Goal: Task Accomplishment & Management: Manage account settings

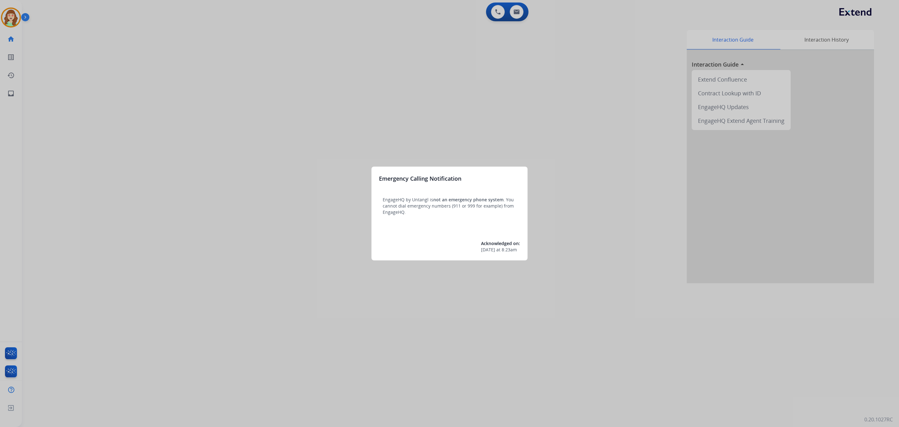
drag, startPoint x: 72, startPoint y: 129, endPoint x: 76, endPoint y: 118, distance: 12.1
click at [76, 118] on div at bounding box center [449, 213] width 899 height 427
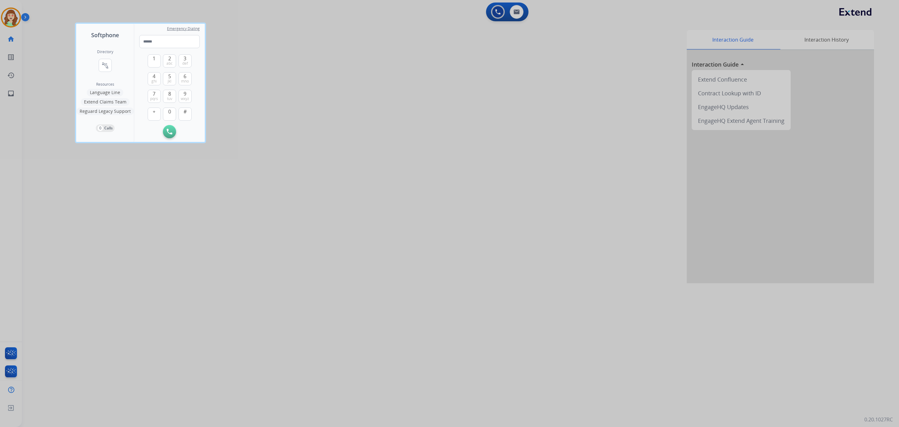
click at [11, 20] on div at bounding box center [449, 213] width 899 height 427
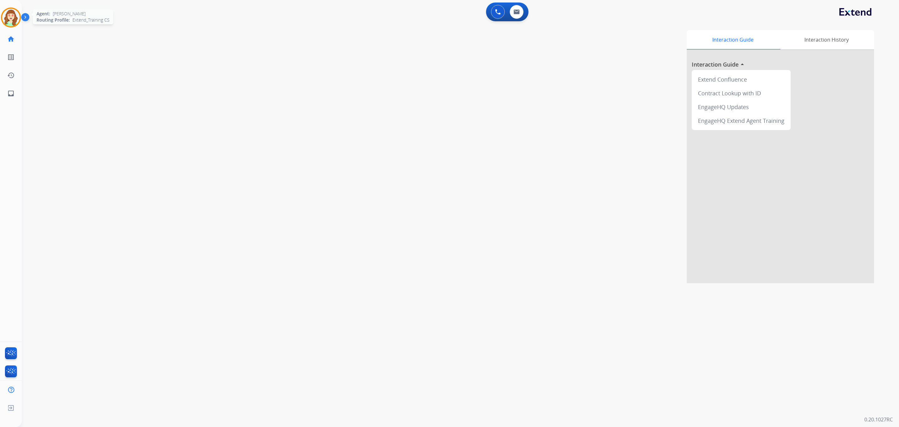
click at [7, 10] on img at bounding box center [10, 17] width 17 height 17
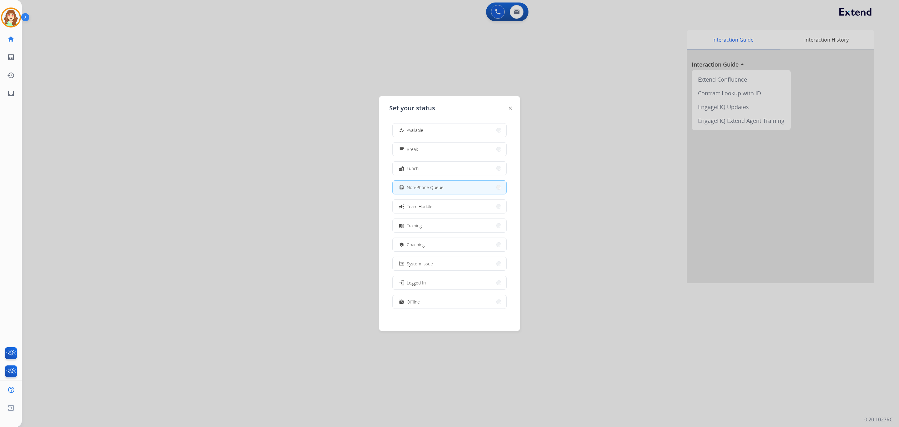
drag, startPoint x: 590, startPoint y: 100, endPoint x: 559, endPoint y: 53, distance: 56.1
click at [585, 86] on div at bounding box center [449, 213] width 899 height 427
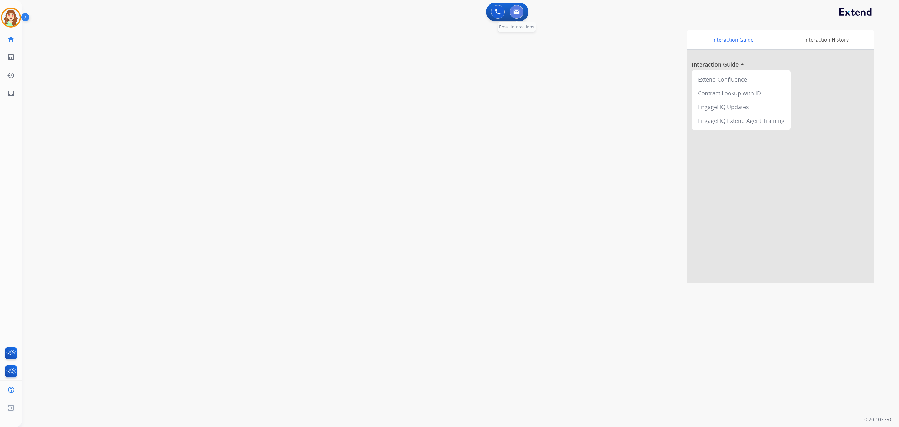
click at [518, 7] on button at bounding box center [517, 12] width 14 height 14
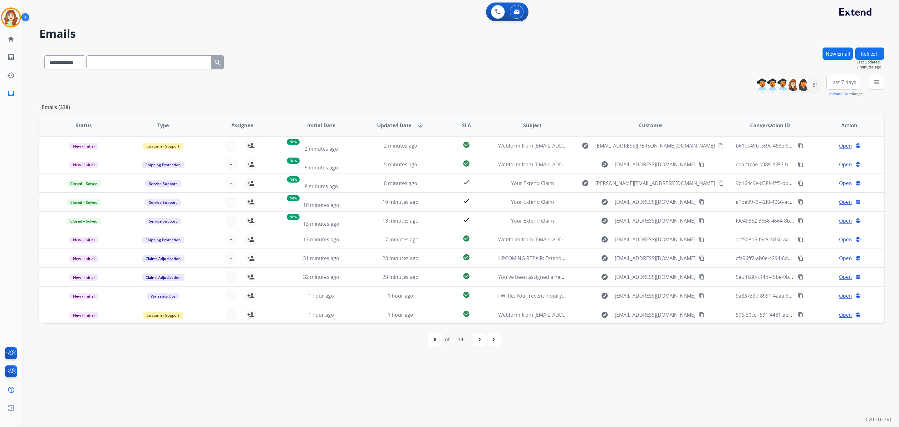
click at [375, 85] on div "**********" at bounding box center [461, 86] width 845 height 22
click at [880, 82] on mat-icon "menu" at bounding box center [876, 81] width 7 height 7
click at [811, 144] on div "Claims Adjudication Customer Support Escalation Service Support Shipping Protec…" at bounding box center [837, 146] width 52 height 75
click at [823, 212] on button "Apply" at bounding box center [833, 213] width 21 height 11
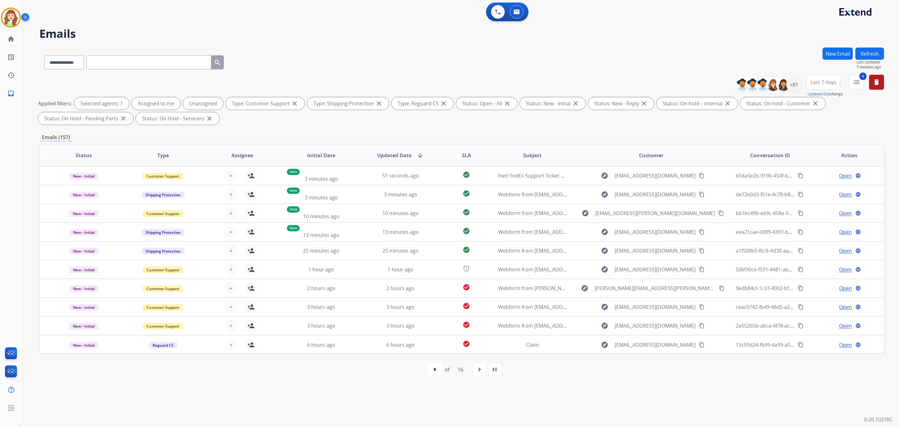
click at [823, 85] on button "Last 7 days" at bounding box center [824, 82] width 34 height 15
click at [816, 162] on div "Last 90 days" at bounding box center [821, 157] width 34 height 9
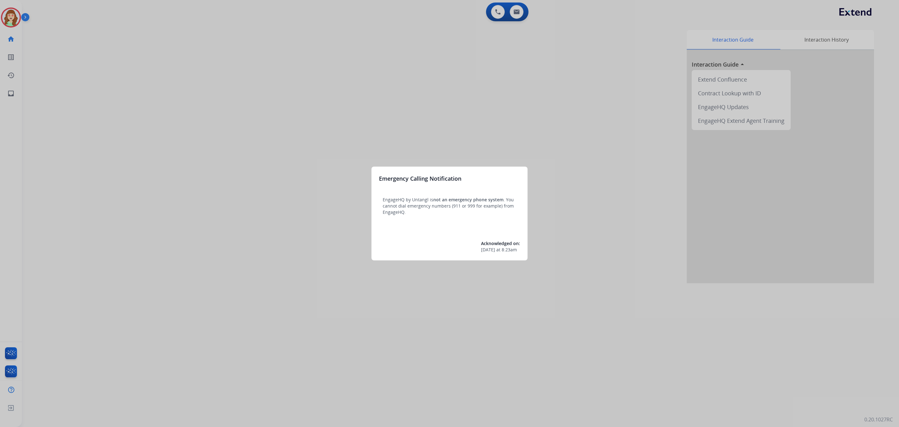
drag, startPoint x: 73, startPoint y: 75, endPoint x: 73, endPoint y: 72, distance: 3.1
click at [73, 72] on div at bounding box center [449, 213] width 899 height 427
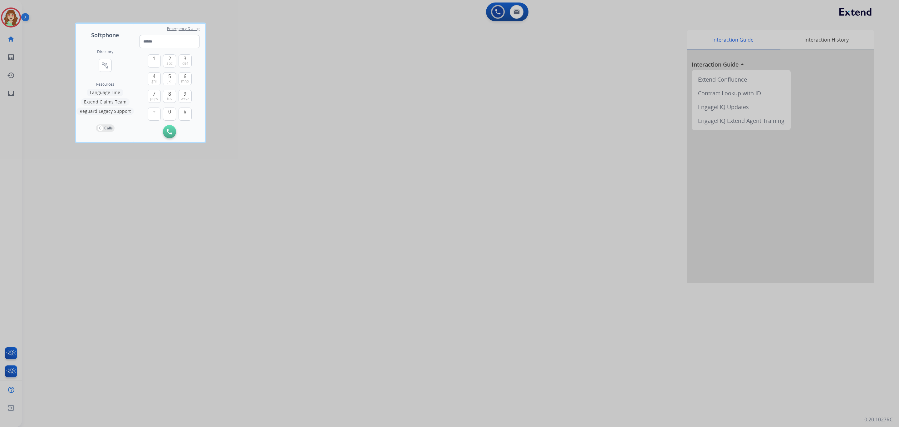
click at [11, 18] on div at bounding box center [449, 213] width 899 height 427
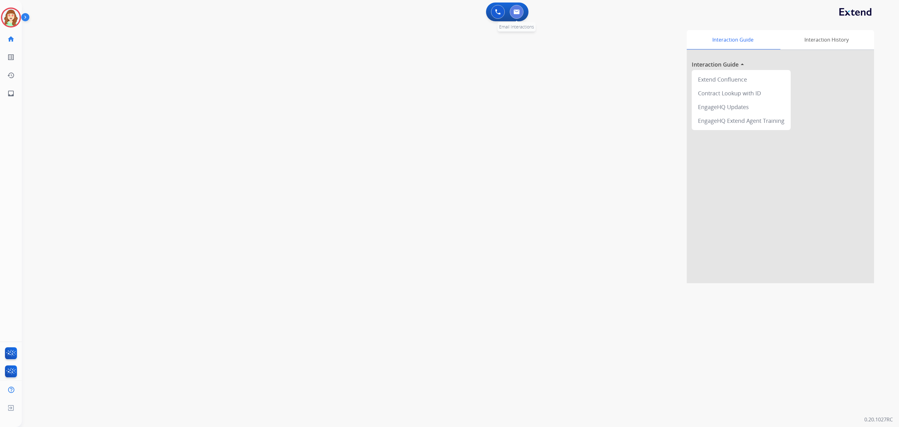
click at [521, 10] on button at bounding box center [517, 12] width 14 height 14
select select "**********"
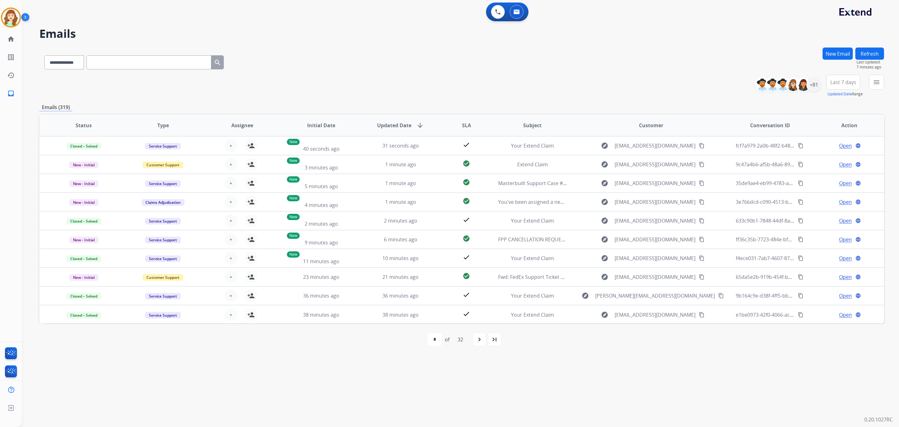
drag, startPoint x: 390, startPoint y: 89, endPoint x: 701, endPoint y: 64, distance: 312.1
click at [390, 88] on div "**********" at bounding box center [461, 86] width 845 height 22
click at [749, 83] on span "Last 7 days" at bounding box center [844, 82] width 26 height 2
click at [749, 156] on div "Last 90 days" at bounding box center [841, 157] width 34 height 9
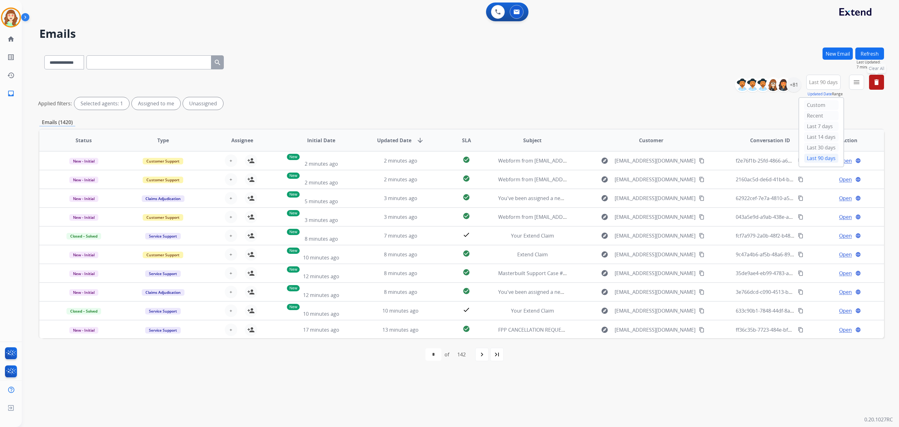
click at [749, 81] on mat-icon "delete" at bounding box center [876, 81] width 7 height 7
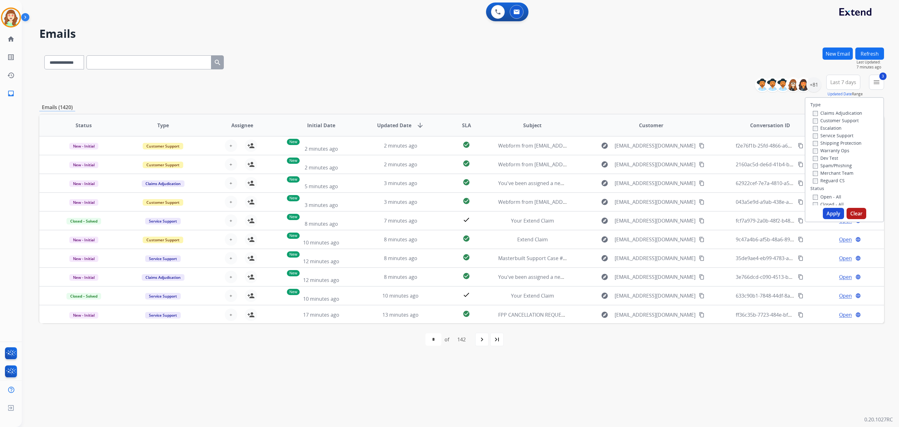
click at [749, 199] on div "Open - All Closed - All New - Initial New - Reply On-hold – Internal On-hold - …" at bounding box center [845, 234] width 68 height 82
drag, startPoint x: 837, startPoint y: 213, endPoint x: 842, endPoint y: 186, distance: 27.1
click at [749, 212] on button "Apply" at bounding box center [833, 213] width 21 height 11
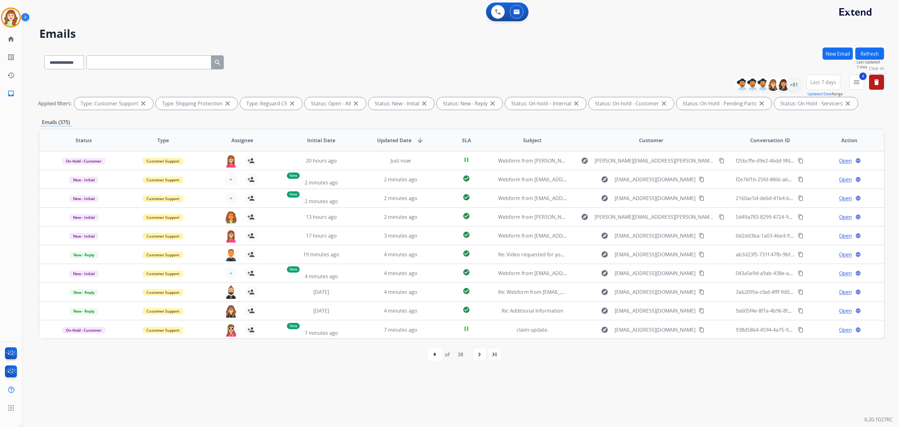
click at [749, 86] on button "Last 7 days" at bounding box center [824, 82] width 34 height 15
click at [749, 157] on div "Last 90 days" at bounding box center [821, 157] width 34 height 9
click at [749, 85] on div "+134" at bounding box center [794, 84] width 15 height 15
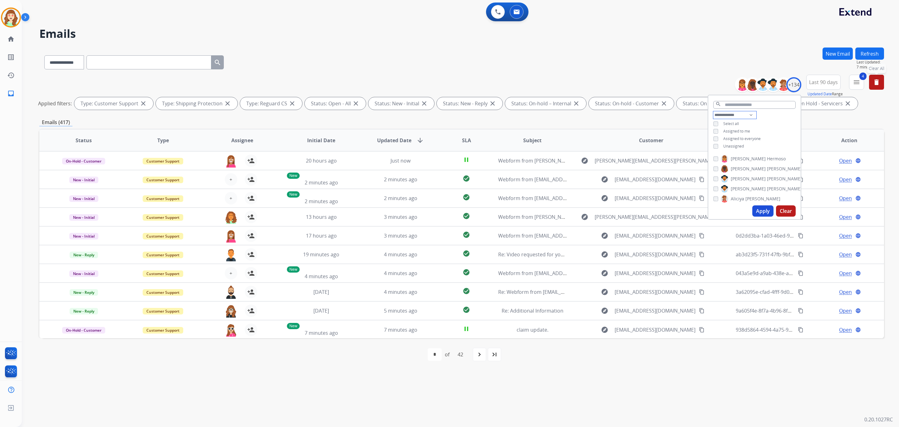
click at [734, 114] on select "**********" at bounding box center [735, 114] width 43 height 7
select select "**********"
click at [714, 111] on select "**********" at bounding box center [735, 114] width 43 height 7
click at [749, 212] on button "Apply" at bounding box center [763, 210] width 21 height 11
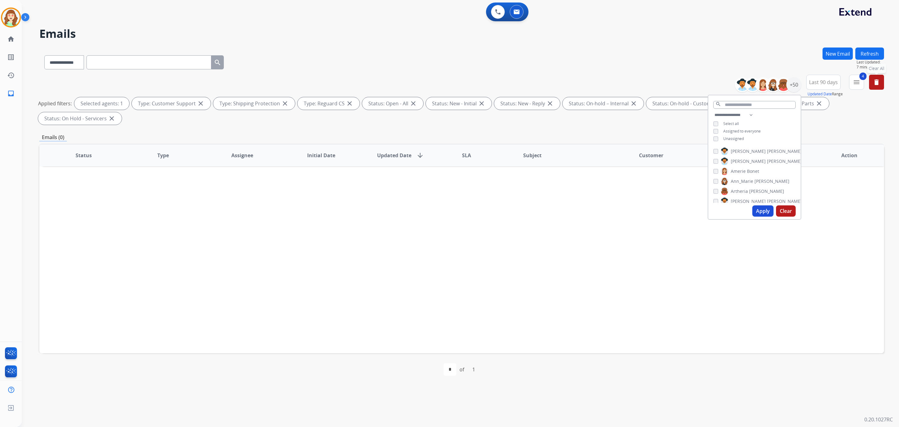
click at [714, 153] on div "Alexis Martinez" at bounding box center [758, 150] width 89 height 7
drag, startPoint x: 761, startPoint y: 209, endPoint x: 746, endPoint y: 198, distance: 19.2
click at [749, 209] on button "Apply" at bounding box center [763, 210] width 21 height 11
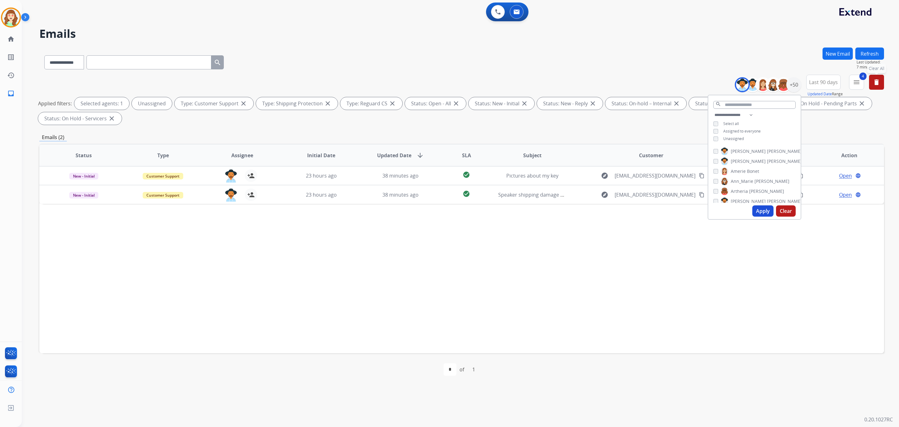
click at [749, 214] on button "Apply" at bounding box center [763, 210] width 21 height 11
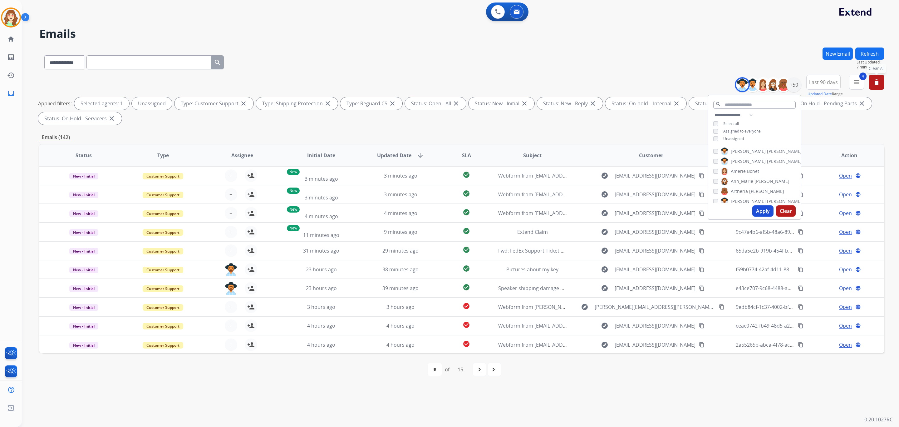
click at [469, 153] on th "SLA" at bounding box center [461, 155] width 53 height 22
click at [462, 155] on span "SLA" at bounding box center [466, 154] width 9 height 7
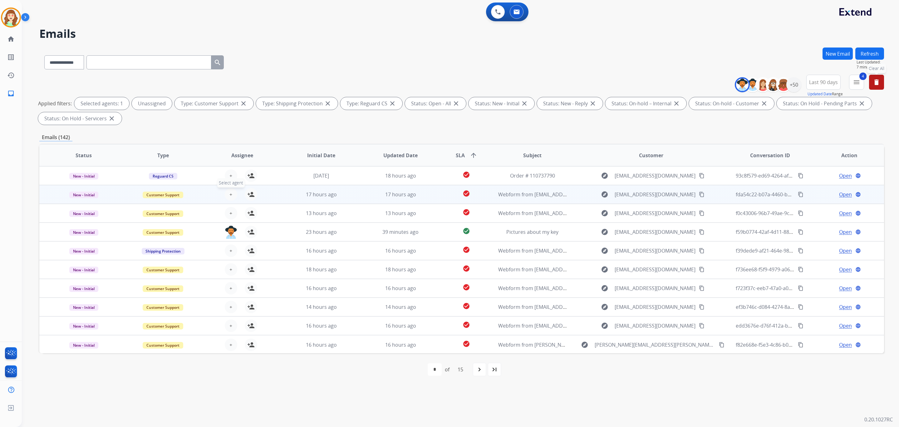
click at [231, 191] on button "+ Select agent" at bounding box center [231, 194] width 12 height 12
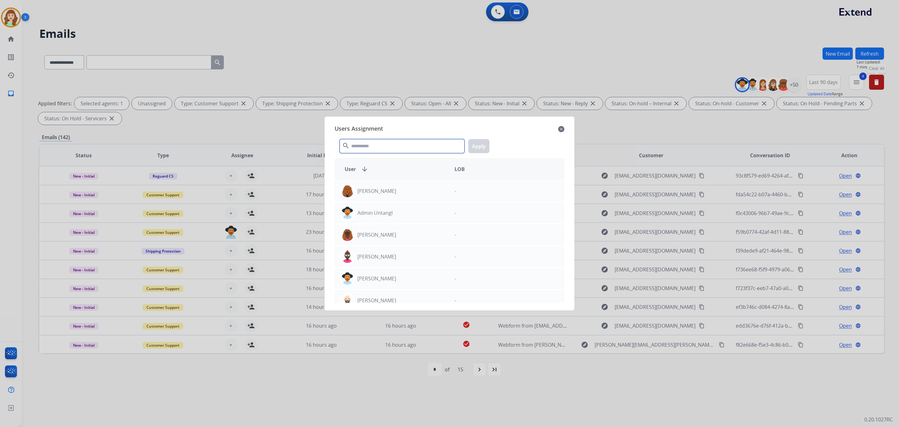
click at [397, 152] on input "text" at bounding box center [402, 146] width 125 height 14
type input "*"
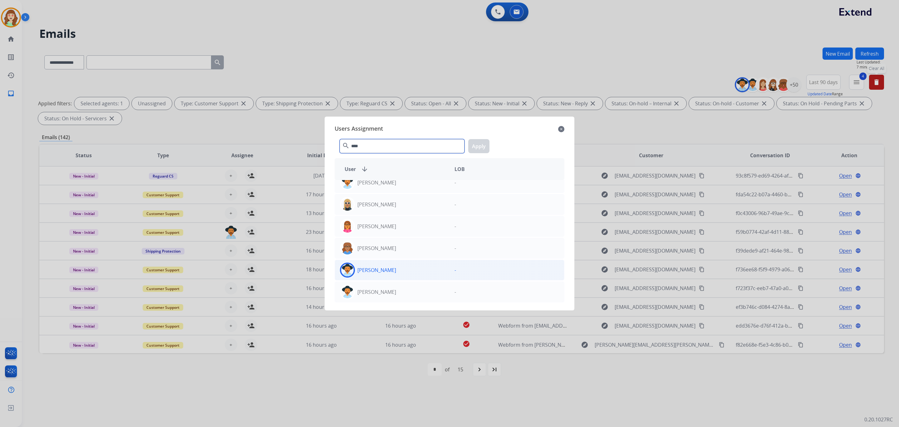
type input "****"
click at [405, 272] on div "Alexis Martinez" at bounding box center [392, 269] width 115 height 15
click at [478, 150] on button "Apply" at bounding box center [478, 146] width 21 height 14
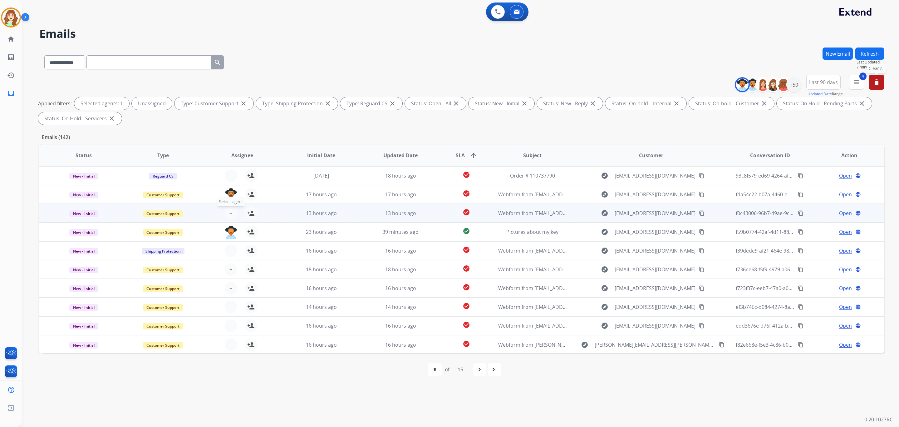
click at [229, 216] on button "+ Select agent" at bounding box center [231, 213] width 12 height 12
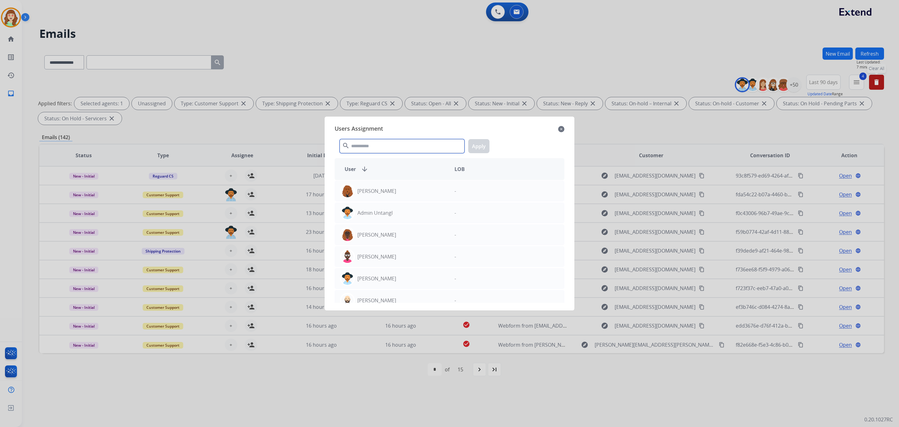
click at [389, 139] on input "text" at bounding box center [402, 146] width 125 height 14
type input "******"
drag, startPoint x: 403, startPoint y: 286, endPoint x: 470, endPoint y: 167, distance: 136.5
click at [403, 285] on div "Alexis Martinez" at bounding box center [392, 278] width 115 height 15
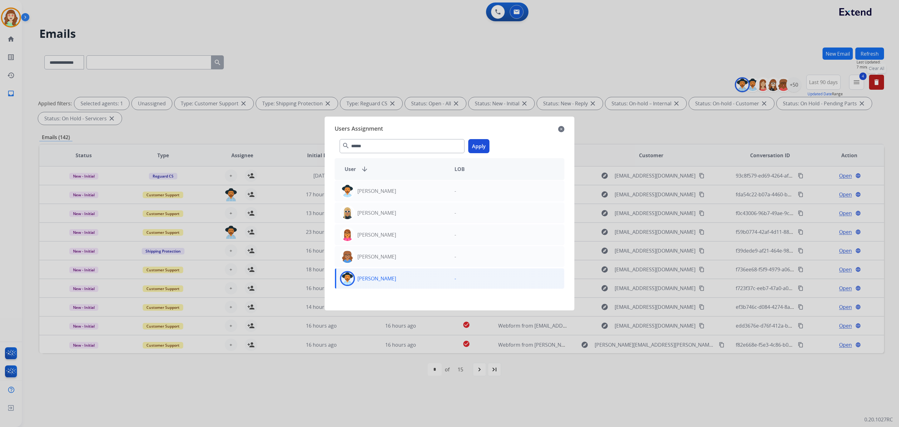
drag, startPoint x: 482, startPoint y: 144, endPoint x: 465, endPoint y: 150, distance: 18.0
click at [482, 145] on button "Apply" at bounding box center [478, 146] width 21 height 14
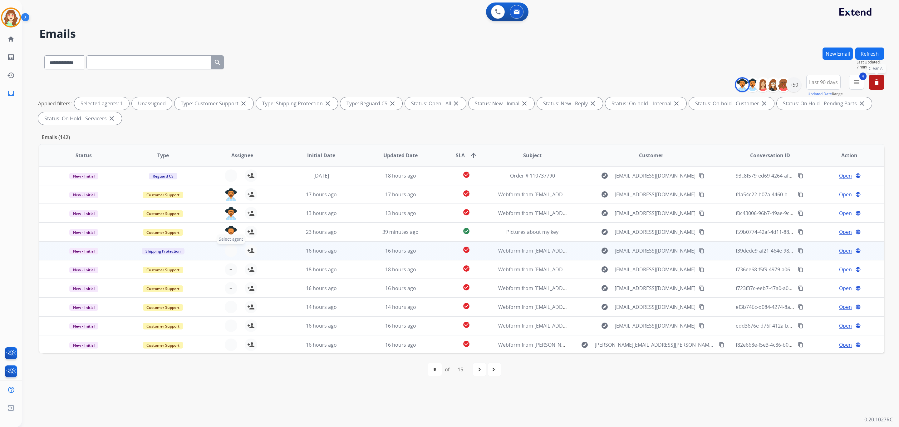
click at [231, 248] on button "+ Select agent" at bounding box center [231, 250] width 12 height 12
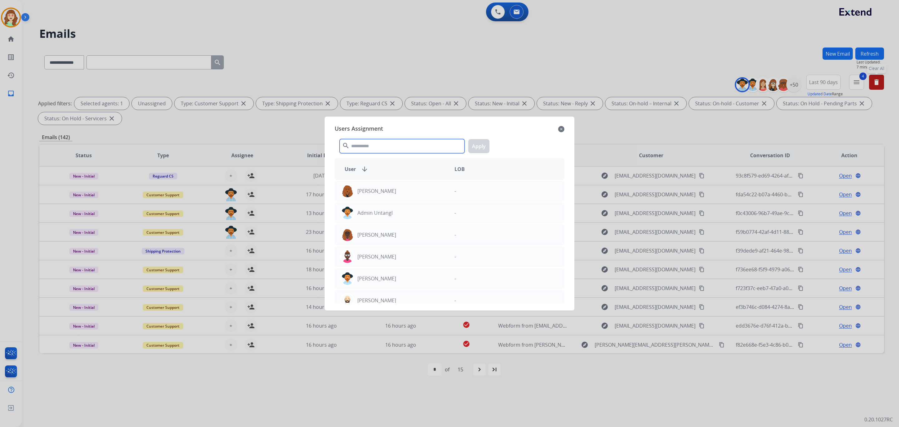
click at [377, 150] on input "text" at bounding box center [402, 146] width 125 height 14
click at [377, 150] on input "***" at bounding box center [402, 146] width 125 height 14
type input "****"
drag, startPoint x: 402, startPoint y: 300, endPoint x: 455, endPoint y: 200, distance: 113.6
click at [401, 300] on div "Alexis Martinez" at bounding box center [392, 300] width 115 height 15
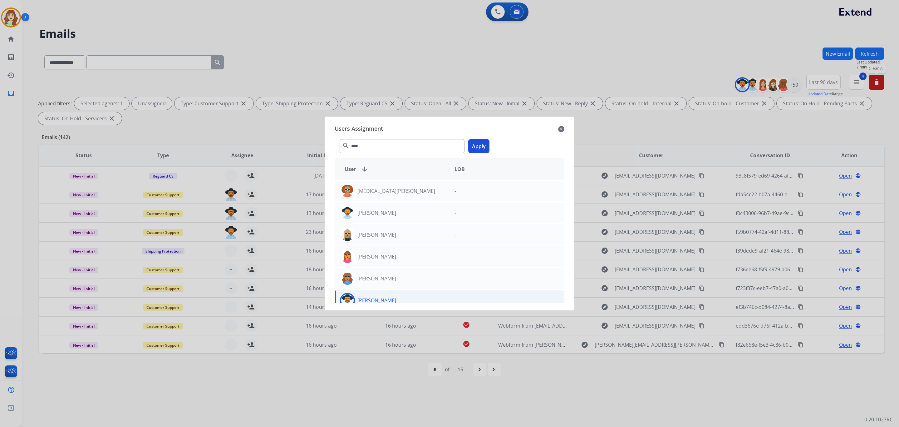
drag, startPoint x: 478, startPoint y: 145, endPoint x: 468, endPoint y: 150, distance: 11.3
click at [479, 143] on button "Apply" at bounding box center [478, 146] width 21 height 14
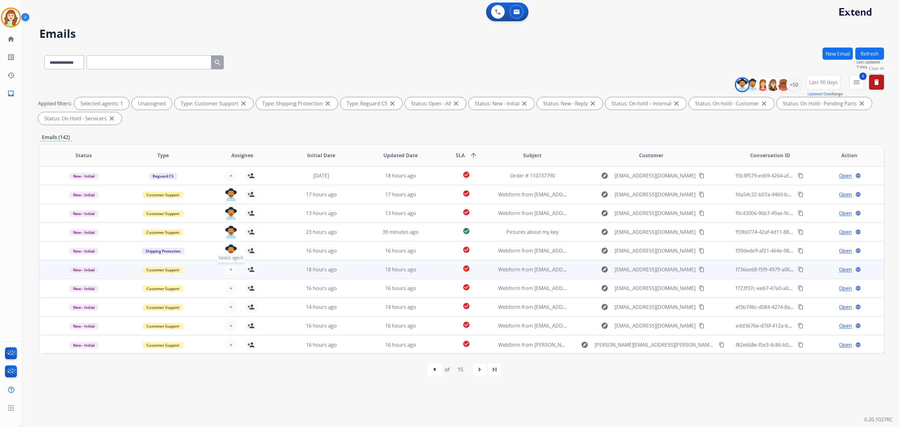
click at [228, 268] on button "+ Select agent" at bounding box center [231, 269] width 12 height 12
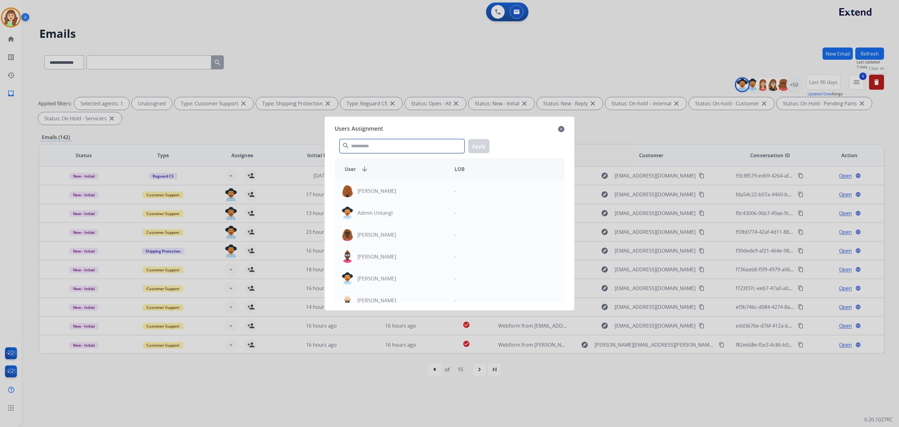
click at [355, 146] on input "text" at bounding box center [402, 146] width 125 height 14
type input "*****"
click at [399, 302] on div "Alexis Martinez" at bounding box center [392, 300] width 115 height 15
click at [483, 148] on button "Apply" at bounding box center [478, 146] width 21 height 14
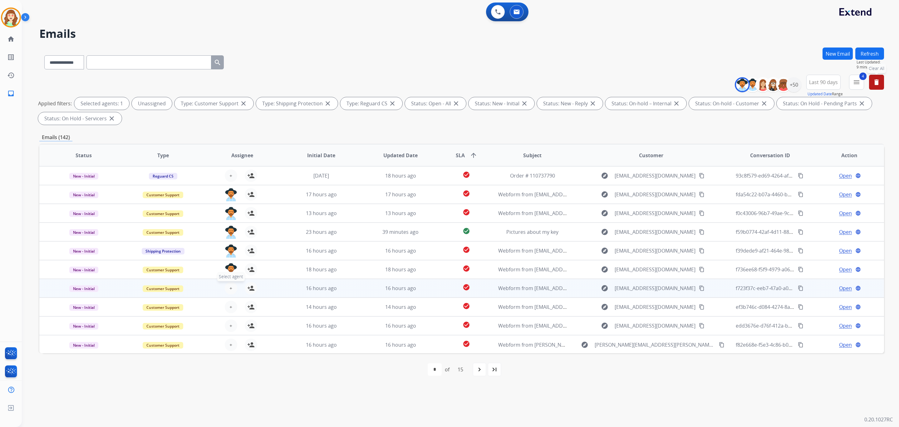
click at [231, 288] on span "+" at bounding box center [231, 287] width 3 height 7
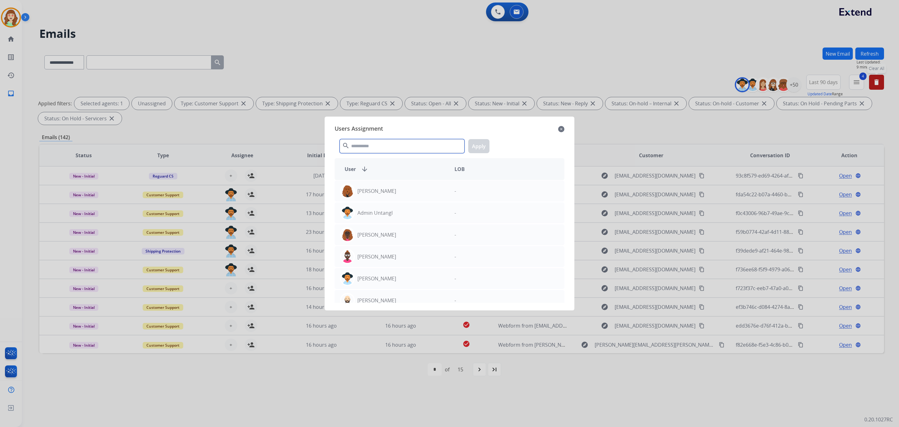
click at [373, 151] on input "text" at bounding box center [402, 146] width 125 height 14
type input "****"
click at [380, 303] on div "Users Assignment close **** search Apply User arrow_downward LOB Alexia Carter …" at bounding box center [450, 213] width 240 height 184
click at [389, 298] on p "Alexis Martinez" at bounding box center [377, 299] width 39 height 7
click at [483, 147] on button "Apply" at bounding box center [478, 146] width 21 height 14
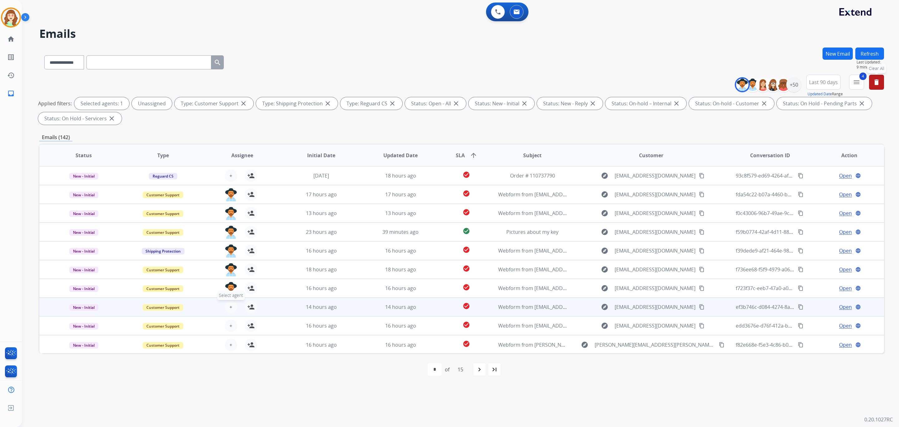
click at [230, 307] on span "+" at bounding box center [231, 306] width 3 height 7
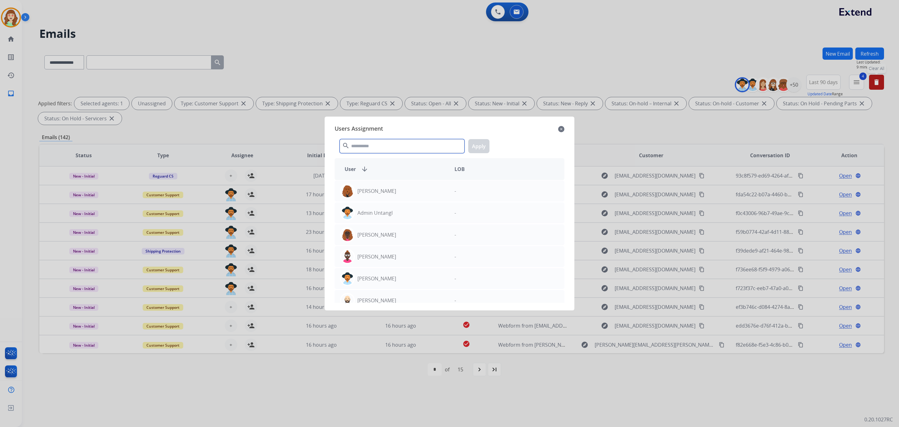
click at [401, 146] on input "text" at bounding box center [402, 146] width 125 height 14
type input "****"
click at [391, 303] on div "Users Assignment close **** search Apply User arrow_downward LOB Alexia Carter …" at bounding box center [450, 213] width 240 height 184
click at [391, 302] on p "Alexis Martinez" at bounding box center [377, 299] width 39 height 7
click at [481, 146] on button "Apply" at bounding box center [478, 146] width 21 height 14
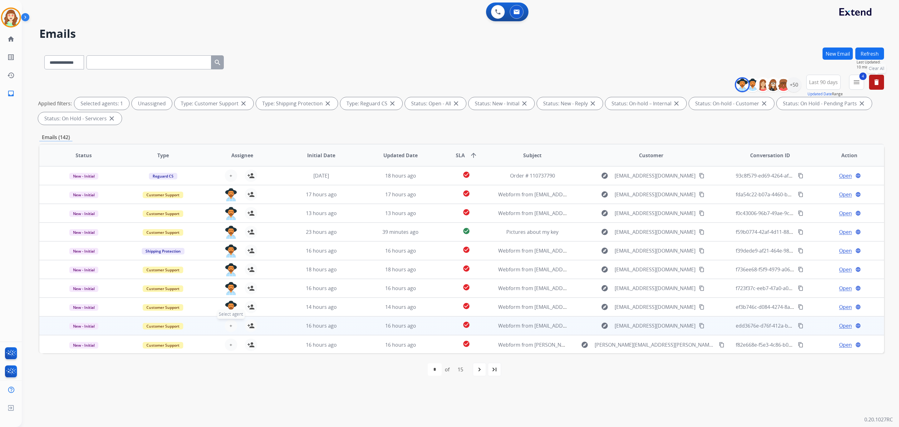
click at [230, 325] on span "+" at bounding box center [231, 325] width 3 height 7
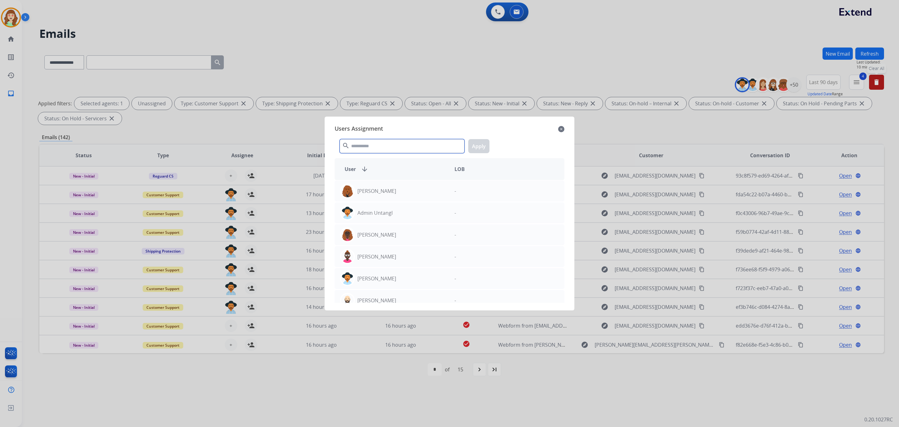
click at [373, 146] on input "text" at bounding box center [402, 146] width 125 height 14
type input "****"
click at [403, 301] on div "Alexis Martinez" at bounding box center [392, 300] width 115 height 15
click at [476, 147] on button "Apply" at bounding box center [478, 146] width 21 height 14
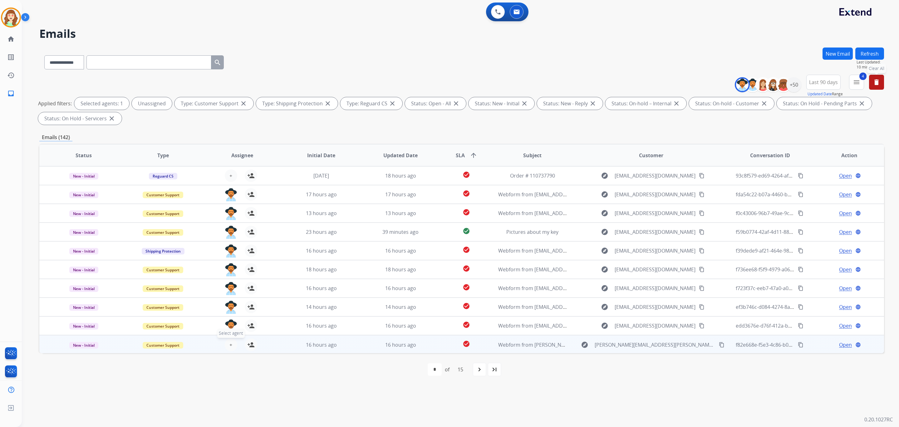
click at [225, 340] on button "+ Select agent" at bounding box center [231, 344] width 12 height 12
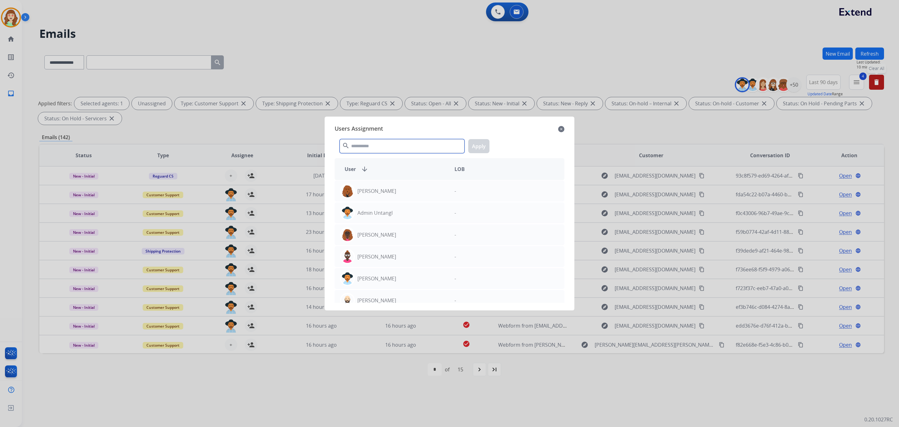
click at [378, 141] on input "text" at bounding box center [402, 146] width 125 height 14
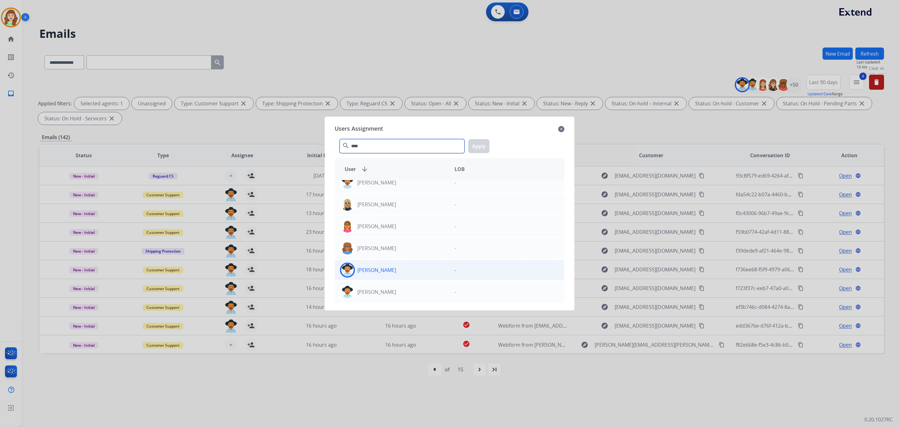
type input "****"
click at [408, 268] on div "Alexis Martinez" at bounding box center [392, 269] width 115 height 15
click at [483, 145] on button "Apply" at bounding box center [478, 146] width 21 height 14
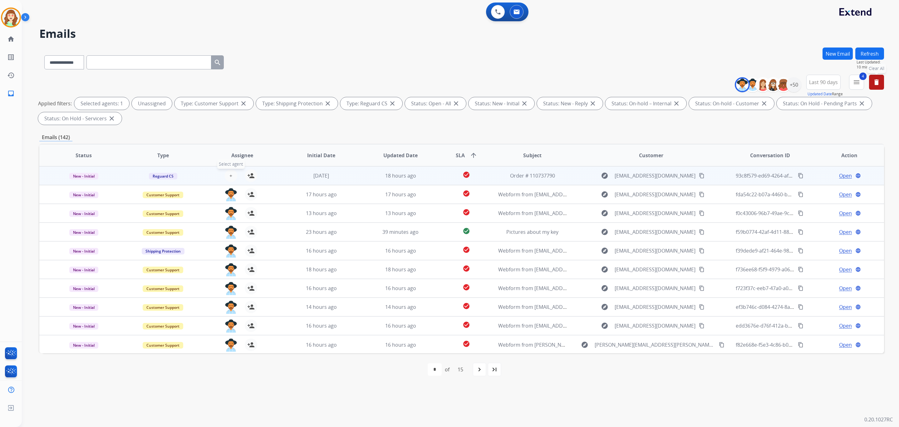
click at [228, 176] on button "+ Select agent" at bounding box center [231, 175] width 12 height 12
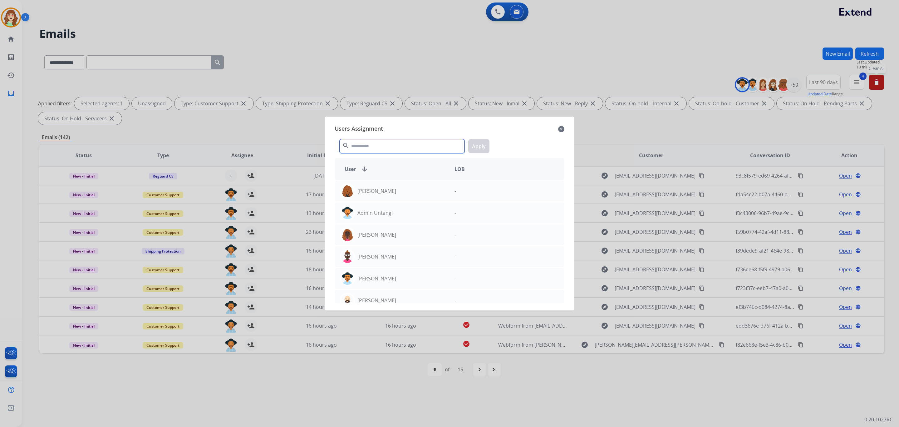
click at [373, 146] on input "text" at bounding box center [402, 146] width 125 height 14
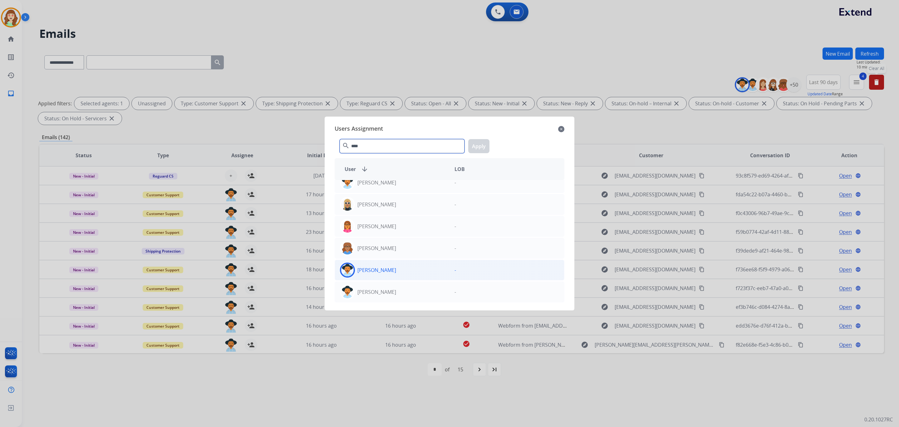
type input "****"
click at [411, 275] on div "Alexis Martinez" at bounding box center [392, 269] width 115 height 15
click at [483, 148] on button "Apply" at bounding box center [478, 146] width 21 height 14
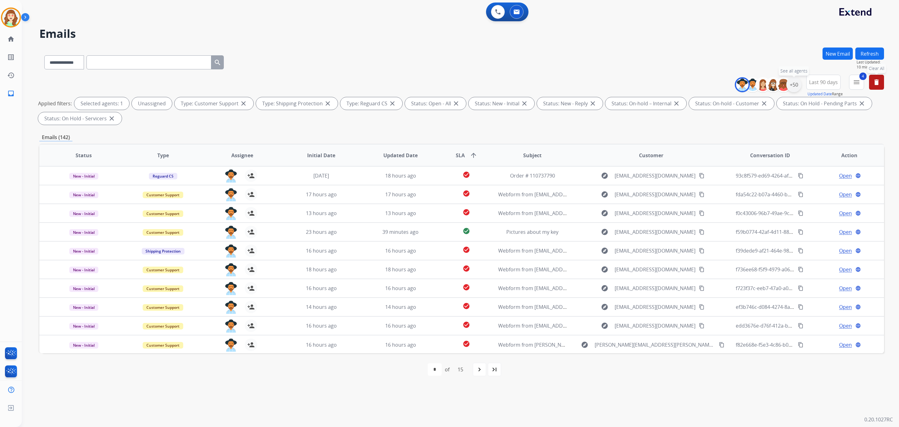
click at [749, 82] on div "+50" at bounding box center [794, 84] width 15 height 15
click at [714, 147] on div "Alexis Martinez" at bounding box center [758, 150] width 89 height 7
click at [749, 208] on button "Apply" at bounding box center [763, 210] width 21 height 11
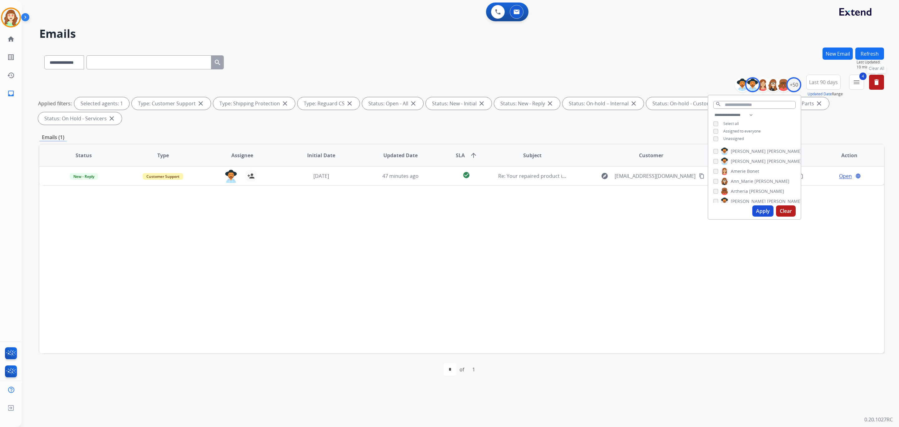
drag, startPoint x: 479, startPoint y: 315, endPoint x: 486, endPoint y: 307, distance: 11.1
click at [479, 314] on div "Status Type Assignee Initial Date Updated Date SLA arrow_upward Subject Custome…" at bounding box center [461, 248] width 845 height 209
click at [749, 84] on div "+50" at bounding box center [794, 84] width 15 height 15
click at [749, 209] on button "Apply" at bounding box center [763, 210] width 21 height 11
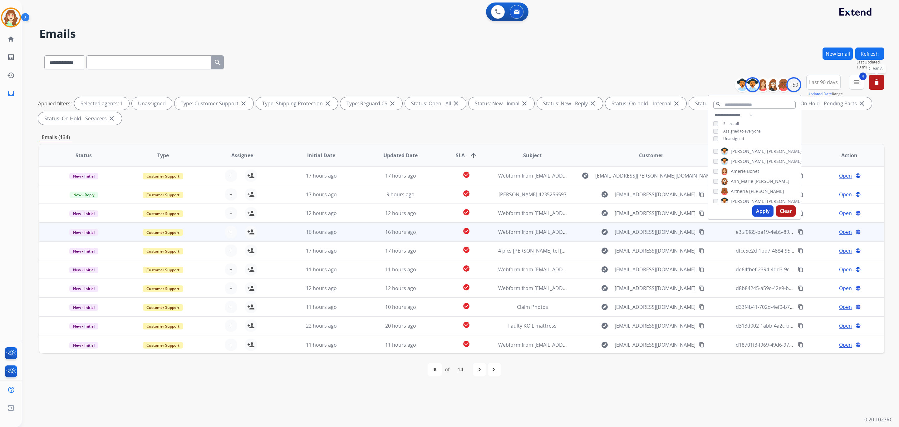
scroll to position [0, 0]
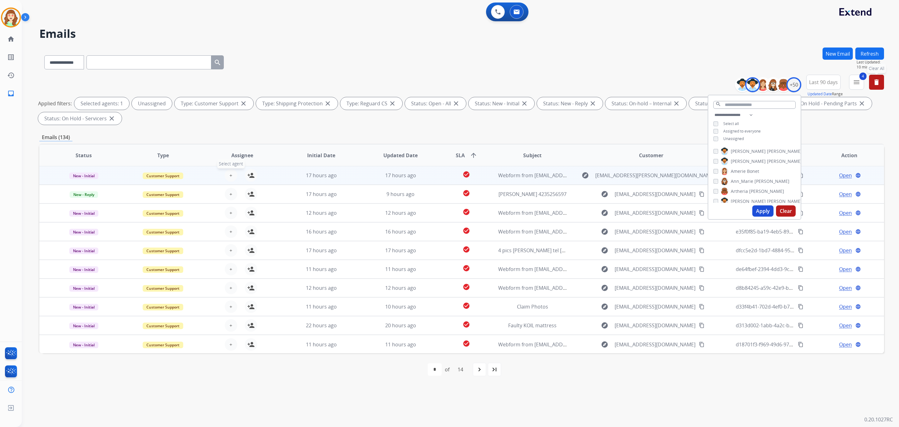
click at [231, 176] on button "+ Select agent" at bounding box center [231, 175] width 12 height 12
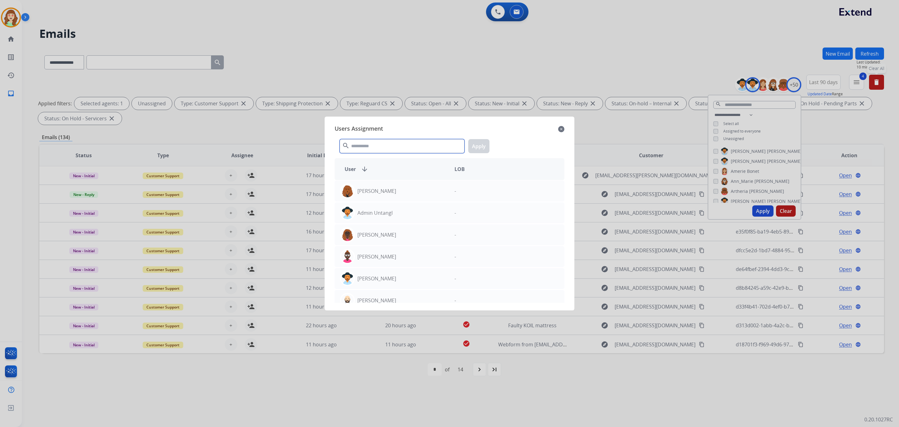
click at [382, 149] on input "text" at bounding box center [402, 146] width 125 height 14
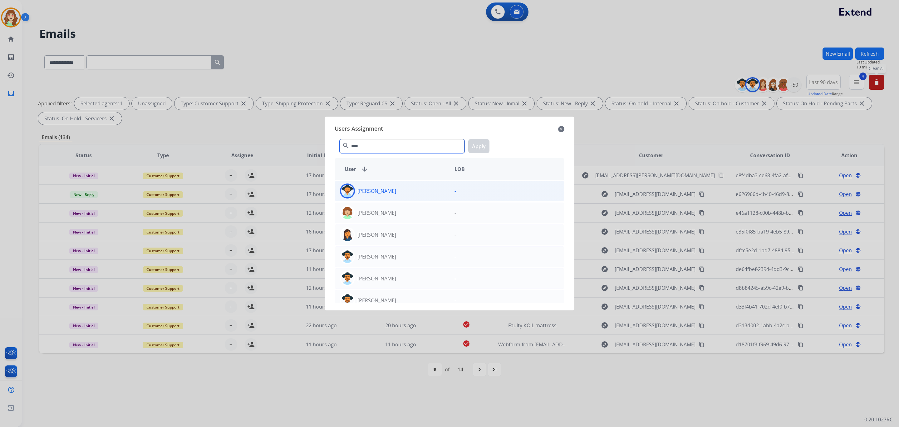
type input "****"
click at [450, 192] on div "-" at bounding box center [507, 190] width 115 height 15
drag, startPoint x: 477, startPoint y: 142, endPoint x: 300, endPoint y: 189, distance: 183.6
click at [477, 141] on button "Apply" at bounding box center [478, 146] width 21 height 14
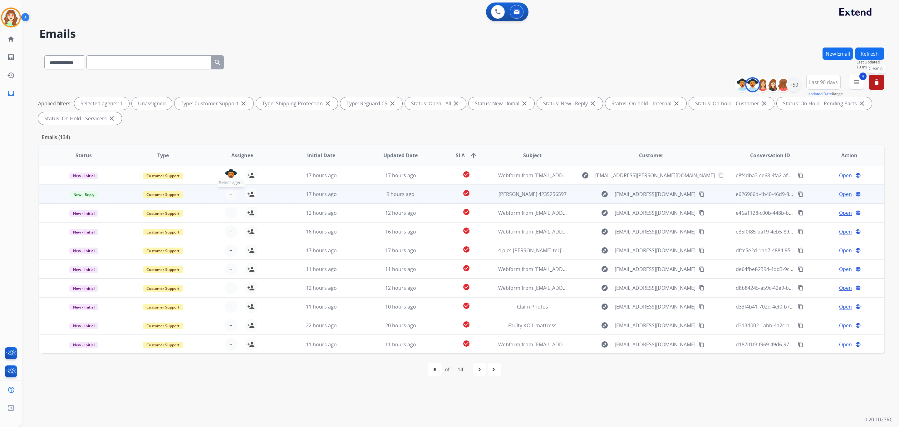
click at [230, 194] on span "+" at bounding box center [231, 193] width 3 height 7
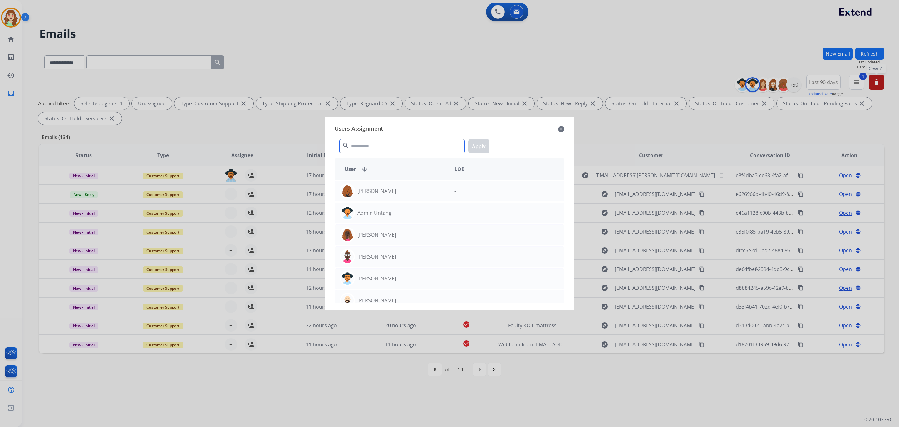
click at [382, 146] on input "text" at bounding box center [402, 146] width 125 height 14
type input "****"
drag, startPoint x: 449, startPoint y: 191, endPoint x: 479, endPoint y: 165, distance: 40.3
click at [450, 192] on div "-" at bounding box center [507, 190] width 115 height 15
drag, startPoint x: 481, startPoint y: 143, endPoint x: 367, endPoint y: 163, distance: 115.4
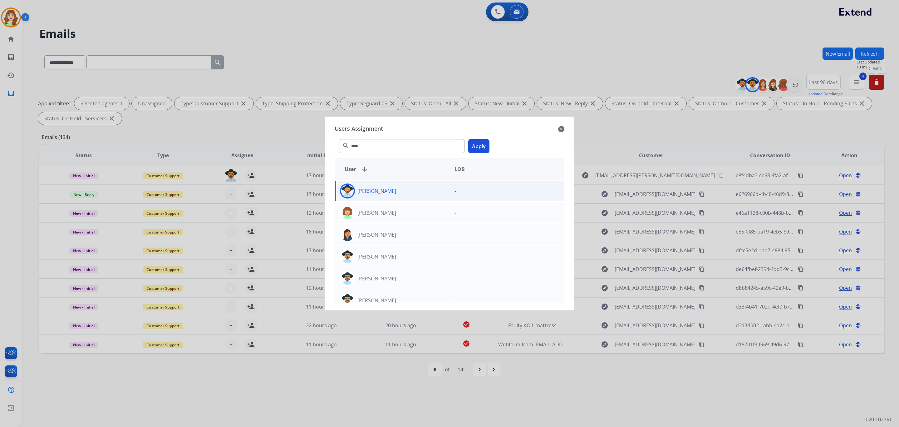
click at [481, 143] on button "Apply" at bounding box center [478, 146] width 21 height 14
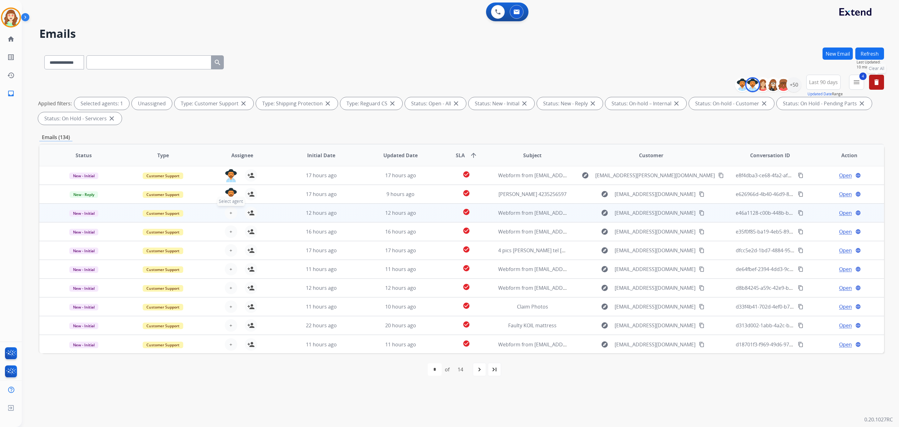
click at [230, 213] on span "+" at bounding box center [231, 212] width 3 height 7
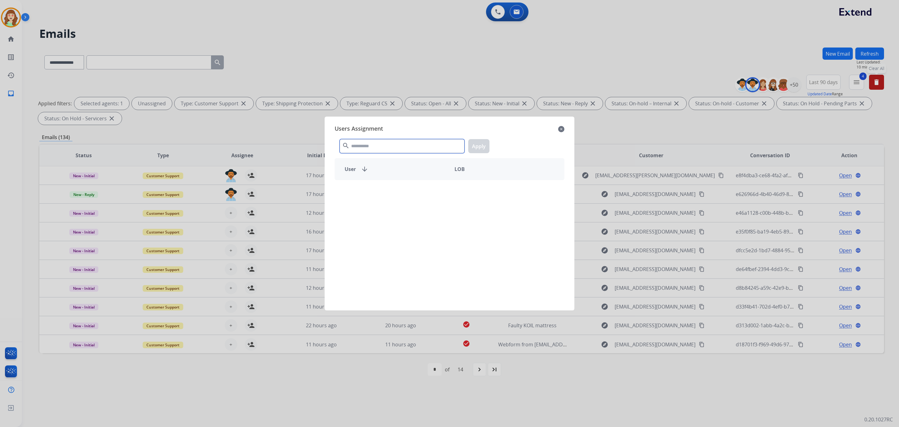
click at [361, 144] on input "text" at bounding box center [402, 146] width 125 height 14
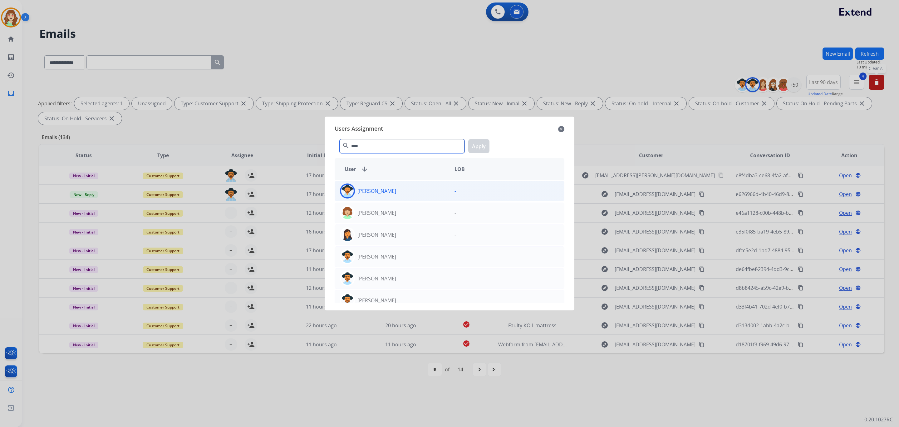
type input "****"
drag, startPoint x: 414, startPoint y: 191, endPoint x: 479, endPoint y: 176, distance: 66.0
click at [421, 191] on div "Amanda Baez" at bounding box center [392, 190] width 115 height 15
drag, startPoint x: 479, startPoint y: 142, endPoint x: 459, endPoint y: 155, distance: 23.6
click at [479, 144] on button "Apply" at bounding box center [478, 146] width 21 height 14
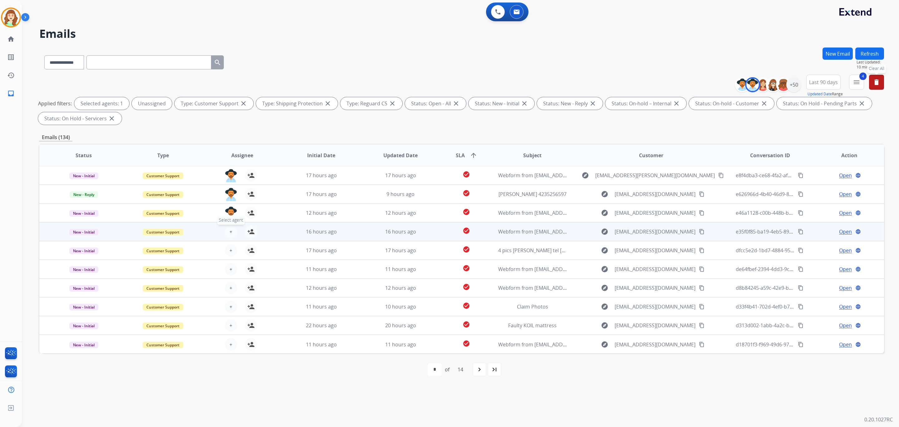
click at [232, 234] on button "+ Select agent" at bounding box center [231, 231] width 12 height 12
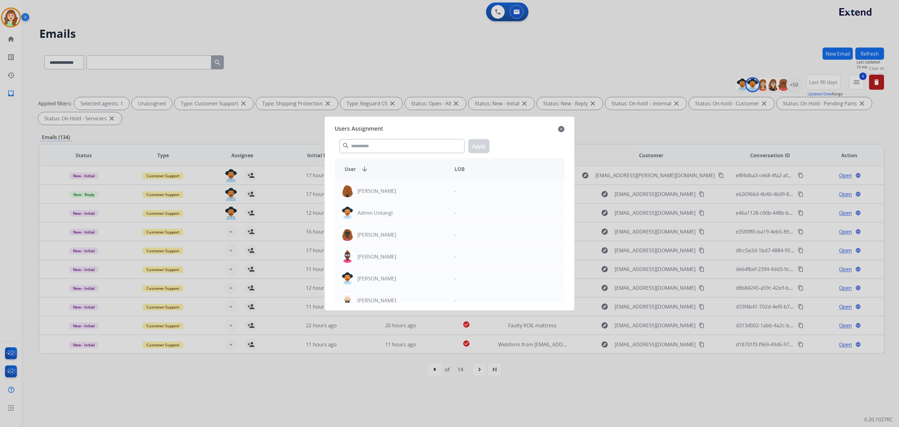
drag, startPoint x: 358, startPoint y: 153, endPoint x: 360, endPoint y: 160, distance: 7.4
click at [359, 155] on div "search Apply" at bounding box center [450, 145] width 230 height 22
click at [357, 145] on input "text" at bounding box center [402, 146] width 125 height 14
type input "****"
click at [382, 196] on div "Amanda Baez" at bounding box center [392, 190] width 115 height 15
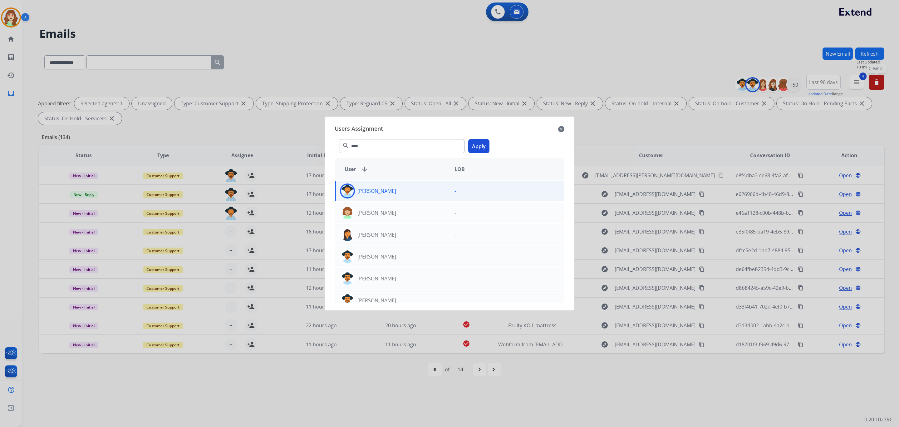
drag, startPoint x: 478, startPoint y: 148, endPoint x: 460, endPoint y: 151, distance: 18.4
click at [479, 148] on button "Apply" at bounding box center [478, 146] width 21 height 14
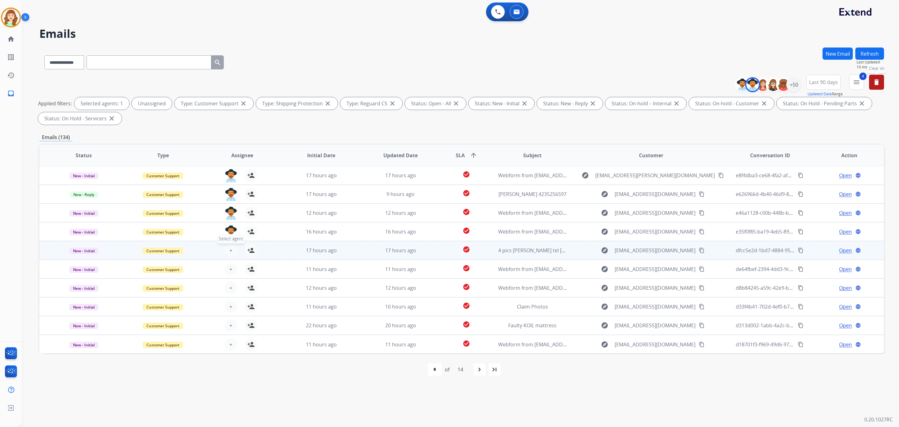
click at [230, 249] on span "+" at bounding box center [231, 249] width 3 height 7
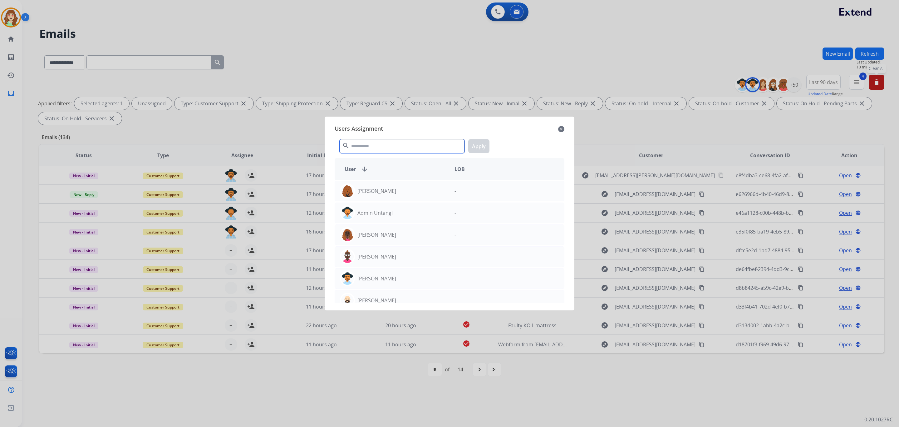
drag, startPoint x: 364, startPoint y: 146, endPoint x: 354, endPoint y: 150, distance: 10.1
click at [356, 150] on input "text" at bounding box center [402, 146] width 125 height 14
type input "****"
click at [398, 193] on div "Amanda Baez" at bounding box center [392, 190] width 115 height 15
click at [474, 148] on button "Apply" at bounding box center [478, 146] width 21 height 14
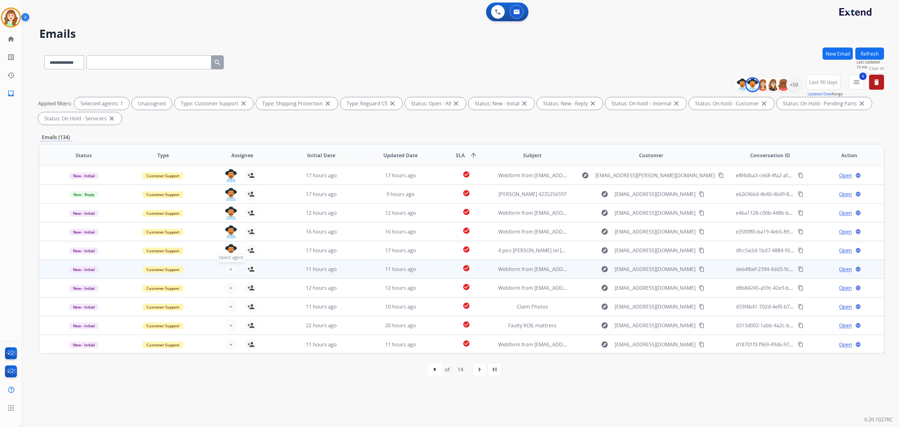
click at [232, 270] on button "+ Select agent" at bounding box center [231, 269] width 12 height 12
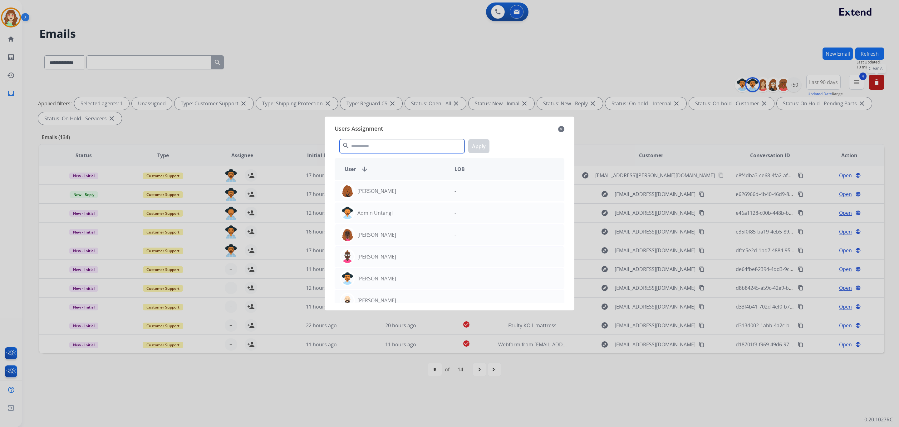
click at [374, 147] on input "text" at bounding box center [402, 146] width 125 height 14
type input "****"
click at [390, 191] on div "Amanda Baez" at bounding box center [392, 190] width 115 height 15
click at [480, 146] on button "Apply" at bounding box center [478, 146] width 21 height 14
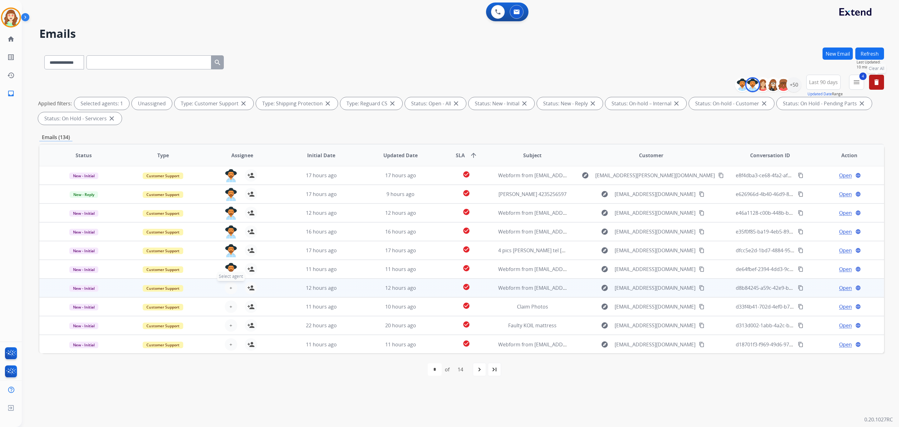
click at [230, 284] on span "+" at bounding box center [231, 287] width 3 height 7
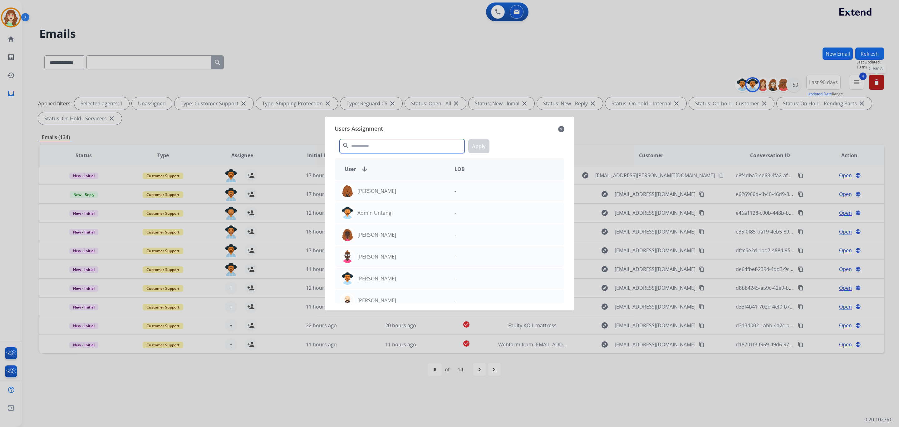
click at [371, 146] on input "text" at bounding box center [402, 146] width 125 height 14
click at [394, 142] on input "text" at bounding box center [402, 146] width 125 height 14
type input "**"
click at [394, 193] on div "Amanda Baez" at bounding box center [392, 190] width 115 height 15
drag, startPoint x: 484, startPoint y: 146, endPoint x: 325, endPoint y: 223, distance: 176.4
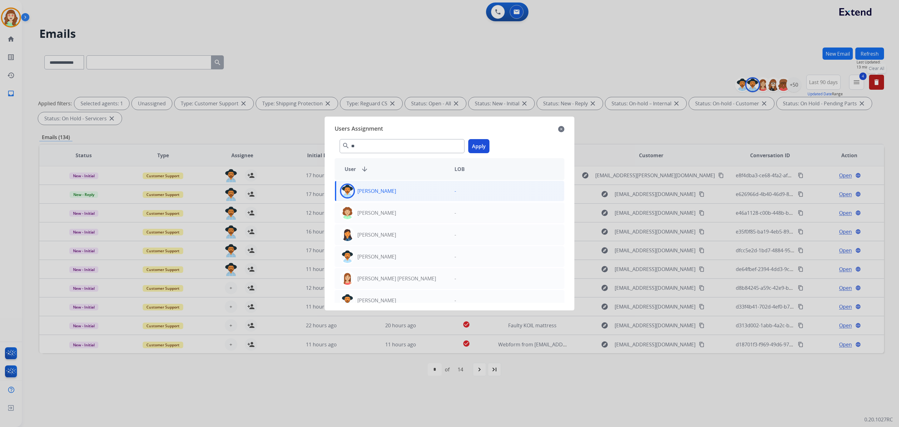
click at [484, 146] on button "Apply" at bounding box center [478, 146] width 21 height 14
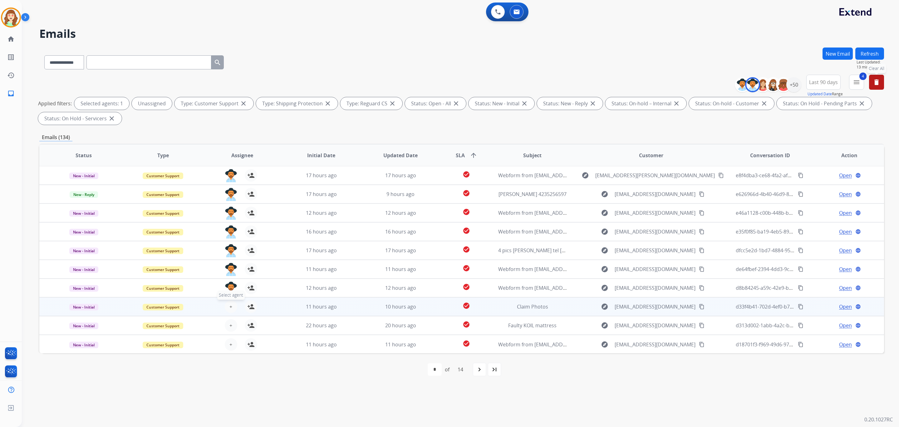
click at [230, 305] on span "+" at bounding box center [231, 306] width 3 height 7
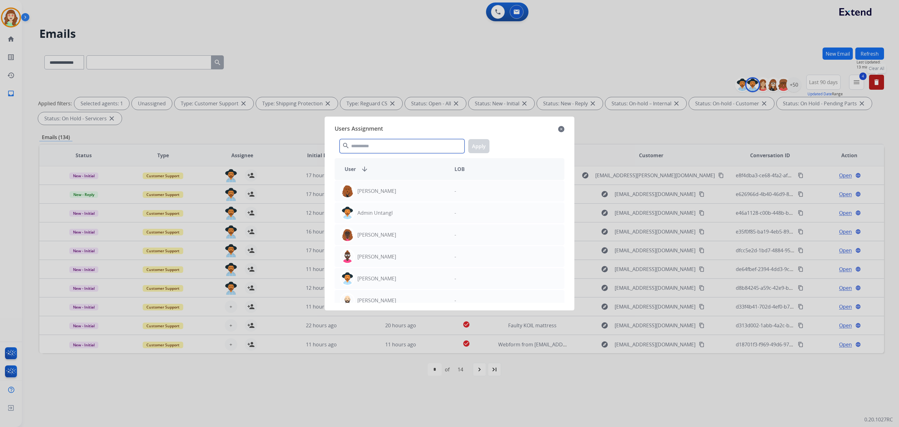
click at [402, 144] on input "text" at bounding box center [402, 146] width 125 height 14
type input "****"
click at [379, 191] on p "Amanda Baez" at bounding box center [377, 190] width 39 height 7
drag, startPoint x: 481, startPoint y: 150, endPoint x: 394, endPoint y: 226, distance: 115.3
click at [479, 150] on button "Apply" at bounding box center [478, 146] width 21 height 14
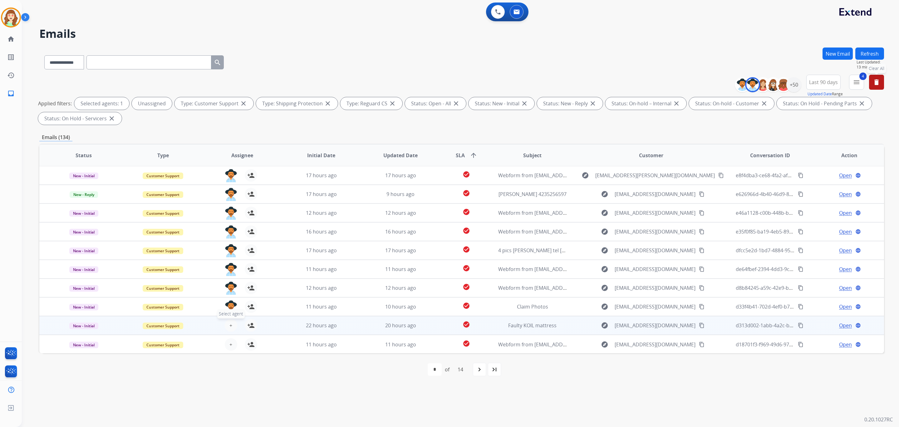
click at [231, 326] on button "+ Select agent" at bounding box center [231, 325] width 12 height 12
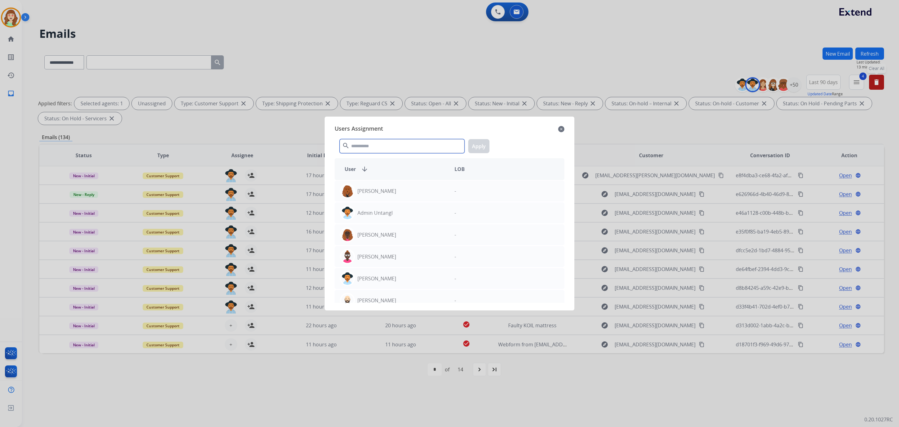
click at [407, 150] on input "text" at bounding box center [402, 146] width 125 height 14
type input "****"
click at [403, 193] on div "Amanda Baez" at bounding box center [392, 190] width 115 height 15
drag, startPoint x: 483, startPoint y: 146, endPoint x: 467, endPoint y: 159, distance: 20.6
click at [483, 146] on button "Apply" at bounding box center [478, 146] width 21 height 14
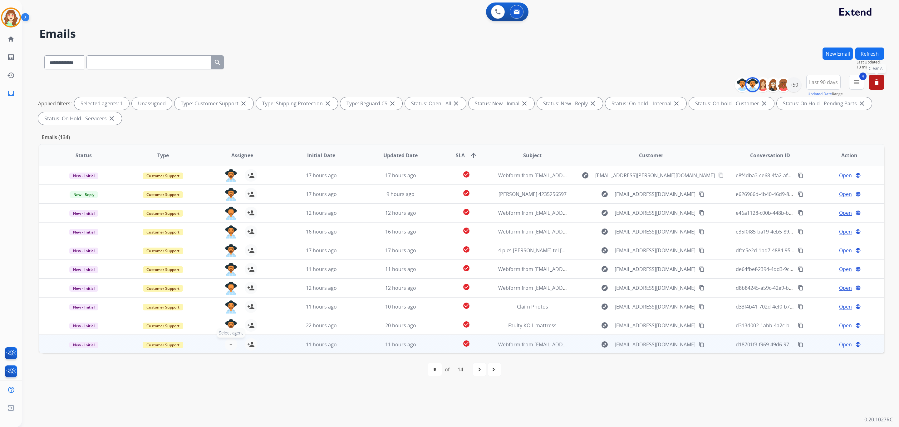
click at [230, 341] on span "+" at bounding box center [231, 343] width 3 height 7
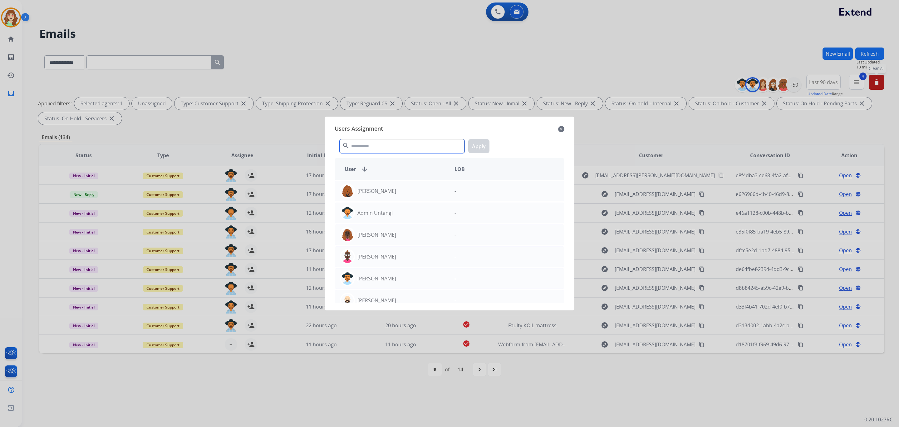
drag, startPoint x: 375, startPoint y: 143, endPoint x: 379, endPoint y: 143, distance: 3.4
click at [379, 143] on input "text" at bounding box center [402, 146] width 125 height 14
type input "****"
click at [364, 196] on div "Amanda Baez" at bounding box center [392, 190] width 115 height 15
click at [486, 136] on div "**** search Apply" at bounding box center [450, 145] width 230 height 22
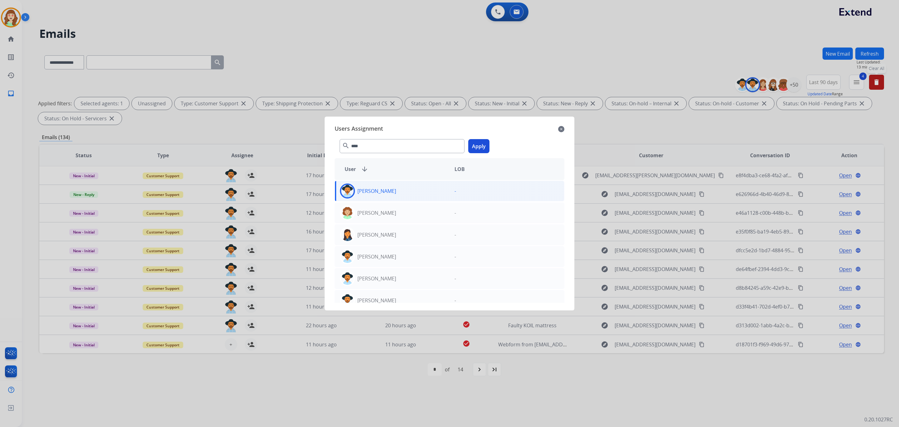
click at [476, 154] on div "**** search Apply" at bounding box center [450, 145] width 230 height 22
click at [477, 144] on button "Apply" at bounding box center [478, 146] width 21 height 14
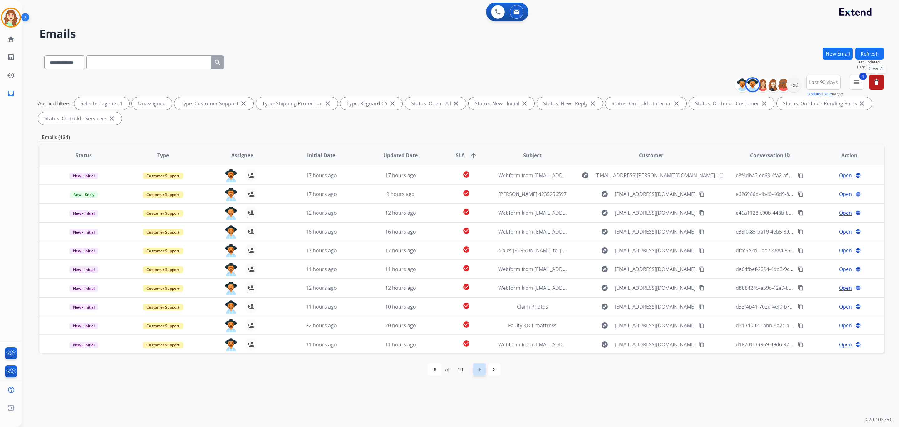
click at [477, 355] on mat-icon "navigate_next" at bounding box center [479, 368] width 7 height 7
select select "*"
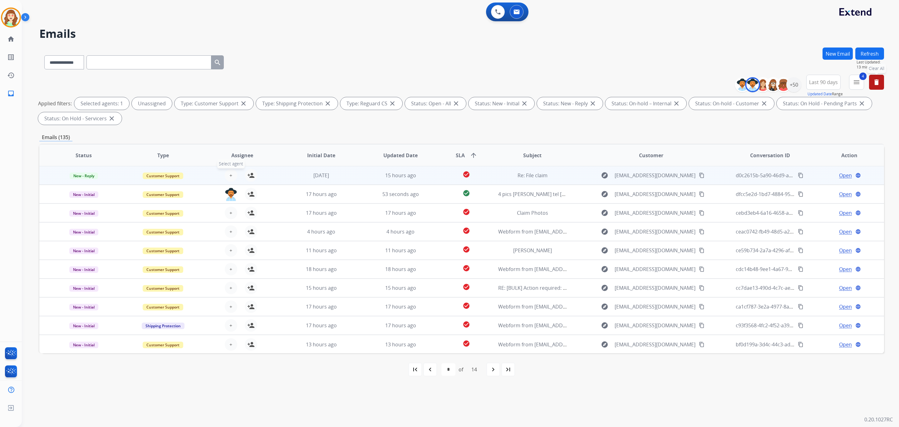
click at [230, 175] on span "+" at bounding box center [231, 174] width 3 height 7
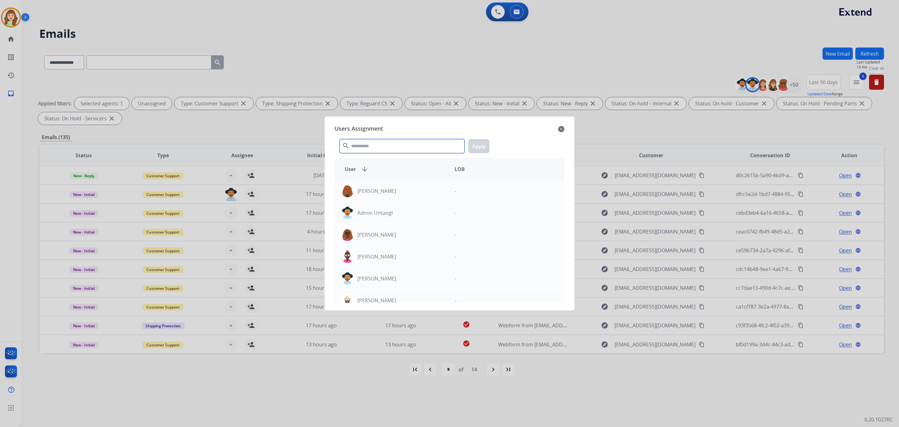
click at [383, 147] on input "text" at bounding box center [402, 146] width 125 height 14
type input "***"
click at [414, 196] on div "Amanda Baez" at bounding box center [392, 190] width 115 height 15
click at [477, 141] on button "Apply" at bounding box center [478, 146] width 21 height 14
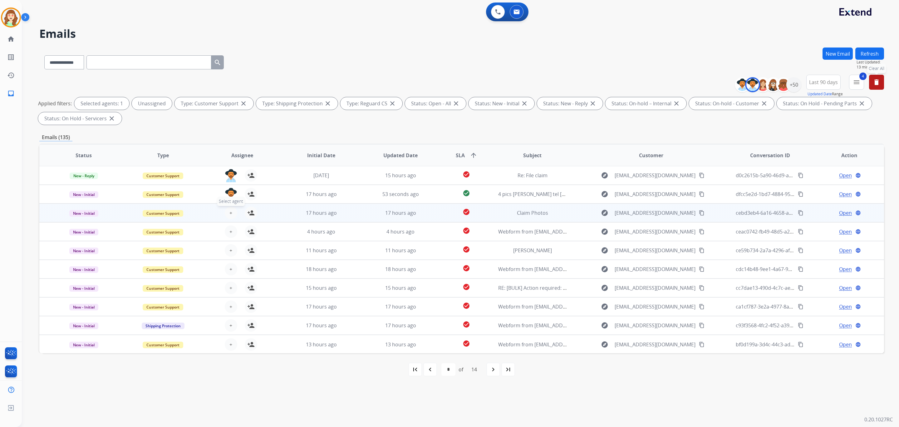
click at [230, 210] on span "+" at bounding box center [231, 212] width 3 height 7
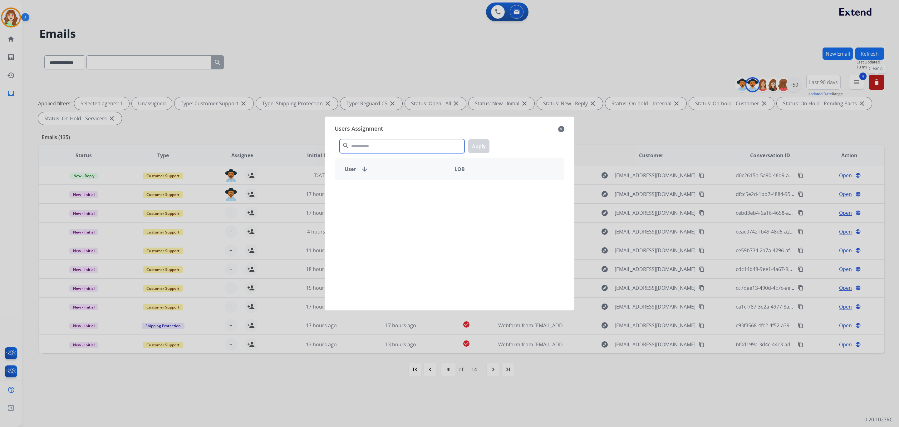
click at [365, 148] on input "text" at bounding box center [402, 146] width 125 height 14
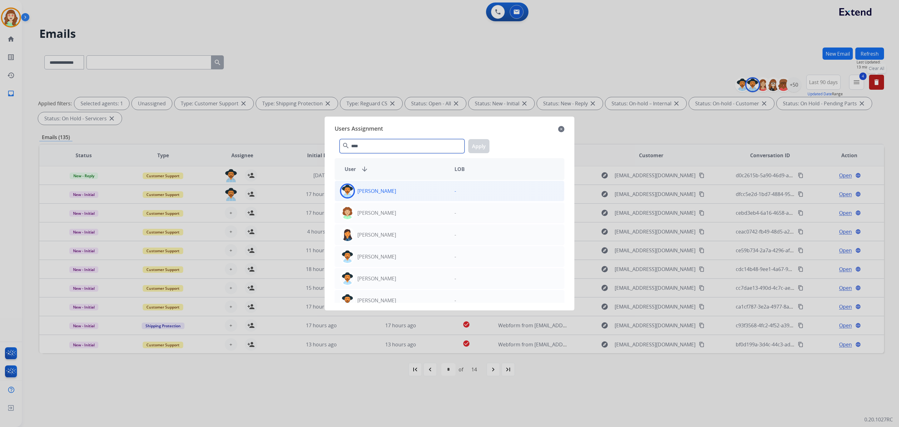
type input "****"
click at [404, 191] on div "Amanda Baez" at bounding box center [392, 190] width 115 height 15
click at [479, 144] on button "Apply" at bounding box center [478, 146] width 21 height 14
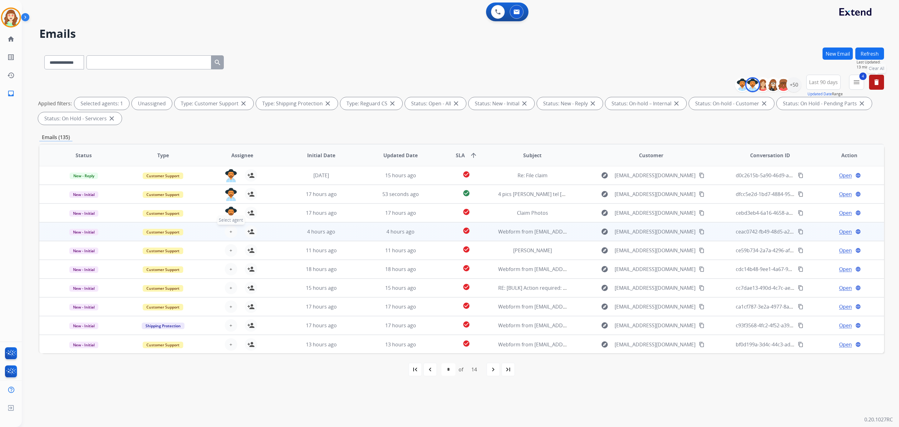
click at [230, 231] on span "+" at bounding box center [231, 231] width 3 height 7
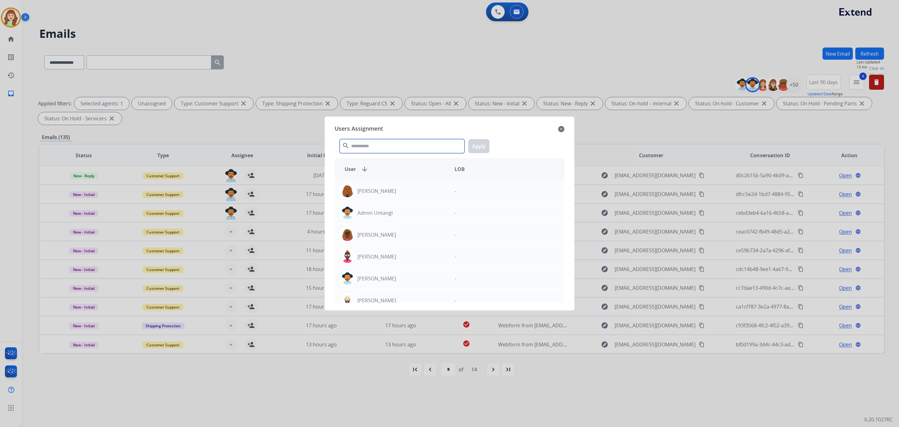
click at [366, 147] on input "text" at bounding box center [402, 146] width 125 height 14
type input "****"
click at [365, 190] on p "Amanda Baez" at bounding box center [377, 190] width 39 height 7
drag, startPoint x: 483, startPoint y: 145, endPoint x: 478, endPoint y: 147, distance: 6.0
click at [483, 145] on button "Apply" at bounding box center [478, 146] width 21 height 14
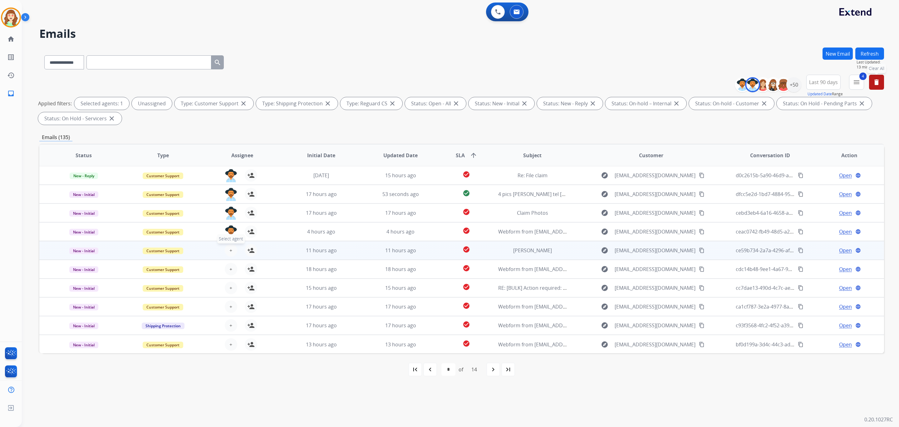
click at [228, 250] on button "+ Select agent" at bounding box center [231, 250] width 12 height 12
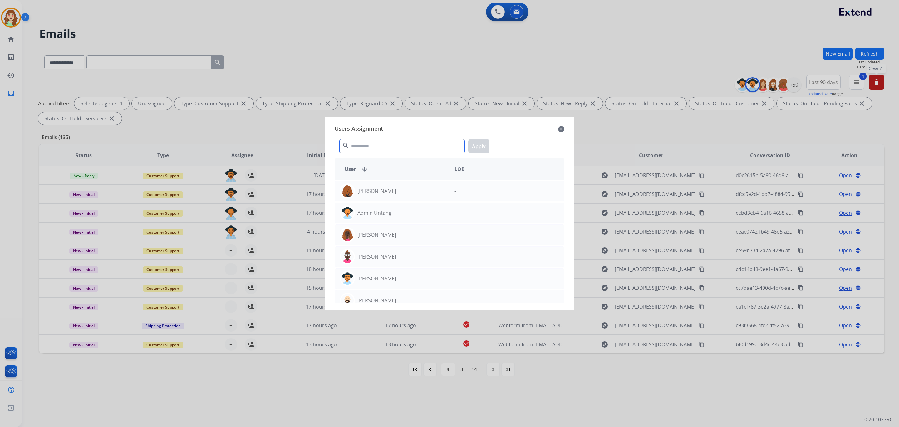
click at [394, 146] on input "text" at bounding box center [402, 146] width 125 height 14
type input "****"
click at [408, 188] on div "Amanda Baez" at bounding box center [392, 190] width 115 height 15
click at [479, 148] on button "Apply" at bounding box center [478, 146] width 21 height 14
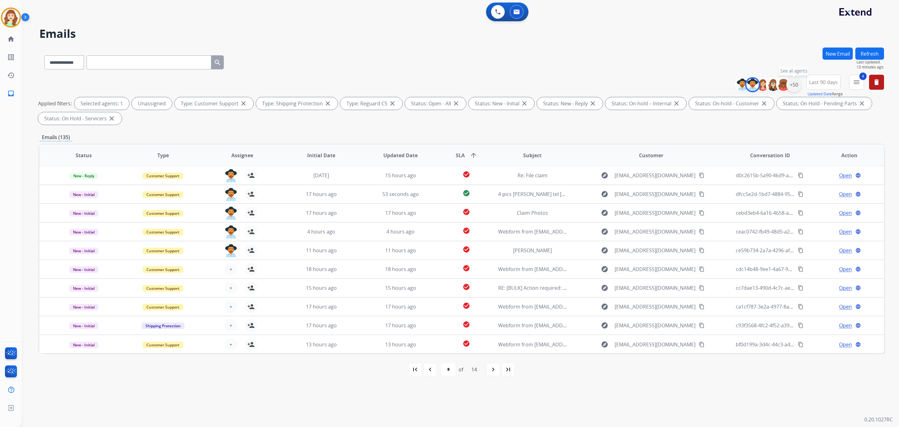
click at [749, 85] on div "+50" at bounding box center [794, 84] width 15 height 15
click at [749, 207] on button "Apply" at bounding box center [763, 210] width 21 height 11
select select "*"
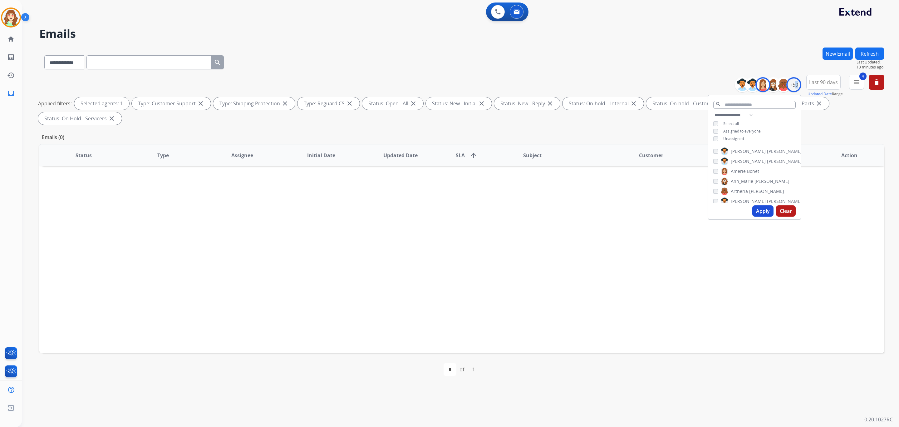
scroll to position [0, 0]
click at [749, 210] on button "Apply" at bounding box center [763, 210] width 21 height 11
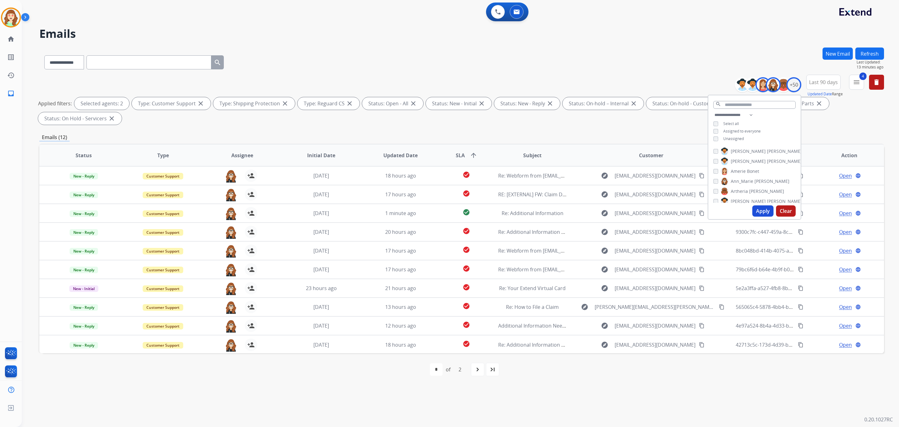
click at [465, 158] on span "SLA arrow_upward" at bounding box center [467, 154] width 22 height 7
click at [749, 86] on div "+50" at bounding box center [794, 84] width 15 height 15
click at [715, 171] on div "Chantelle Mapp" at bounding box center [739, 174] width 51 height 7
drag, startPoint x: 761, startPoint y: 209, endPoint x: 548, endPoint y: 8, distance: 292.1
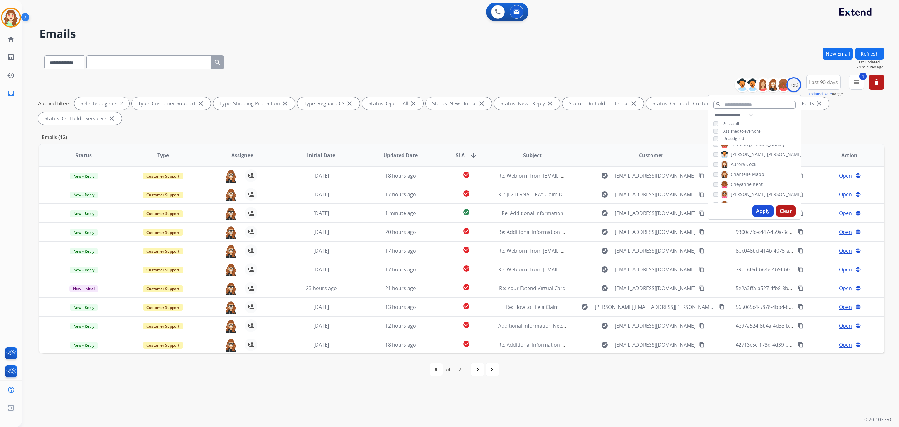
click at [749, 208] on button "Apply" at bounding box center [763, 210] width 21 height 11
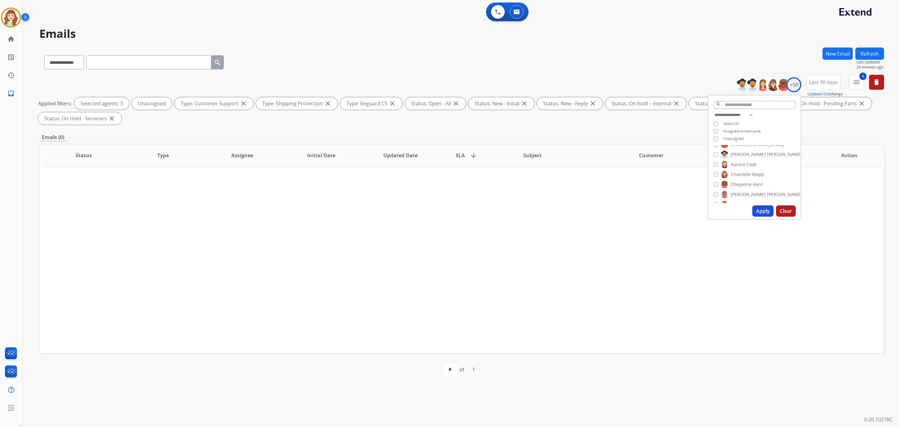
click at [749, 209] on button "Apply" at bounding box center [763, 210] width 21 height 11
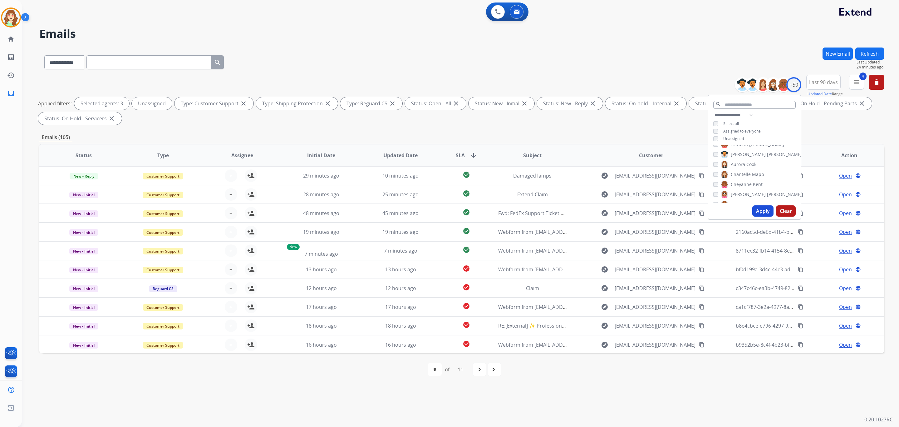
click at [464, 153] on span "SLA arrow_downward" at bounding box center [467, 154] width 22 height 7
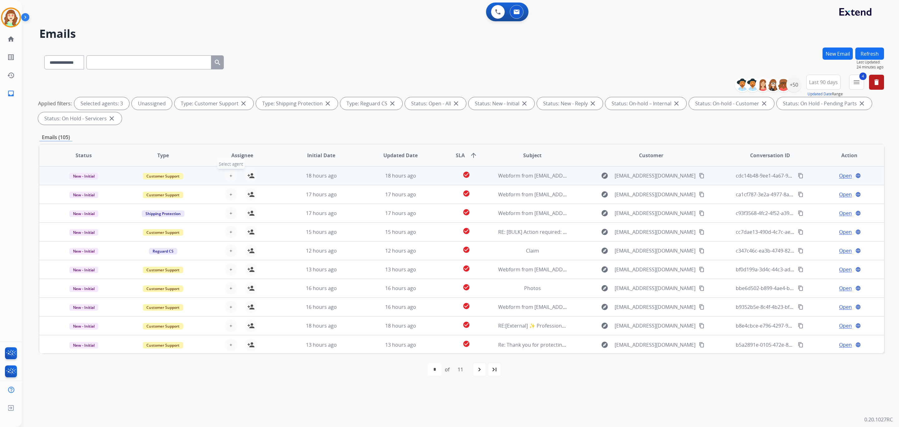
click at [225, 174] on button "+ Select agent" at bounding box center [231, 175] width 12 height 12
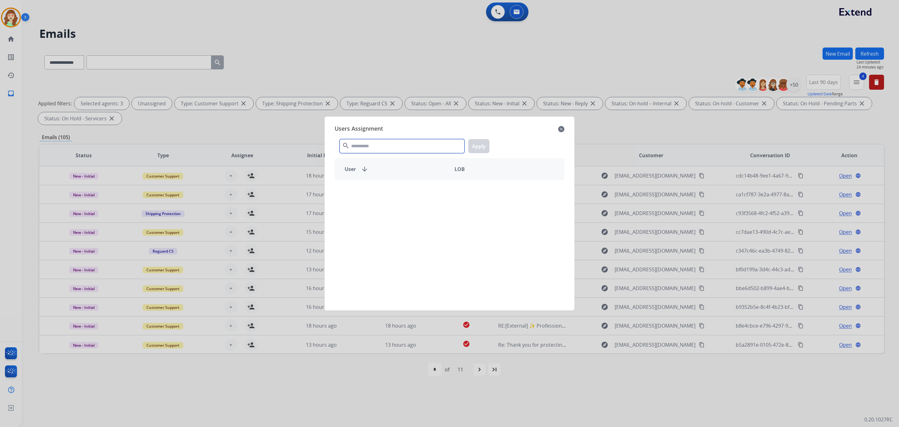
click at [387, 147] on input "text" at bounding box center [402, 146] width 125 height 14
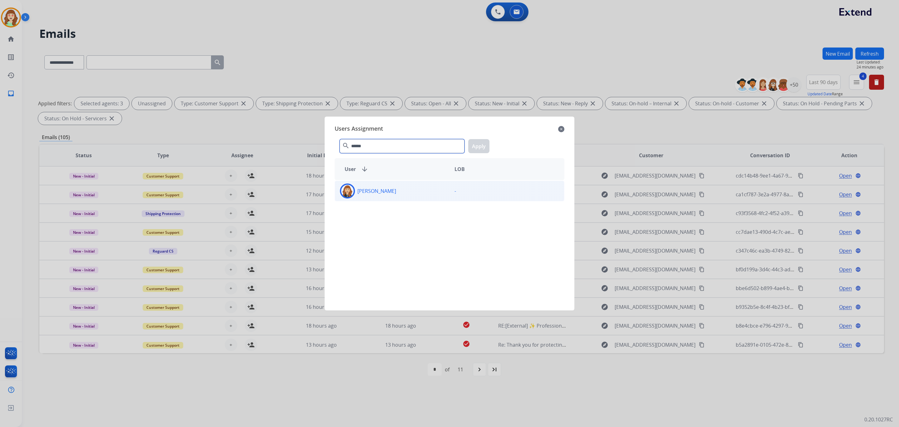
type input "******"
click at [420, 188] on div "Chantelle Mapp" at bounding box center [392, 190] width 115 height 15
click at [486, 146] on button "Apply" at bounding box center [478, 146] width 21 height 14
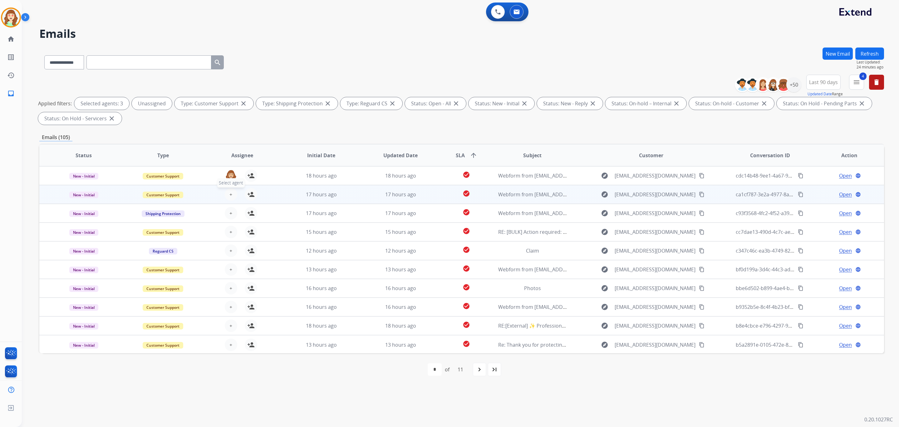
click at [227, 196] on button "+ Select agent" at bounding box center [231, 194] width 12 height 12
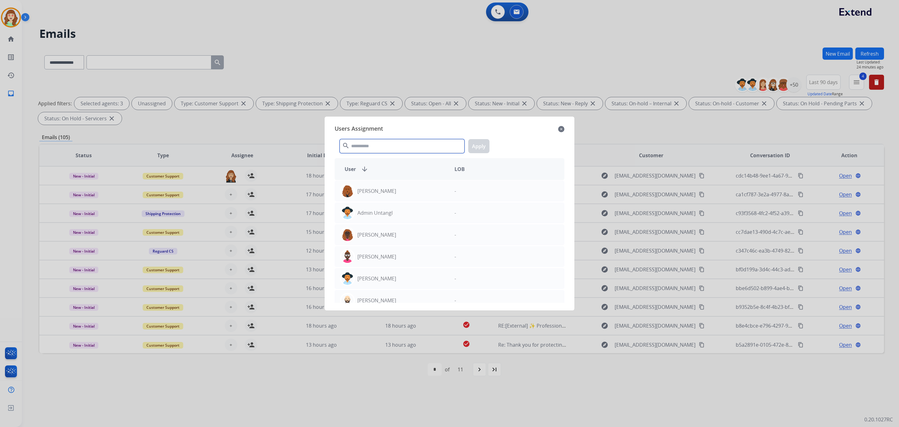
click at [374, 151] on input "text" at bounding box center [402, 146] width 125 height 14
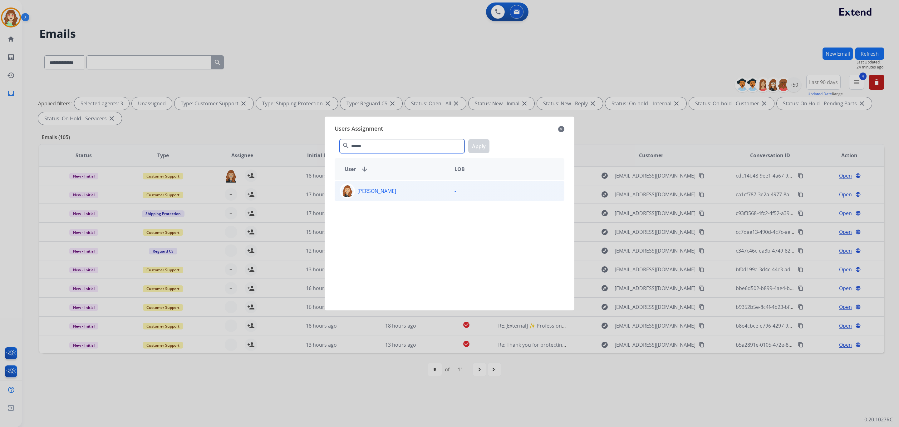
type input "******"
drag, startPoint x: 400, startPoint y: 186, endPoint x: 403, endPoint y: 188, distance: 3.4
click at [400, 187] on div "Chantelle Mapp" at bounding box center [392, 190] width 115 height 15
click at [476, 146] on button "Apply" at bounding box center [478, 146] width 21 height 14
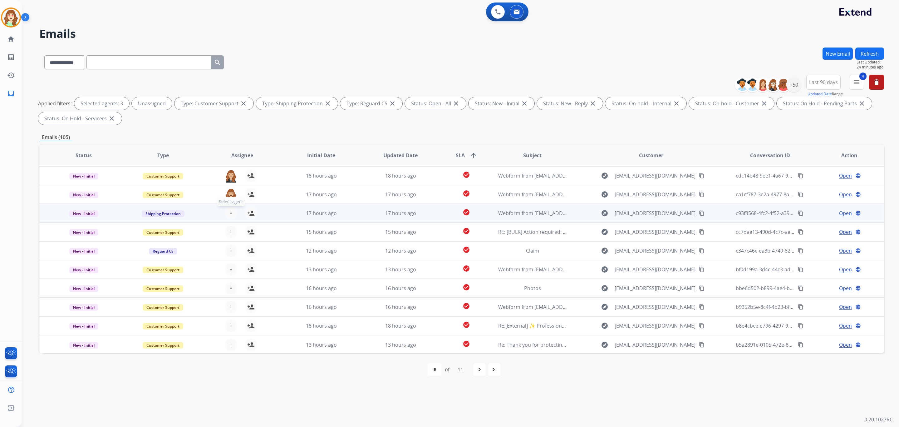
click at [230, 211] on span "+" at bounding box center [231, 212] width 3 height 7
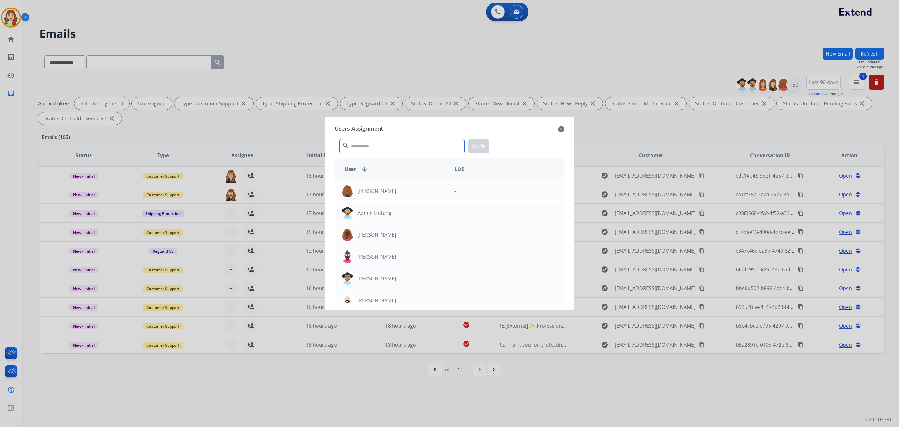
click at [370, 152] on input "text" at bounding box center [402, 146] width 125 height 14
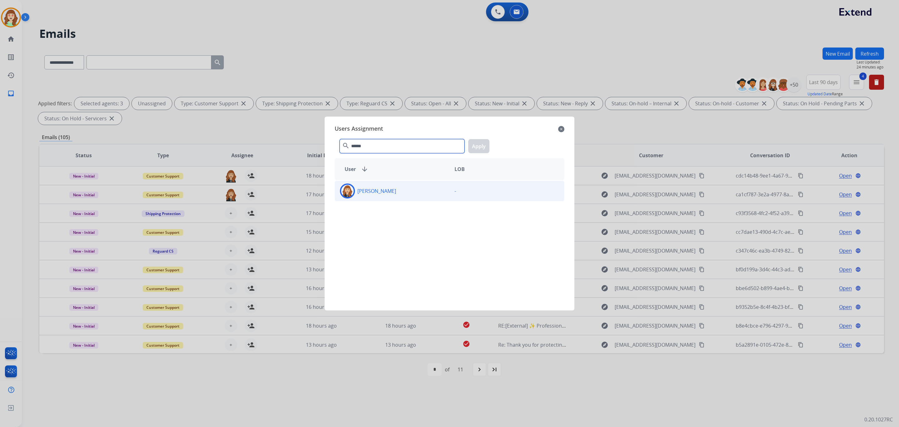
type input "******"
click at [412, 195] on div "Chantelle Mapp" at bounding box center [392, 190] width 115 height 15
drag, startPoint x: 493, startPoint y: 147, endPoint x: 486, endPoint y: 146, distance: 6.9
click at [489, 147] on div "****** search Apply" at bounding box center [450, 145] width 230 height 22
click at [478, 144] on button "Apply" at bounding box center [478, 146] width 21 height 14
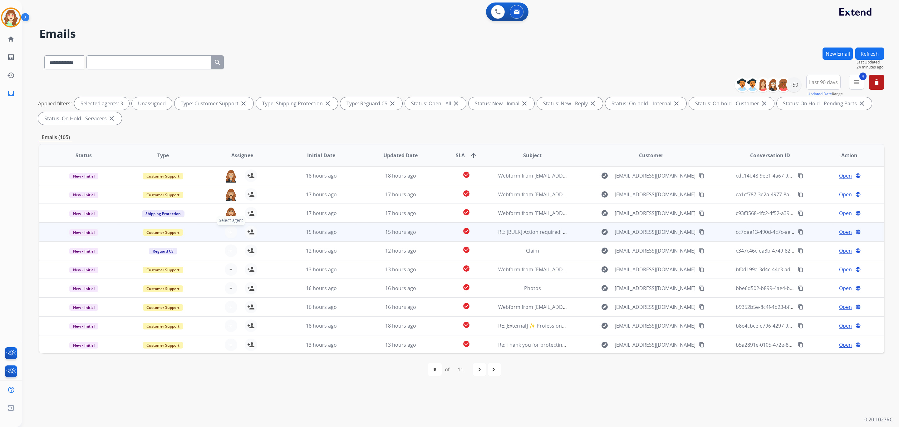
click at [225, 230] on button "+ Select agent" at bounding box center [231, 231] width 12 height 12
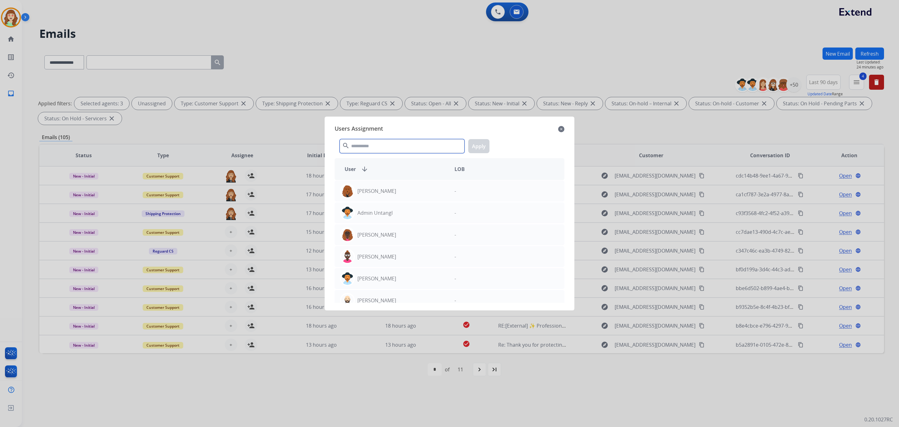
click at [360, 144] on input "text" at bounding box center [402, 146] width 125 height 14
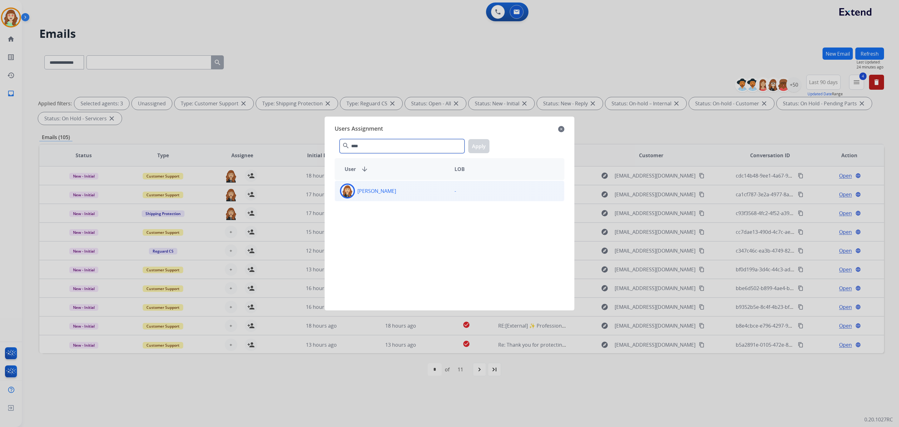
type input "****"
drag, startPoint x: 409, startPoint y: 194, endPoint x: 424, endPoint y: 184, distance: 18.2
click at [409, 192] on div "Chantelle Mapp" at bounding box center [392, 190] width 115 height 15
click at [481, 145] on button "Apply" at bounding box center [478, 146] width 21 height 14
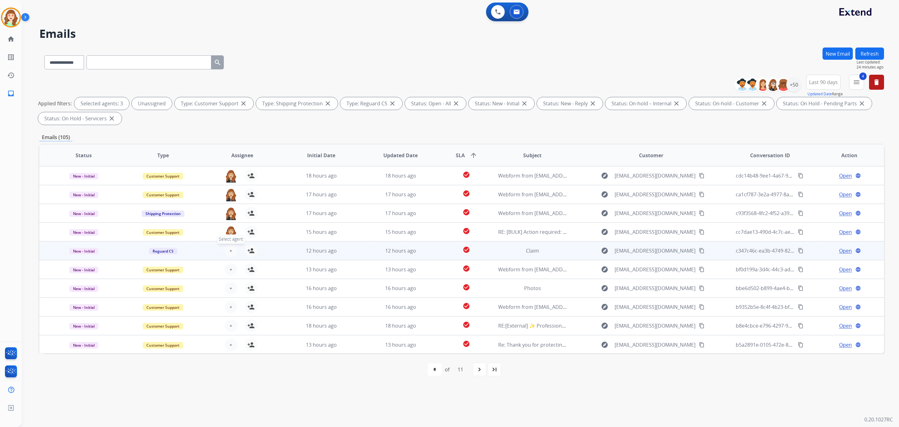
click at [232, 249] on button "+ Select agent" at bounding box center [231, 250] width 12 height 12
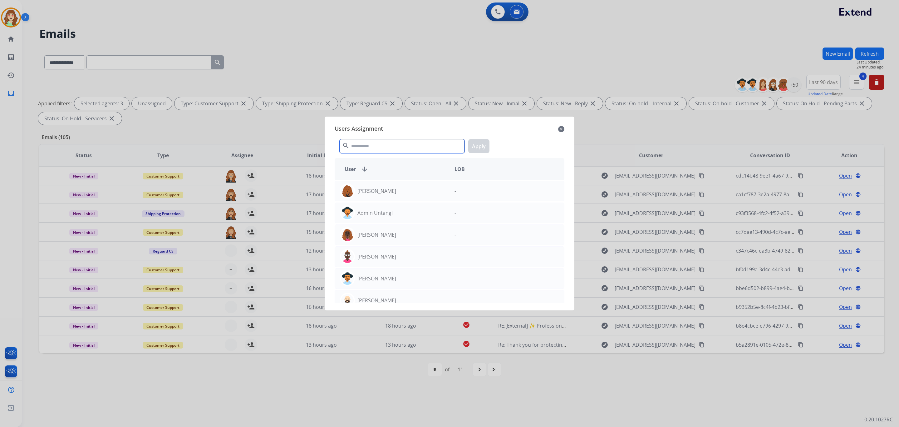
click at [367, 149] on input "text" at bounding box center [402, 146] width 125 height 14
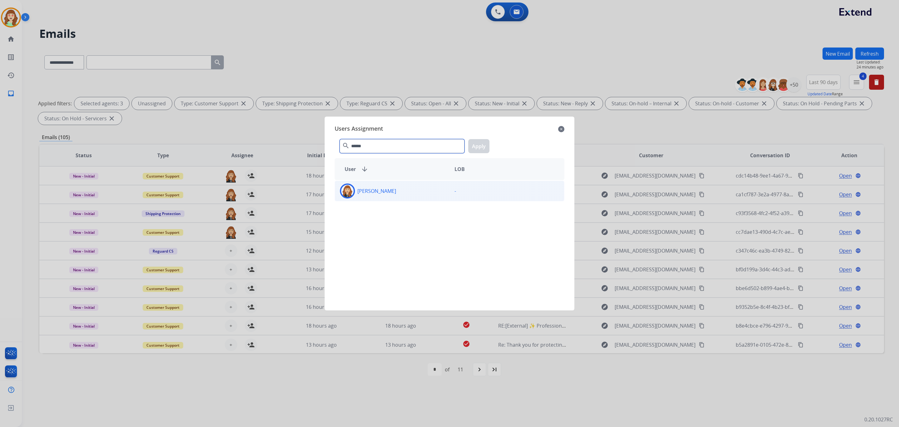
type input "******"
click at [395, 189] on div "Chantelle Mapp" at bounding box center [392, 190] width 115 height 15
click at [485, 146] on button "Apply" at bounding box center [478, 146] width 21 height 14
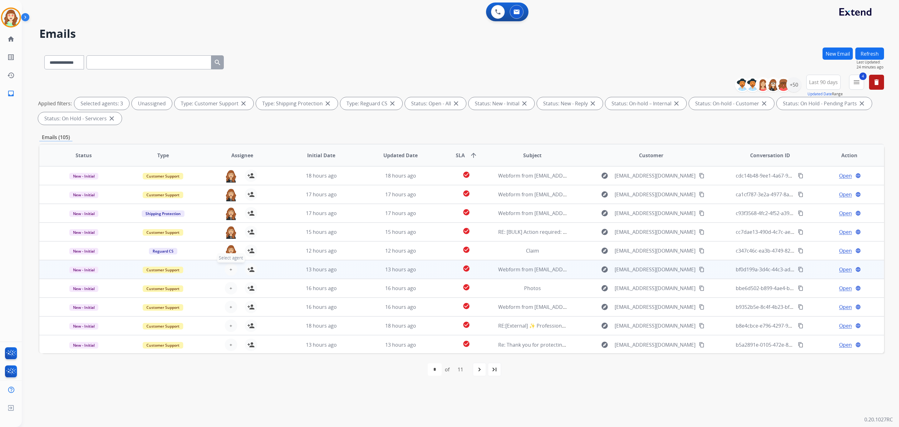
click at [225, 265] on button "+ Select agent" at bounding box center [231, 269] width 12 height 12
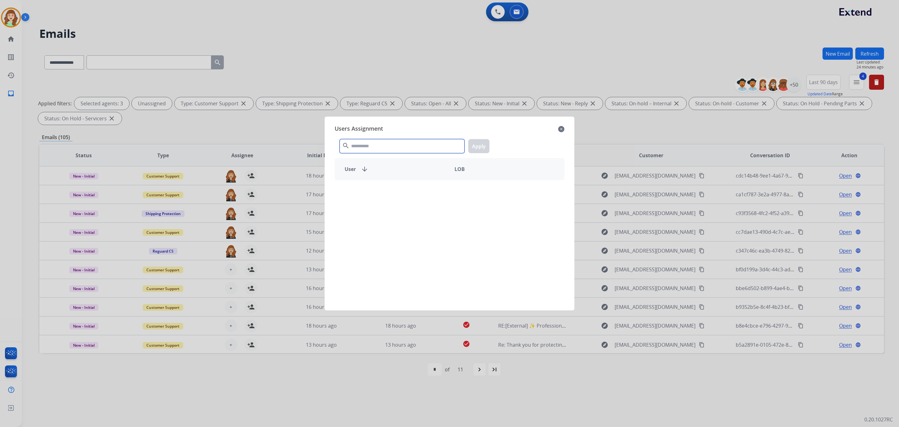
click at [373, 142] on input "text" at bounding box center [402, 146] width 125 height 14
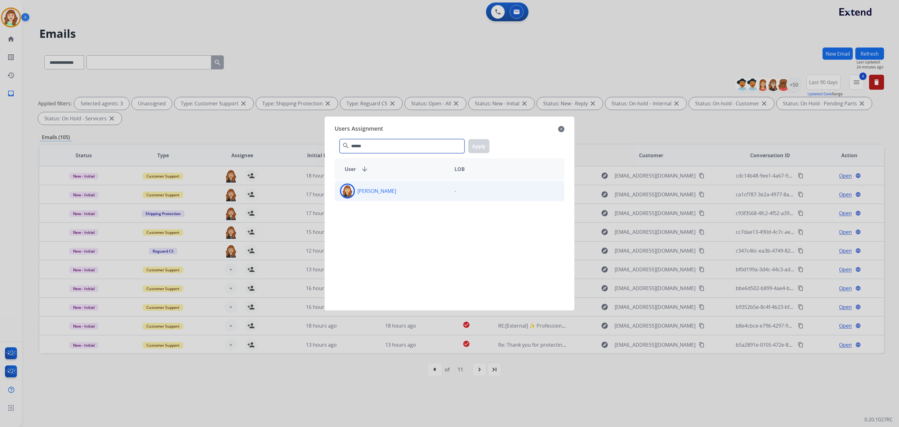
type input "******"
click at [414, 191] on div "Chantelle Mapp" at bounding box center [392, 190] width 115 height 15
click at [479, 145] on button "Apply" at bounding box center [478, 146] width 21 height 14
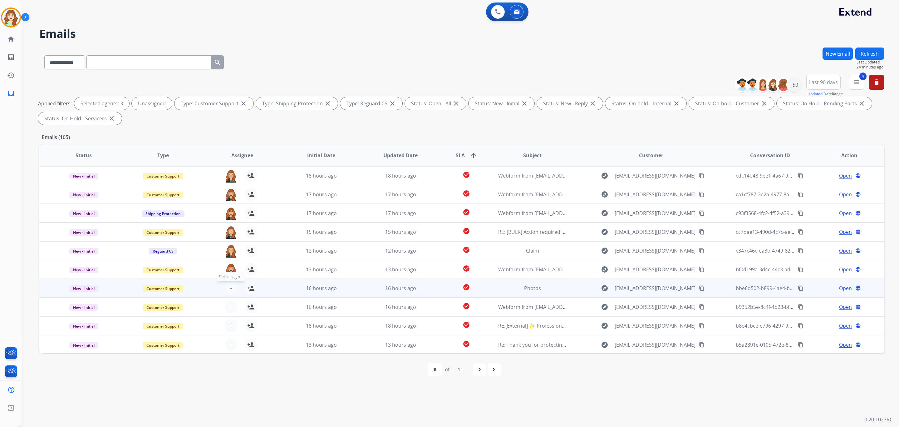
click at [228, 285] on button "+ Select agent" at bounding box center [231, 288] width 12 height 12
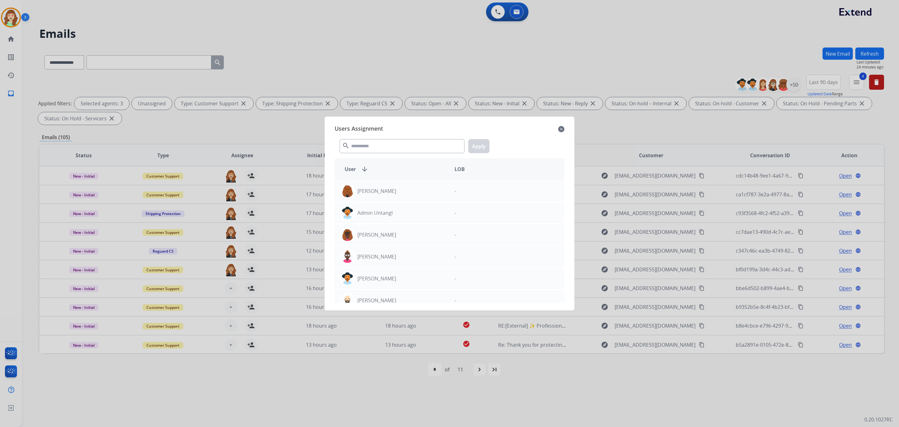
drag, startPoint x: 370, startPoint y: 154, endPoint x: 372, endPoint y: 148, distance: 5.8
click at [371, 152] on div "search Apply" at bounding box center [450, 145] width 230 height 22
click at [372, 146] on input "text" at bounding box center [402, 146] width 125 height 14
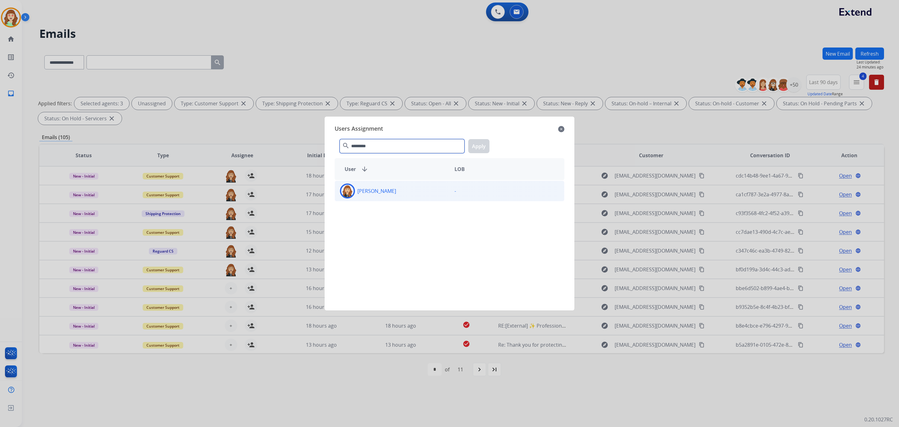
type input "*********"
drag, startPoint x: 398, startPoint y: 192, endPoint x: 408, endPoint y: 174, distance: 21.1
click at [398, 187] on div "Chantelle Mapp" at bounding box center [392, 190] width 115 height 15
click at [490, 151] on div "********* search Apply" at bounding box center [450, 145] width 230 height 22
click at [481, 149] on button "Apply" at bounding box center [478, 146] width 21 height 14
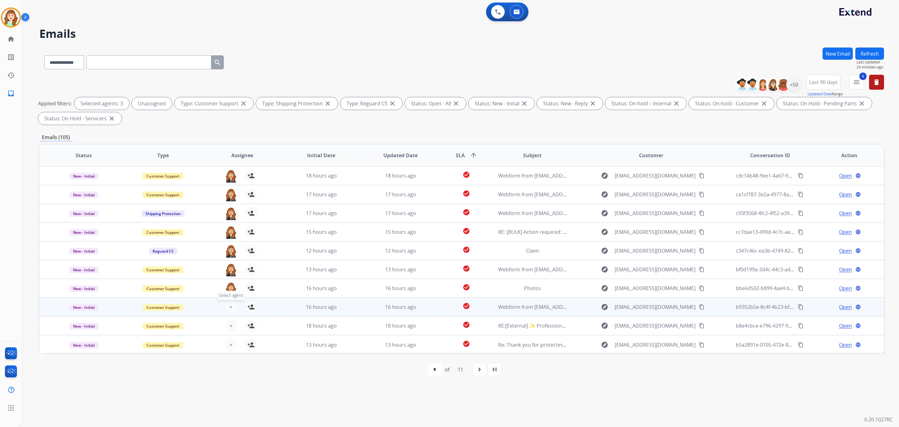
click at [232, 302] on button "+ Select agent" at bounding box center [231, 306] width 12 height 12
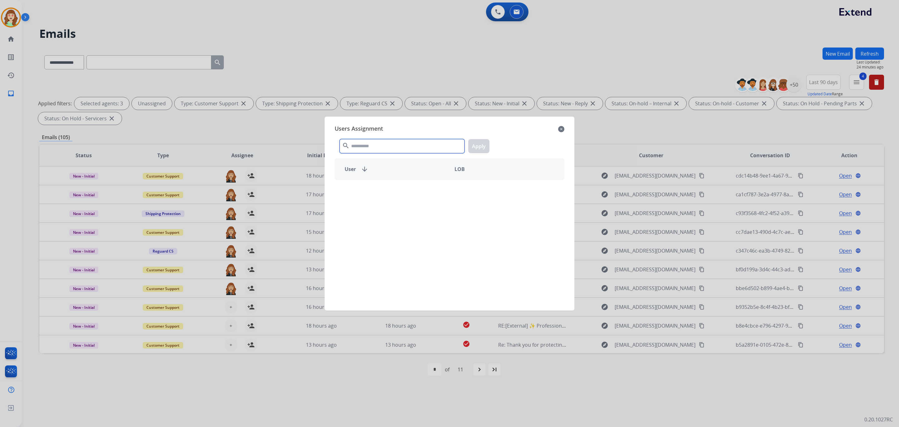
drag, startPoint x: 397, startPoint y: 151, endPoint x: 397, endPoint y: 133, distance: 17.5
click at [397, 145] on input "text" at bounding box center [402, 146] width 125 height 14
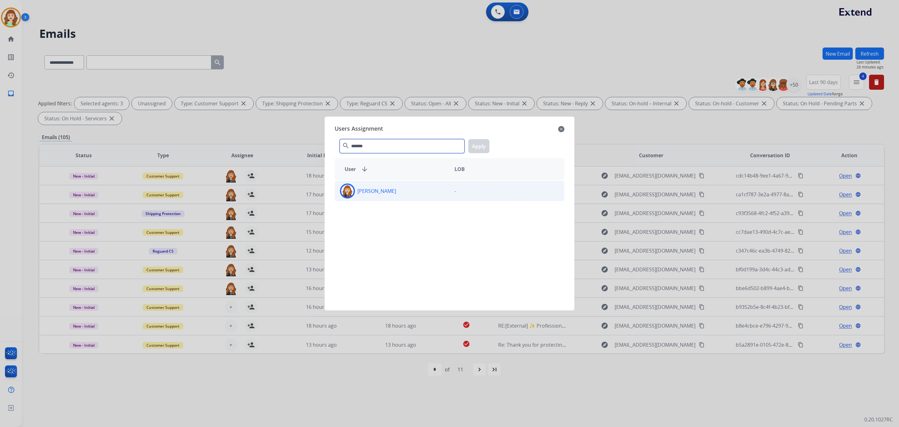
type input "*******"
click at [413, 188] on div "Chantelle Mapp" at bounding box center [392, 190] width 115 height 15
click at [485, 141] on button "Apply" at bounding box center [478, 146] width 21 height 14
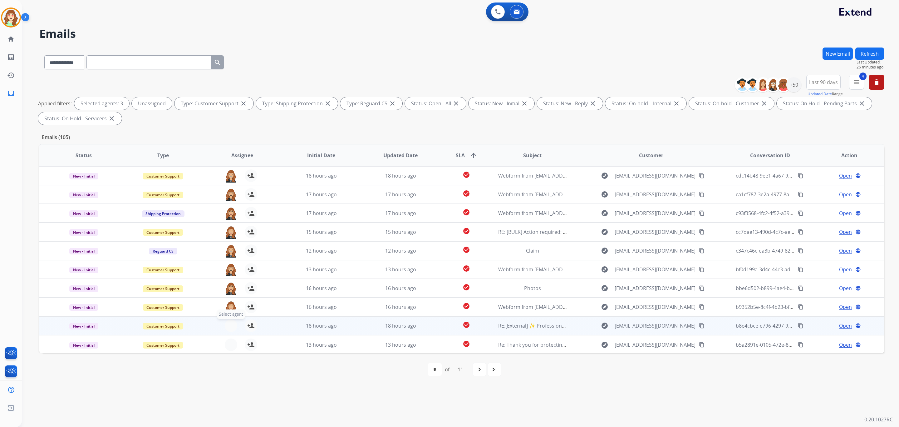
click at [229, 321] on button "+ Select agent" at bounding box center [231, 325] width 12 height 12
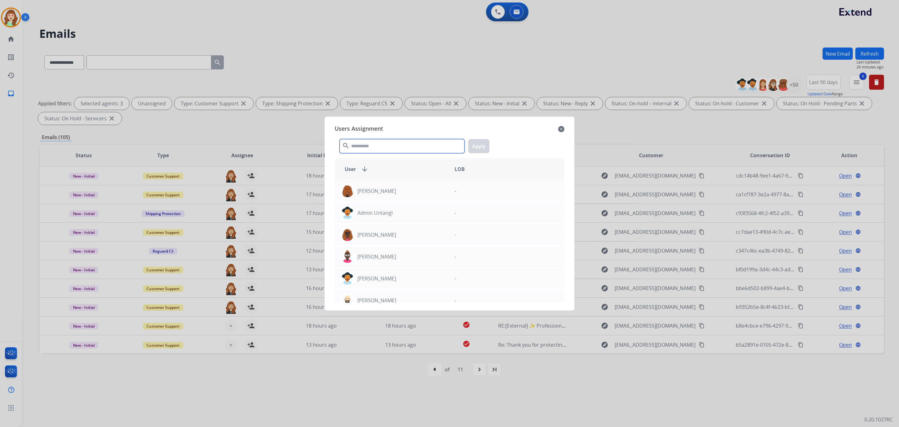
click at [387, 142] on input "text" at bounding box center [402, 146] width 125 height 14
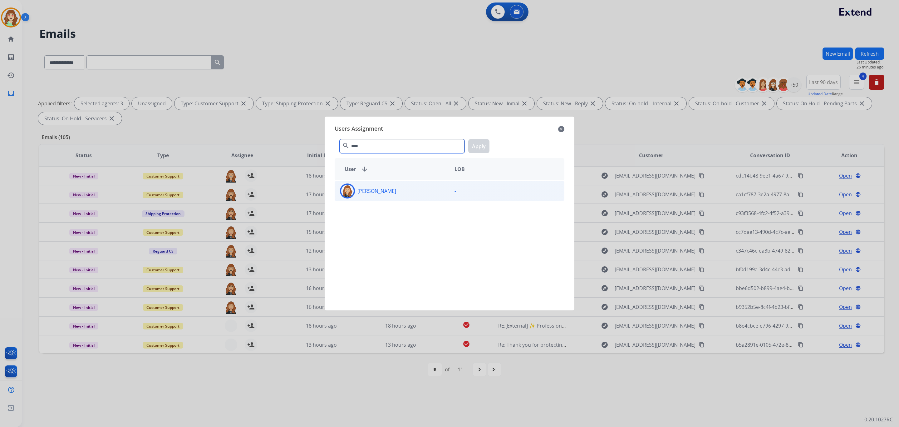
type input "****"
drag, startPoint x: 406, startPoint y: 192, endPoint x: 470, endPoint y: 162, distance: 71.4
click at [405, 194] on div "Chantelle Mapp" at bounding box center [392, 190] width 115 height 15
click at [482, 142] on button "Apply" at bounding box center [478, 146] width 21 height 14
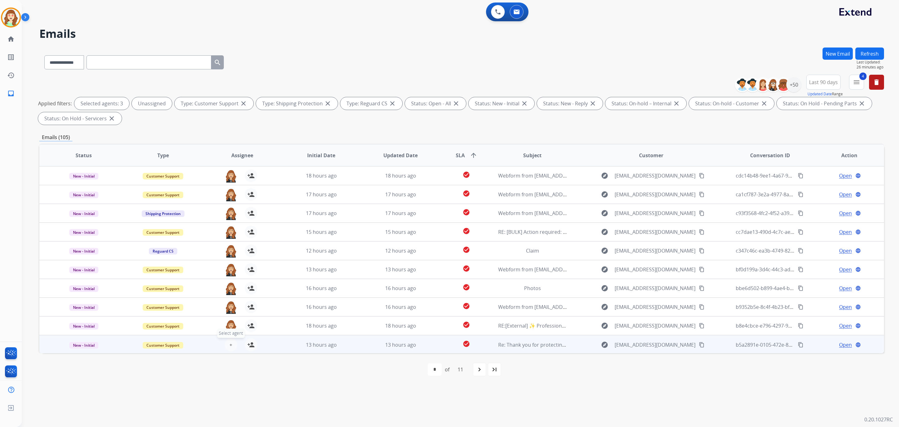
click at [230, 341] on span "+" at bounding box center [231, 344] width 3 height 7
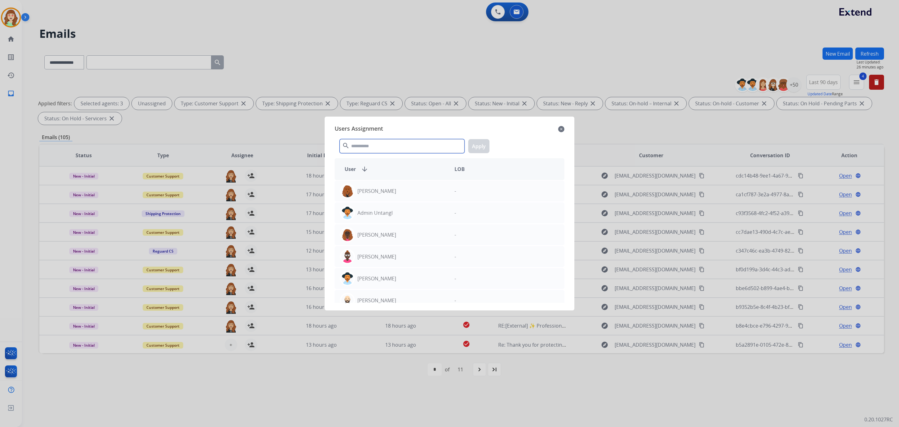
click at [365, 146] on input "text" at bounding box center [402, 146] width 125 height 14
type input "*********"
click at [415, 196] on div "Chantelle Mapp" at bounding box center [392, 190] width 115 height 15
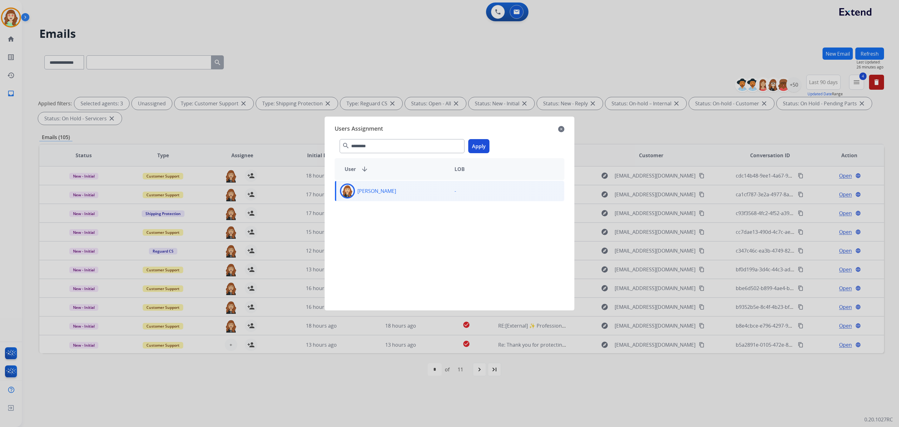
click at [481, 148] on button "Apply" at bounding box center [478, 146] width 21 height 14
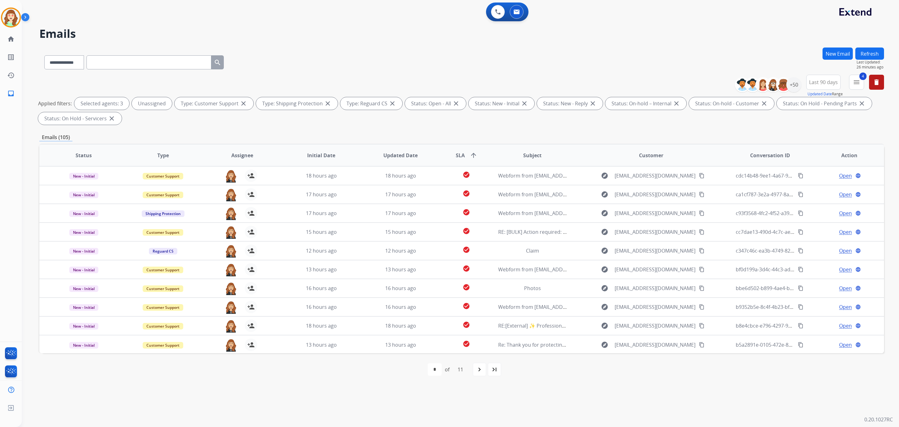
drag, startPoint x: 477, startPoint y: 370, endPoint x: 488, endPoint y: 369, distance: 11.6
click at [478, 355] on mat-icon "navigate_next" at bounding box center [479, 368] width 7 height 7
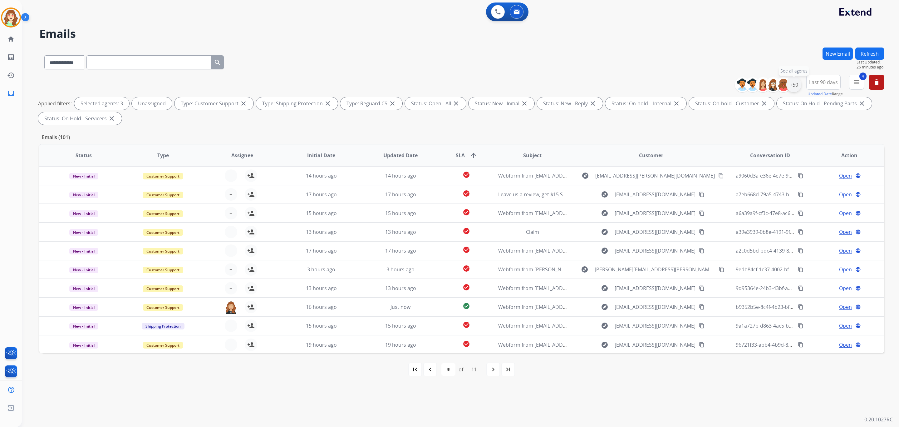
click at [749, 84] on div "+50" at bounding box center [794, 84] width 15 height 15
click at [715, 141] on div "**********" at bounding box center [755, 127] width 92 height 32
drag, startPoint x: 760, startPoint y: 207, endPoint x: 612, endPoint y: 8, distance: 247.7
click at [749, 208] on button "Apply" at bounding box center [763, 210] width 21 height 11
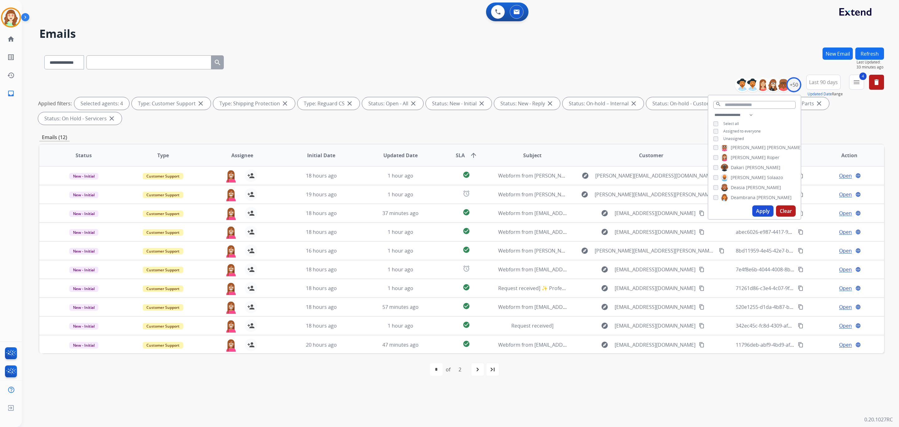
click at [717, 174] on div "Dan Solaazo" at bounding box center [749, 177] width 70 height 7
click at [714, 190] on div "Deasia Hamilton" at bounding box center [748, 187] width 68 height 7
click at [749, 205] on button "Apply" at bounding box center [763, 210] width 21 height 11
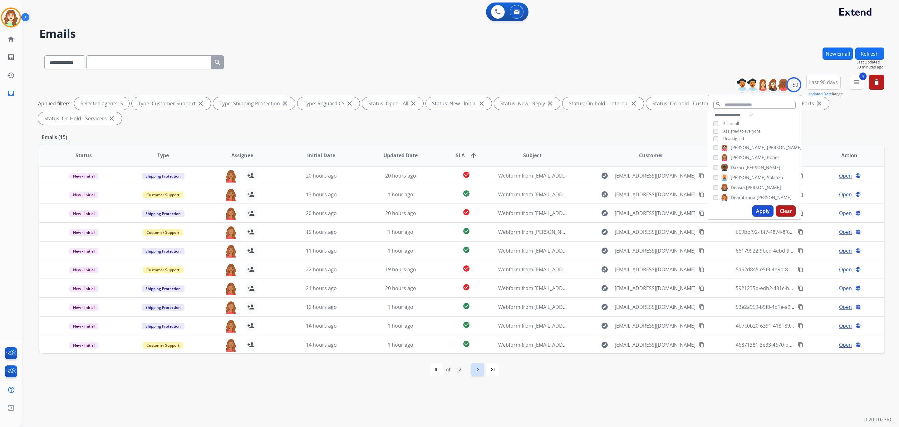
click at [475, 355] on mat-icon "navigate_next" at bounding box center [477, 368] width 7 height 7
select select "*"
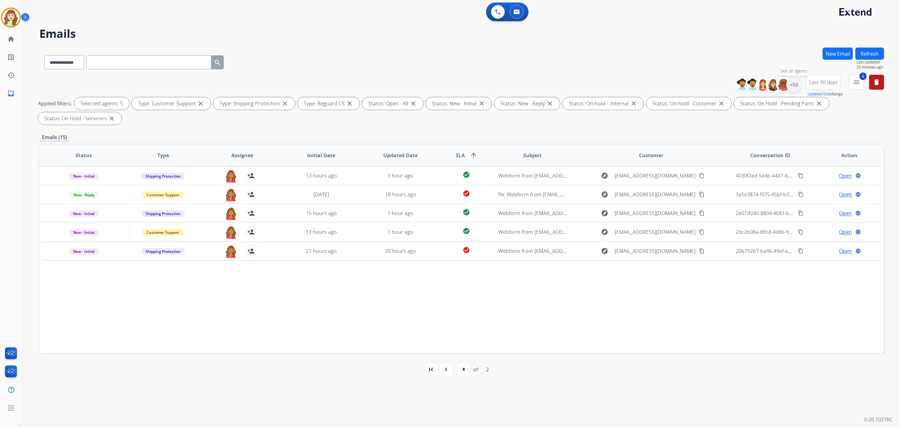
click at [749, 89] on div "+50" at bounding box center [794, 84] width 15 height 15
click at [749, 209] on button "Apply" at bounding box center [763, 210] width 21 height 11
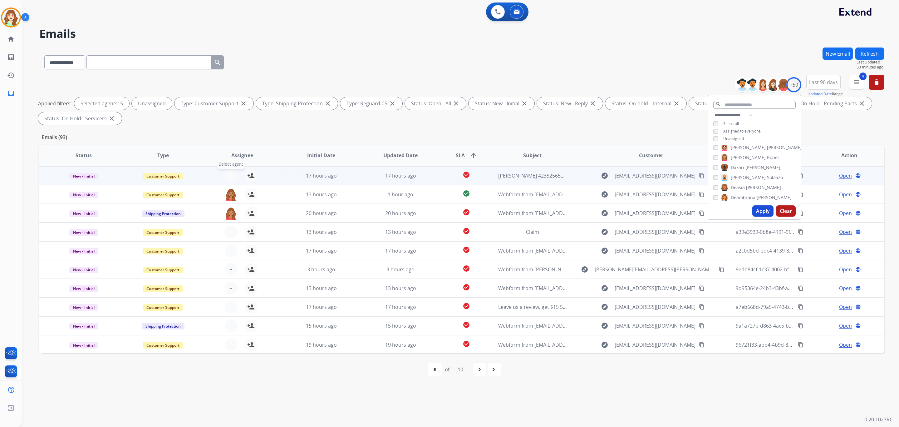
click at [230, 174] on button "+ Select agent" at bounding box center [231, 175] width 12 height 12
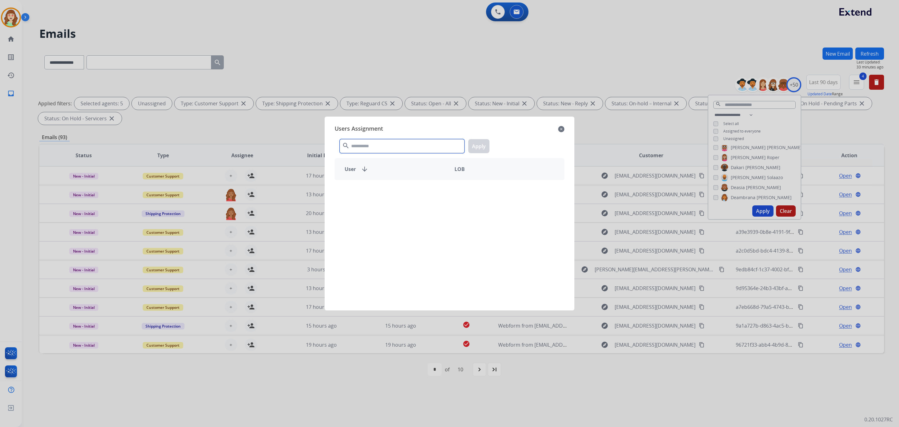
click at [398, 150] on input "text" at bounding box center [402, 146] width 125 height 14
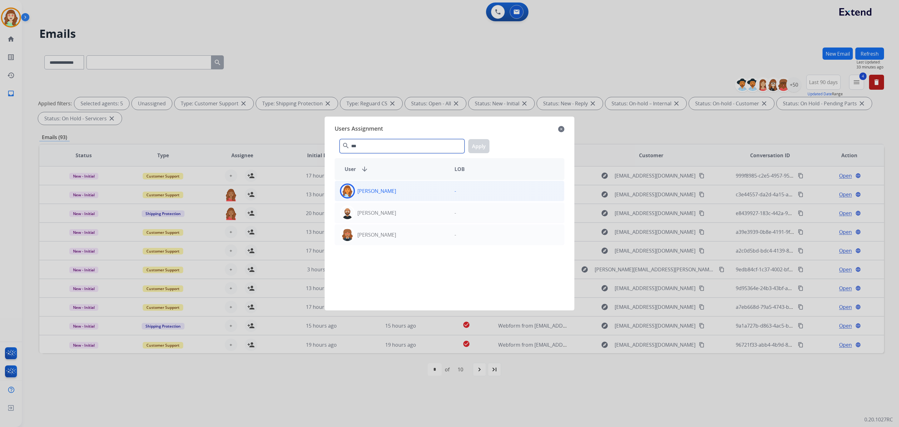
type input "***"
drag, startPoint x: 421, startPoint y: 184, endPoint x: 472, endPoint y: 159, distance: 56.3
click at [427, 183] on div "Deambrana Smith" at bounding box center [392, 190] width 115 height 15
click at [477, 146] on button "Apply" at bounding box center [478, 146] width 21 height 14
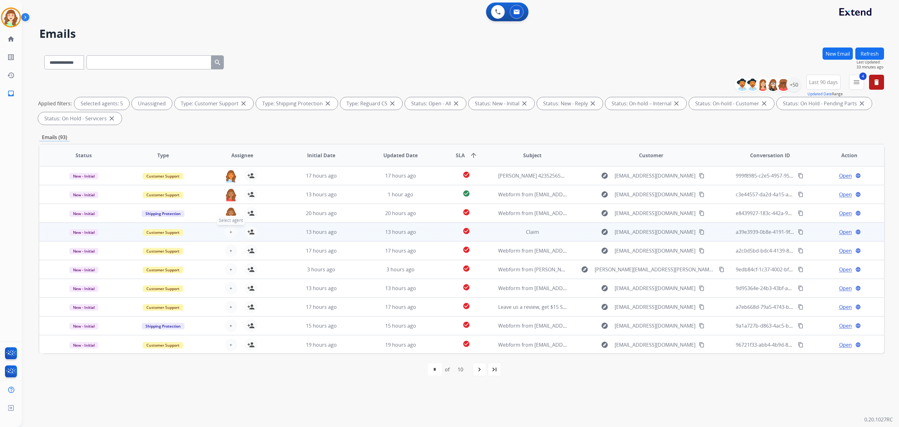
click at [230, 229] on span "+" at bounding box center [231, 231] width 3 height 7
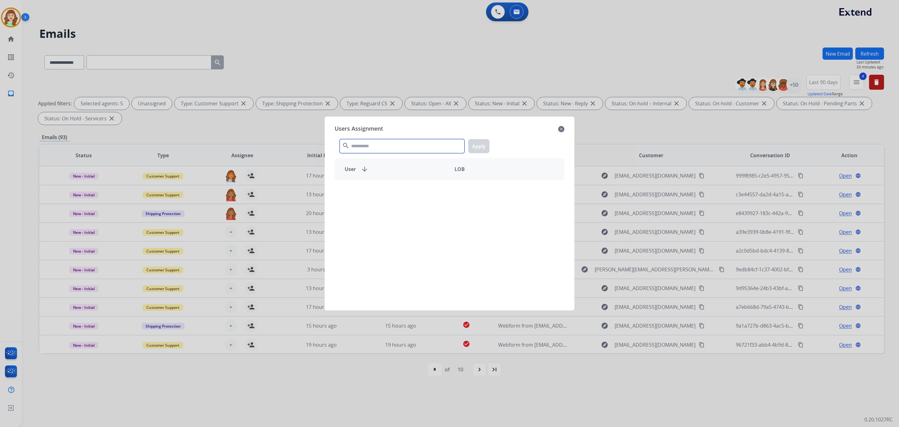
click at [374, 143] on input "text" at bounding box center [402, 146] width 125 height 14
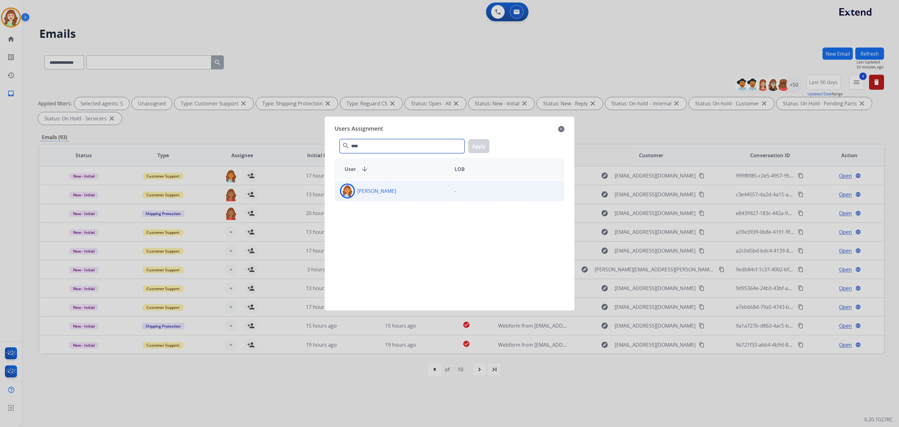
type input "****"
drag, startPoint x: 409, startPoint y: 188, endPoint x: 448, endPoint y: 170, distance: 43.3
click at [408, 189] on div "Deambrana Smith" at bounding box center [392, 190] width 115 height 15
drag, startPoint x: 480, startPoint y: 144, endPoint x: 261, endPoint y: 216, distance: 230.3
click at [473, 145] on button "Apply" at bounding box center [478, 146] width 21 height 14
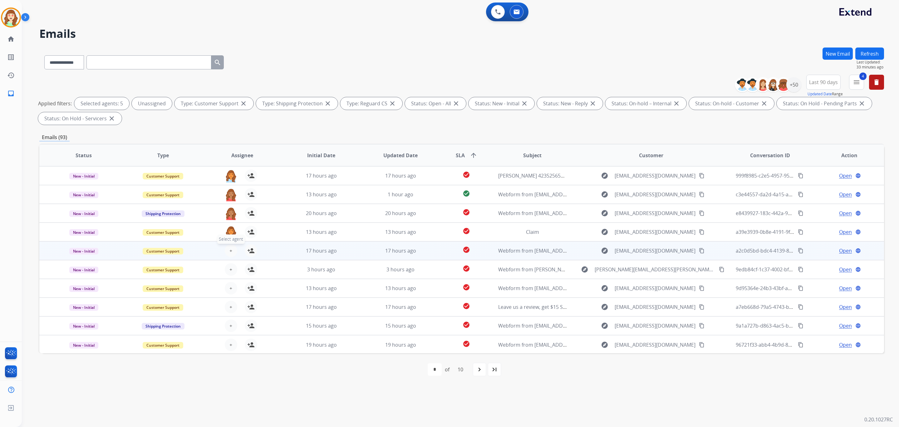
click at [231, 248] on span "+" at bounding box center [231, 250] width 3 height 7
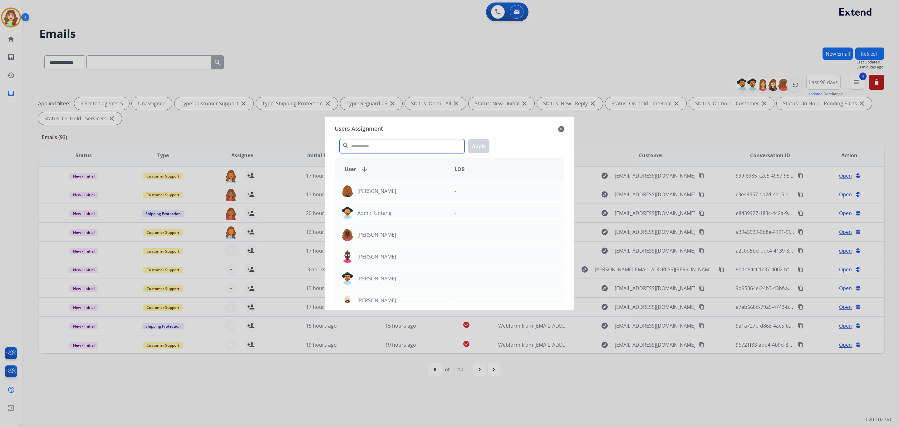
click at [394, 146] on input "text" at bounding box center [402, 146] width 125 height 14
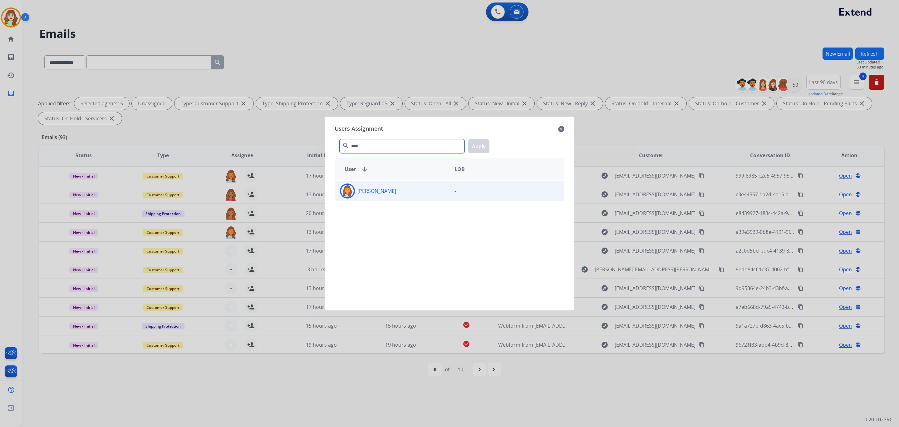
type input "****"
drag, startPoint x: 411, startPoint y: 193, endPoint x: 479, endPoint y: 152, distance: 79.9
click at [414, 193] on div "Deambrana Smith" at bounding box center [392, 190] width 115 height 15
click at [473, 144] on button "Apply" at bounding box center [478, 146] width 21 height 14
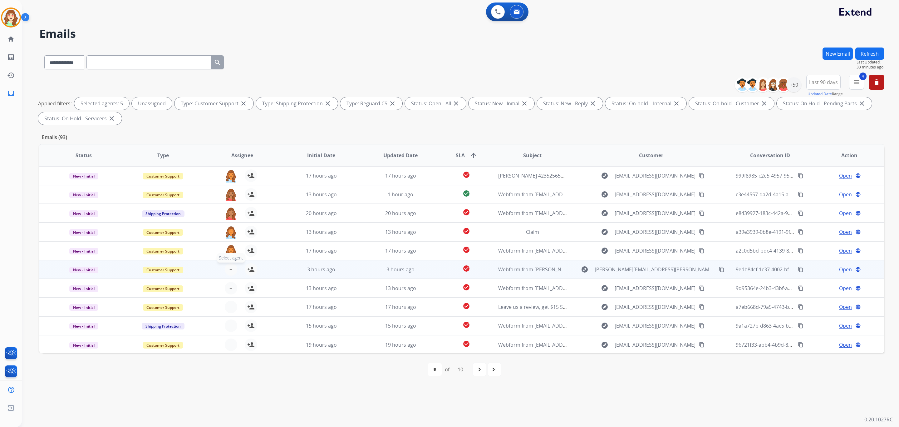
click at [227, 267] on button "+ Select agent" at bounding box center [231, 269] width 12 height 12
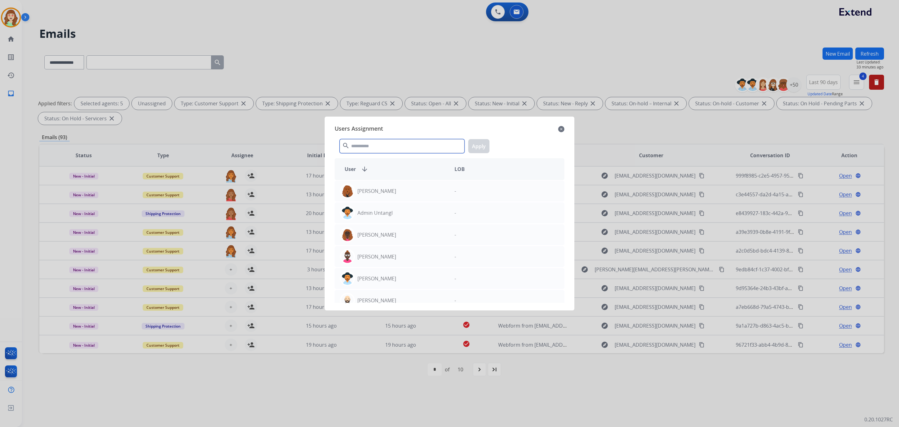
click at [359, 146] on input "text" at bounding box center [402, 146] width 125 height 14
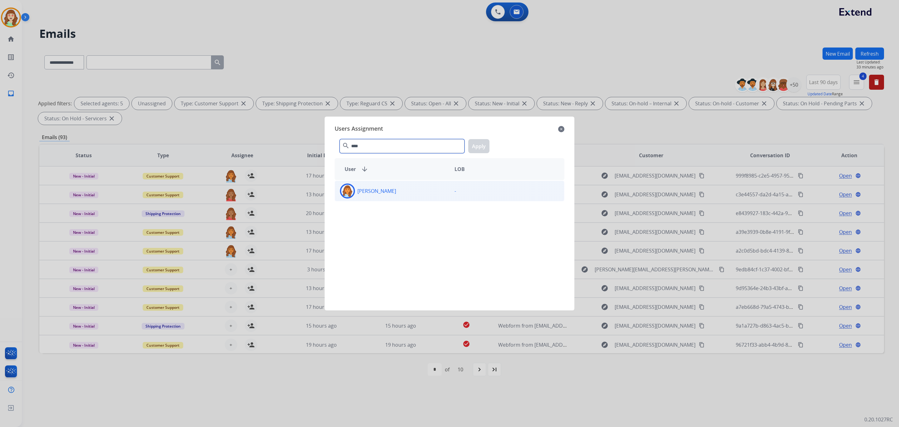
type input "****"
drag, startPoint x: 389, startPoint y: 186, endPoint x: 466, endPoint y: 160, distance: 81.2
click at [391, 186] on div "Deambrana Smith" at bounding box center [392, 190] width 115 height 15
drag, startPoint x: 487, startPoint y: 143, endPoint x: 309, endPoint y: 231, distance: 197.8
click at [481, 144] on button "Apply" at bounding box center [478, 146] width 21 height 14
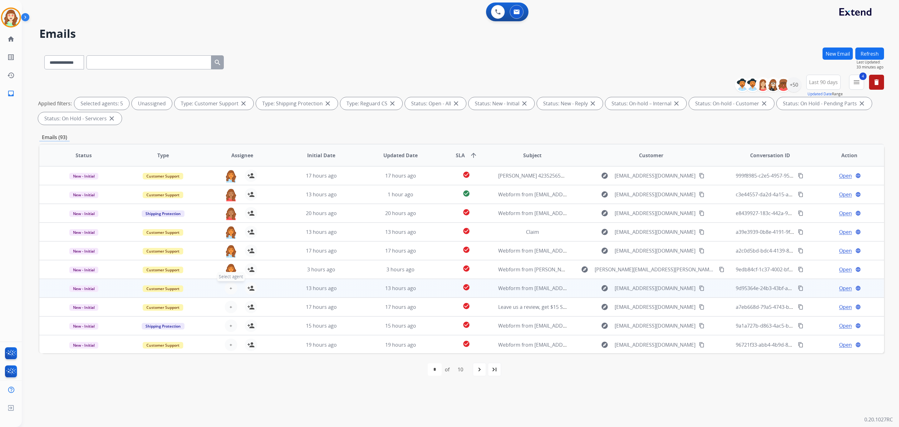
click at [232, 285] on button "+ Select agent" at bounding box center [231, 288] width 12 height 12
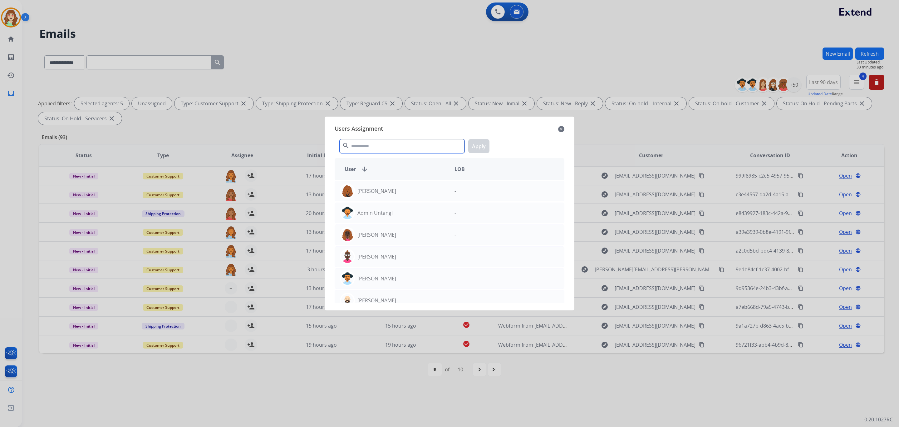
click at [381, 148] on input "text" at bounding box center [402, 146] width 125 height 14
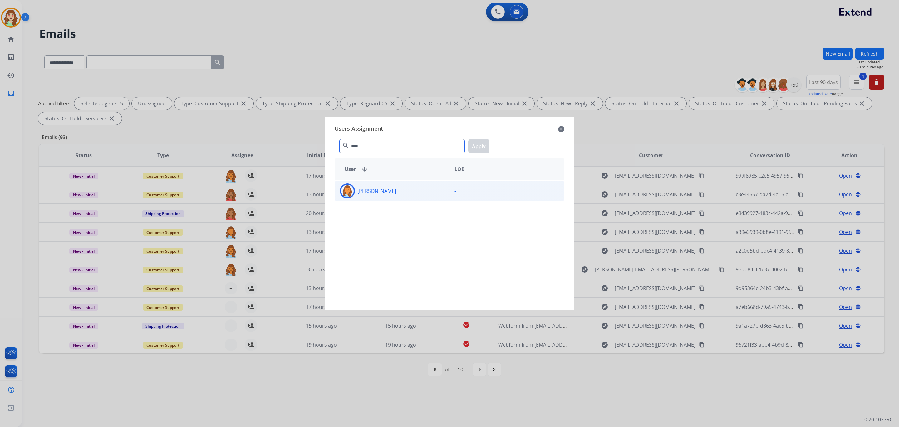
type input "****"
drag, startPoint x: 412, startPoint y: 190, endPoint x: 453, endPoint y: 169, distance: 45.7
click at [418, 189] on div "Deambrana Smith" at bounding box center [392, 190] width 115 height 15
click at [475, 147] on button "Apply" at bounding box center [478, 146] width 21 height 14
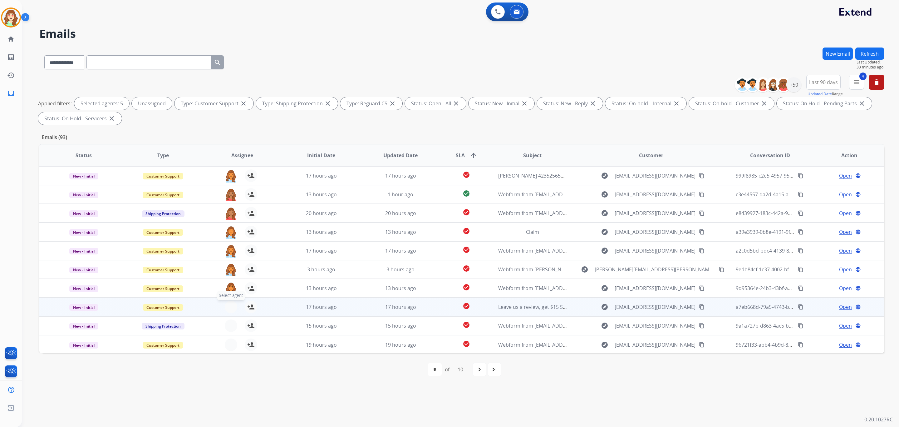
click at [230, 304] on span "+" at bounding box center [231, 306] width 3 height 7
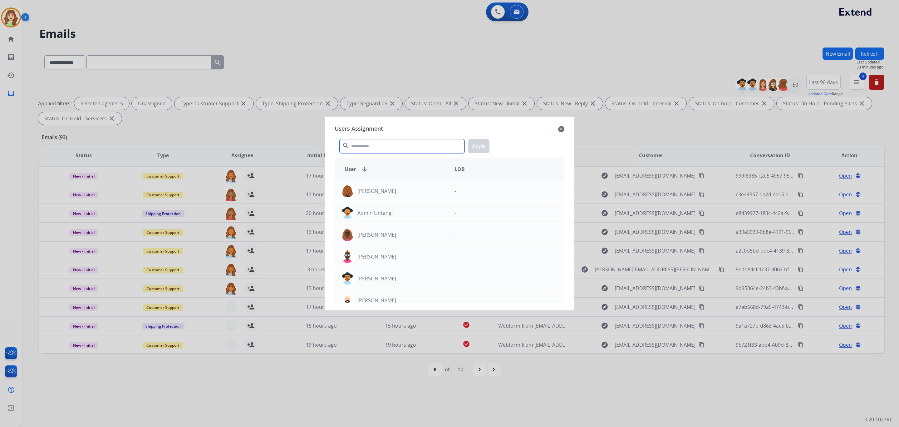
click at [366, 144] on input "text" at bounding box center [402, 146] width 125 height 14
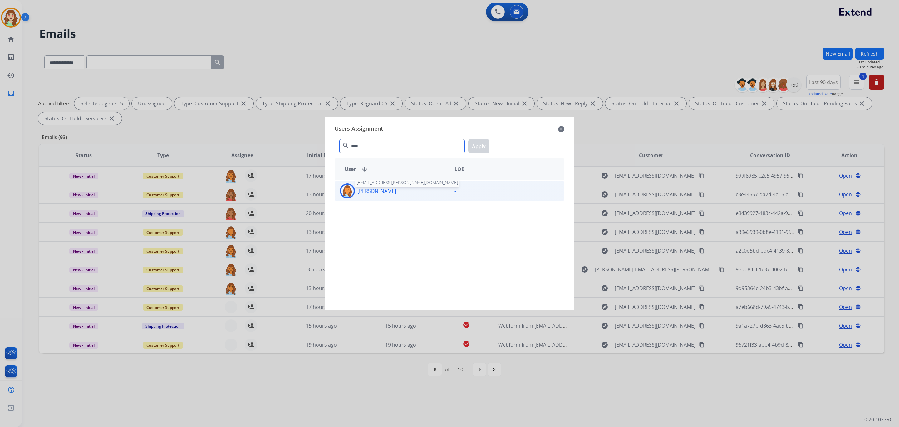
type input "****"
drag, startPoint x: 392, startPoint y: 190, endPoint x: 473, endPoint y: 144, distance: 92.4
click at [394, 190] on p "Deambrana Smith" at bounding box center [377, 190] width 39 height 7
click at [479, 141] on button "Apply" at bounding box center [478, 146] width 21 height 14
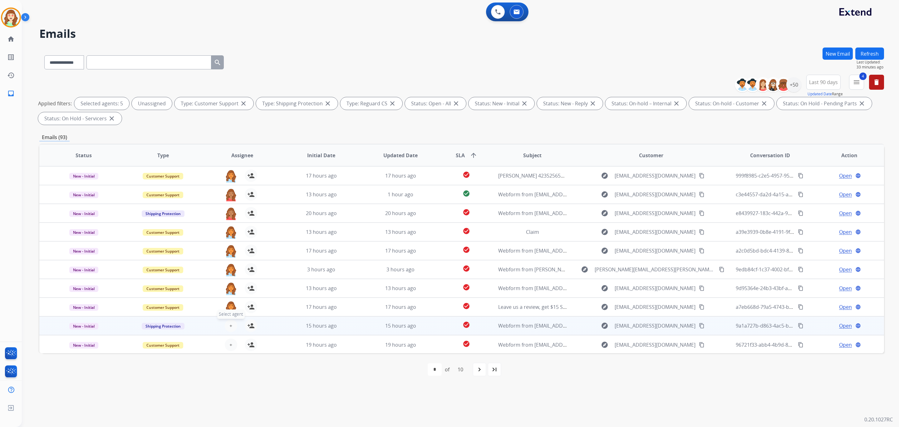
click at [230, 323] on span "+" at bounding box center [231, 325] width 3 height 7
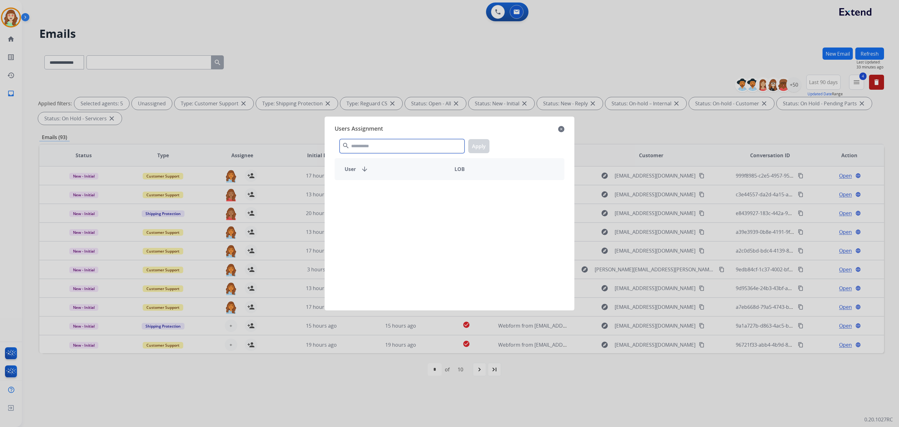
click at [372, 146] on input "text" at bounding box center [402, 146] width 125 height 14
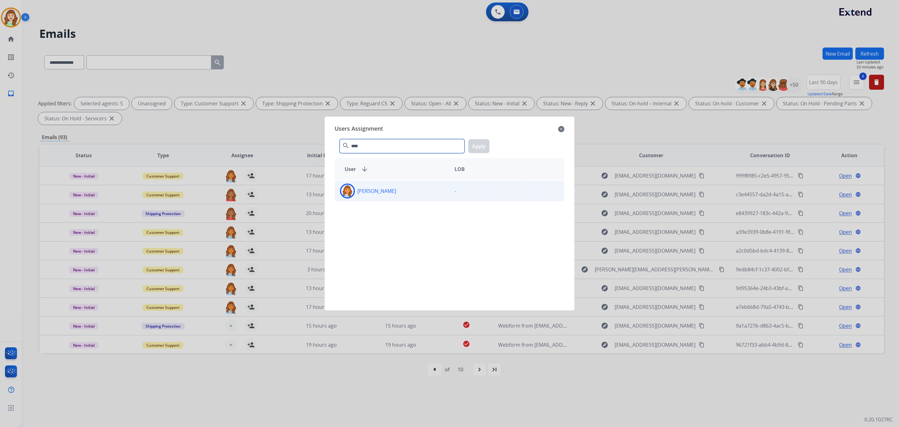
type input "****"
drag, startPoint x: 406, startPoint y: 190, endPoint x: 430, endPoint y: 188, distance: 24.2
click at [410, 190] on div "Deambrana Smith" at bounding box center [392, 190] width 115 height 15
click at [484, 139] on div "**** search Apply" at bounding box center [450, 145] width 230 height 22
click at [480, 146] on button "Apply" at bounding box center [478, 146] width 21 height 14
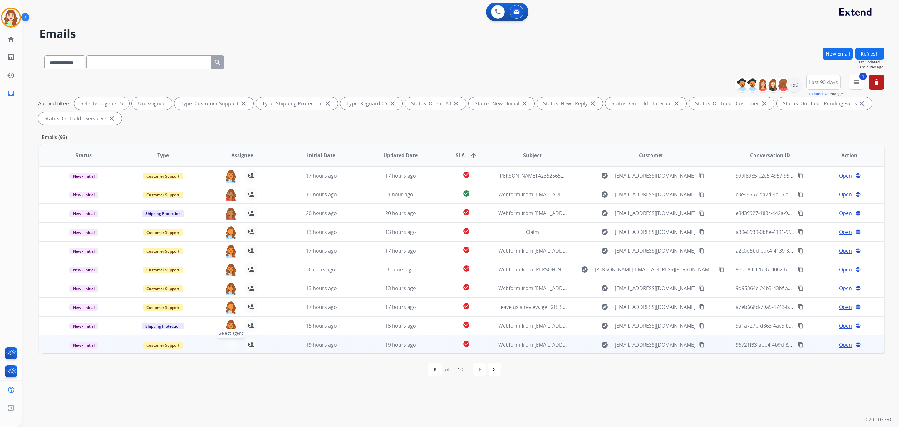
click at [230, 339] on button "+ Select agent" at bounding box center [231, 344] width 12 height 12
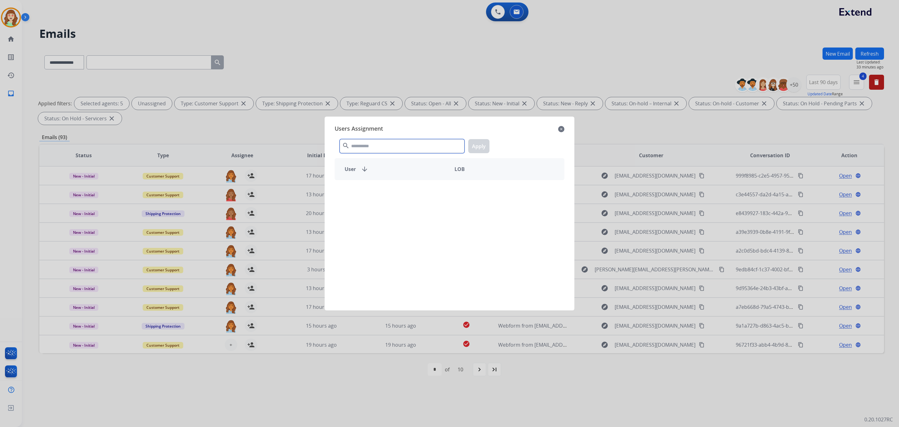
click at [362, 142] on input "text" at bounding box center [402, 146] width 125 height 14
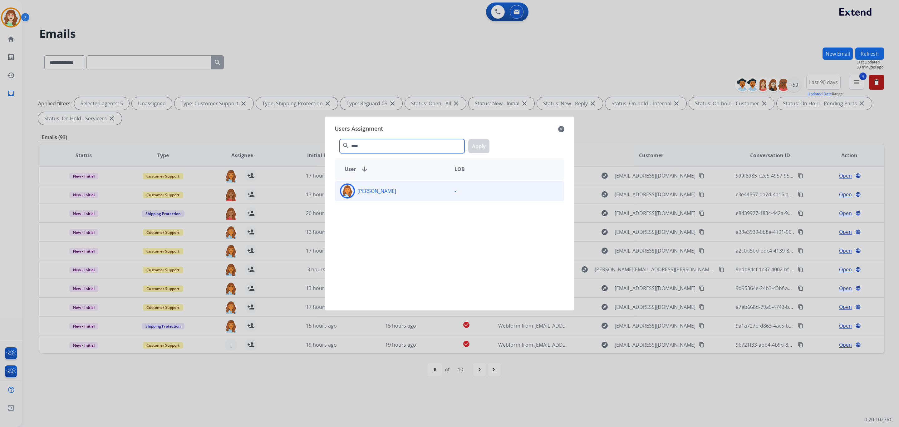
type input "****"
drag, startPoint x: 409, startPoint y: 187, endPoint x: 480, endPoint y: 153, distance: 78.4
click at [413, 187] on div "Deambrana Smith" at bounding box center [392, 190] width 115 height 15
drag, startPoint x: 476, startPoint y: 146, endPoint x: 741, endPoint y: 85, distance: 272.2
click at [482, 145] on button "Apply" at bounding box center [478, 146] width 21 height 14
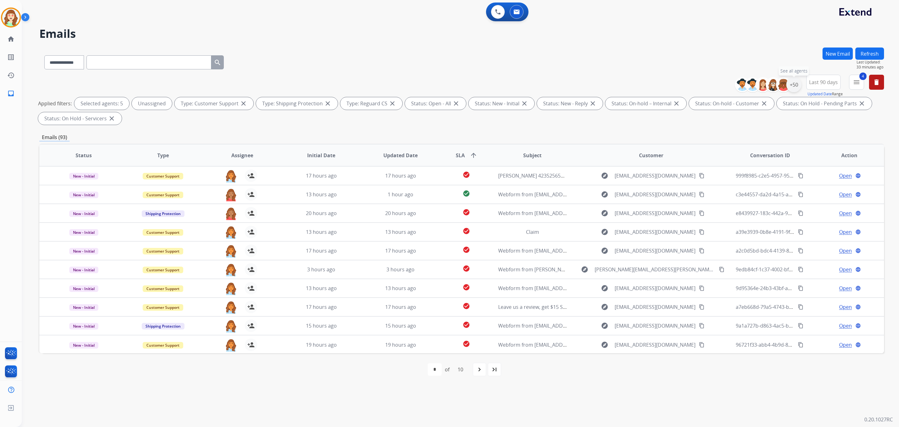
drag, startPoint x: 798, startPoint y: 84, endPoint x: 795, endPoint y: 87, distance: 4.1
click at [749, 85] on div "+50" at bounding box center [794, 84] width 15 height 15
drag, startPoint x: 484, startPoint y: 368, endPoint x: 496, endPoint y: 330, distance: 40.1
click at [483, 355] on mat-icon "navigate_next" at bounding box center [479, 368] width 7 height 7
select select "*"
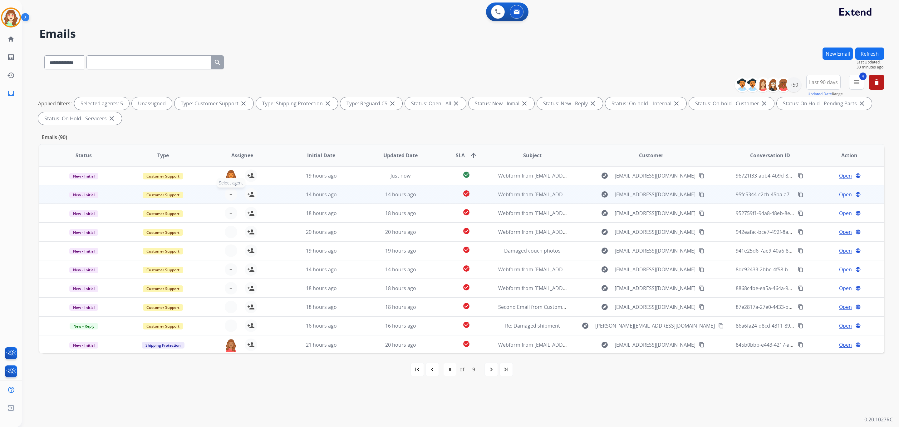
click at [230, 193] on span "+" at bounding box center [231, 194] width 3 height 7
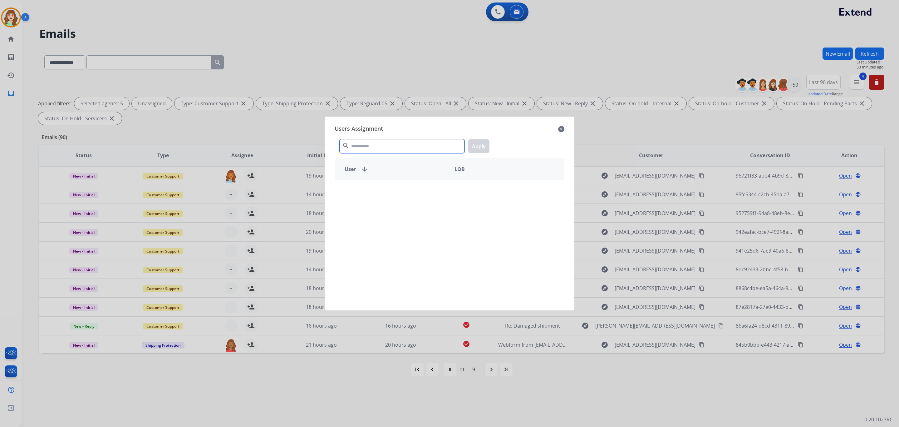
click at [364, 144] on input "text" at bounding box center [402, 146] width 125 height 14
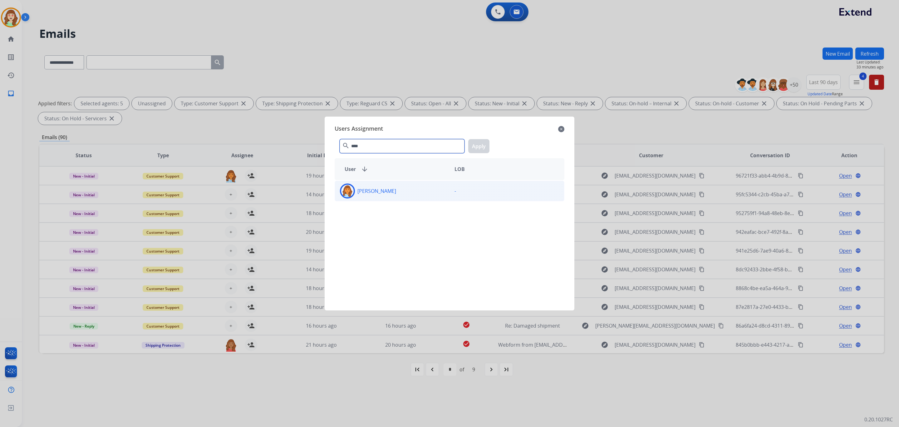
type input "****"
click at [400, 191] on div "Deambrana Smith" at bounding box center [392, 190] width 115 height 15
click at [479, 149] on button "Apply" at bounding box center [478, 146] width 21 height 14
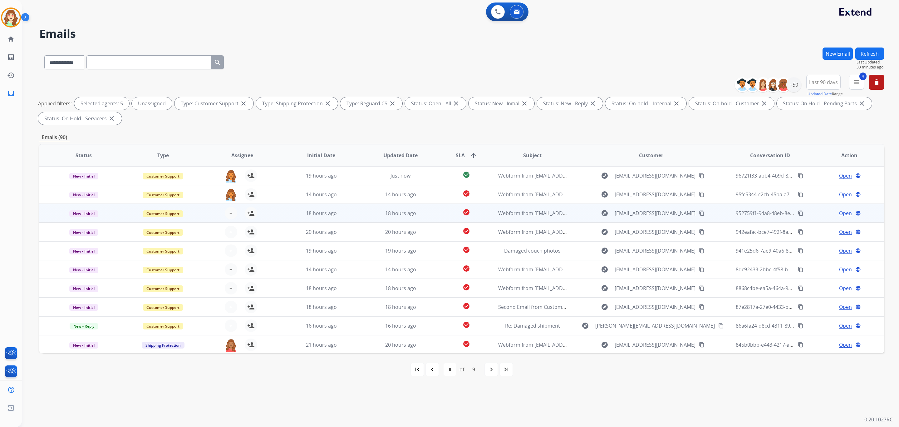
click at [239, 205] on div "+ Select agent person_add Assign to Me" at bounding box center [237, 212] width 79 height 17
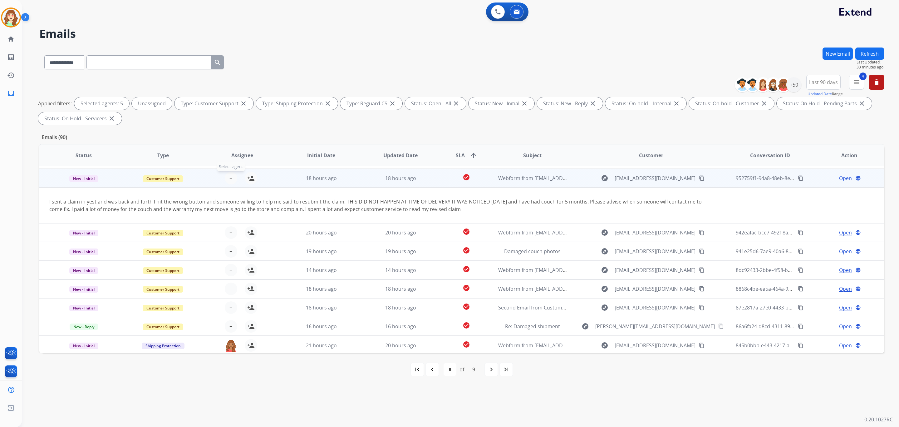
scroll to position [36, 0]
click at [230, 211] on div "I sent a claim in yest and was back and forth I hit the wrong button and someon…" at bounding box center [382, 204] width 667 height 15
click at [230, 177] on span "+" at bounding box center [231, 177] width 3 height 7
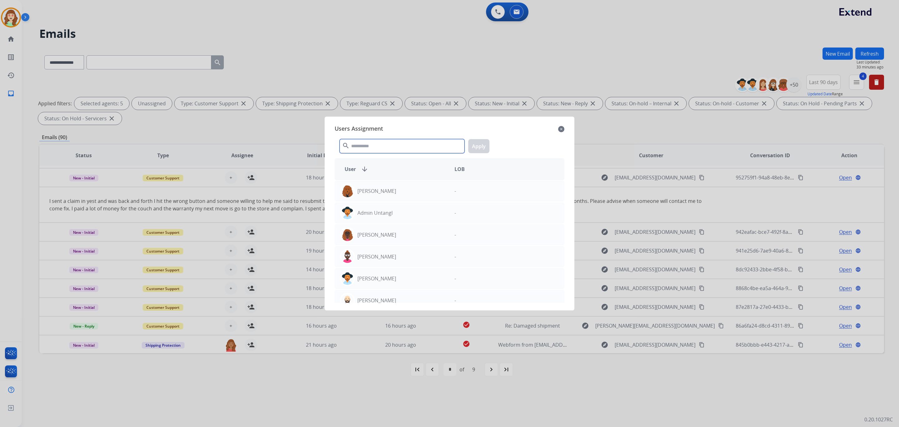
click at [370, 152] on input "text" at bounding box center [402, 146] width 125 height 14
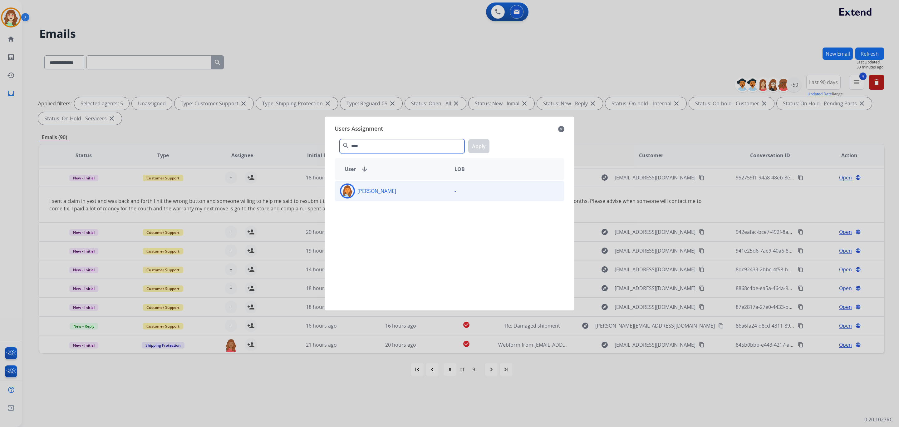
type input "****"
drag, startPoint x: 399, startPoint y: 195, endPoint x: 486, endPoint y: 159, distance: 94.7
click at [403, 193] on div "Deambrana Smith" at bounding box center [392, 190] width 115 height 15
drag, startPoint x: 479, startPoint y: 146, endPoint x: 752, endPoint y: 108, distance: 275.6
click at [479, 146] on button "Apply" at bounding box center [478, 146] width 21 height 14
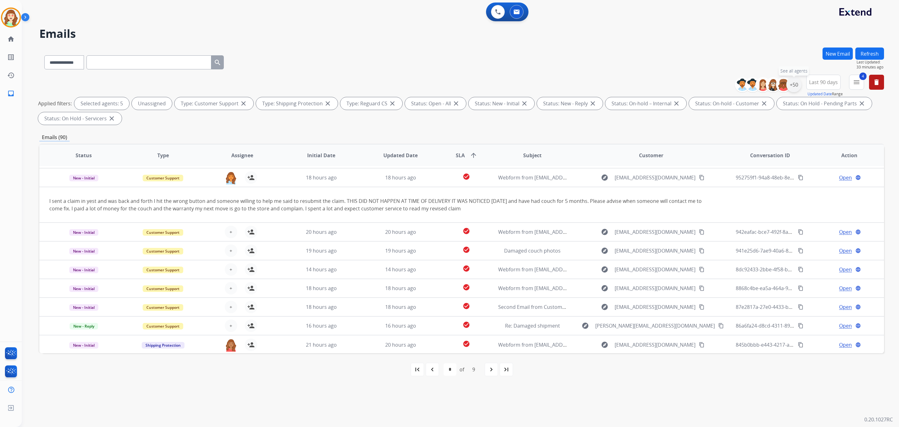
click at [749, 82] on div "+50" at bounding box center [794, 84] width 15 height 15
click at [749, 208] on button "Apply" at bounding box center [763, 210] width 21 height 11
select select "*"
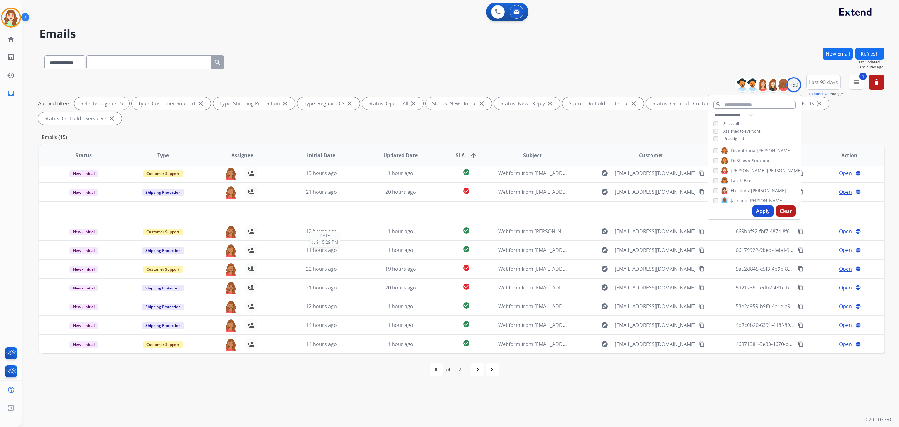
scroll to position [21, 0]
click at [749, 210] on button "Apply" at bounding box center [763, 210] width 21 height 11
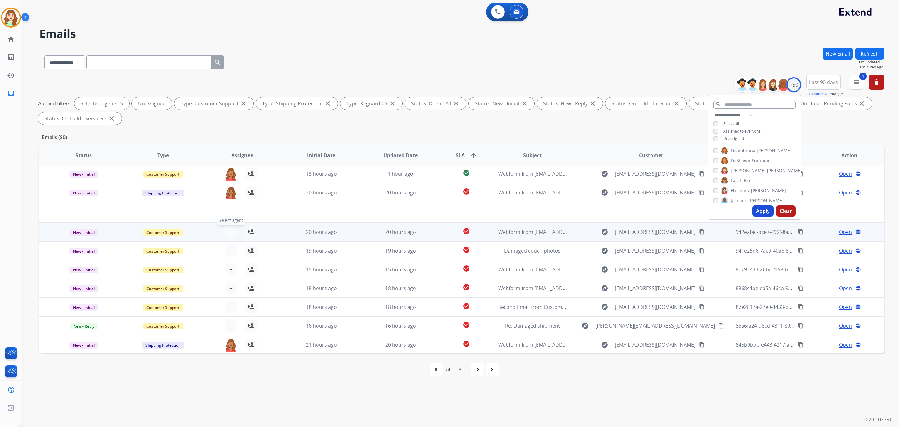
click at [230, 232] on span "+" at bounding box center [231, 231] width 3 height 7
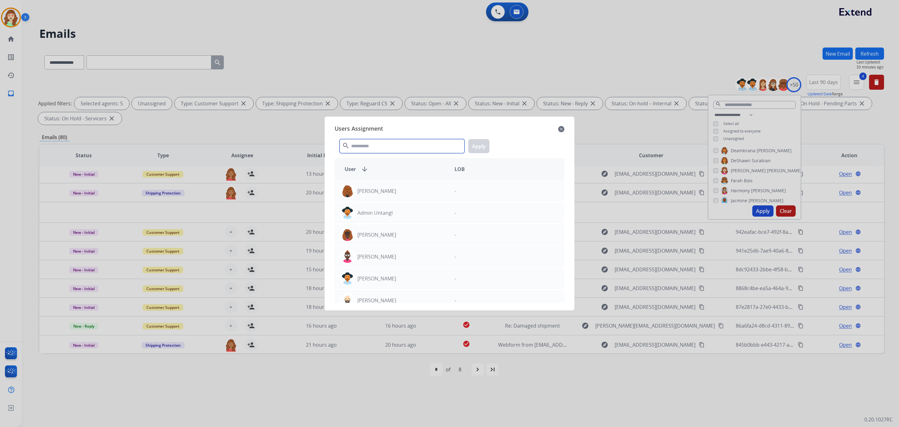
click at [390, 144] on input "text" at bounding box center [402, 146] width 125 height 14
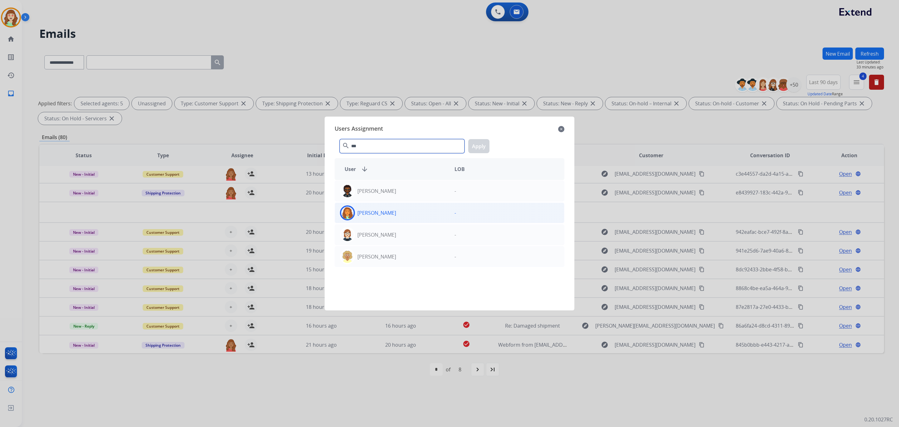
type input "***"
drag, startPoint x: 406, startPoint y: 215, endPoint x: 475, endPoint y: 141, distance: 101.4
click at [409, 213] on div "DeShawn Surabian" at bounding box center [392, 212] width 115 height 15
click at [474, 145] on button "Apply" at bounding box center [478, 146] width 21 height 14
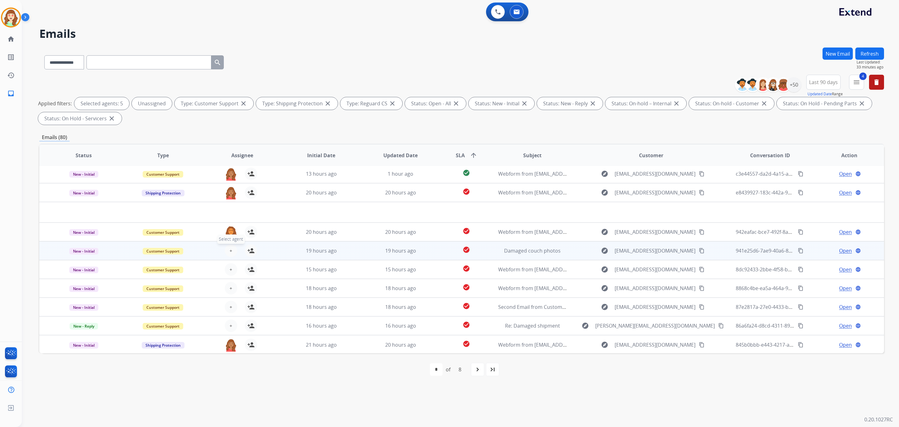
click at [232, 246] on button "+ Select agent" at bounding box center [231, 250] width 12 height 12
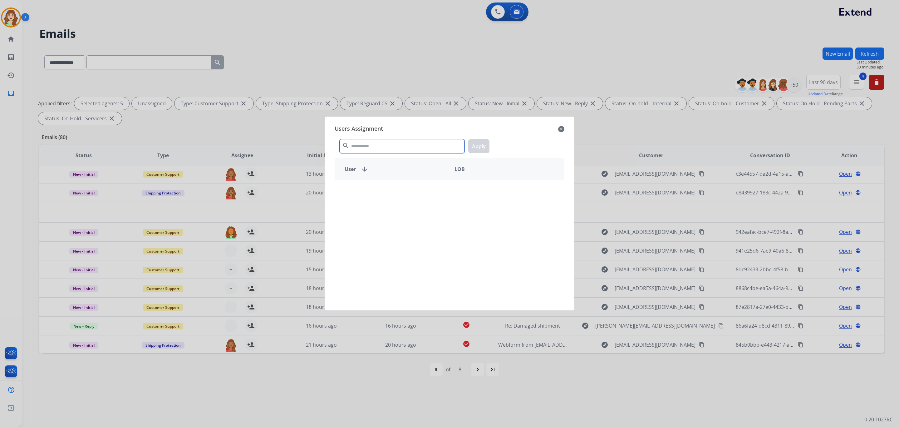
click at [384, 147] on input "text" at bounding box center [402, 146] width 125 height 14
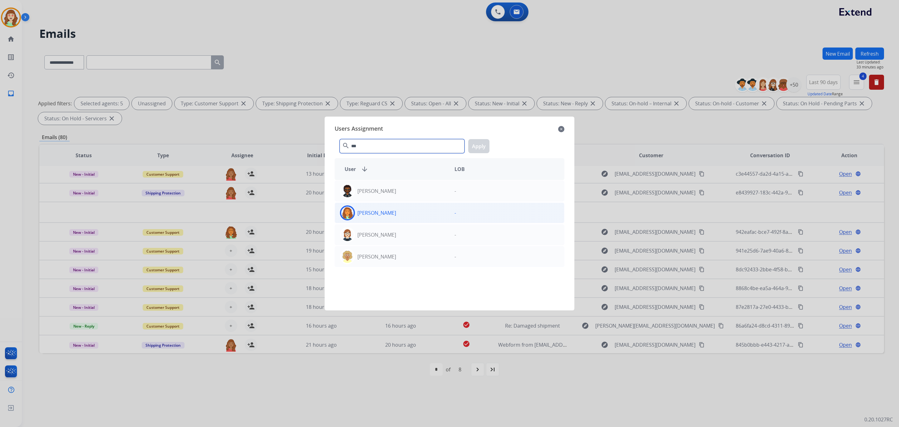
type input "***"
drag, startPoint x: 417, startPoint y: 215, endPoint x: 420, endPoint y: 212, distance: 3.5
click at [417, 213] on div "DeShawn Surabian" at bounding box center [392, 212] width 115 height 15
drag, startPoint x: 476, startPoint y: 145, endPoint x: 453, endPoint y: 161, distance: 28.8
click at [473, 146] on button "Apply" at bounding box center [478, 146] width 21 height 14
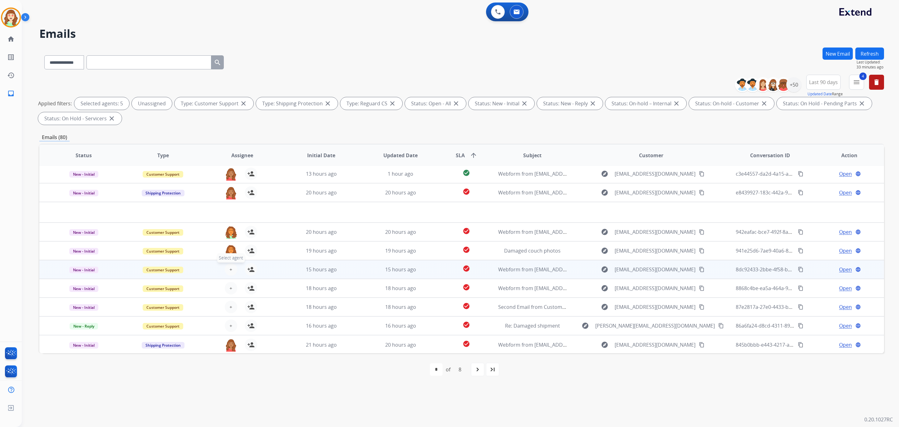
click at [230, 267] on span "+" at bounding box center [231, 268] width 3 height 7
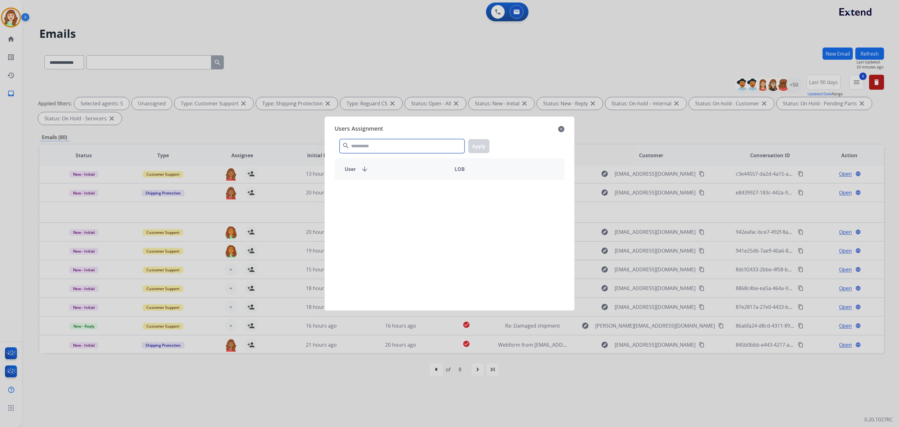
drag, startPoint x: 386, startPoint y: 142, endPoint x: 380, endPoint y: 142, distance: 6.0
click at [385, 142] on input "text" at bounding box center [402, 146] width 125 height 14
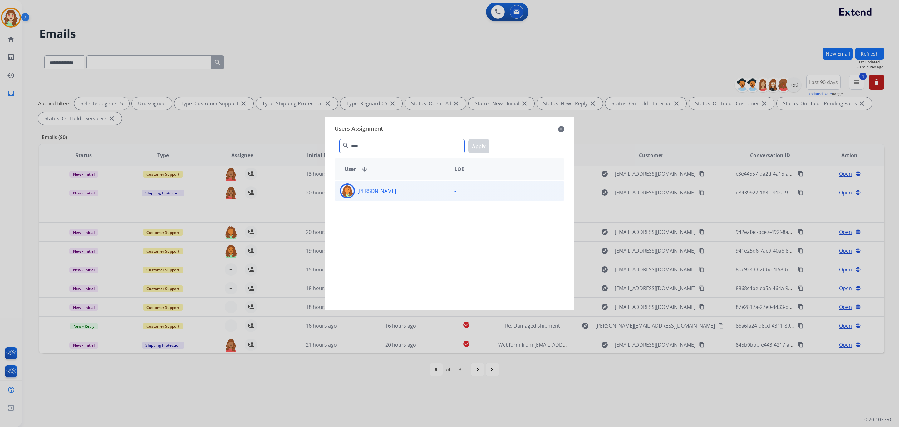
type input "****"
drag, startPoint x: 423, startPoint y: 192, endPoint x: 459, endPoint y: 167, distance: 43.9
click at [424, 191] on div "DeShawn Surabian" at bounding box center [392, 190] width 115 height 15
click at [479, 146] on button "Apply" at bounding box center [478, 146] width 21 height 14
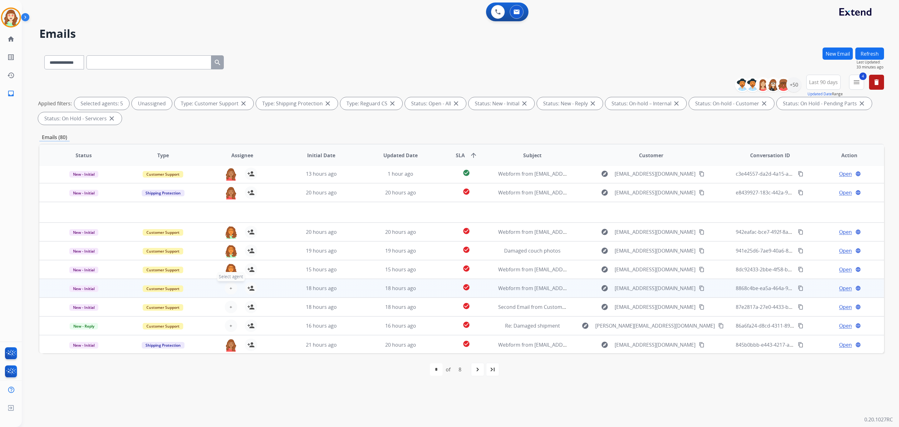
click at [230, 286] on span "+" at bounding box center [231, 287] width 3 height 7
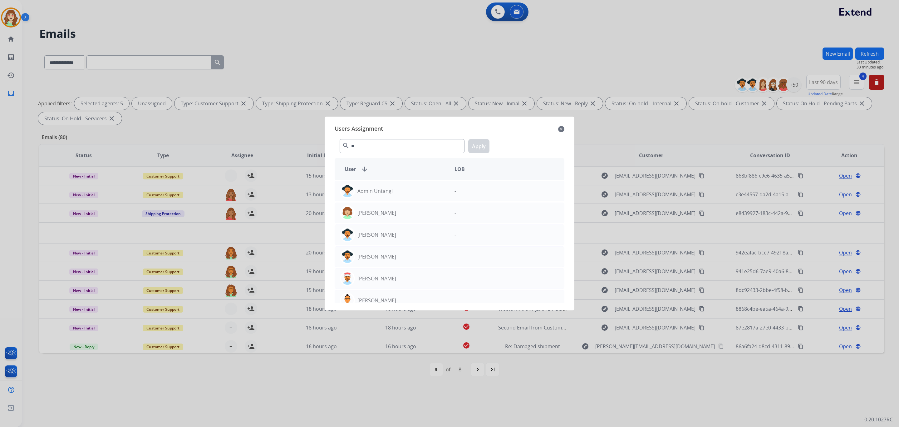
select select "**********"
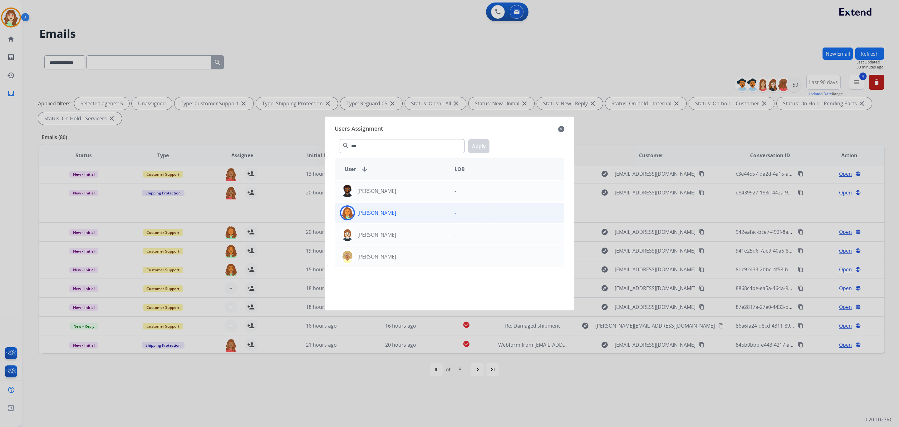
type input "***"
drag, startPoint x: 421, startPoint y: 214, endPoint x: 464, endPoint y: 166, distance: 64.6
click at [426, 213] on div "[PERSON_NAME]" at bounding box center [392, 212] width 115 height 15
drag, startPoint x: 477, startPoint y: 144, endPoint x: 279, endPoint y: 245, distance: 222.6
click at [475, 144] on button "Apply" at bounding box center [478, 146] width 21 height 14
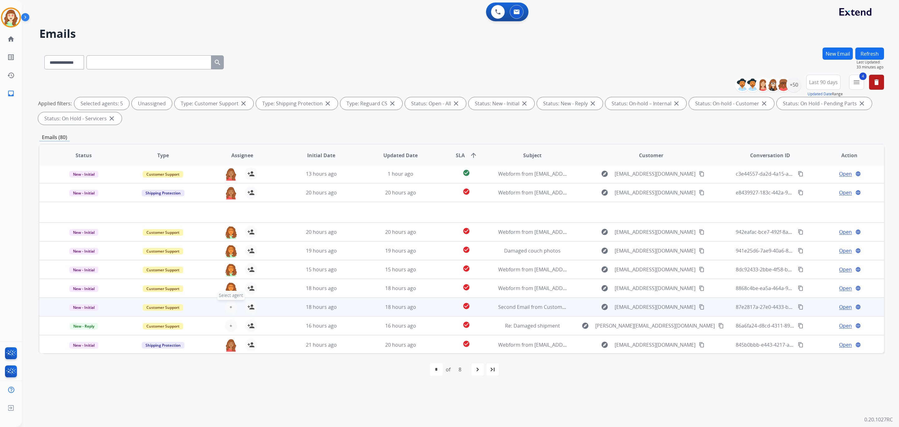
click at [230, 306] on span "+" at bounding box center [231, 306] width 3 height 7
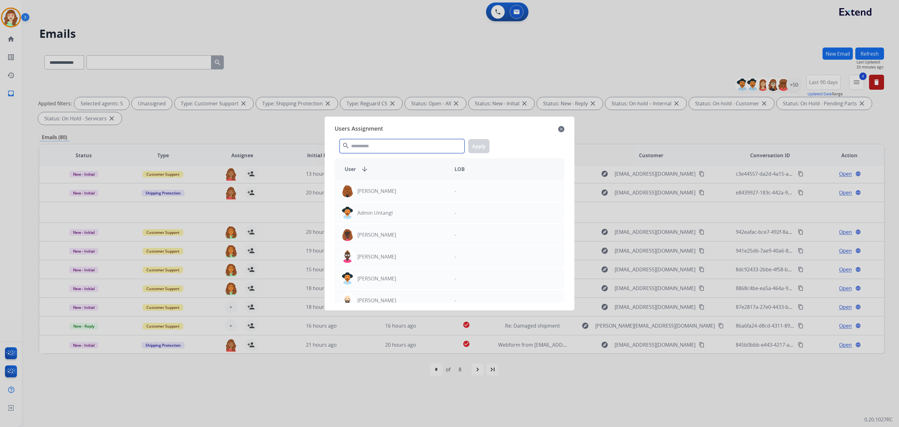
click at [377, 146] on input "text" at bounding box center [402, 146] width 125 height 14
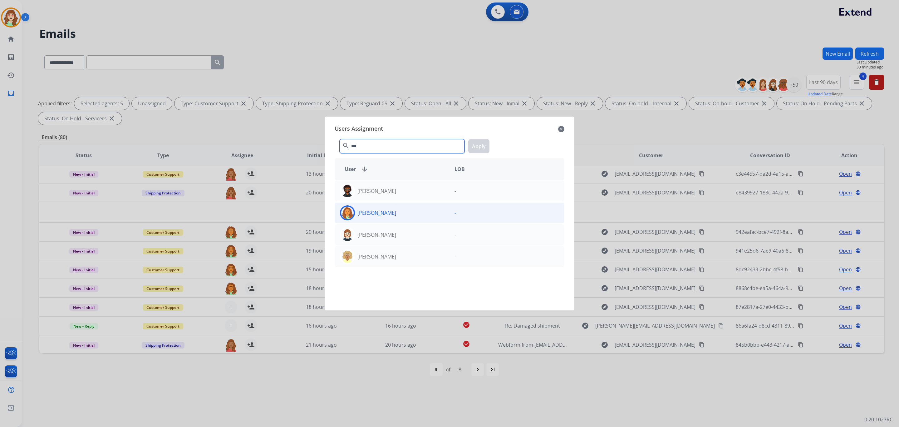
type input "***"
click at [422, 216] on div "DeShawn Surabian" at bounding box center [392, 212] width 115 height 15
click at [475, 148] on button "Apply" at bounding box center [478, 146] width 21 height 14
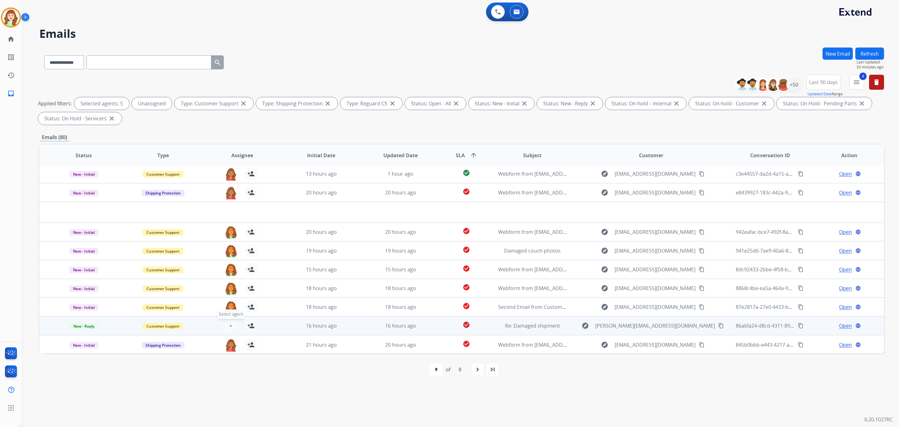
click at [228, 322] on button "+ Select agent" at bounding box center [231, 325] width 12 height 12
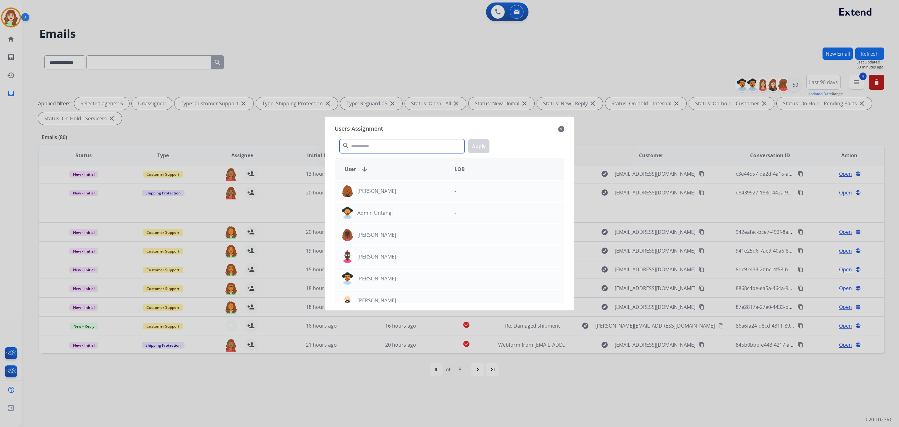
click at [376, 147] on input "text" at bounding box center [402, 146] width 125 height 14
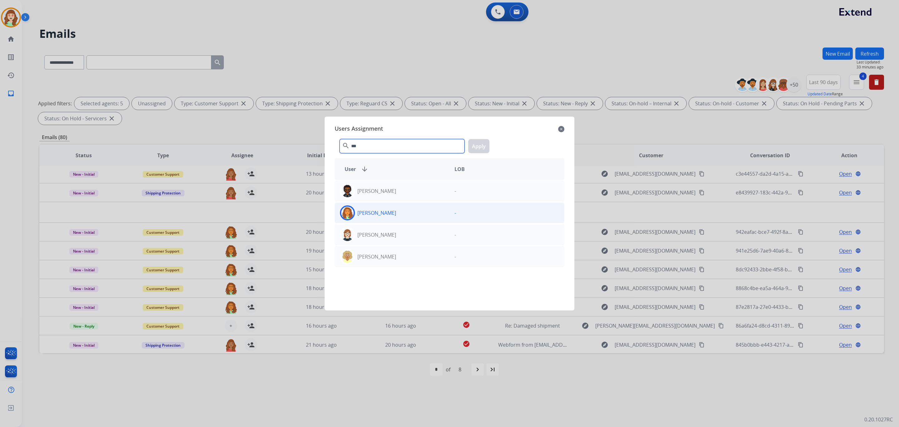
type input "***"
drag, startPoint x: 417, startPoint y: 215, endPoint x: 475, endPoint y: 159, distance: 81.3
click at [425, 212] on div "DeShawn Surabian" at bounding box center [392, 212] width 115 height 15
click at [471, 148] on button "Apply" at bounding box center [478, 146] width 21 height 14
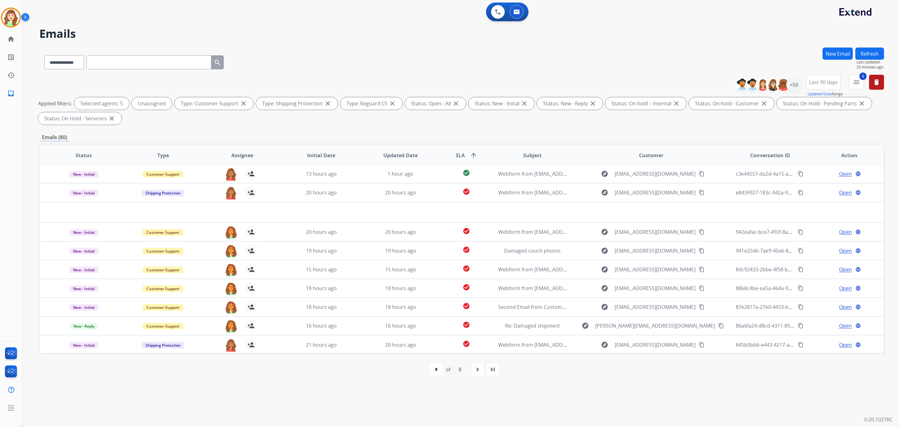
drag, startPoint x: 476, startPoint y: 364, endPoint x: 489, endPoint y: 313, distance: 53.3
click at [476, 366] on div "navigate_next" at bounding box center [478, 369] width 14 height 14
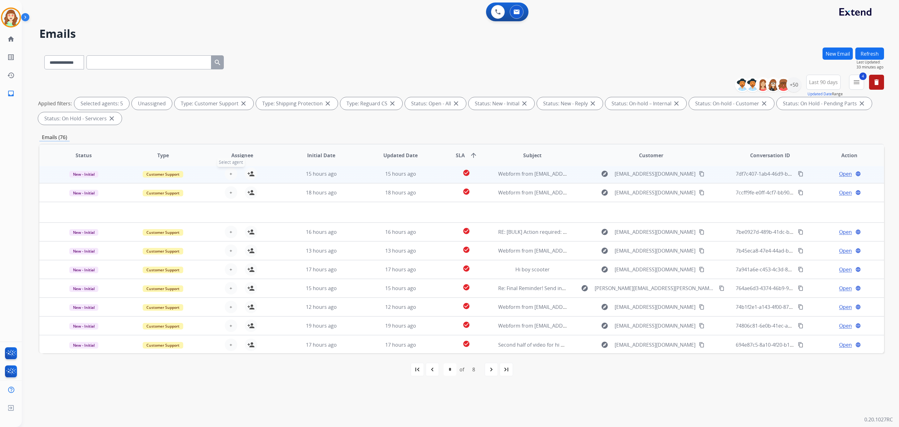
click at [233, 171] on button "+ Select agent" at bounding box center [231, 173] width 12 height 12
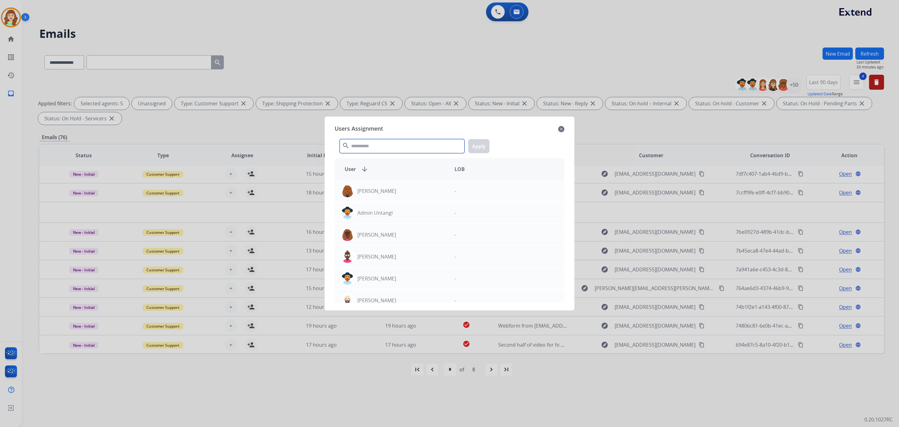
click at [370, 149] on input "text" at bounding box center [402, 146] width 125 height 14
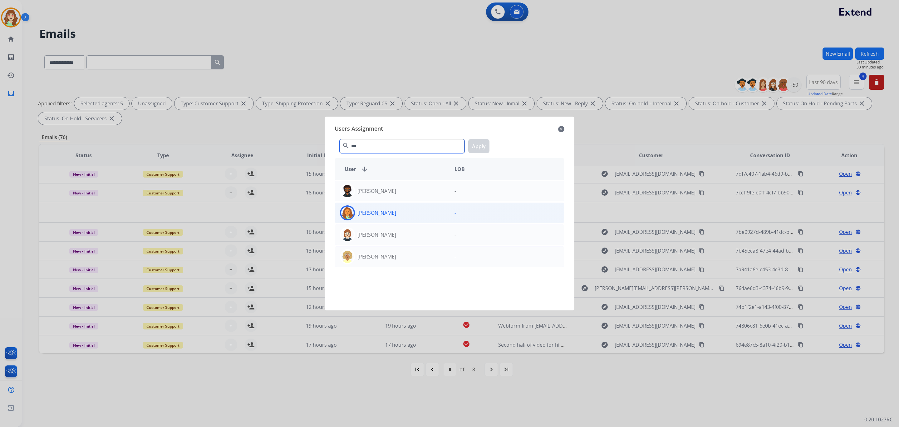
type input "***"
drag, startPoint x: 423, startPoint y: 212, endPoint x: 474, endPoint y: 153, distance: 78.6
click at [423, 212] on div "DeShawn Surabian" at bounding box center [392, 212] width 115 height 15
click at [478, 149] on button "Apply" at bounding box center [478, 146] width 21 height 14
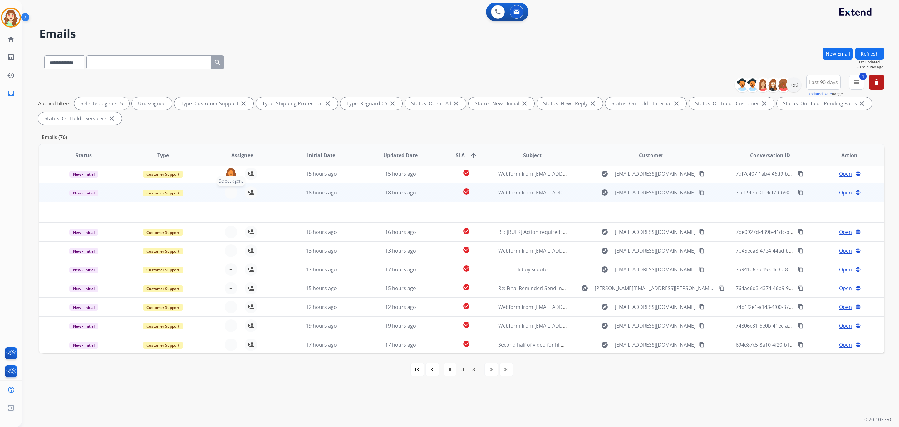
click at [230, 192] on span "+" at bounding box center [231, 192] width 3 height 7
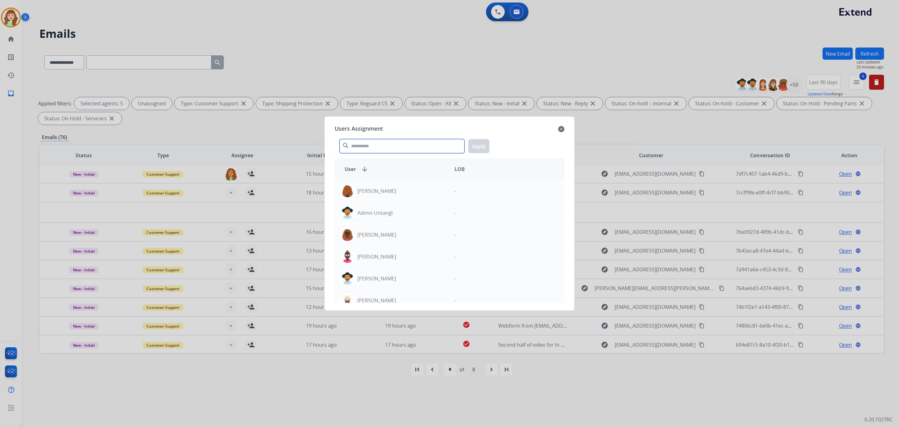
click at [358, 146] on input "text" at bounding box center [402, 146] width 125 height 14
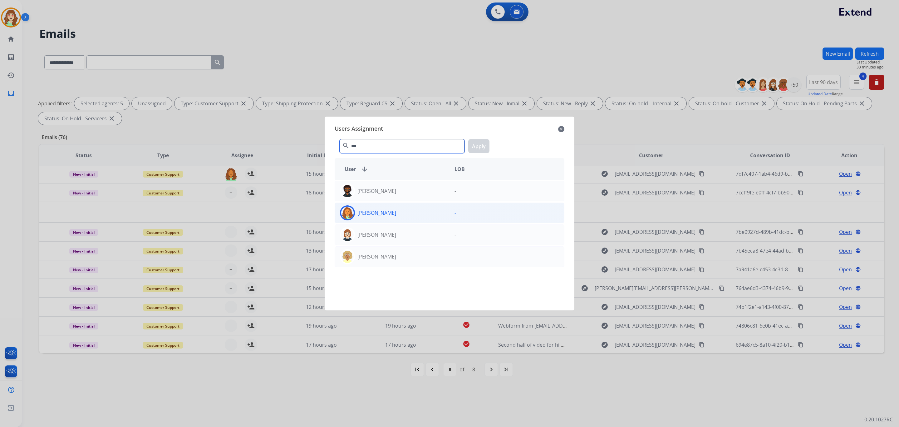
type input "***"
drag, startPoint x: 426, startPoint y: 217, endPoint x: 479, endPoint y: 162, distance: 76.4
click at [427, 215] on div "DeShawn Surabian" at bounding box center [392, 212] width 115 height 15
click at [477, 145] on button "Apply" at bounding box center [478, 146] width 21 height 14
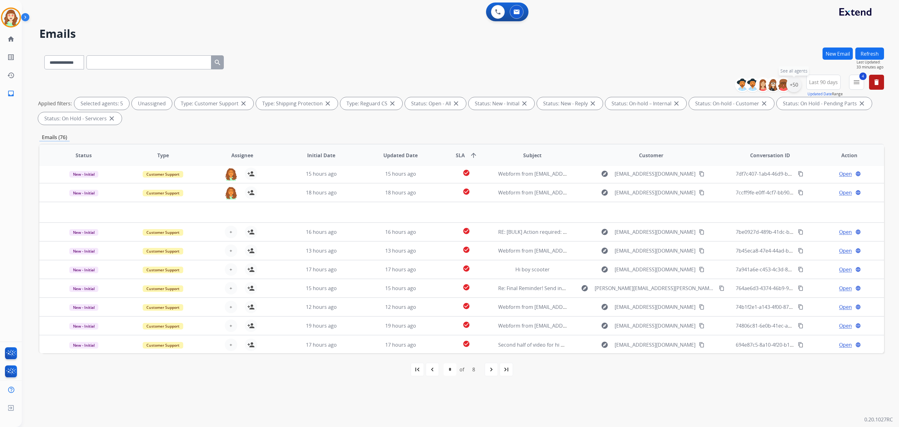
drag, startPoint x: 791, startPoint y: 85, endPoint x: 792, endPoint y: 90, distance: 5.3
click at [792, 85] on div "+50" at bounding box center [794, 84] width 15 height 15
click at [713, 134] on div "**********" at bounding box center [755, 127] width 92 height 32
click at [759, 209] on button "Apply" at bounding box center [763, 210] width 21 height 11
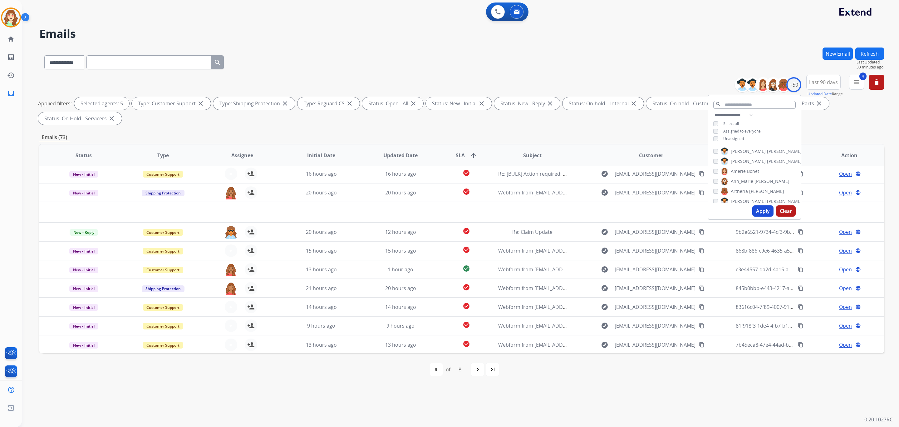
click at [765, 208] on button "Apply" at bounding box center [763, 210] width 21 height 11
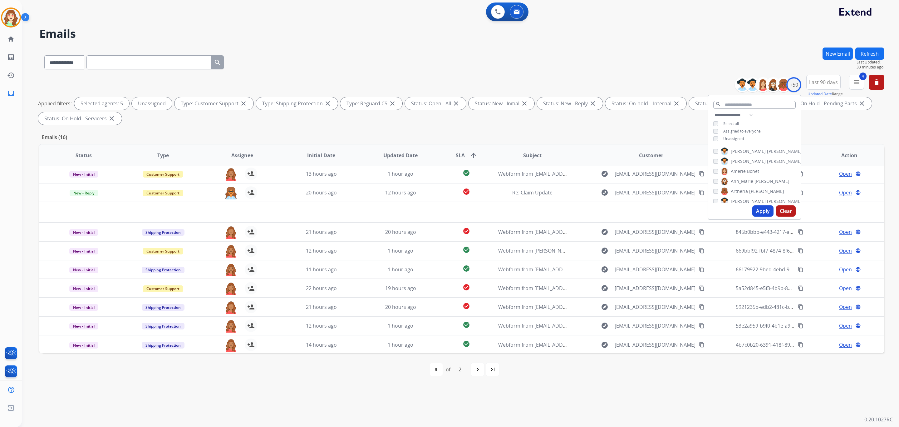
click at [761, 205] on button "Apply" at bounding box center [763, 210] width 21 height 11
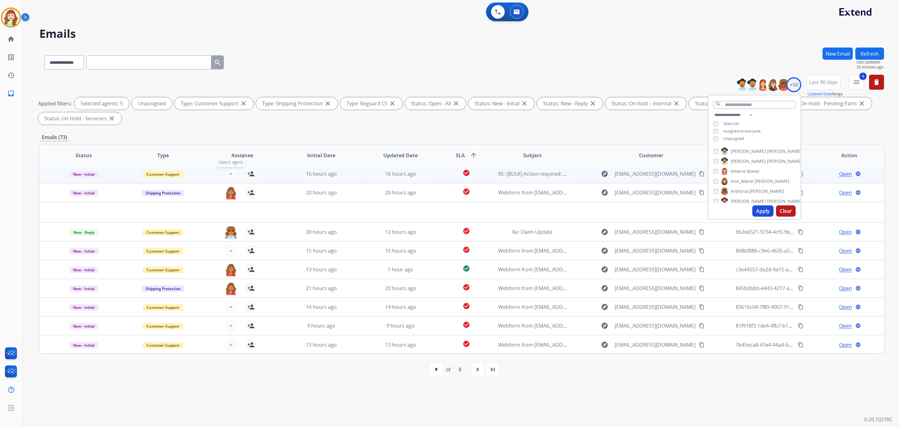
click at [228, 170] on button "+ Select agent" at bounding box center [231, 173] width 12 height 12
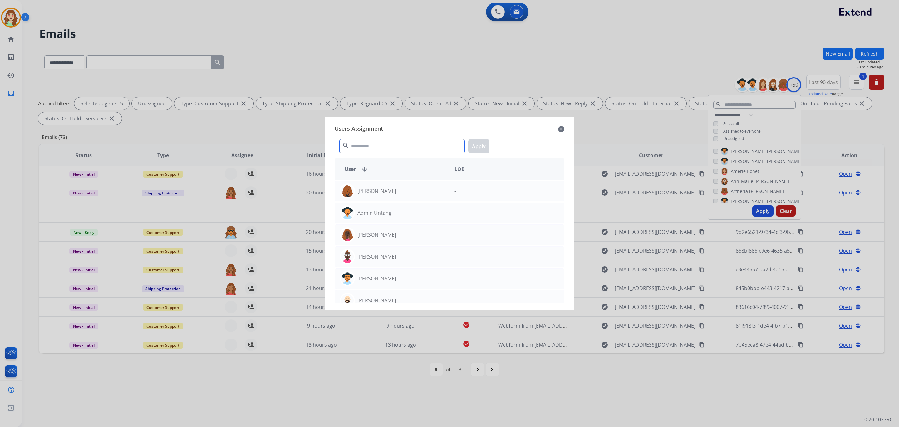
click at [404, 147] on input "text" at bounding box center [402, 146] width 125 height 14
type input "*"
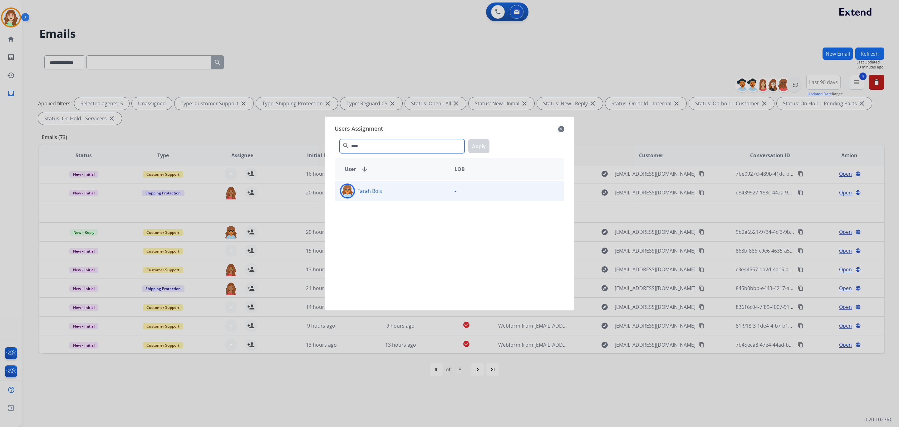
type input "****"
click at [386, 188] on div "Farah Bois" at bounding box center [392, 190] width 115 height 15
click at [481, 146] on button "Apply" at bounding box center [478, 146] width 21 height 14
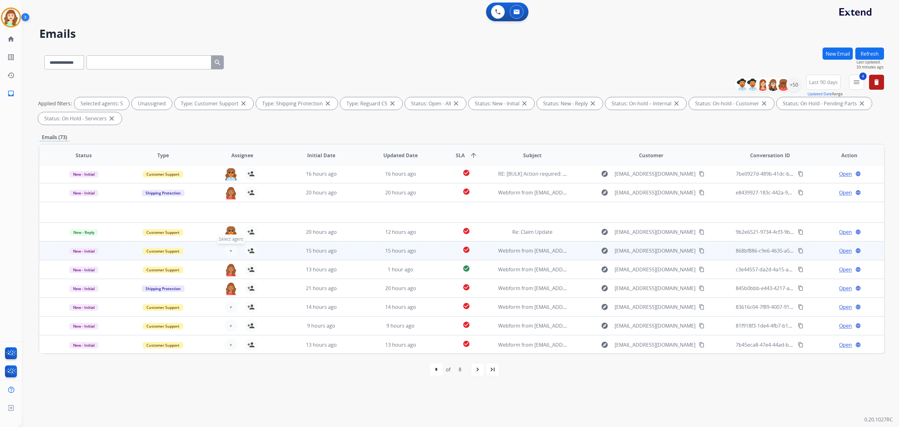
click at [230, 251] on span "+" at bounding box center [231, 250] width 3 height 7
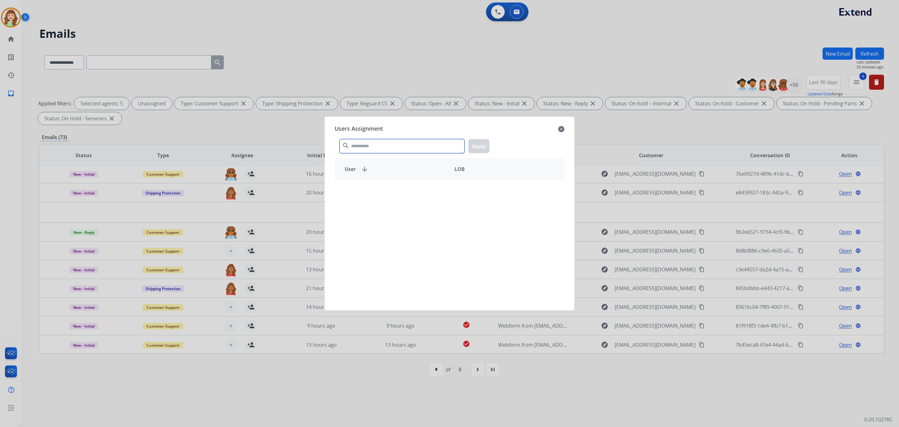
click at [383, 144] on input "text" at bounding box center [402, 146] width 125 height 14
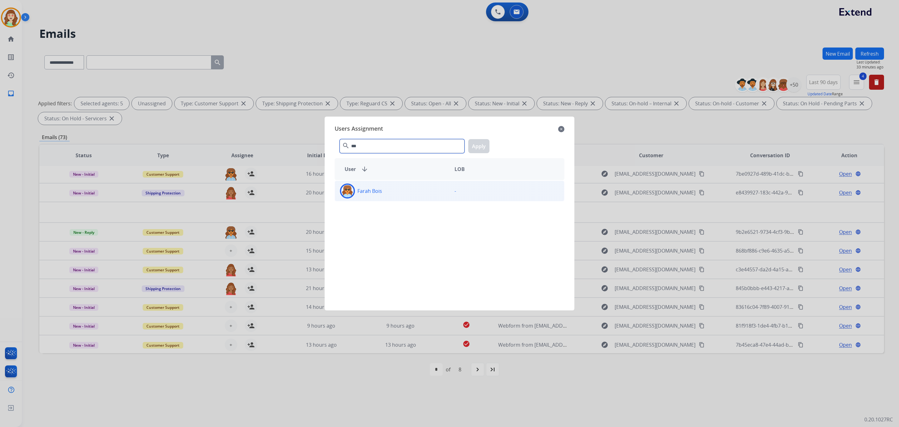
type input "***"
click at [393, 189] on div "Farah Bois" at bounding box center [392, 190] width 115 height 15
click at [485, 144] on button "Apply" at bounding box center [478, 146] width 21 height 14
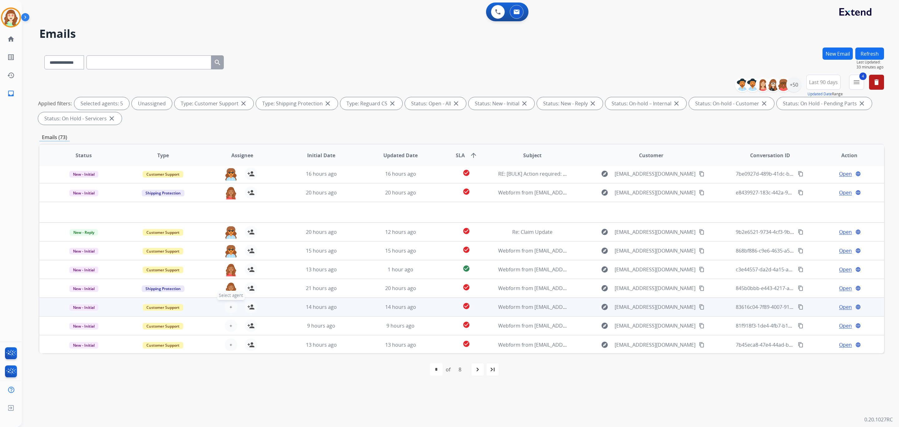
click at [232, 301] on button "+ Select agent" at bounding box center [231, 306] width 12 height 12
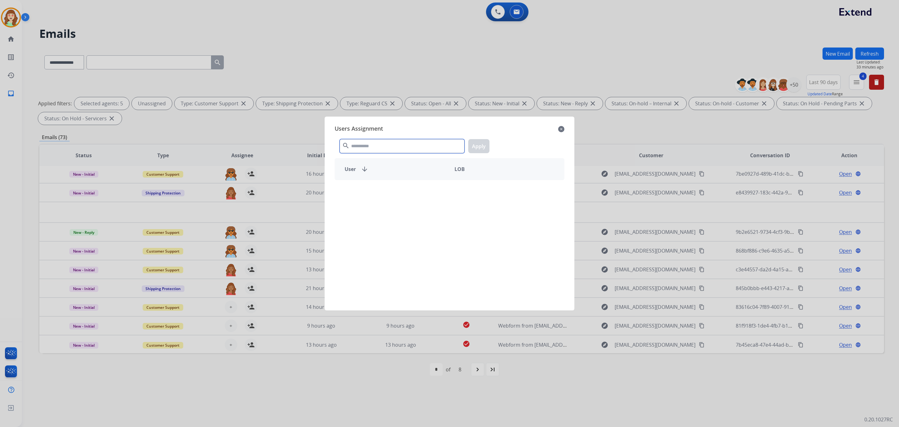
click at [400, 140] on input "text" at bounding box center [402, 146] width 125 height 14
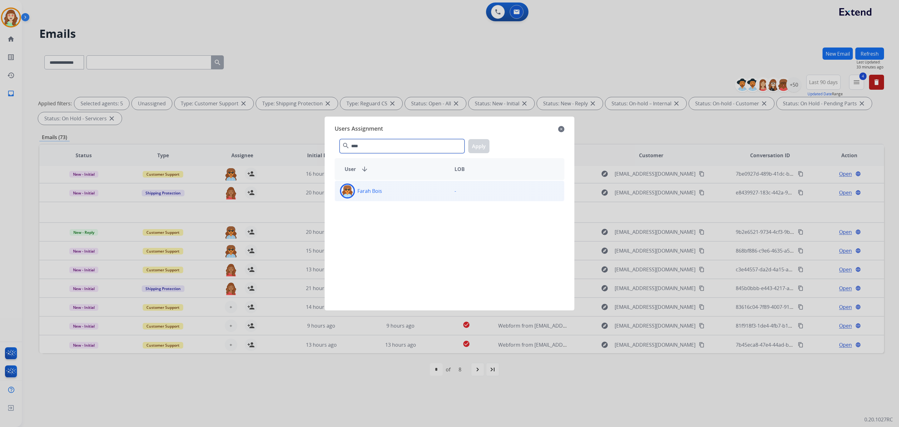
type input "****"
click at [411, 194] on div "Farah Bois" at bounding box center [392, 190] width 115 height 15
click at [487, 143] on button "Apply" at bounding box center [478, 146] width 21 height 14
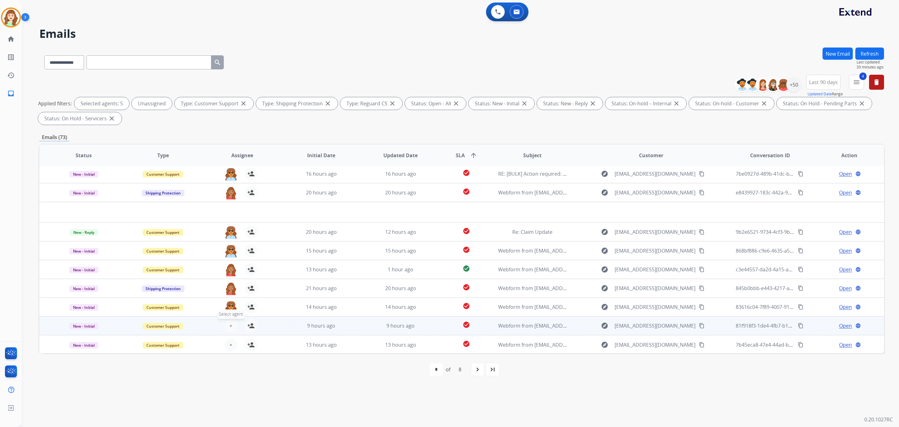
click at [233, 322] on button "+ Select agent" at bounding box center [231, 325] width 12 height 12
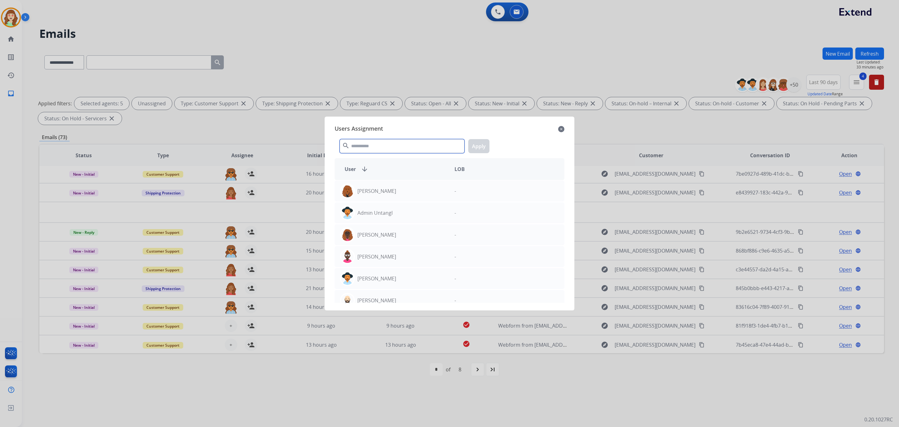
click at [394, 150] on input "text" at bounding box center [402, 146] width 125 height 14
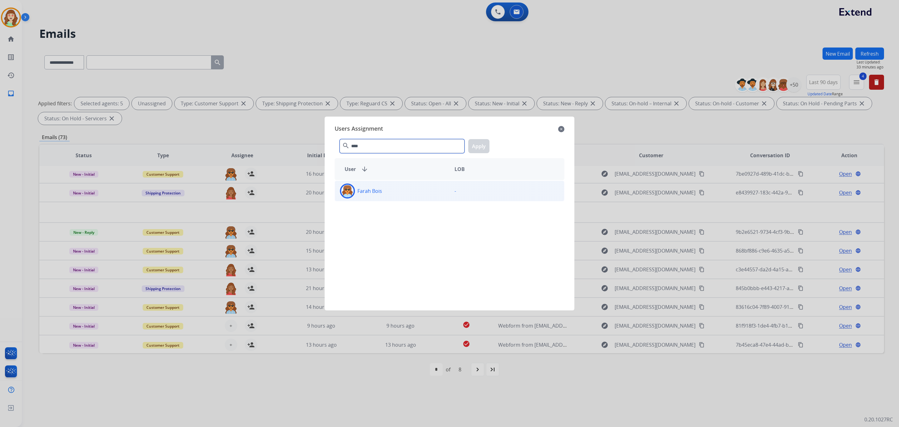
type input "****"
click at [419, 191] on div "Farah Bois" at bounding box center [392, 190] width 115 height 15
click at [481, 144] on button "Apply" at bounding box center [478, 146] width 21 height 14
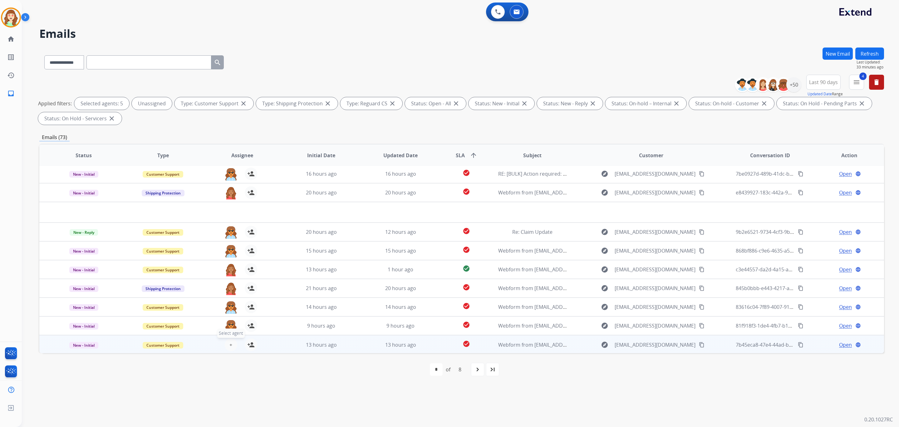
click at [233, 342] on button "+ Select agent" at bounding box center [231, 344] width 12 height 12
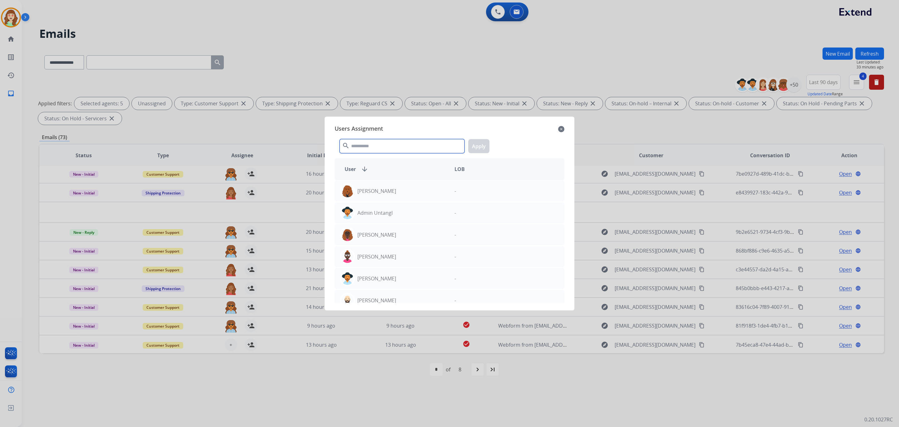
click at [388, 144] on input "text" at bounding box center [402, 146] width 125 height 14
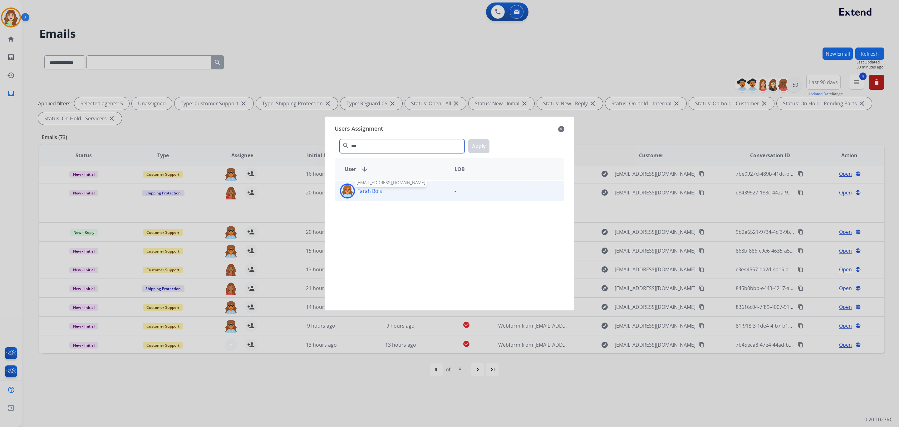
type input "***"
click at [376, 193] on p "Farah Bois" at bounding box center [370, 190] width 25 height 7
click at [482, 146] on button "Apply" at bounding box center [478, 146] width 21 height 14
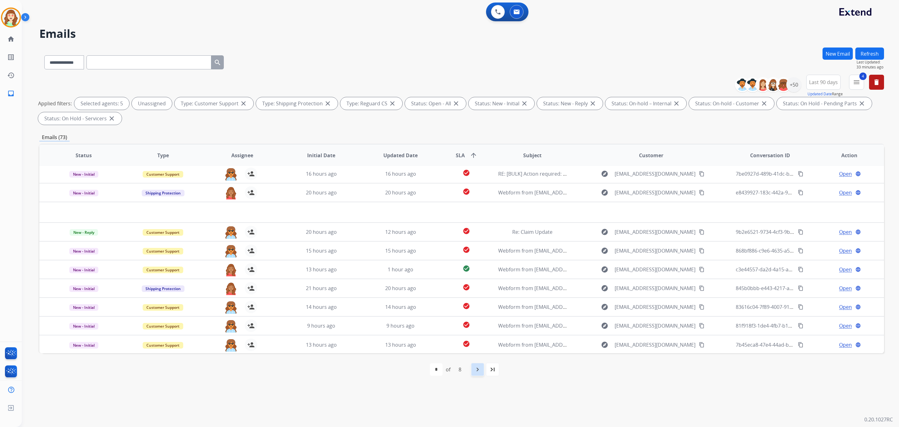
click at [479, 364] on div "navigate_next" at bounding box center [478, 369] width 14 height 14
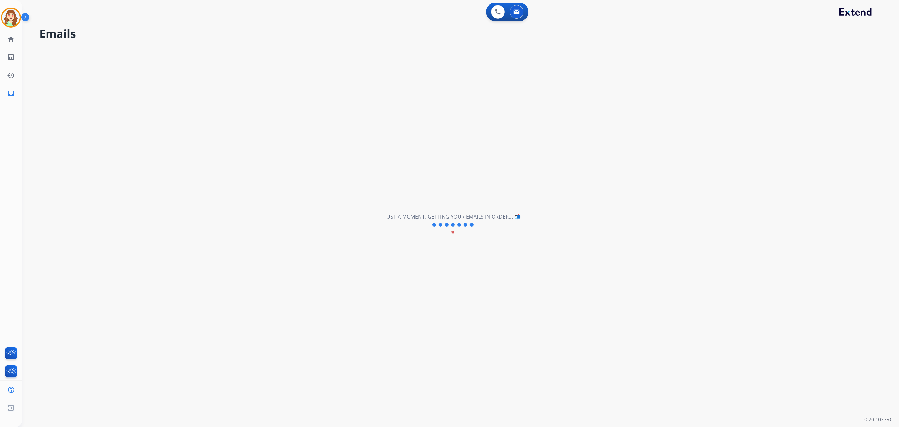
drag, startPoint x: 480, startPoint y: 364, endPoint x: 482, endPoint y: 359, distance: 5.0
click at [482, 364] on div "**********" at bounding box center [453, 224] width 863 height 404
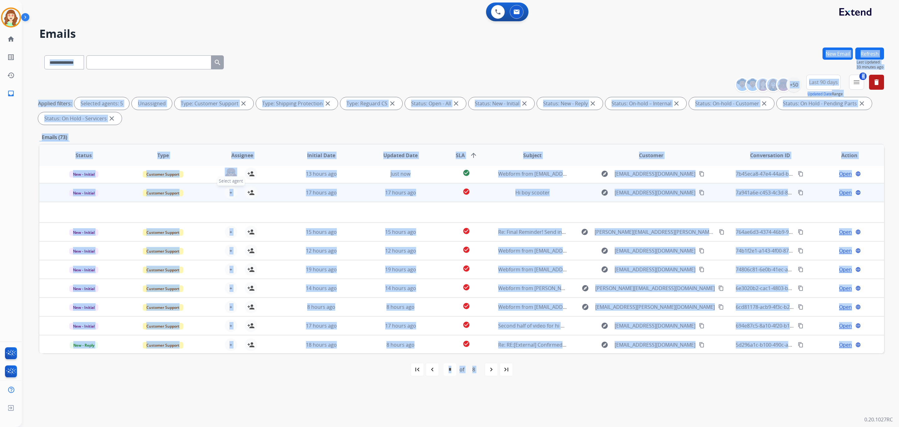
click at [232, 193] on button "+ Select agent" at bounding box center [231, 192] width 12 height 12
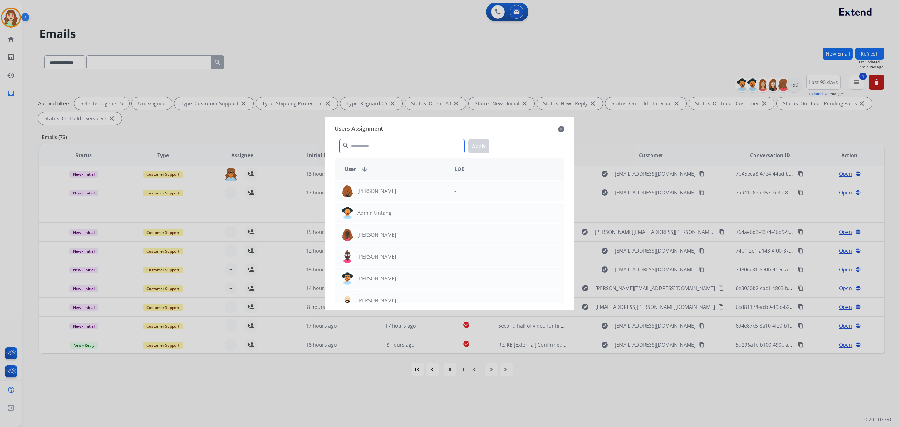
drag, startPoint x: 377, startPoint y: 143, endPoint x: 389, endPoint y: 144, distance: 12.2
click at [380, 147] on input "text" at bounding box center [402, 146] width 125 height 14
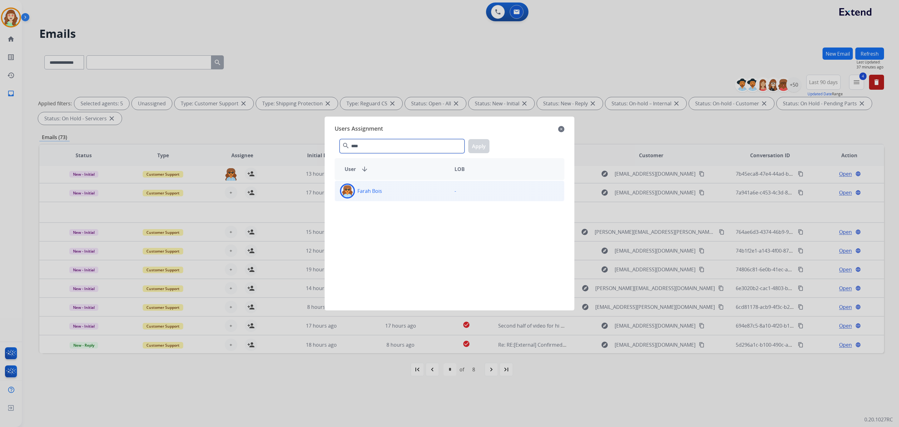
type input "****"
click at [393, 195] on div "Farah Bois" at bounding box center [392, 190] width 115 height 15
drag, startPoint x: 479, startPoint y: 143, endPoint x: 428, endPoint y: 165, distance: 54.7
click at [478, 143] on button "Apply" at bounding box center [478, 146] width 21 height 14
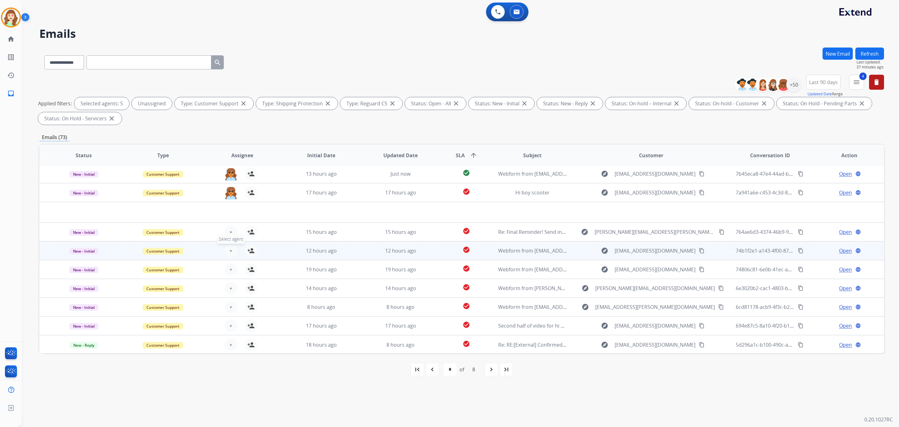
click at [230, 248] on span "+" at bounding box center [231, 250] width 3 height 7
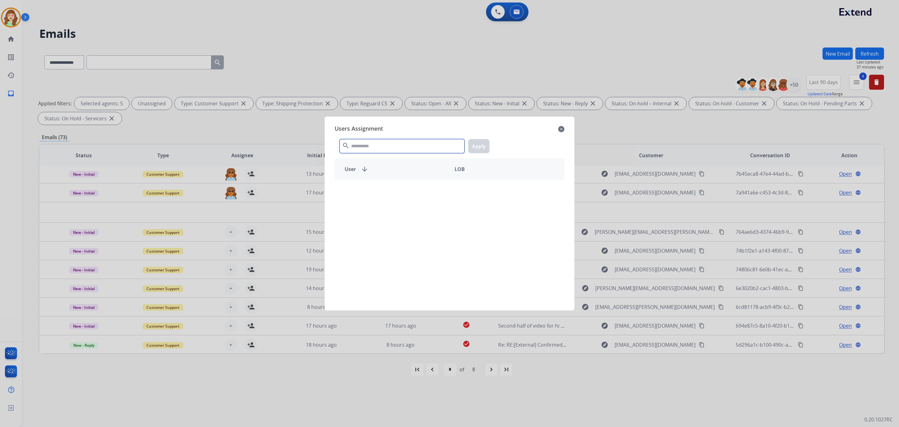
drag, startPoint x: 373, startPoint y: 145, endPoint x: 380, endPoint y: 142, distance: 7.2
click at [380, 142] on input "text" at bounding box center [402, 146] width 125 height 14
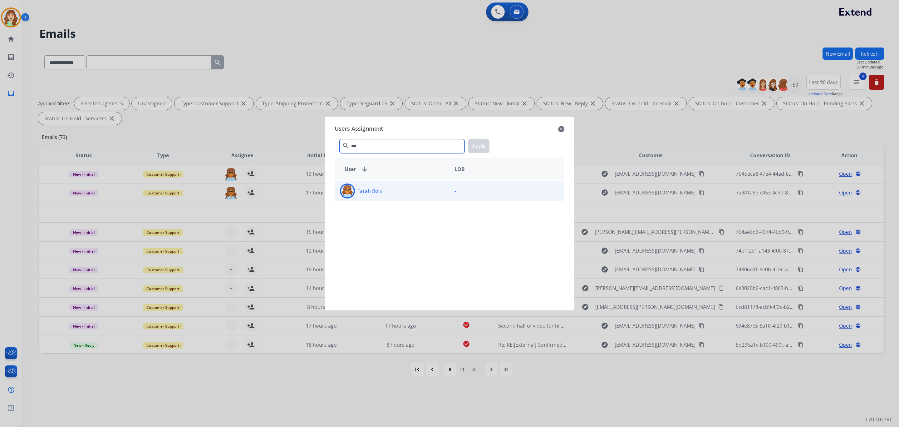
type input "***"
drag, startPoint x: 431, startPoint y: 192, endPoint x: 440, endPoint y: 179, distance: 15.9
click at [431, 192] on div "Farah Bois" at bounding box center [392, 190] width 115 height 15
drag, startPoint x: 482, startPoint y: 144, endPoint x: 304, endPoint y: 248, distance: 205.3
click at [482, 144] on button "Apply" at bounding box center [478, 146] width 21 height 14
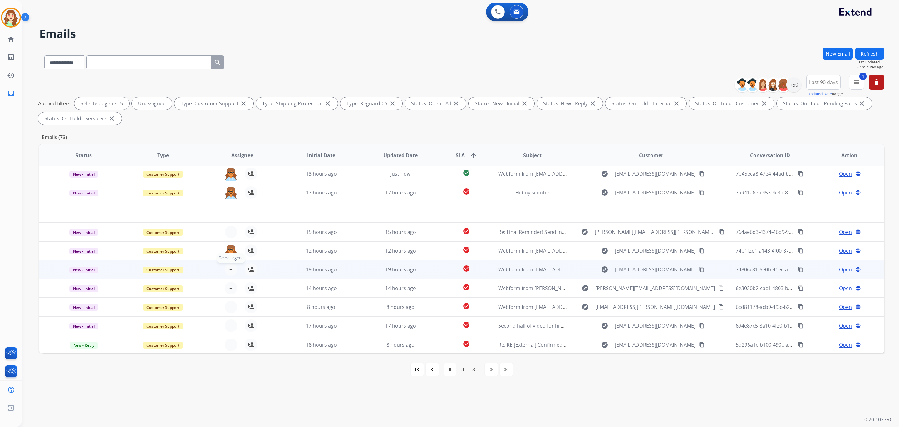
click at [231, 273] on button "+ Select agent" at bounding box center [231, 269] width 12 height 12
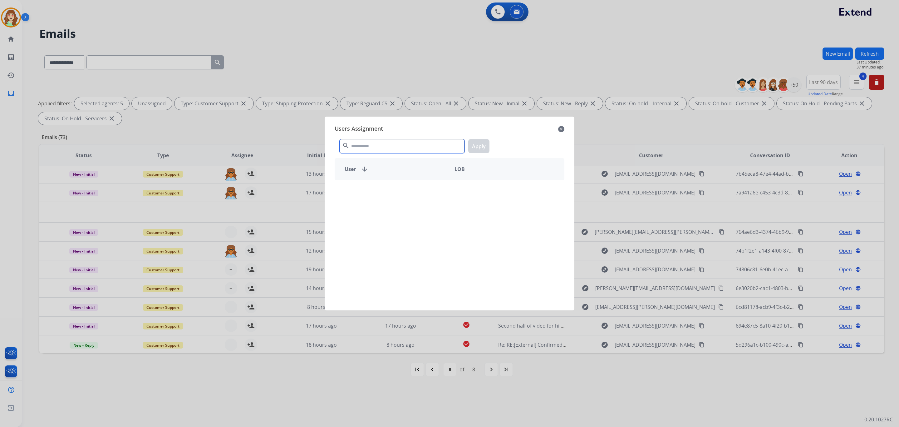
drag, startPoint x: 391, startPoint y: 149, endPoint x: 387, endPoint y: 148, distance: 3.5
click at [390, 148] on input "text" at bounding box center [402, 146] width 125 height 14
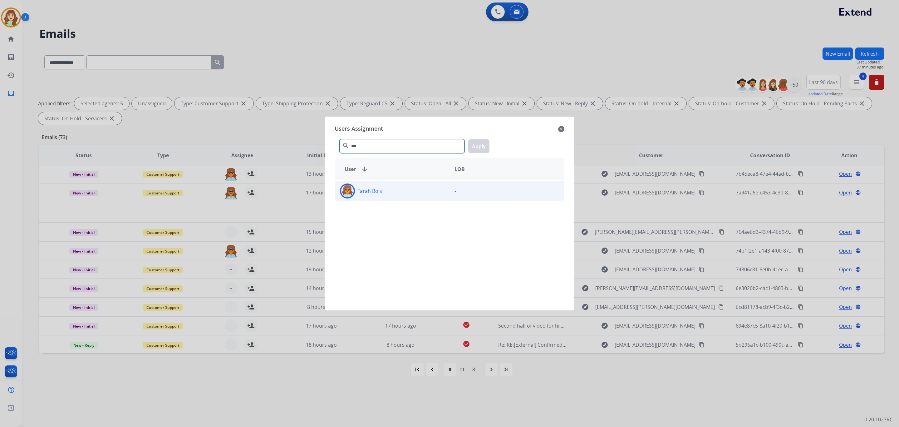
type input "***"
click at [455, 189] on p "-" at bounding box center [456, 190] width 2 height 7
click at [484, 140] on button "Apply" at bounding box center [478, 146] width 21 height 14
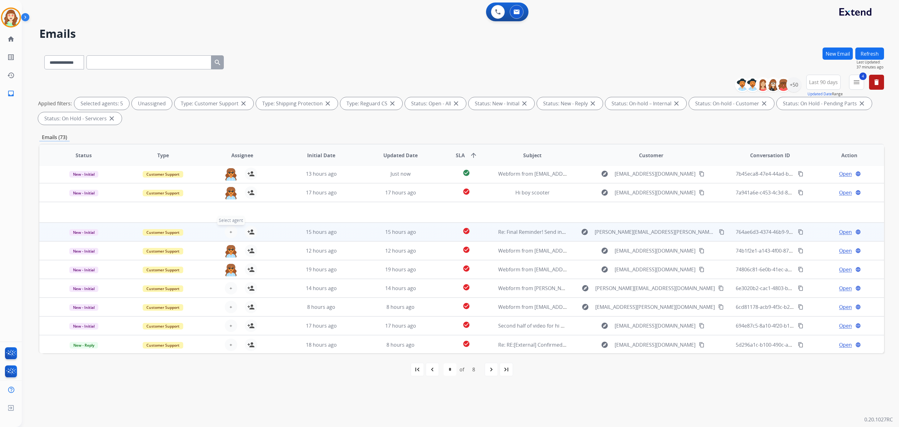
click at [230, 230] on span "+" at bounding box center [231, 231] width 3 height 7
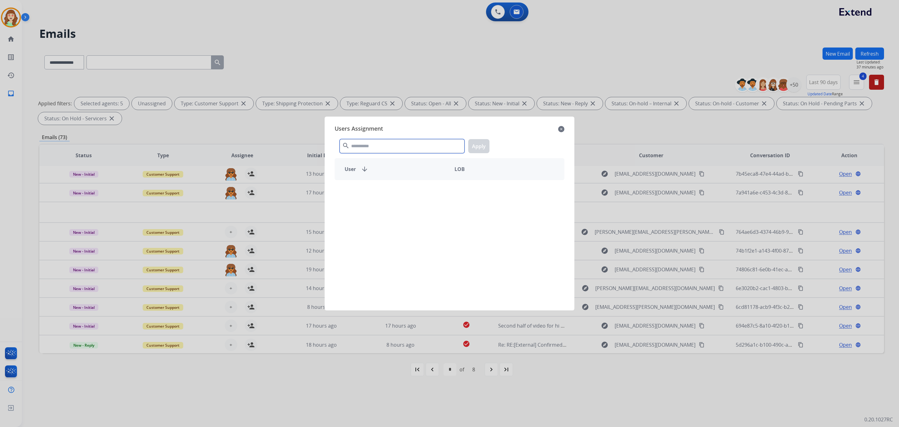
click at [398, 146] on input "text" at bounding box center [402, 146] width 125 height 14
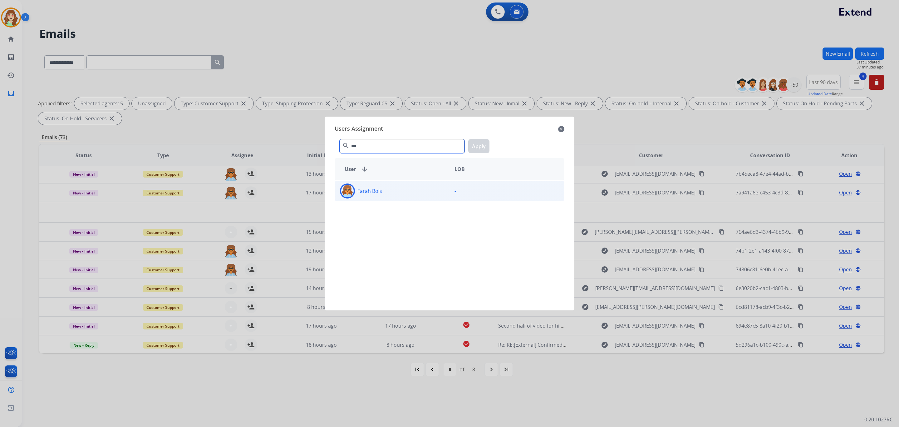
type input "***"
drag, startPoint x: 393, startPoint y: 193, endPoint x: 404, endPoint y: 190, distance: 11.9
click at [394, 194] on div "Farah Bois" at bounding box center [392, 190] width 115 height 15
click at [482, 147] on button "Apply" at bounding box center [478, 146] width 21 height 14
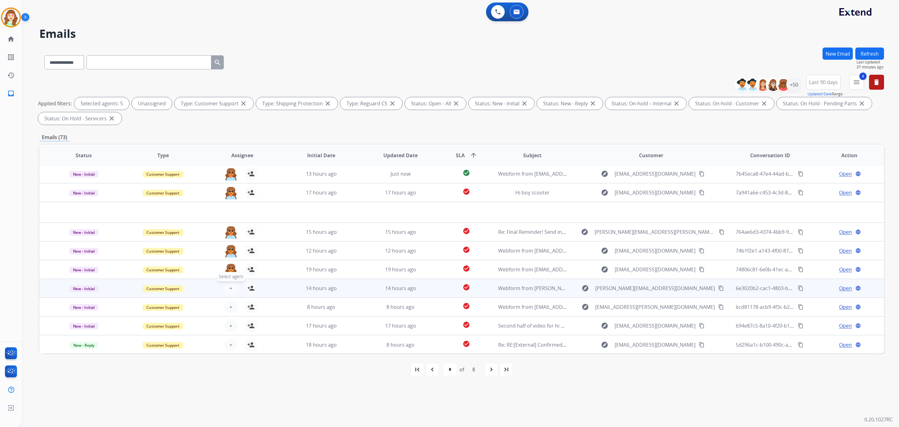
click at [230, 286] on span "+" at bounding box center [231, 287] width 3 height 7
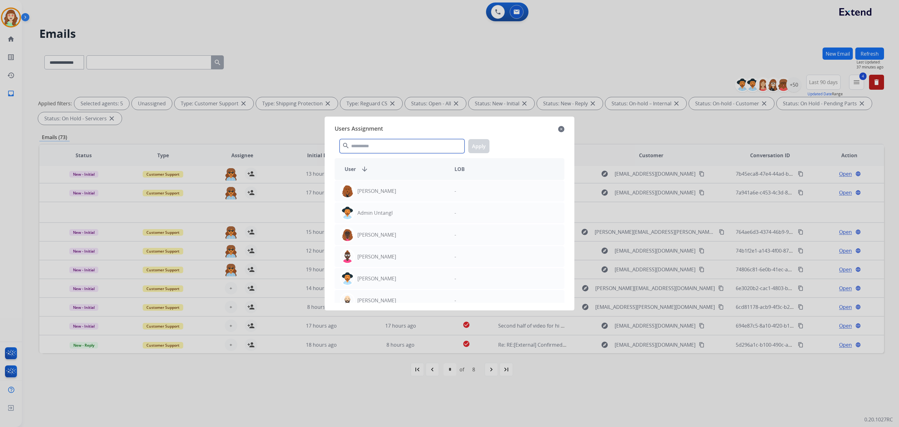
click at [378, 147] on input "text" at bounding box center [402, 146] width 125 height 14
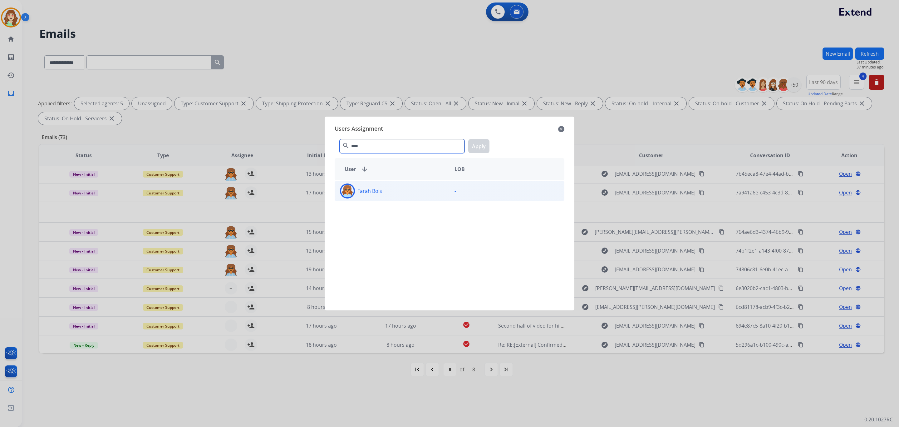
type input "****"
drag, startPoint x: 423, startPoint y: 193, endPoint x: 479, endPoint y: 161, distance: 64.9
click at [425, 191] on div "Farah Bois" at bounding box center [392, 190] width 115 height 15
click at [476, 146] on button "Apply" at bounding box center [478, 146] width 21 height 14
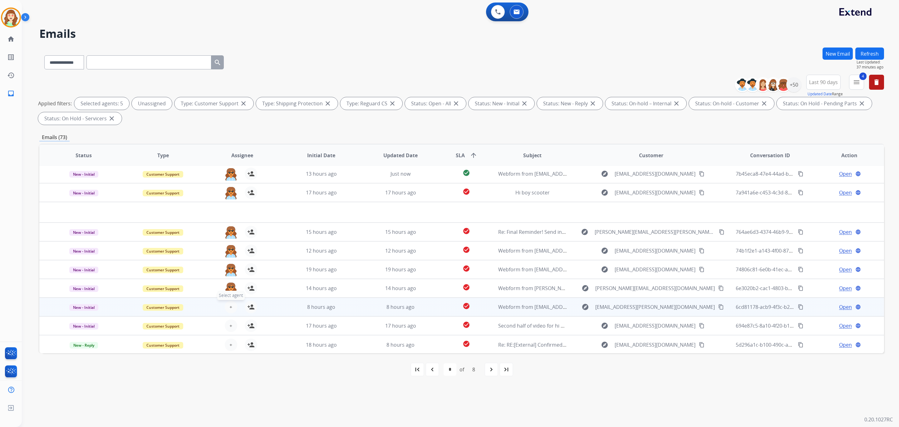
click at [226, 306] on button "+ Select agent" at bounding box center [231, 306] width 12 height 12
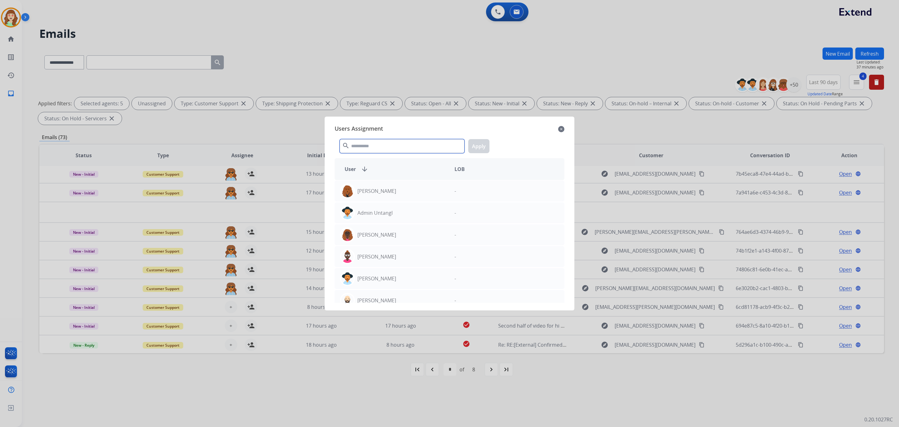
drag, startPoint x: 405, startPoint y: 142, endPoint x: 401, endPoint y: 141, distance: 4.1
click at [405, 142] on input "text" at bounding box center [402, 146] width 125 height 14
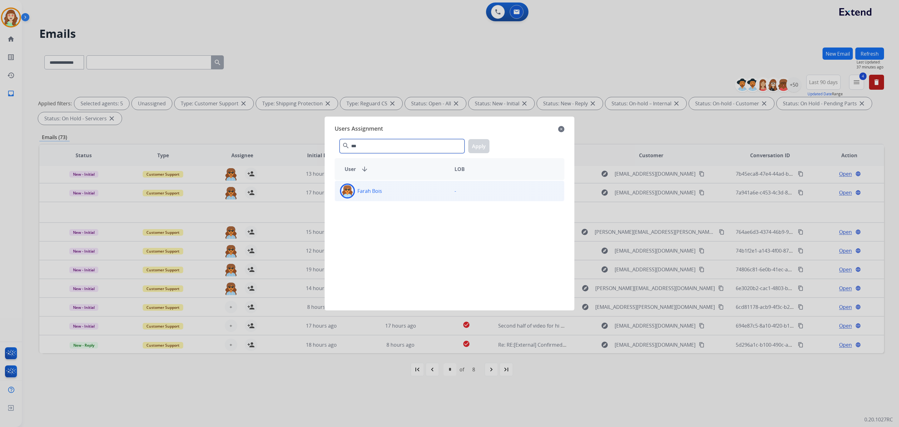
type input "***"
click at [386, 191] on div "Farah Bois" at bounding box center [392, 190] width 115 height 15
click at [488, 142] on button "Apply" at bounding box center [478, 146] width 21 height 14
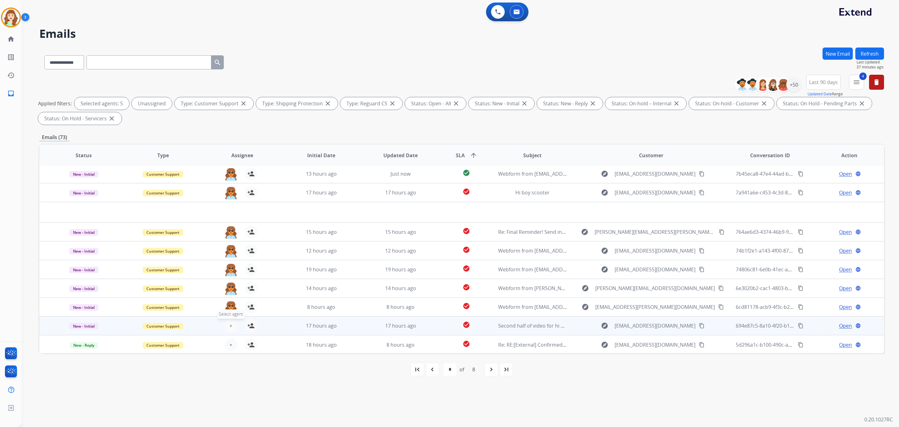
click at [228, 324] on button "+ Select agent" at bounding box center [231, 325] width 12 height 12
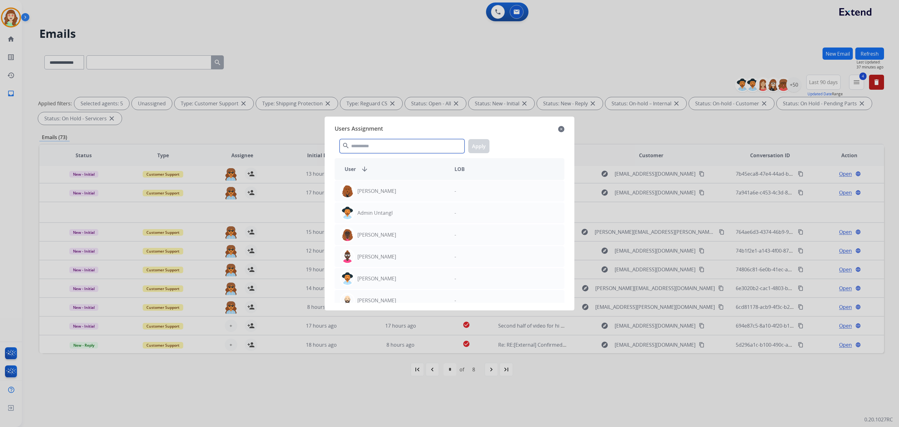
click at [412, 147] on input "text" at bounding box center [402, 146] width 125 height 14
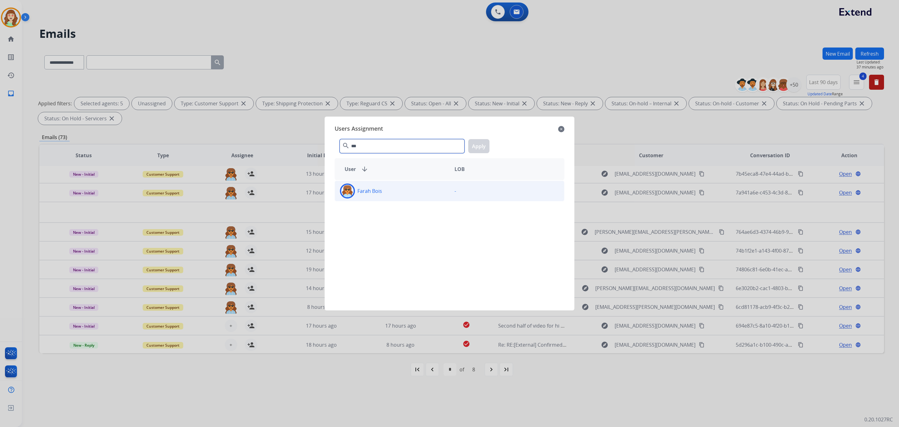
type input "***"
click at [417, 196] on div "Farah Bois" at bounding box center [392, 190] width 115 height 15
click at [485, 144] on button "Apply" at bounding box center [478, 146] width 21 height 14
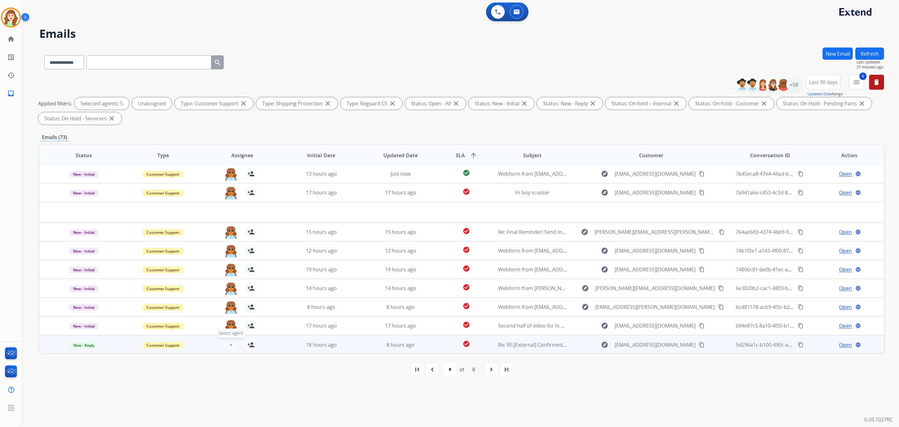
click at [230, 341] on span "+" at bounding box center [231, 344] width 3 height 7
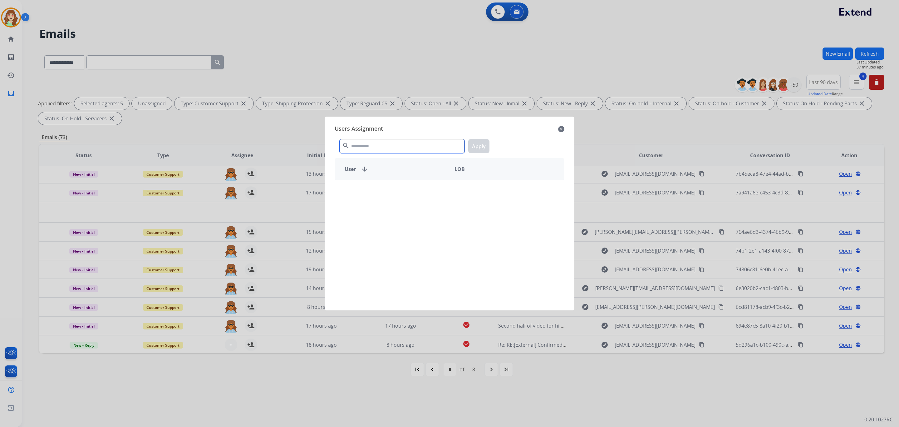
click at [373, 143] on input "text" at bounding box center [402, 146] width 125 height 14
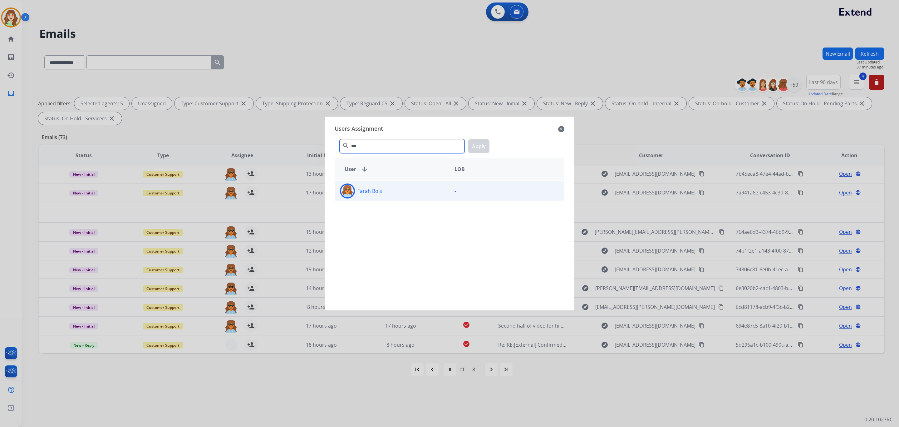
type input "***"
drag, startPoint x: 403, startPoint y: 197, endPoint x: 465, endPoint y: 184, distance: 62.9
click at [406, 196] on div "Farah Bois" at bounding box center [392, 190] width 115 height 15
click at [484, 146] on button "Apply" at bounding box center [478, 146] width 21 height 14
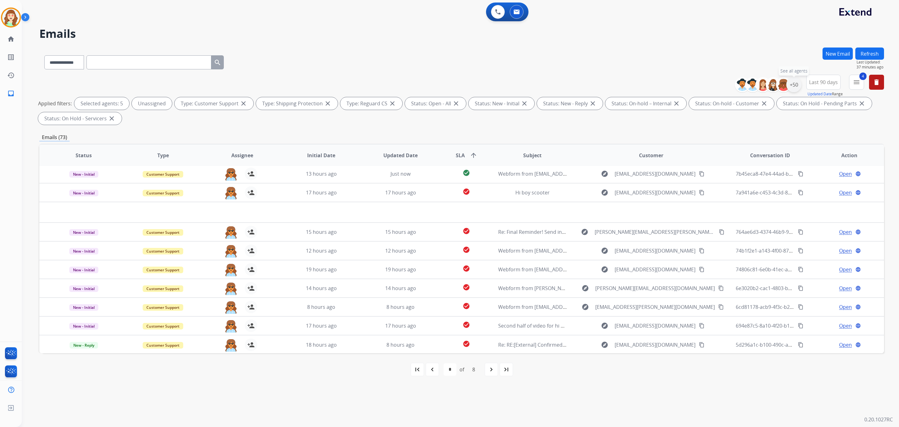
click at [793, 86] on div "+50" at bounding box center [794, 84] width 15 height 15
click at [755, 210] on button "Apply" at bounding box center [763, 210] width 21 height 11
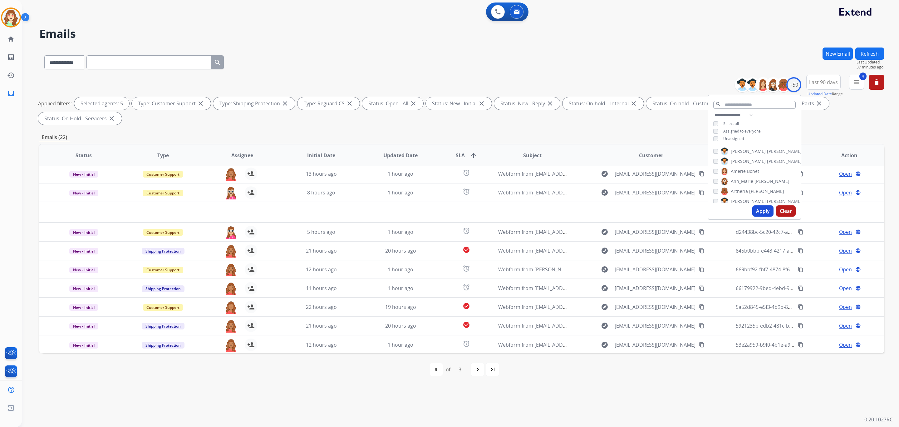
click at [710, 188] on div "Alexis Martinez Amanda Baez Amerie Bonet Ann_Marie Lopez Artheria Robinson Ashl…" at bounding box center [755, 174] width 92 height 58
click at [757, 208] on button "Apply" at bounding box center [763, 210] width 21 height 11
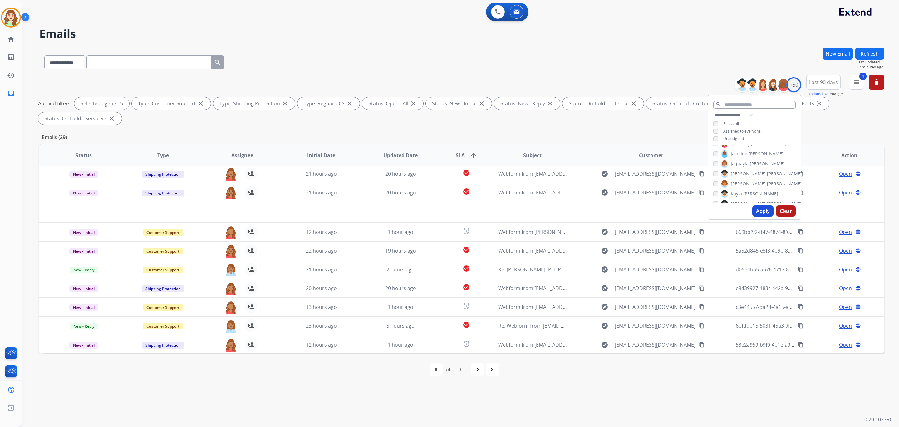
click at [762, 208] on button "Apply" at bounding box center [763, 210] width 21 height 11
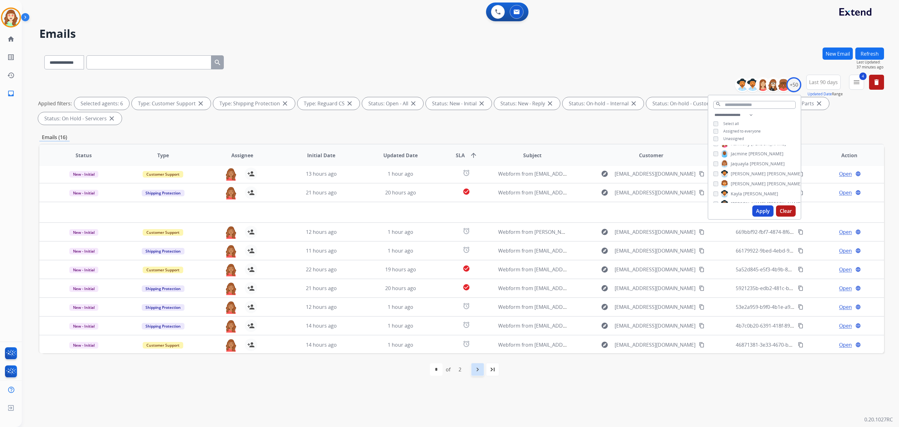
click at [476, 364] on div "navigate_next" at bounding box center [478, 369] width 14 height 14
select select "*"
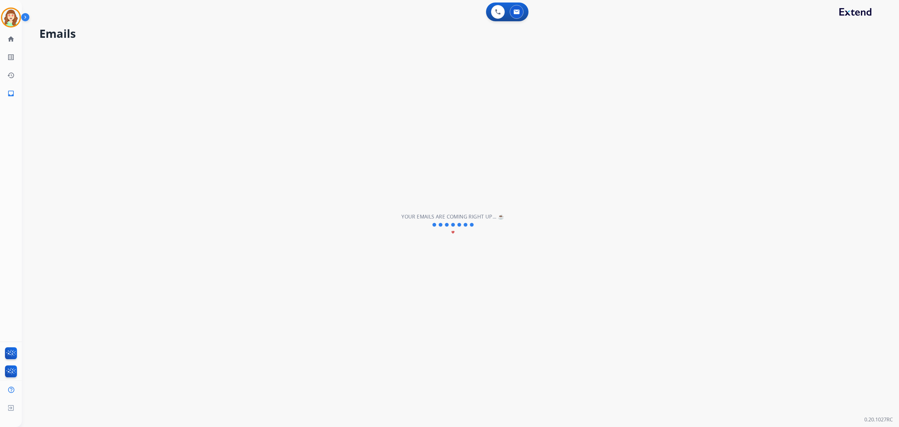
scroll to position [0, 0]
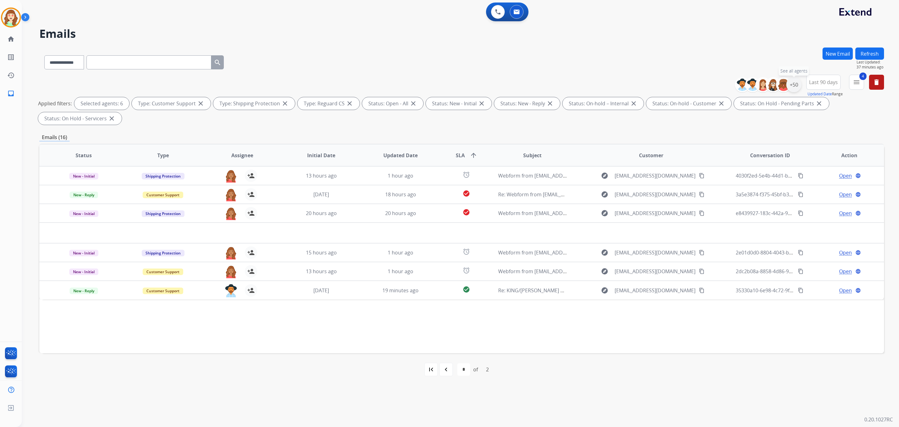
click at [793, 88] on div "+50" at bounding box center [794, 84] width 15 height 15
click at [758, 208] on button "Apply" at bounding box center [763, 210] width 21 height 11
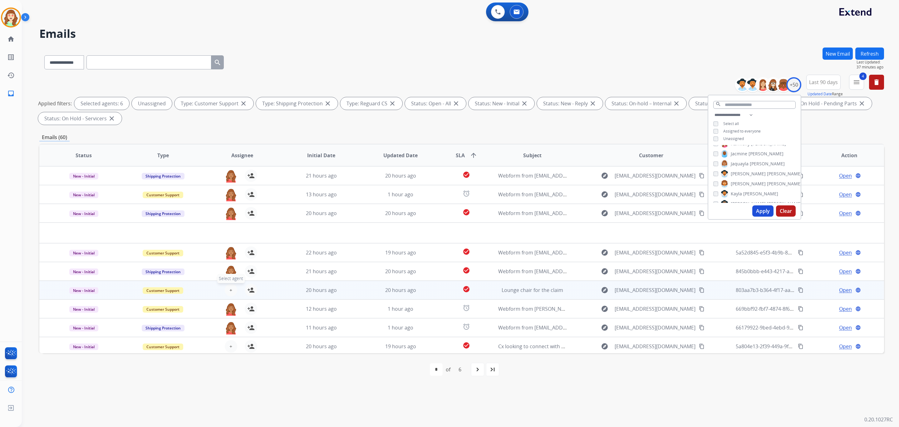
click at [230, 290] on span "+" at bounding box center [231, 289] width 3 height 7
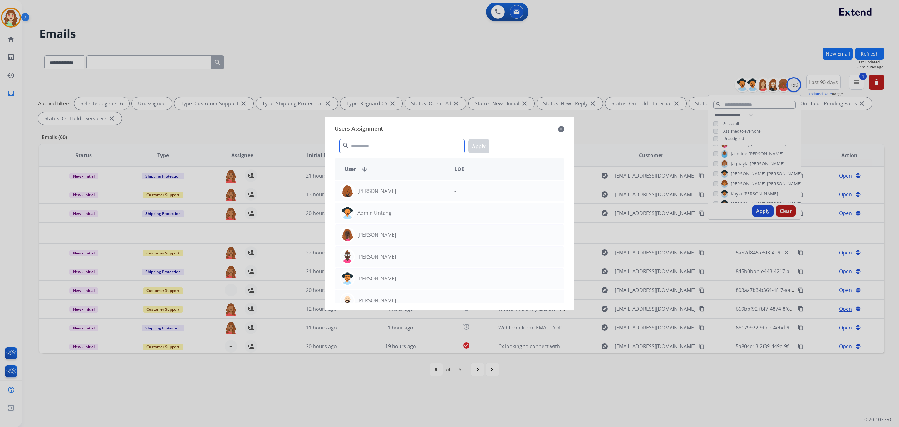
click at [402, 147] on input "text" at bounding box center [402, 146] width 125 height 14
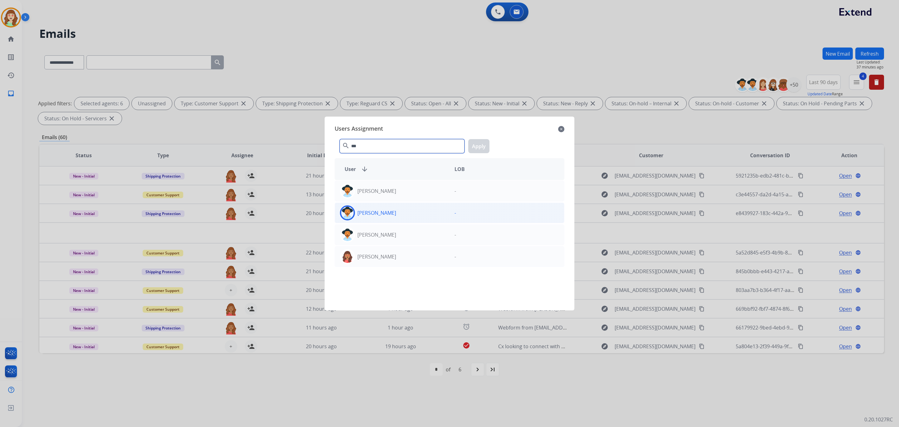
type input "***"
click at [422, 210] on div "Kayla Walker" at bounding box center [392, 212] width 115 height 15
click at [474, 147] on button "Apply" at bounding box center [478, 146] width 21 height 14
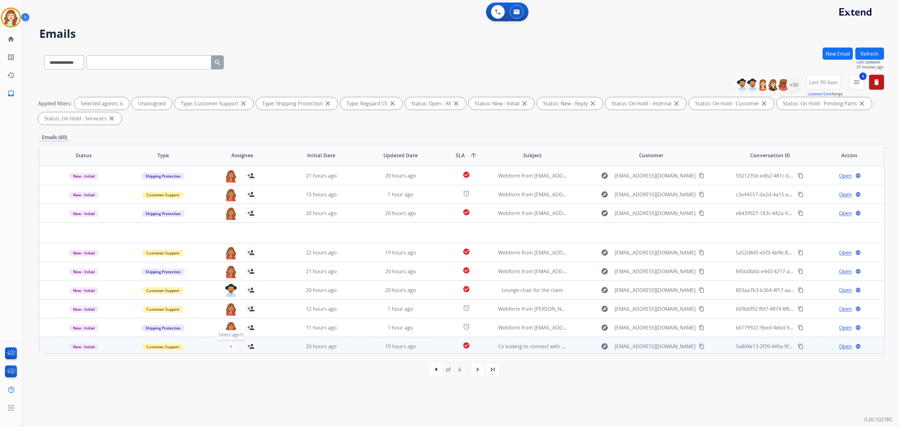
click at [227, 346] on button "+ Select agent" at bounding box center [231, 346] width 12 height 12
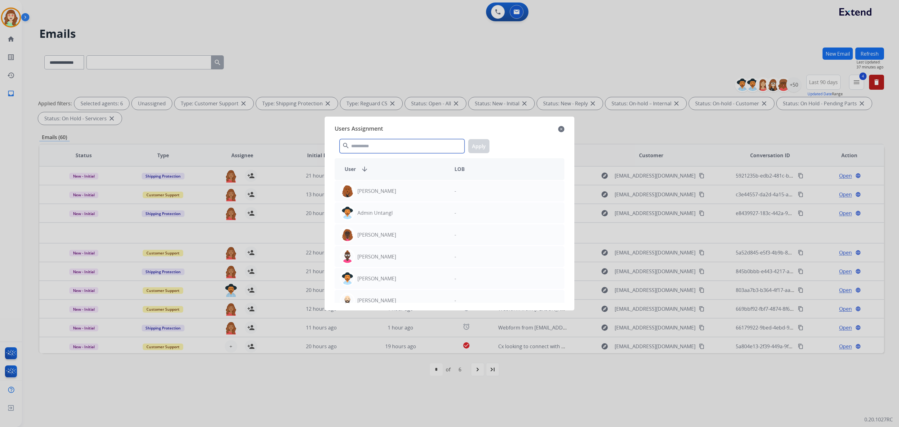
drag, startPoint x: 371, startPoint y: 146, endPoint x: 374, endPoint y: 141, distance: 5.5
click at [374, 142] on input "text" at bounding box center [402, 146] width 125 height 14
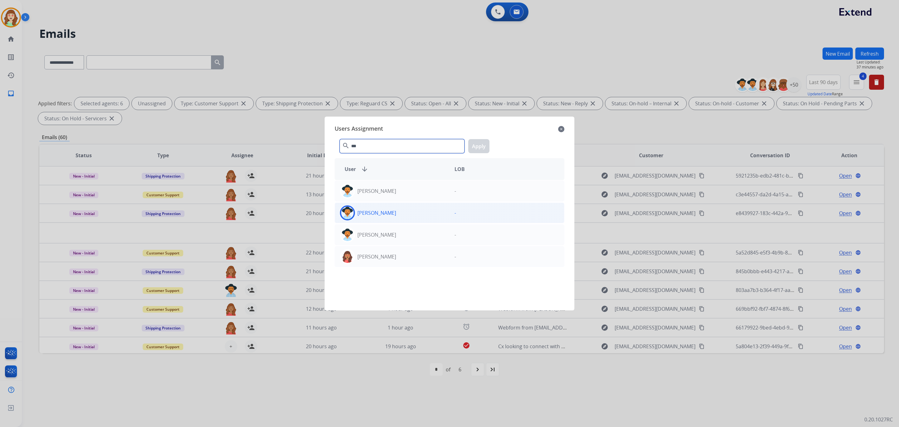
type input "***"
drag, startPoint x: 407, startPoint y: 212, endPoint x: 490, endPoint y: 163, distance: 96.8
click at [408, 213] on div "Kayla Walker" at bounding box center [392, 212] width 115 height 15
drag, startPoint x: 482, startPoint y: 146, endPoint x: 476, endPoint y: 156, distance: 10.8
click at [479, 149] on button "Apply" at bounding box center [478, 146] width 21 height 14
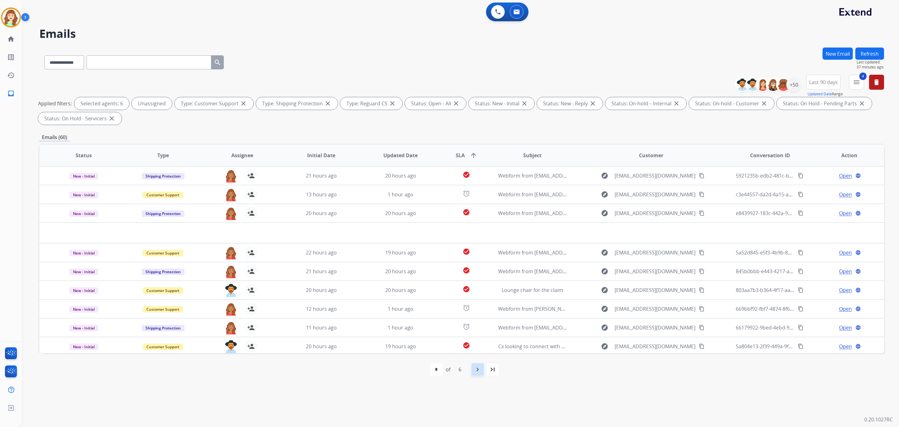
click at [482, 372] on div "navigate_next" at bounding box center [478, 369] width 14 height 14
select select "*"
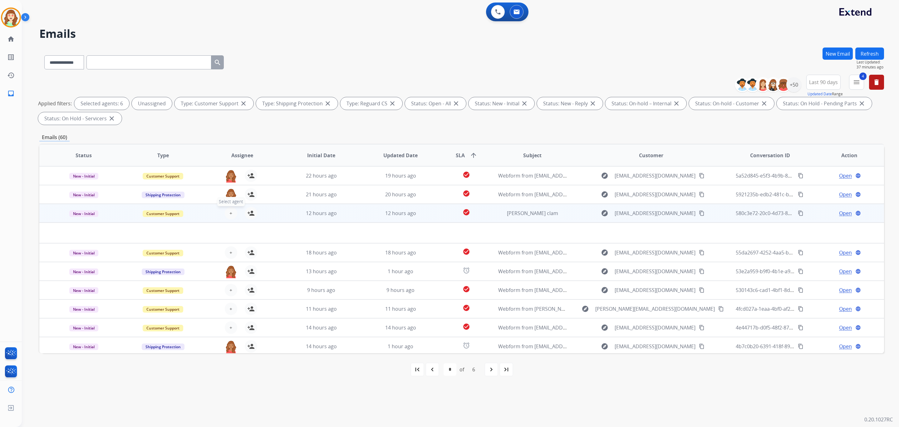
click at [230, 215] on span "+" at bounding box center [231, 212] width 3 height 7
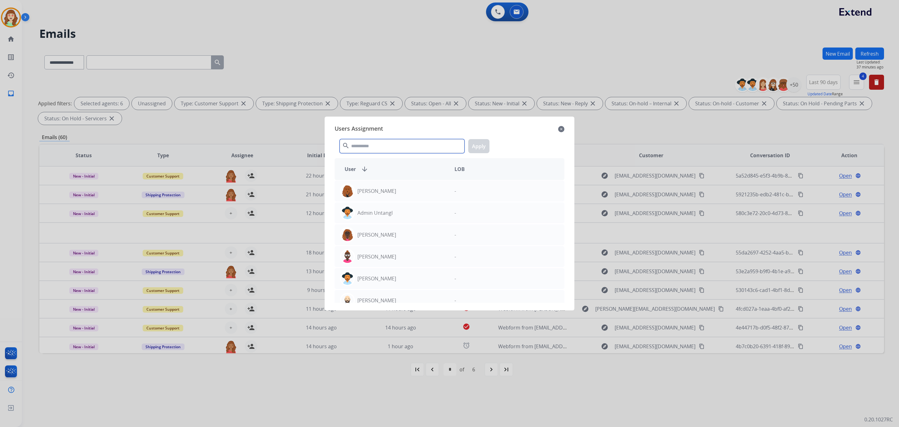
click at [395, 144] on input "text" at bounding box center [402, 146] width 125 height 14
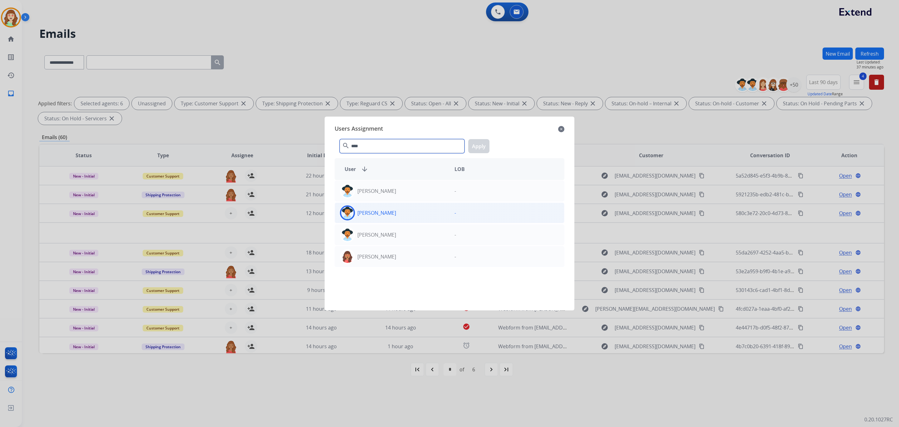
type input "****"
drag, startPoint x: 427, startPoint y: 218, endPoint x: 428, endPoint y: 214, distance: 4.6
click at [428, 214] on div "Kayla Walker" at bounding box center [392, 212] width 115 height 15
click at [474, 145] on button "Apply" at bounding box center [478, 146] width 21 height 14
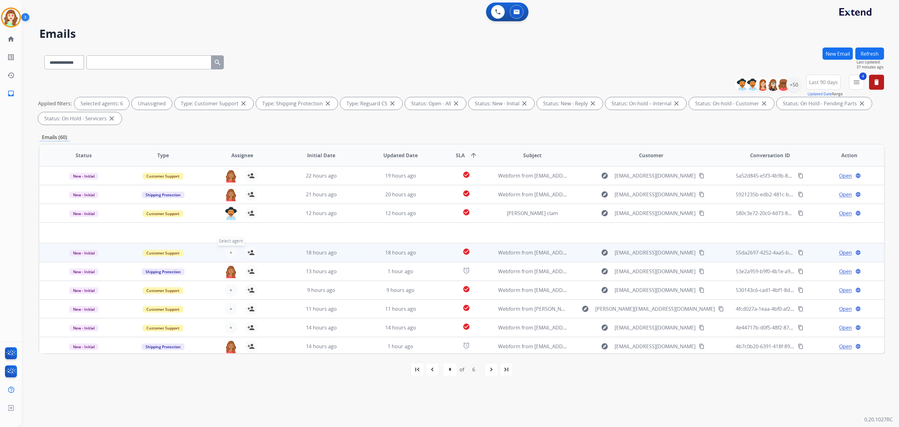
click at [231, 251] on span "+" at bounding box center [231, 252] width 3 height 7
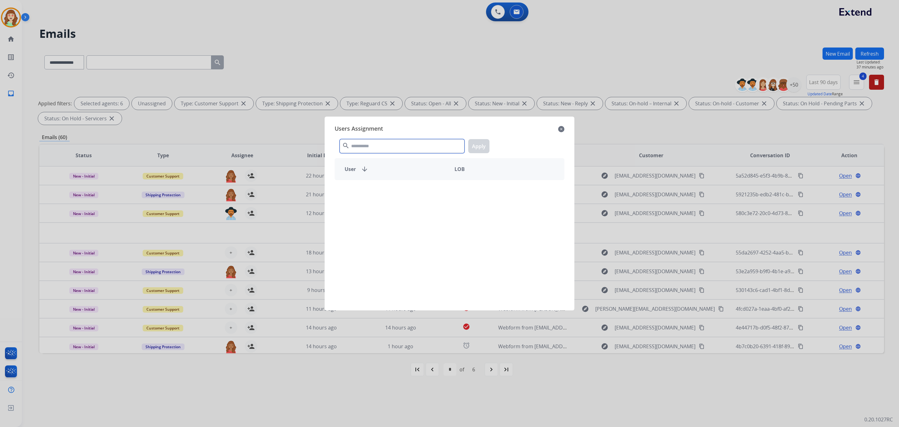
click at [398, 144] on input "text" at bounding box center [402, 146] width 125 height 14
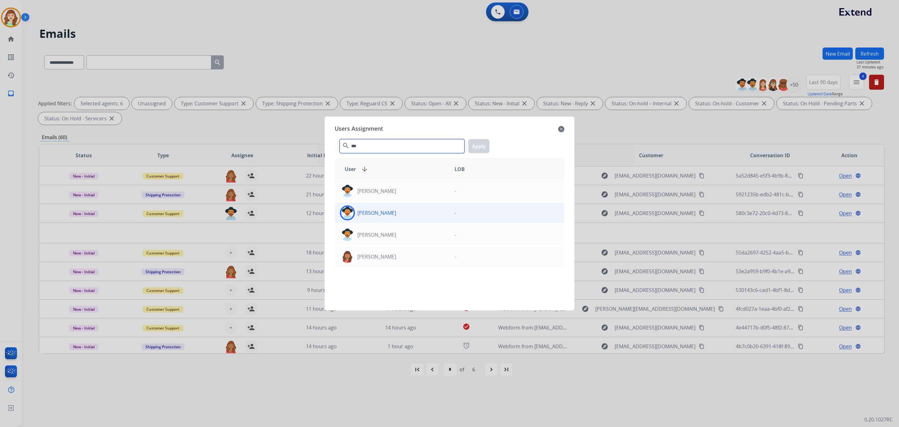
type input "***"
click at [416, 208] on div "Kayla Walker" at bounding box center [392, 212] width 115 height 15
click at [479, 142] on button "Apply" at bounding box center [478, 146] width 21 height 14
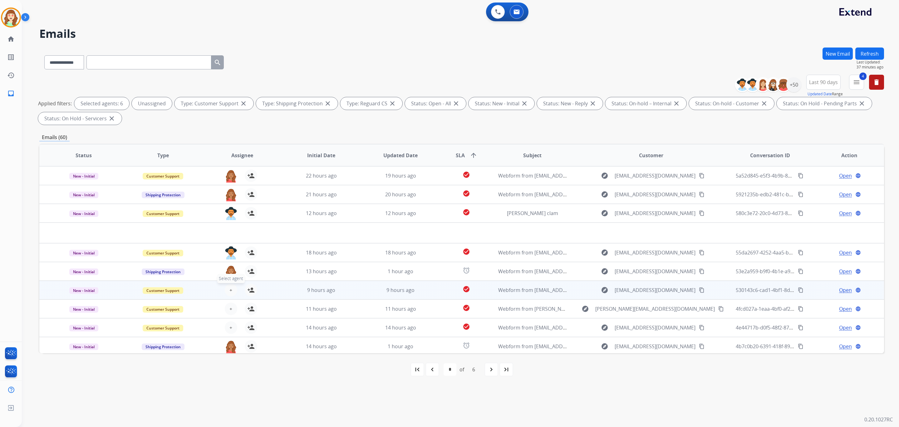
click at [228, 290] on button "+ Select agent" at bounding box center [231, 290] width 12 height 12
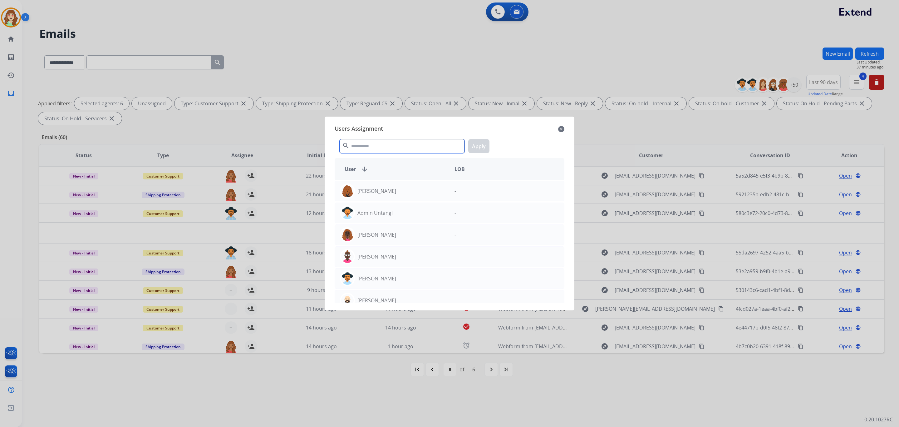
click at [390, 144] on input "text" at bounding box center [402, 146] width 125 height 14
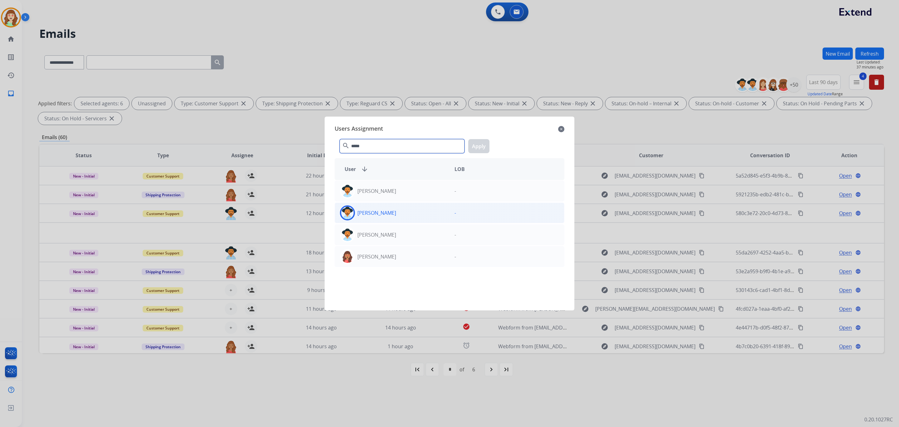
type input "*****"
drag, startPoint x: 443, startPoint y: 222, endPoint x: 466, endPoint y: 173, distance: 54.8
click at [444, 220] on div "Kayla Walker -" at bounding box center [450, 212] width 230 height 21
click at [478, 147] on button "Apply" at bounding box center [478, 146] width 21 height 14
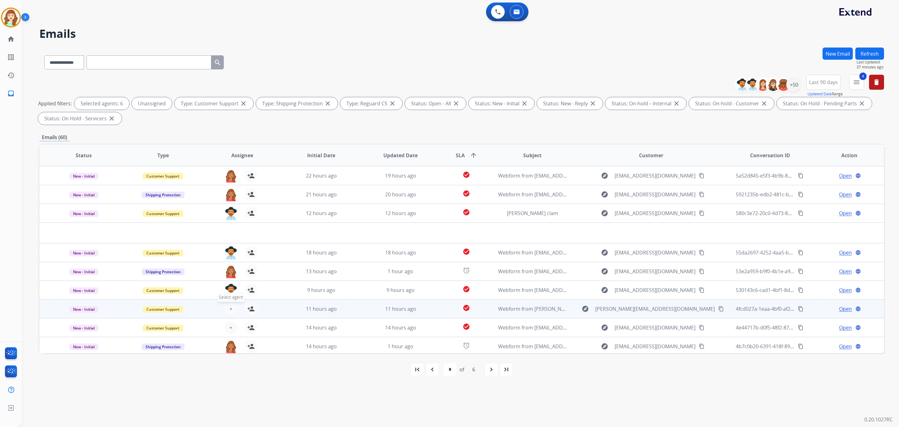
click at [231, 306] on button "+ Select agent" at bounding box center [231, 308] width 12 height 12
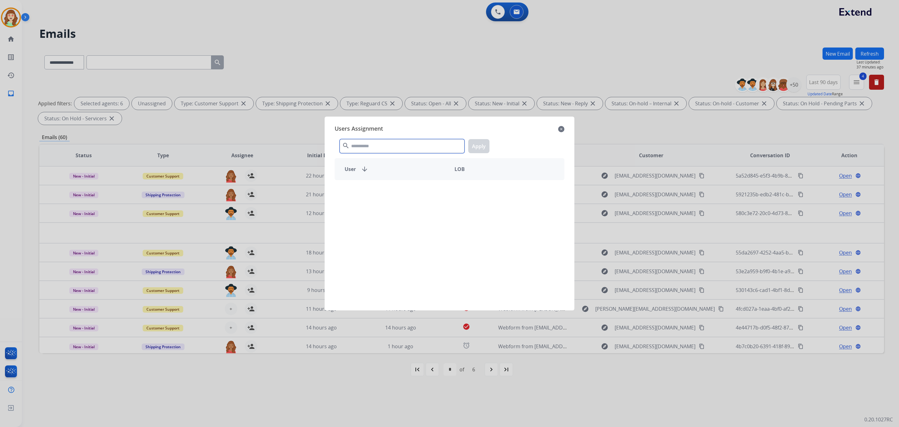
click at [393, 147] on input "text" at bounding box center [402, 146] width 125 height 14
type input "*****"
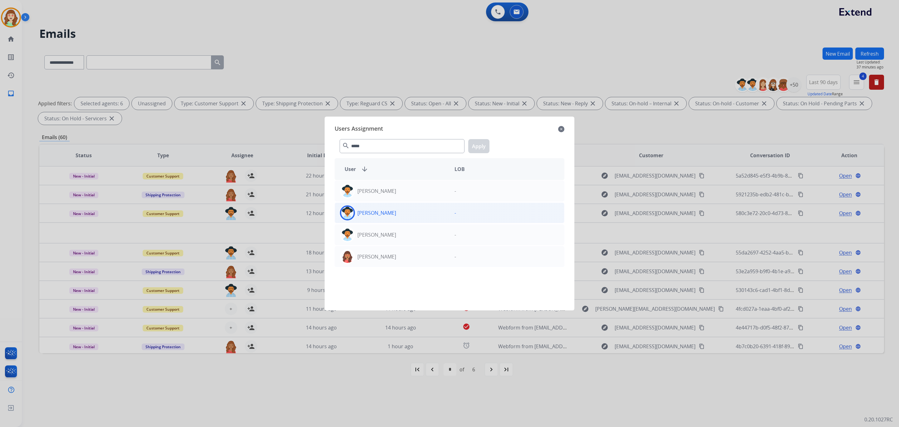
drag, startPoint x: 384, startPoint y: 208, endPoint x: 410, endPoint y: 206, distance: 26.3
click at [389, 208] on div "Kayla Walker" at bounding box center [392, 212] width 115 height 15
click at [475, 146] on button "Apply" at bounding box center [478, 146] width 21 height 14
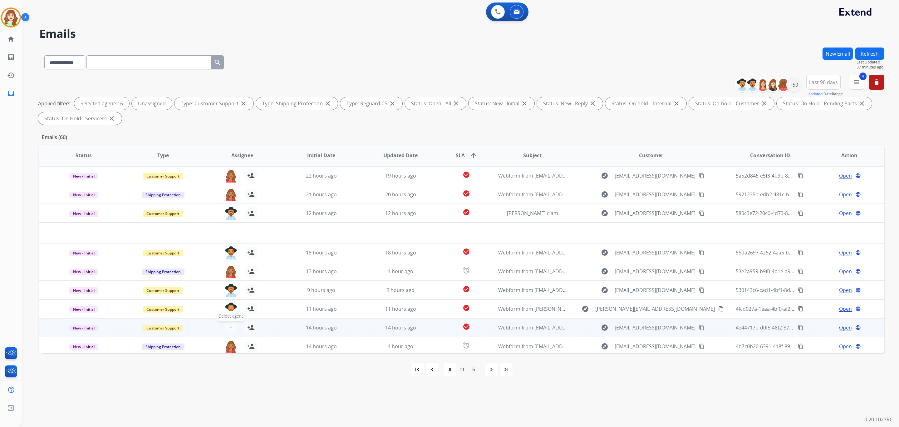
click at [230, 324] on span "+" at bounding box center [231, 327] width 3 height 7
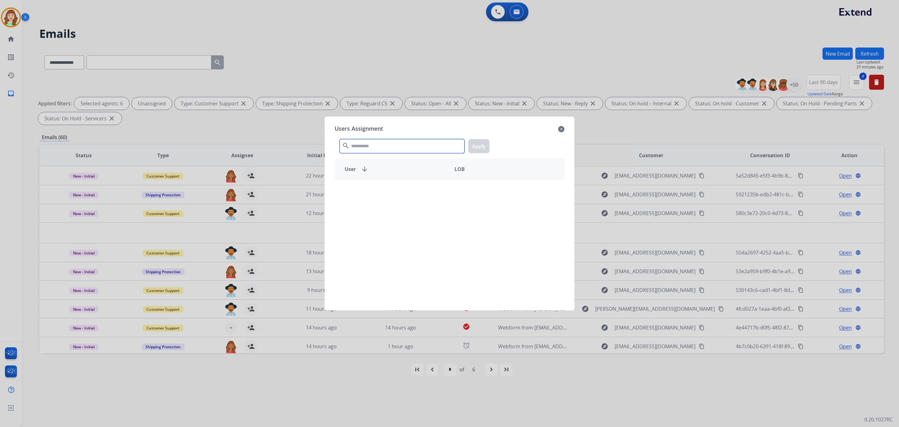
click at [398, 145] on input "text" at bounding box center [402, 146] width 125 height 14
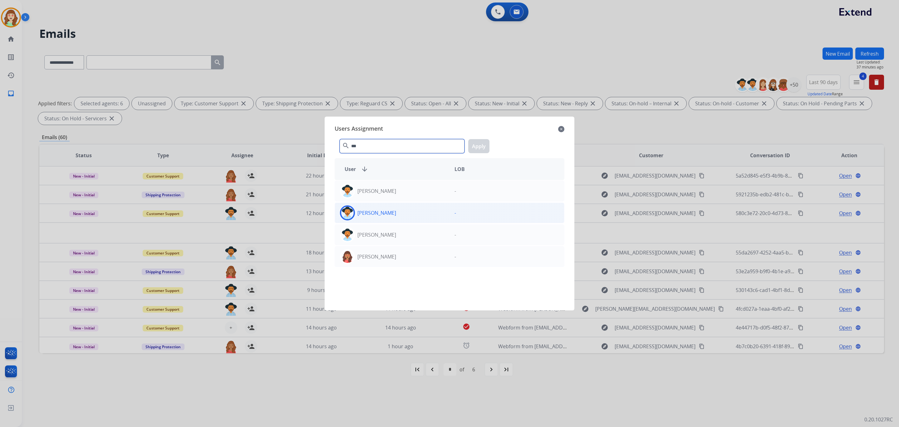
type input "***"
click at [413, 217] on div "Kayla Walker" at bounding box center [392, 212] width 115 height 15
click at [483, 141] on button "Apply" at bounding box center [478, 146] width 21 height 14
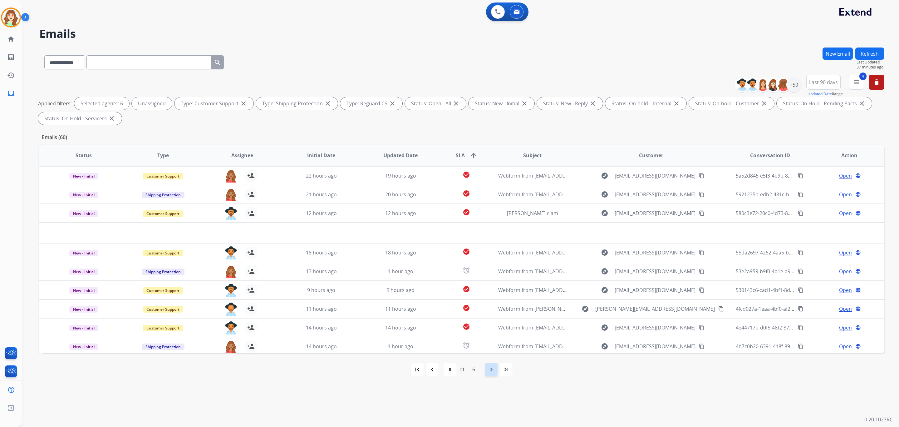
click at [492, 366] on mat-icon "navigate_next" at bounding box center [491, 368] width 7 height 7
select select "*"
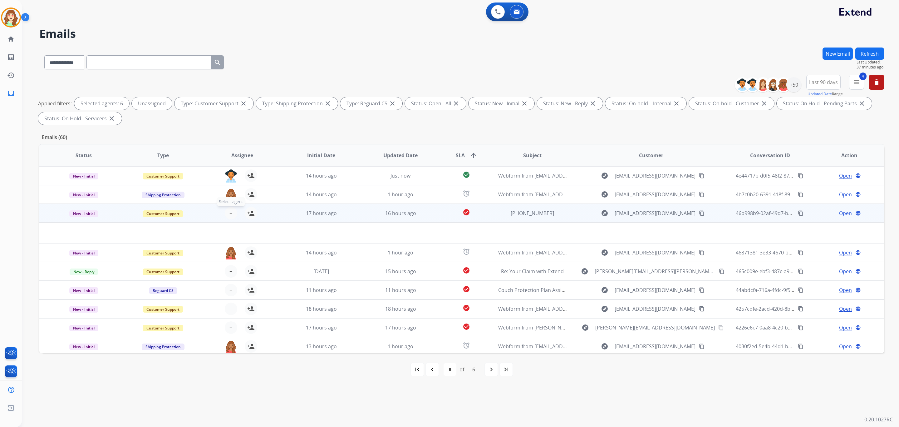
click at [230, 211] on span "+" at bounding box center [231, 212] width 3 height 7
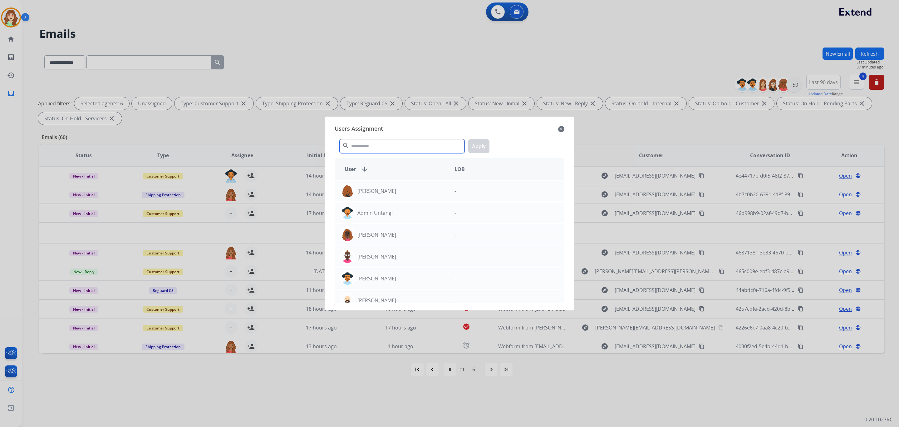
click at [392, 143] on input "text" at bounding box center [402, 146] width 125 height 14
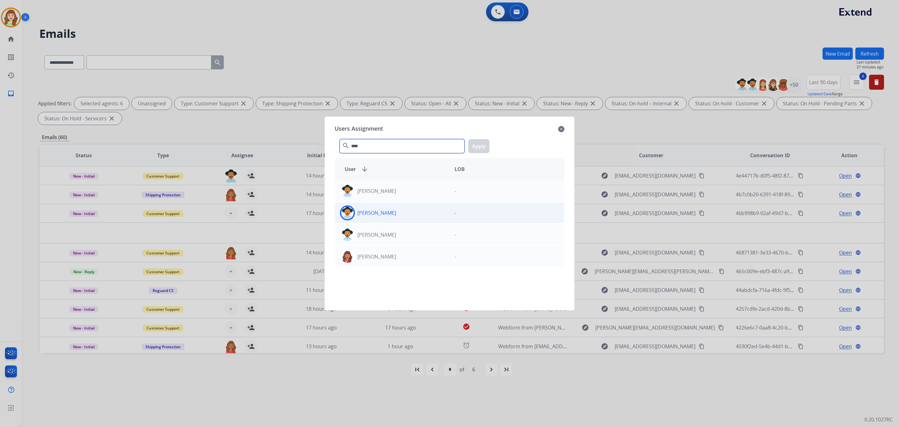
type input "****"
drag, startPoint x: 391, startPoint y: 215, endPoint x: 454, endPoint y: 182, distance: 71.2
click at [391, 215] on div "Kayla Walker" at bounding box center [392, 212] width 115 height 15
click at [488, 144] on button "Apply" at bounding box center [478, 146] width 21 height 14
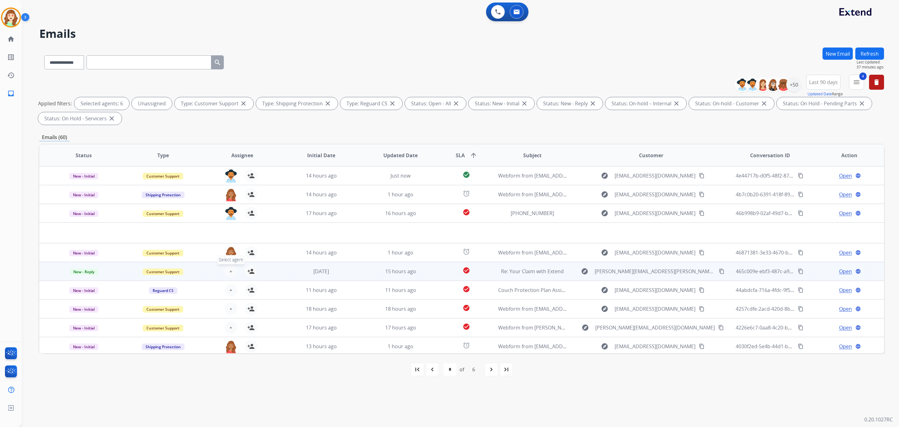
click at [228, 269] on button "+ Select agent" at bounding box center [231, 271] width 12 height 12
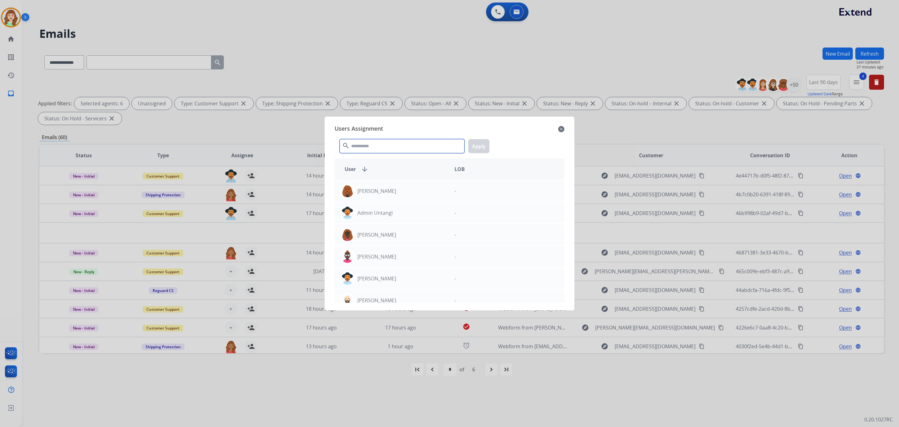
drag, startPoint x: 399, startPoint y: 146, endPoint x: 393, endPoint y: 141, distance: 8.1
click at [401, 143] on input "text" at bounding box center [402, 146] width 125 height 14
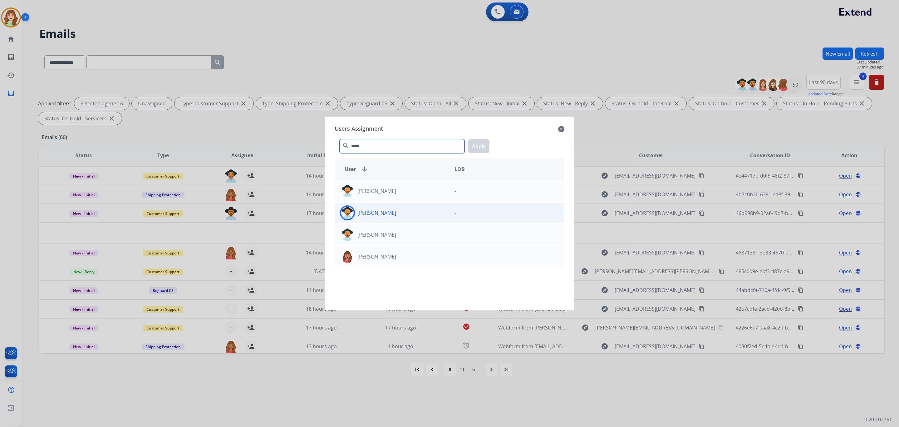
type input "*****"
drag, startPoint x: 408, startPoint y: 215, endPoint x: 495, endPoint y: 183, distance: 92.1
click at [411, 215] on div "Kayla Walker" at bounding box center [392, 212] width 115 height 15
drag, startPoint x: 478, startPoint y: 143, endPoint x: 509, endPoint y: 144, distance: 31.0
click at [482, 144] on button "Apply" at bounding box center [478, 146] width 21 height 14
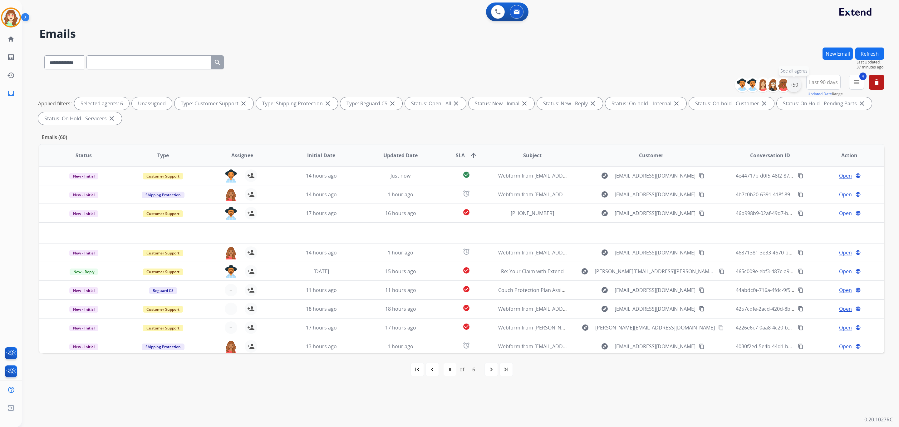
click at [792, 85] on div "+50" at bounding box center [794, 84] width 15 height 15
click at [714, 190] on div "Kayla Walker" at bounding box center [746, 193] width 65 height 7
drag, startPoint x: 715, startPoint y: 133, endPoint x: 714, endPoint y: 176, distance: 42.2
click at [715, 135] on div "**********" at bounding box center [755, 127] width 92 height 32
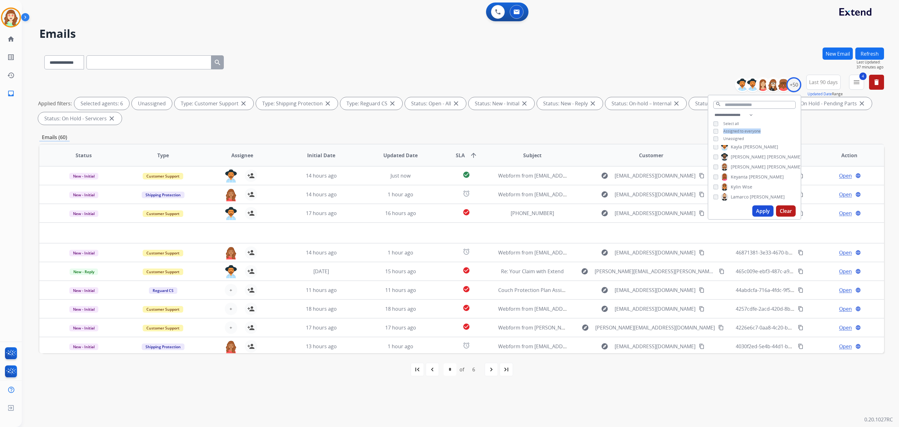
click at [765, 208] on button "Apply" at bounding box center [763, 210] width 21 height 11
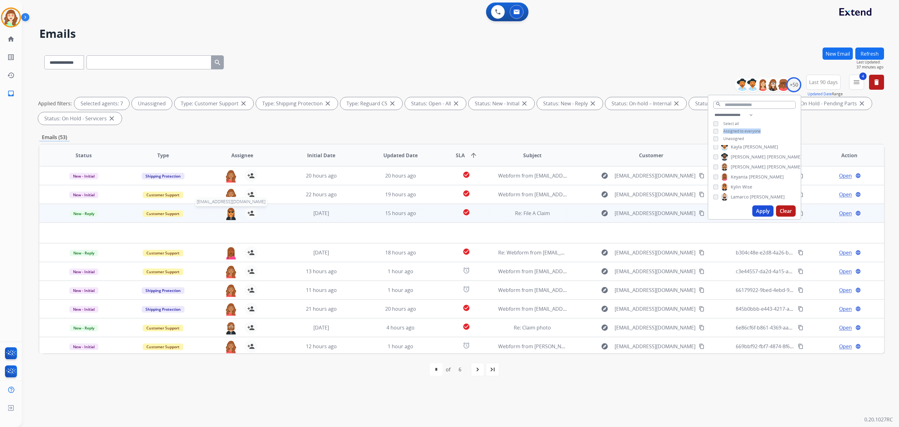
click at [226, 212] on img at bounding box center [231, 213] width 12 height 13
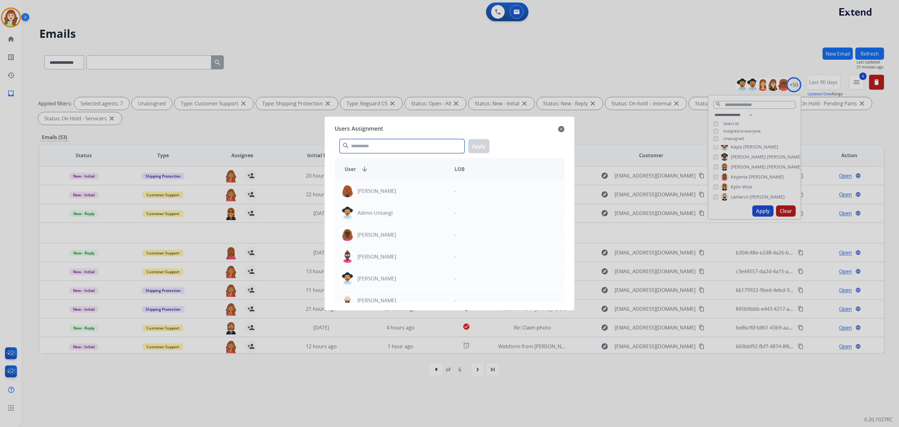
click at [400, 150] on input "text" at bounding box center [402, 146] width 125 height 14
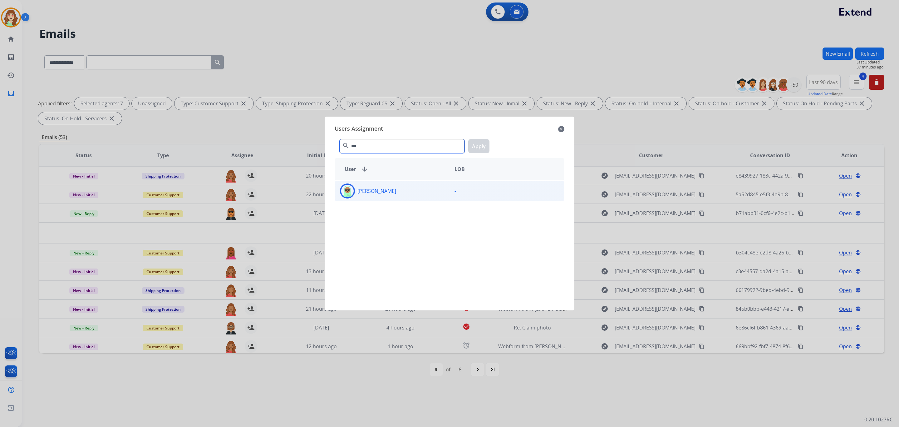
type input "***"
drag, startPoint x: 395, startPoint y: 191, endPoint x: 477, endPoint y: 148, distance: 92.7
click at [394, 191] on div "Raujon Davis" at bounding box center [392, 190] width 115 height 15
click at [481, 147] on button "Apply" at bounding box center [478, 146] width 21 height 14
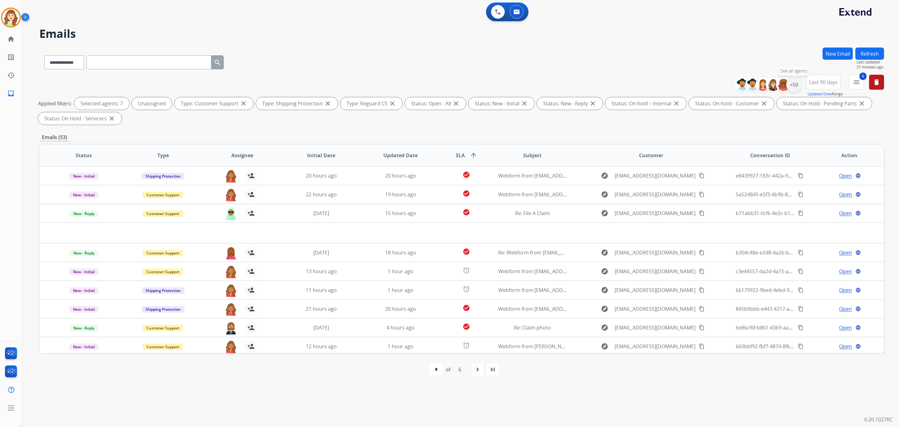
click at [795, 86] on div "+50" at bounding box center [794, 84] width 15 height 15
drag, startPoint x: 474, startPoint y: 368, endPoint x: 489, endPoint y: 363, distance: 15.7
click at [474, 368] on mat-icon "navigate_next" at bounding box center [477, 368] width 7 height 7
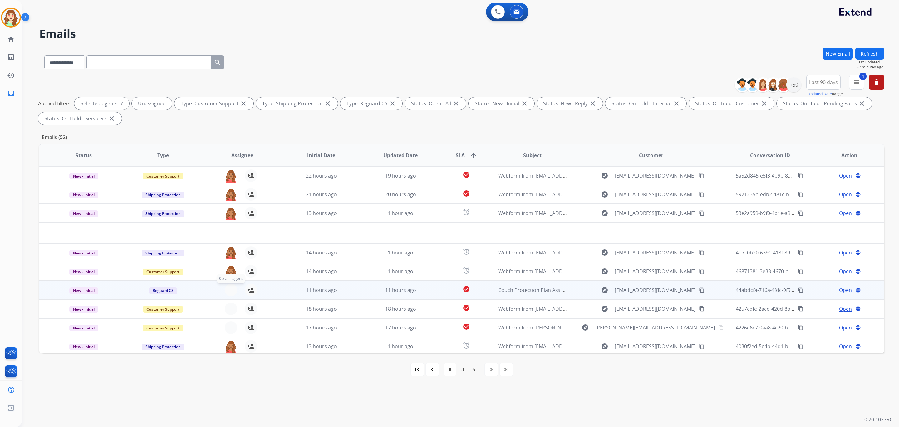
click at [230, 288] on span "+" at bounding box center [231, 289] width 3 height 7
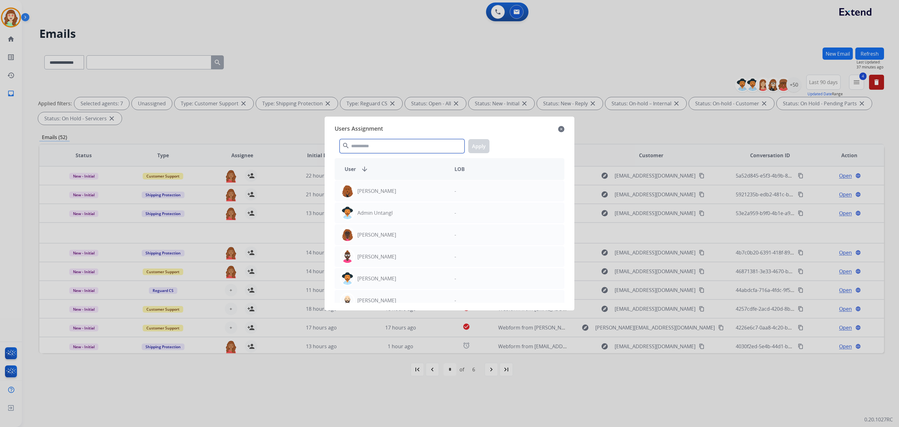
click at [411, 148] on input "text" at bounding box center [402, 146] width 125 height 14
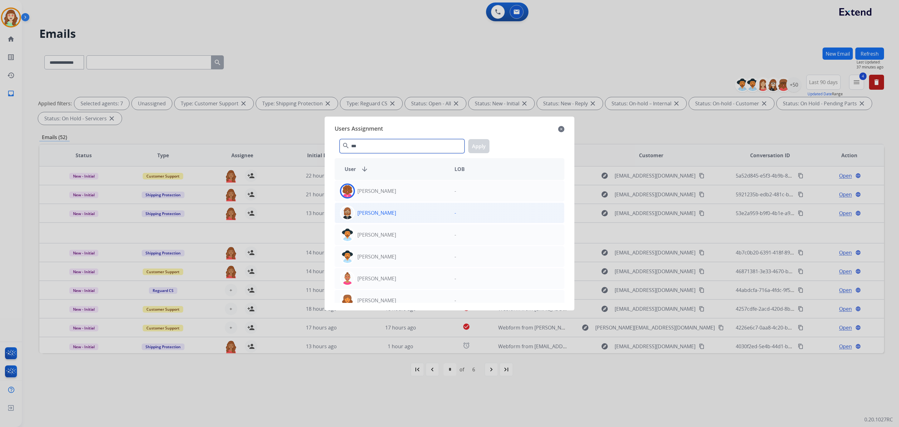
type input "***"
drag, startPoint x: 437, startPoint y: 214, endPoint x: 476, endPoint y: 164, distance: 63.6
click at [437, 212] on div "Ken Lewton" at bounding box center [392, 212] width 115 height 15
click at [482, 143] on button "Apply" at bounding box center [478, 146] width 21 height 14
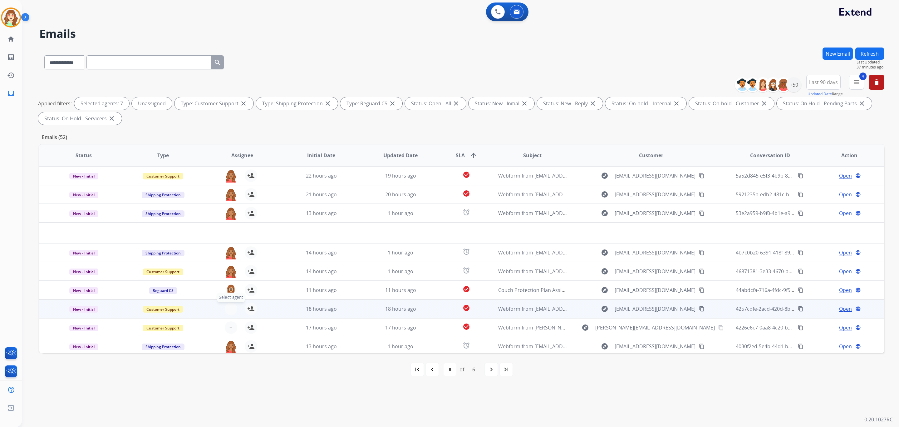
click at [228, 309] on button "+ Select agent" at bounding box center [231, 308] width 12 height 12
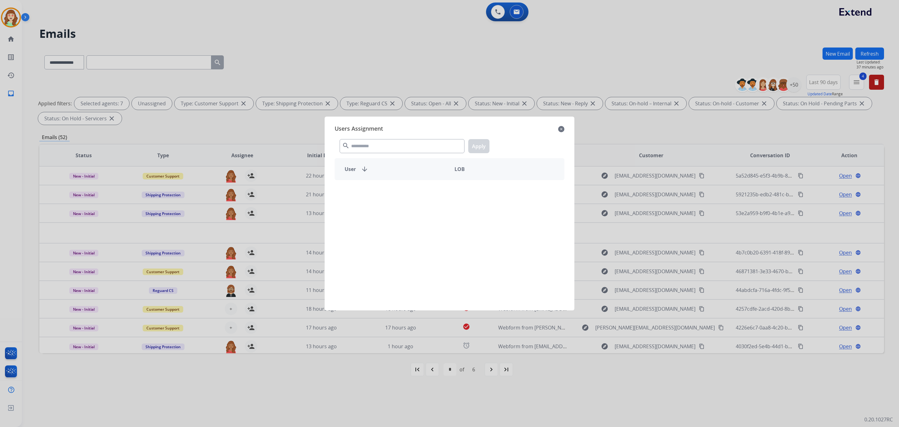
click at [414, 154] on div "search Apply" at bounding box center [450, 145] width 230 height 22
click at [414, 146] on input "text" at bounding box center [402, 146] width 125 height 14
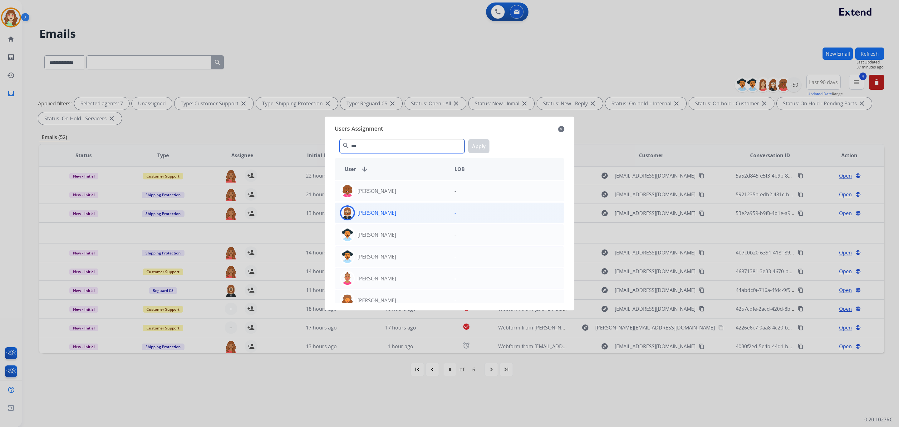
type input "***"
drag, startPoint x: 428, startPoint y: 208, endPoint x: 458, endPoint y: 187, distance: 37.7
click at [432, 206] on div "Ken Lewton" at bounding box center [392, 212] width 115 height 15
drag, startPoint x: 478, startPoint y: 146, endPoint x: 398, endPoint y: 203, distance: 98.6
click at [478, 144] on button "Apply" at bounding box center [478, 146] width 21 height 14
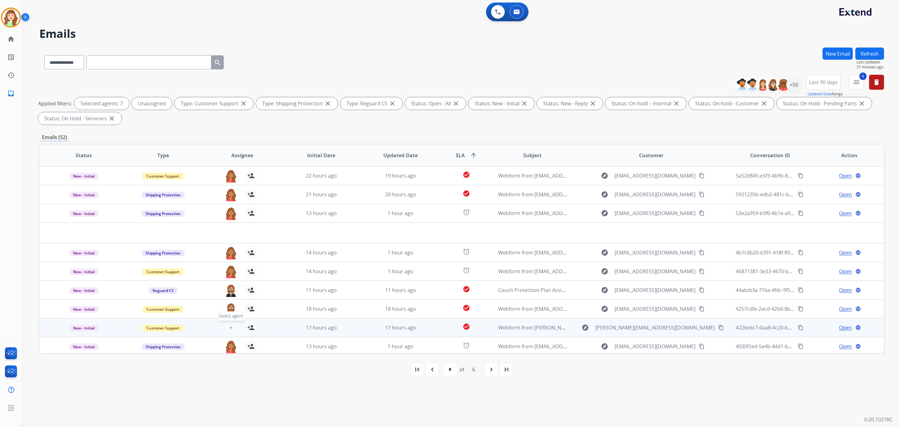
click at [228, 324] on button "+ Select agent" at bounding box center [231, 327] width 12 height 12
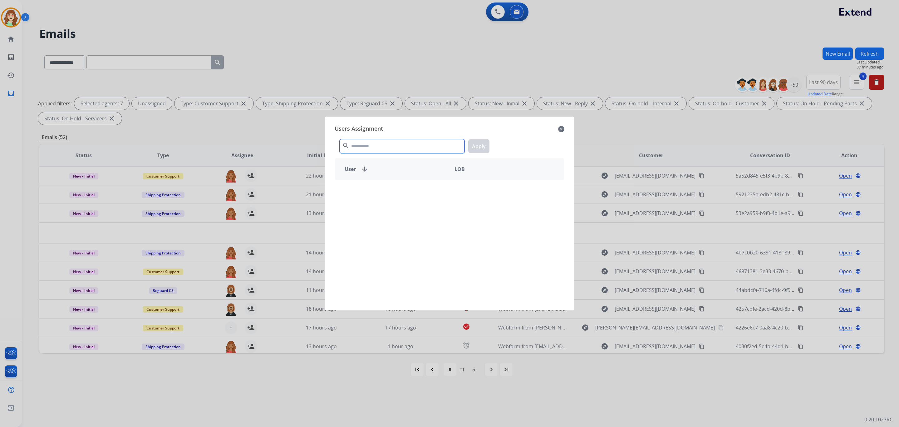
click at [368, 144] on input "text" at bounding box center [402, 146] width 125 height 14
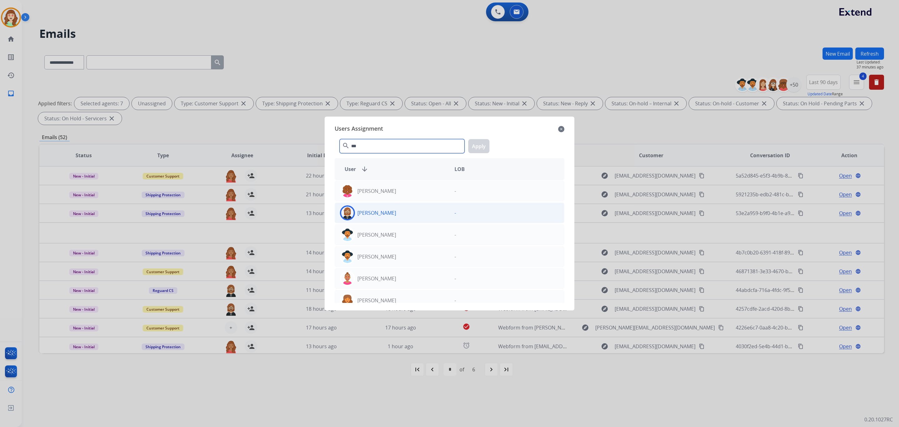
type input "***"
drag, startPoint x: 438, startPoint y: 215, endPoint x: 481, endPoint y: 157, distance: 71.8
click at [438, 214] on div "Ken Lewton" at bounding box center [392, 212] width 115 height 15
click at [481, 146] on button "Apply" at bounding box center [478, 146] width 21 height 14
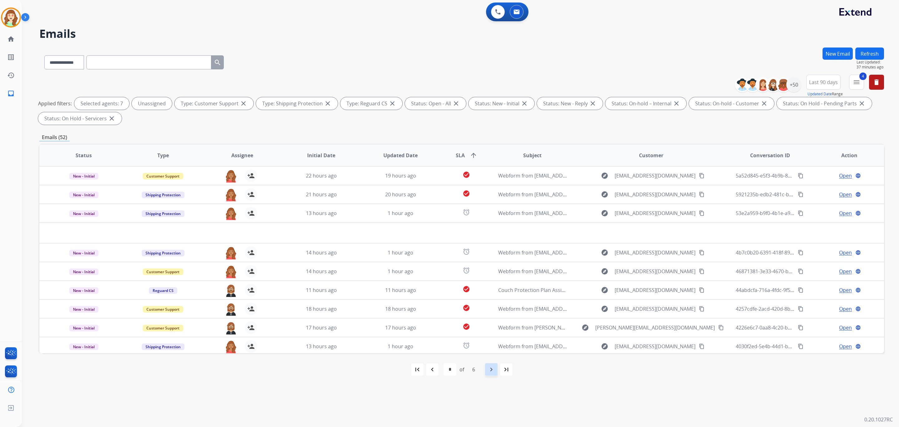
click at [492, 369] on mat-icon "navigate_next" at bounding box center [491, 368] width 7 height 7
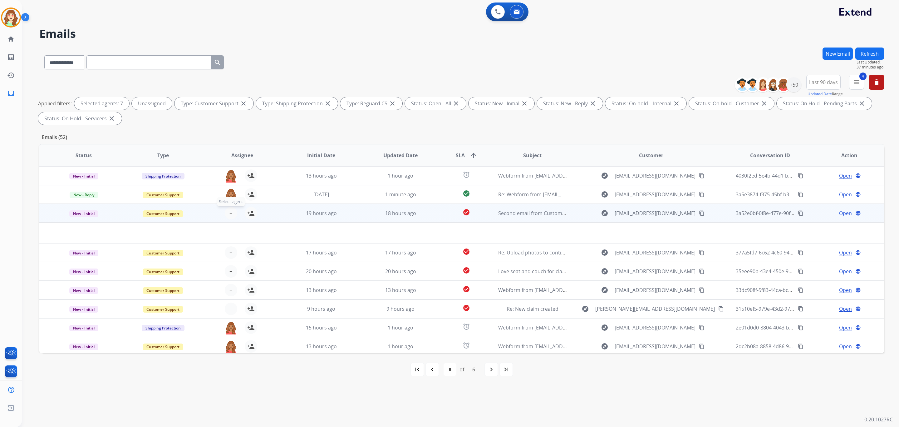
click at [230, 212] on span "+" at bounding box center [231, 212] width 3 height 7
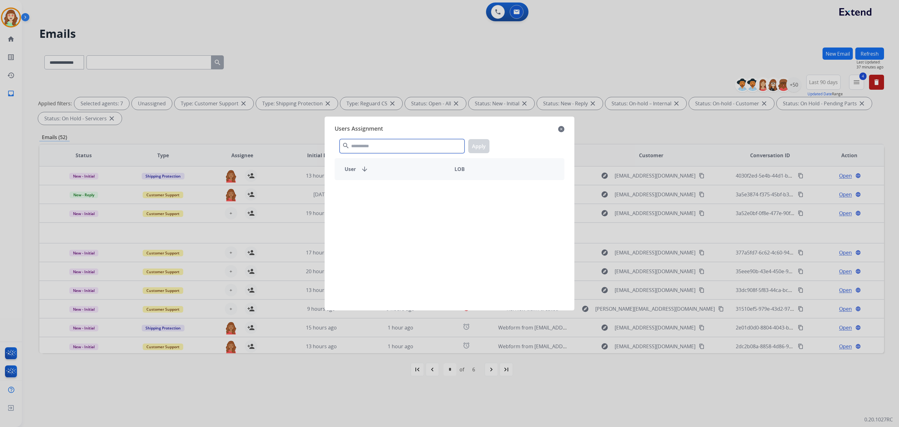
click at [366, 144] on input "text" at bounding box center [402, 146] width 125 height 14
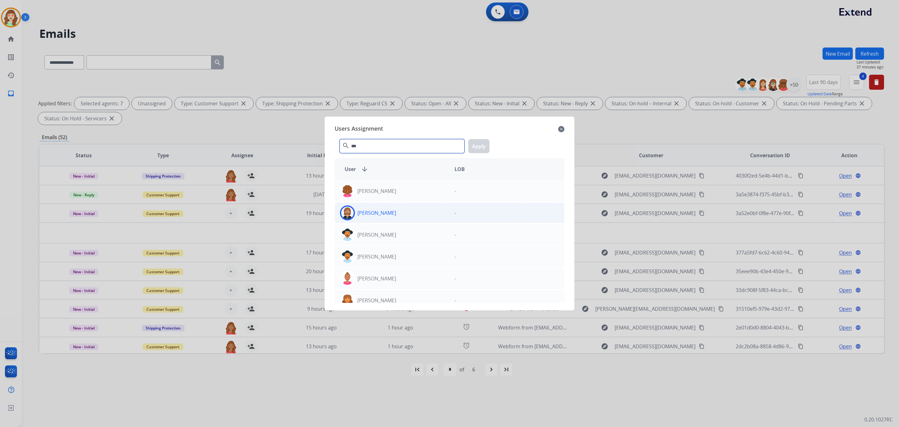
type input "***"
click at [398, 212] on div "Ken Lewton" at bounding box center [392, 212] width 115 height 15
click at [483, 146] on button "Apply" at bounding box center [478, 146] width 21 height 14
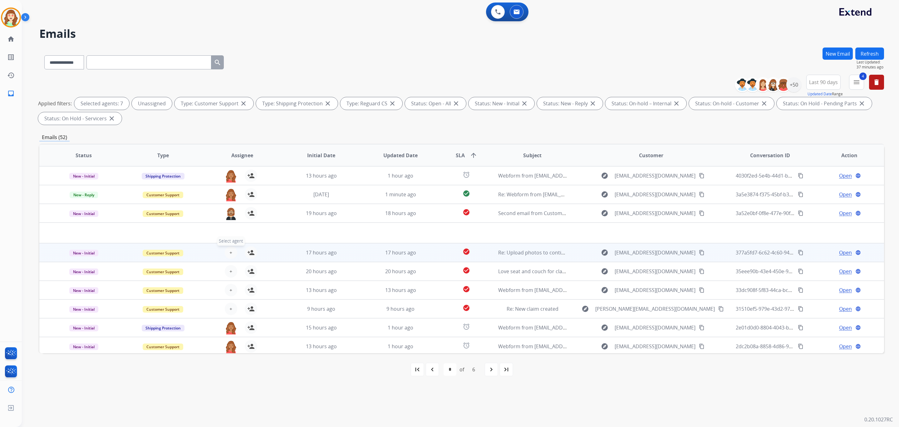
click at [230, 252] on span "+" at bounding box center [231, 252] width 3 height 7
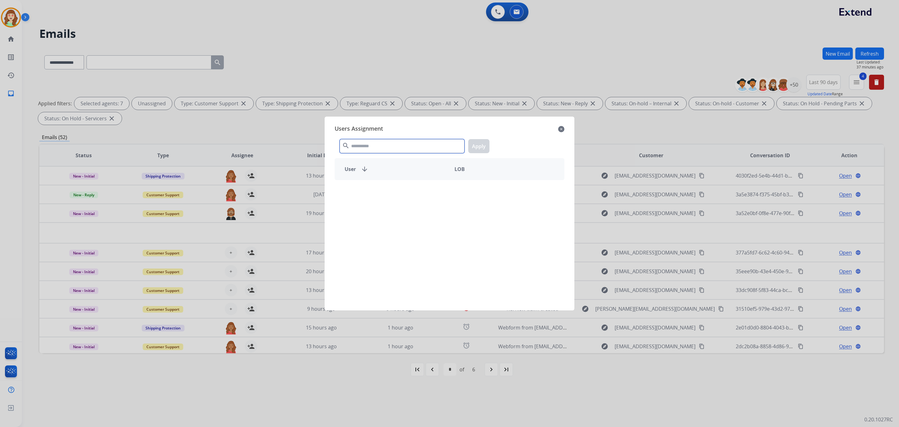
click at [408, 147] on input "text" at bounding box center [402, 146] width 125 height 14
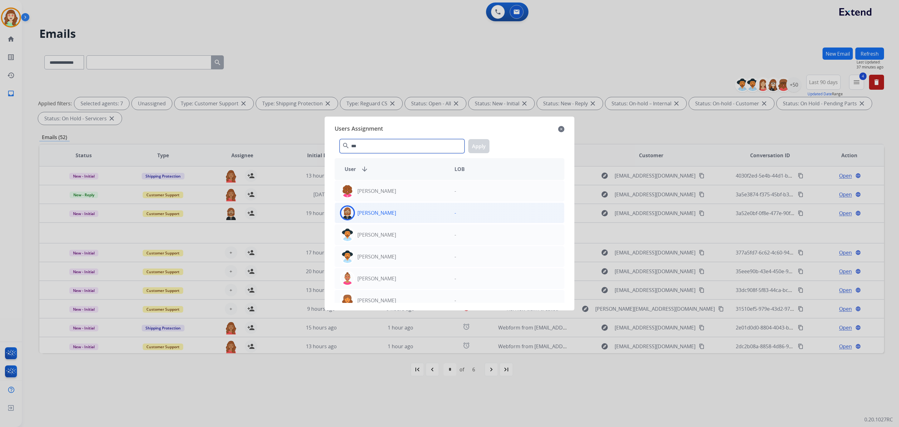
type input "***"
click at [394, 217] on div "Ken Lewton" at bounding box center [392, 212] width 115 height 15
click at [478, 146] on button "Apply" at bounding box center [478, 146] width 21 height 14
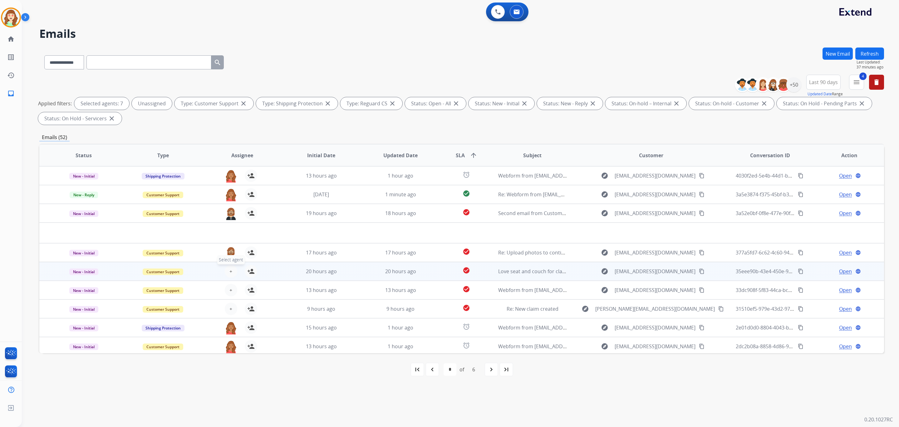
click at [228, 272] on button "+ Select agent" at bounding box center [231, 271] width 12 height 12
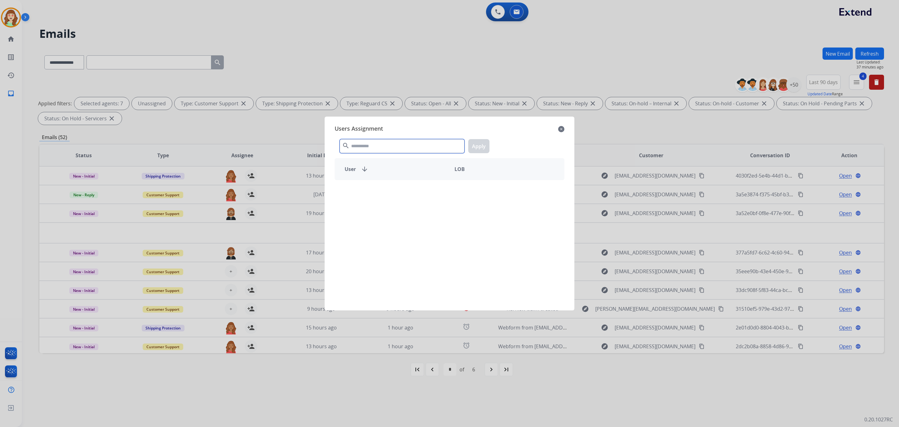
click at [393, 149] on input "text" at bounding box center [402, 146] width 125 height 14
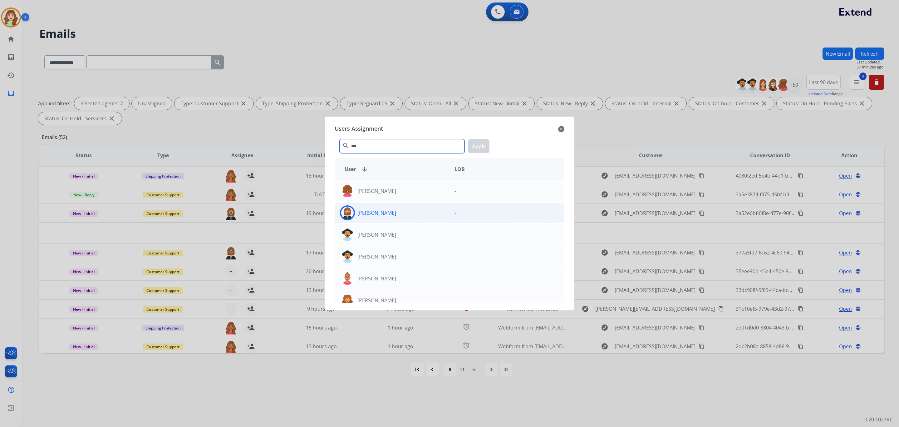
type input "***"
click at [398, 207] on div "Ken Lewton" at bounding box center [392, 212] width 115 height 15
drag, startPoint x: 479, startPoint y: 146, endPoint x: 315, endPoint y: 246, distance: 191.6
click at [478, 146] on button "Apply" at bounding box center [478, 146] width 21 height 14
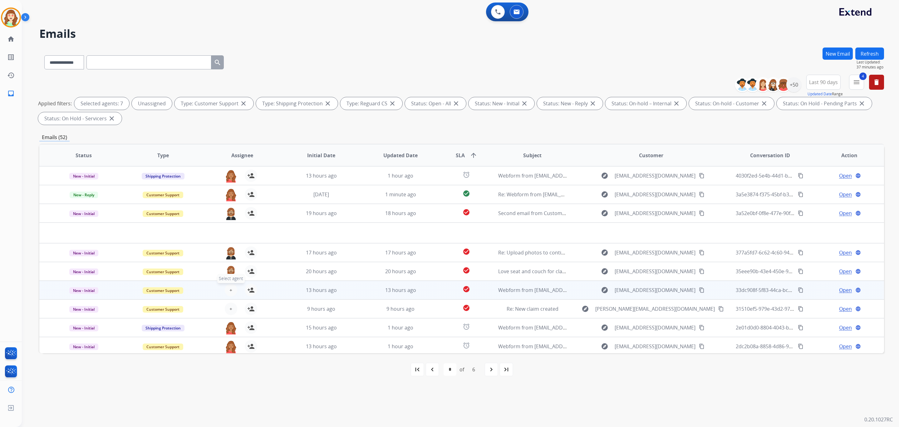
click at [228, 290] on button "+ Select agent" at bounding box center [231, 290] width 12 height 12
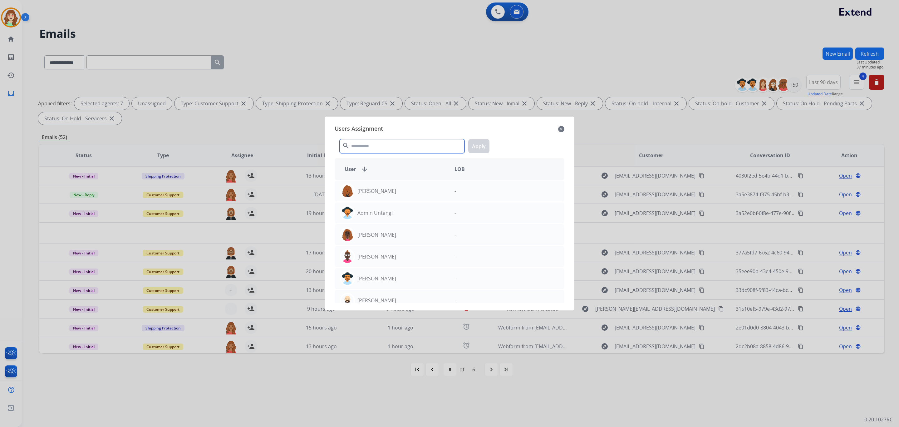
click at [399, 149] on input "text" at bounding box center [402, 146] width 125 height 14
type input "***"
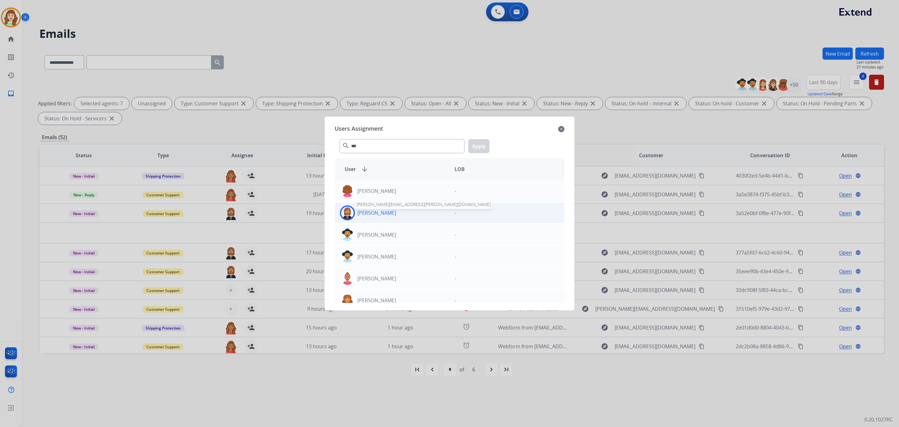
click at [379, 211] on p "Ken Lewton" at bounding box center [377, 212] width 39 height 7
click at [475, 147] on button "Apply" at bounding box center [478, 146] width 21 height 14
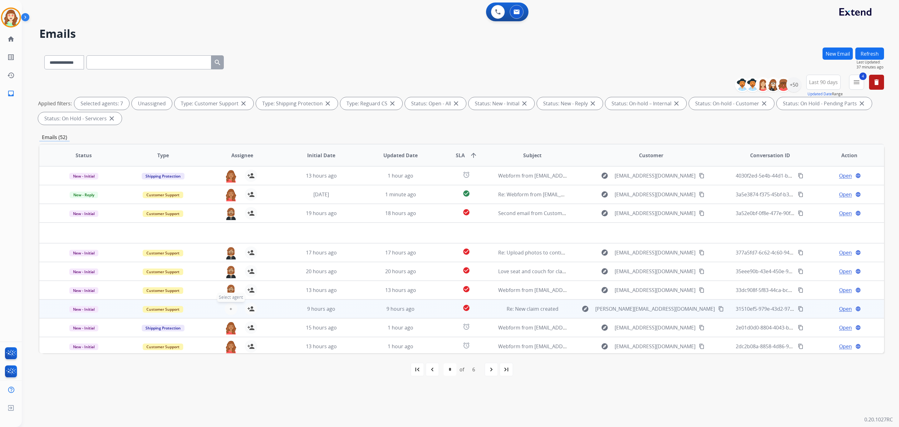
click at [230, 308] on span "+" at bounding box center [231, 308] width 3 height 7
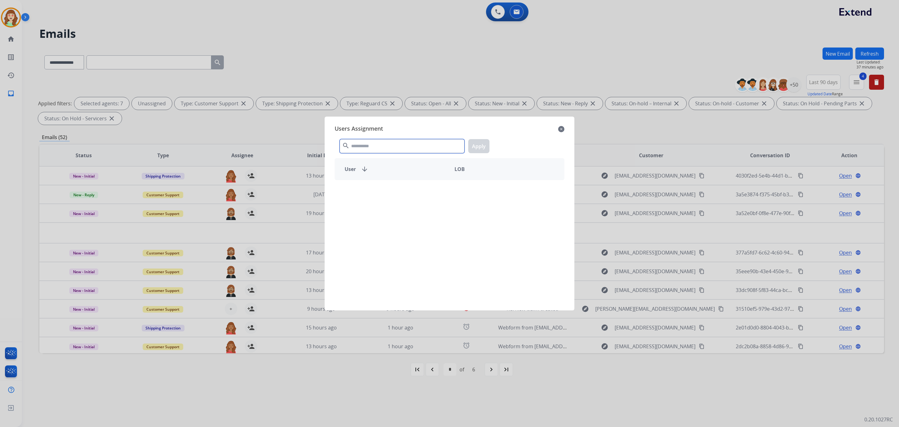
click at [373, 144] on input "text" at bounding box center [402, 146] width 125 height 14
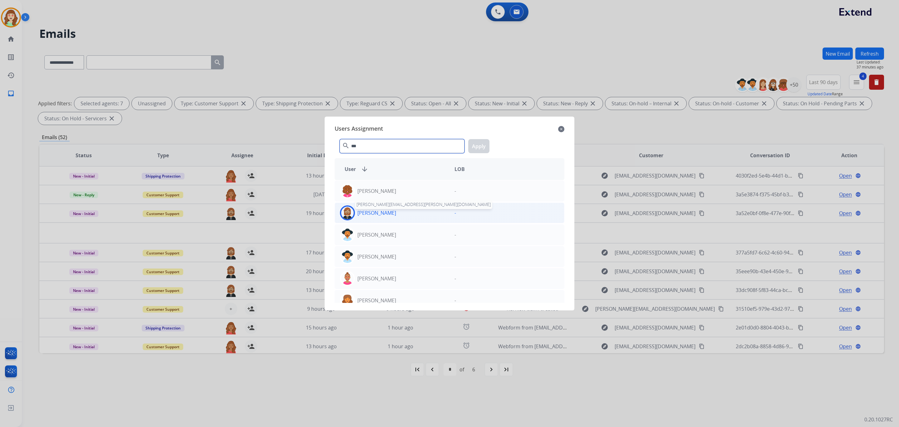
type input "***"
drag, startPoint x: 364, startPoint y: 213, endPoint x: 505, endPoint y: 137, distance: 160.5
click at [365, 214] on p "Ken Lewton" at bounding box center [377, 212] width 39 height 7
drag, startPoint x: 486, startPoint y: 144, endPoint x: 484, endPoint y: 161, distance: 16.3
click at [484, 144] on button "Apply" at bounding box center [478, 146] width 21 height 14
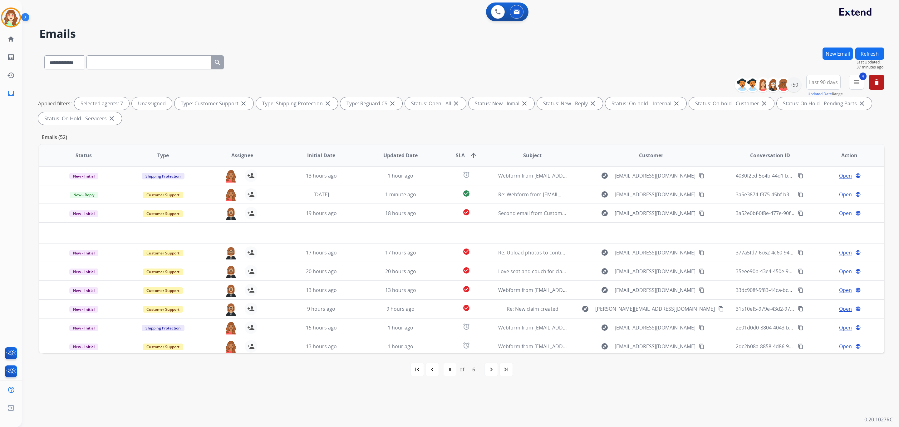
click at [488, 368] on div "navigate_next" at bounding box center [492, 369] width 14 height 14
select select "*"
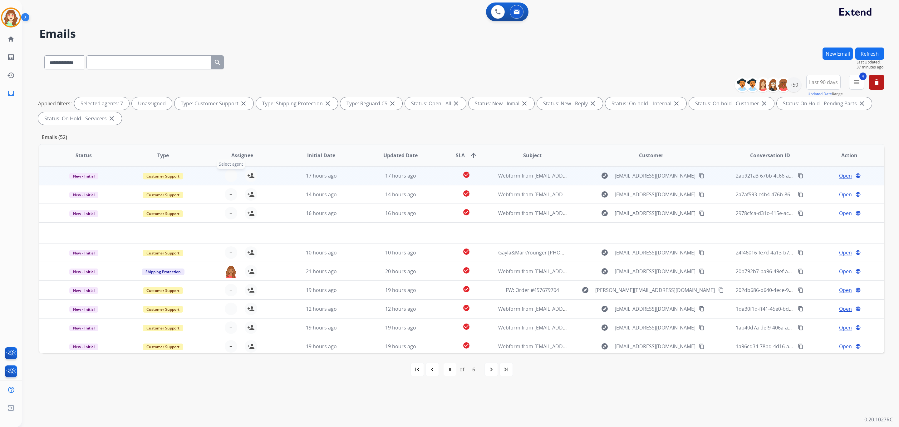
click at [230, 173] on span "+" at bounding box center [231, 175] width 3 height 7
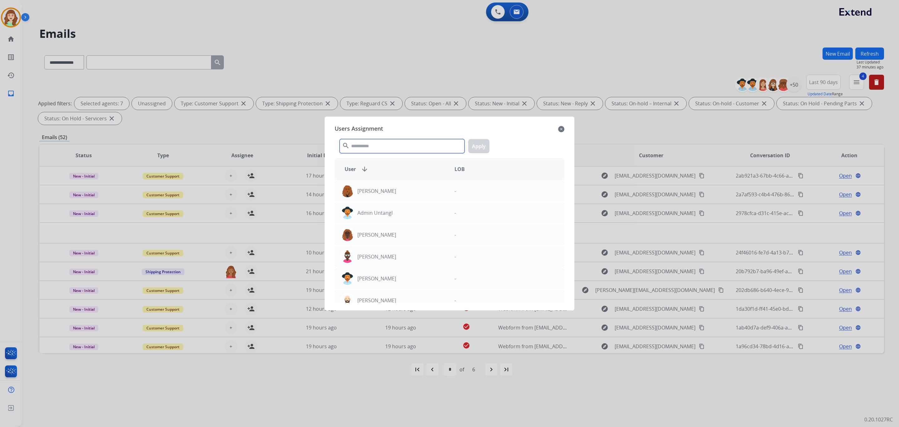
click at [394, 145] on input "text" at bounding box center [402, 146] width 125 height 14
type input "***"
drag, startPoint x: 397, startPoint y: 211, endPoint x: 464, endPoint y: 192, distance: 69.7
click at [399, 211] on div "Ken Lewton" at bounding box center [392, 212] width 115 height 15
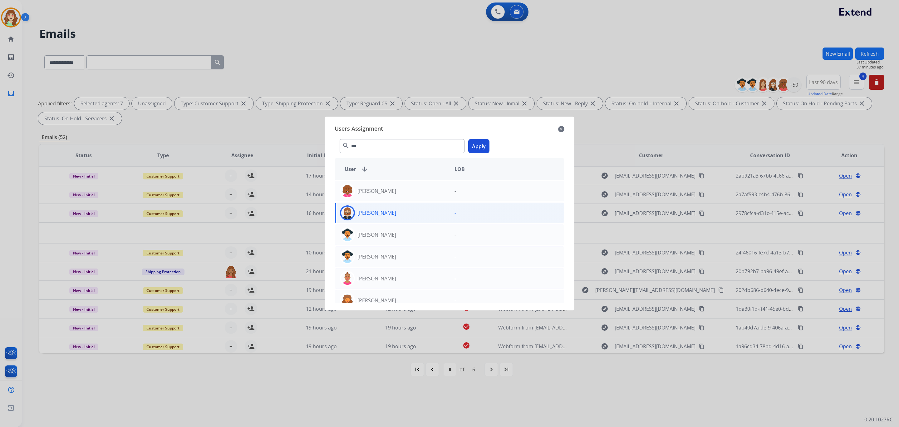
click at [484, 147] on button "Apply" at bounding box center [478, 146] width 21 height 14
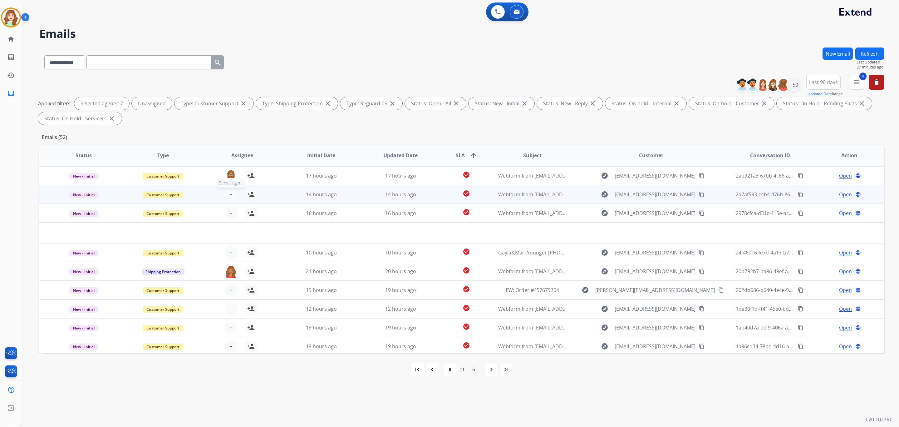
click at [233, 194] on button "+ Select agent" at bounding box center [231, 194] width 12 height 12
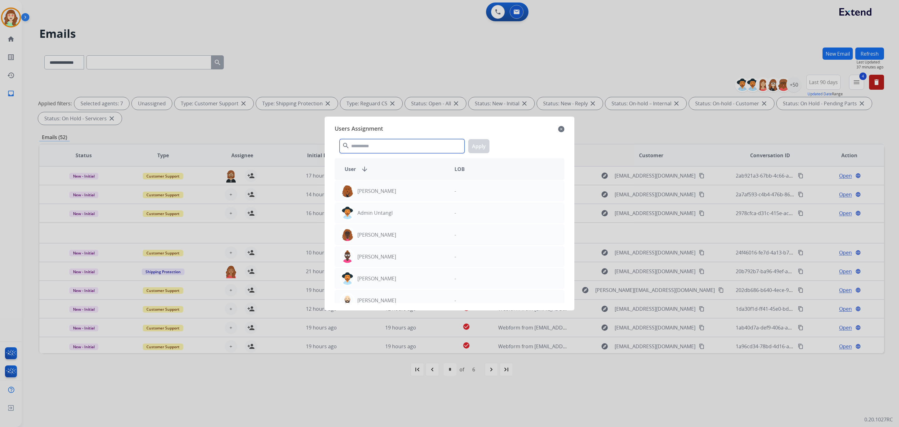
click at [415, 140] on input "text" at bounding box center [402, 146] width 125 height 14
type input "***"
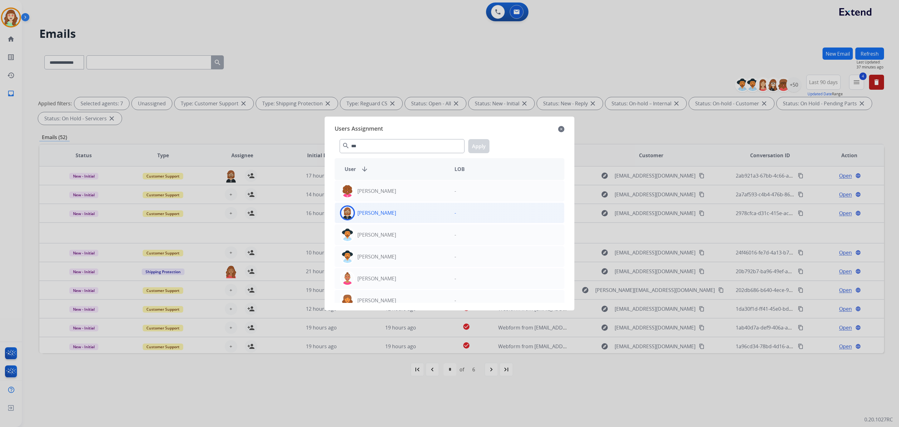
click at [412, 212] on div "Ken Lewton" at bounding box center [392, 212] width 115 height 15
click at [485, 140] on button "Apply" at bounding box center [478, 146] width 21 height 14
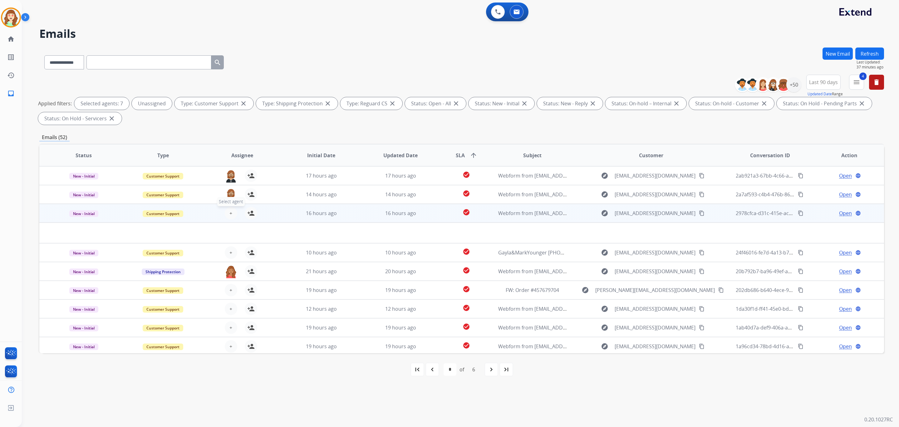
click at [234, 213] on button "+ Select agent" at bounding box center [231, 213] width 12 height 12
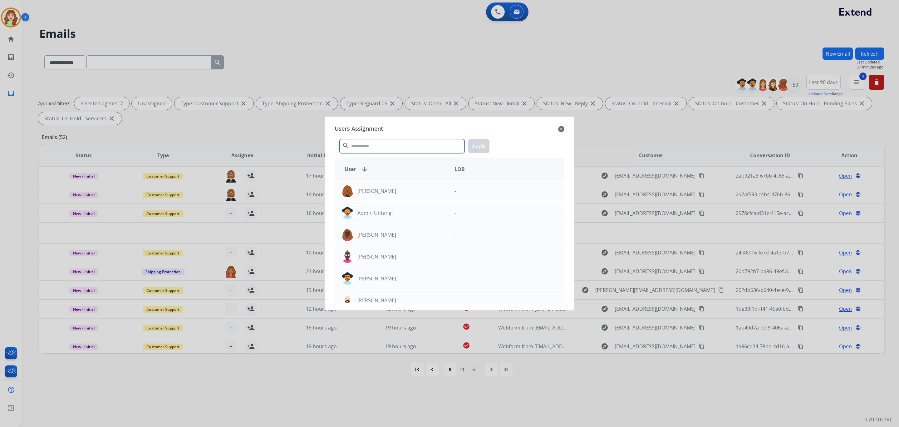
click at [400, 143] on input "text" at bounding box center [402, 146] width 125 height 14
type input "***"
drag, startPoint x: 414, startPoint y: 219, endPoint x: 502, endPoint y: 163, distance: 103.2
click at [417, 217] on div "Ken Lewton" at bounding box center [392, 212] width 115 height 15
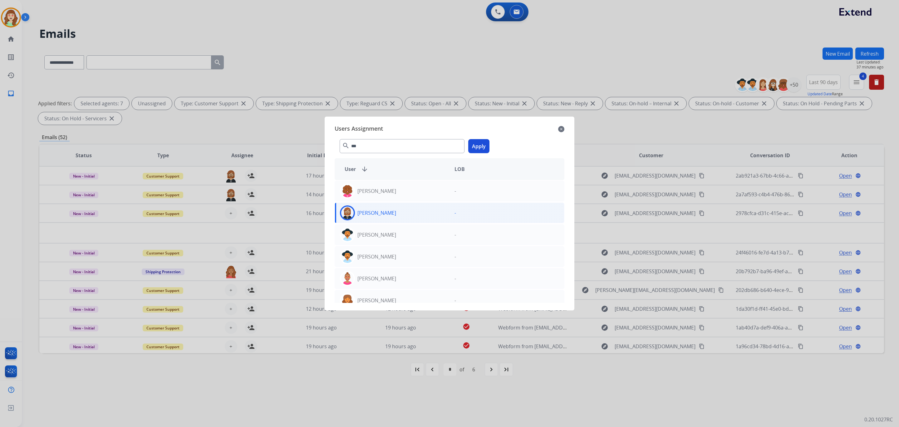
click at [477, 145] on button "Apply" at bounding box center [478, 146] width 21 height 14
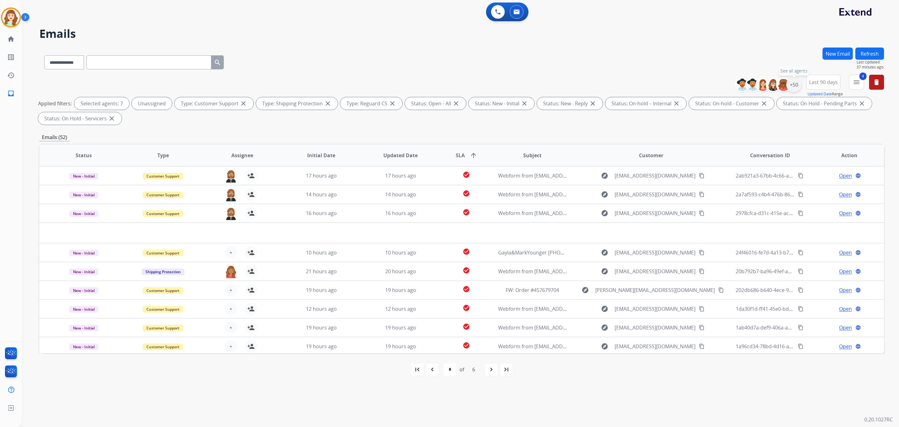
click at [792, 88] on div "+50" at bounding box center [794, 84] width 15 height 15
click at [718, 137] on div "Unassigned" at bounding box center [729, 138] width 31 height 5
click at [757, 211] on button "Apply" at bounding box center [763, 210] width 21 height 11
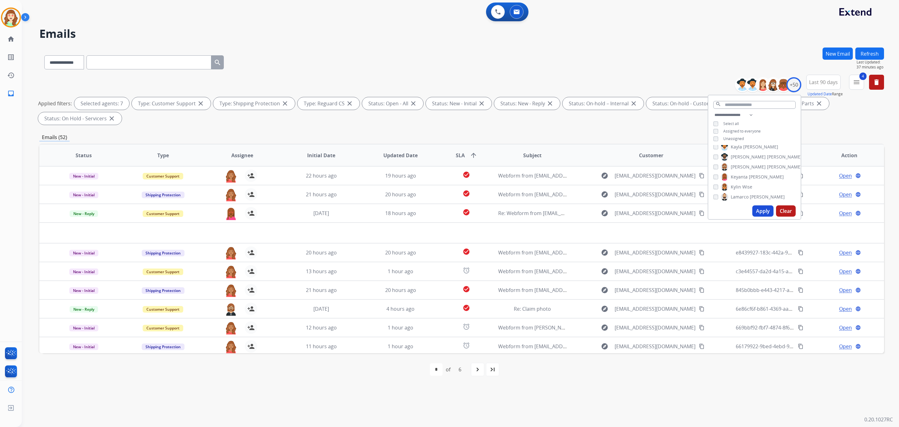
click at [759, 206] on button "Apply" at bounding box center [763, 210] width 21 height 11
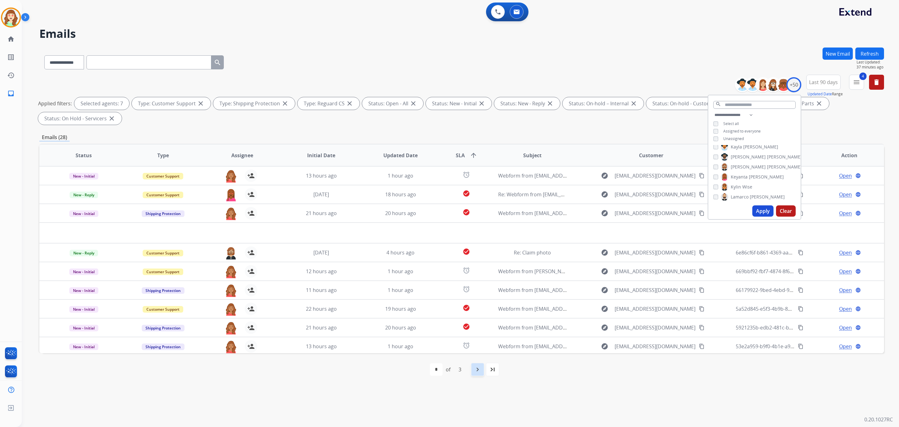
click at [476, 369] on mat-icon "navigate_next" at bounding box center [477, 368] width 7 height 7
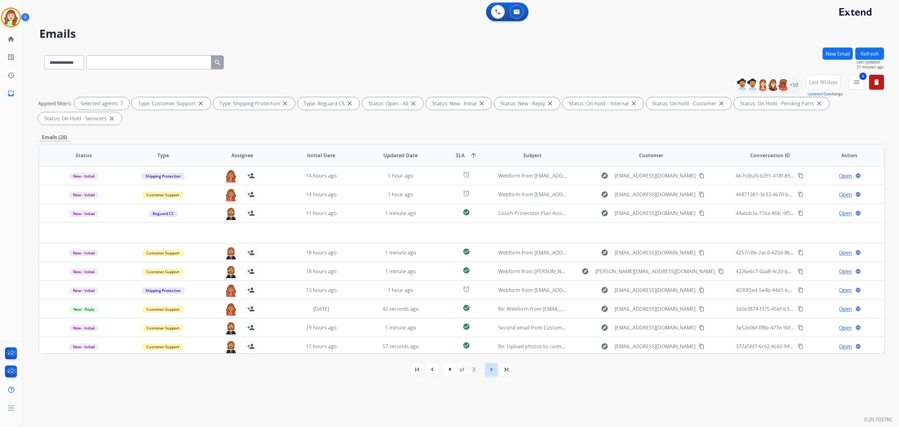
click at [490, 369] on mat-icon "navigate_next" at bounding box center [491, 368] width 7 height 7
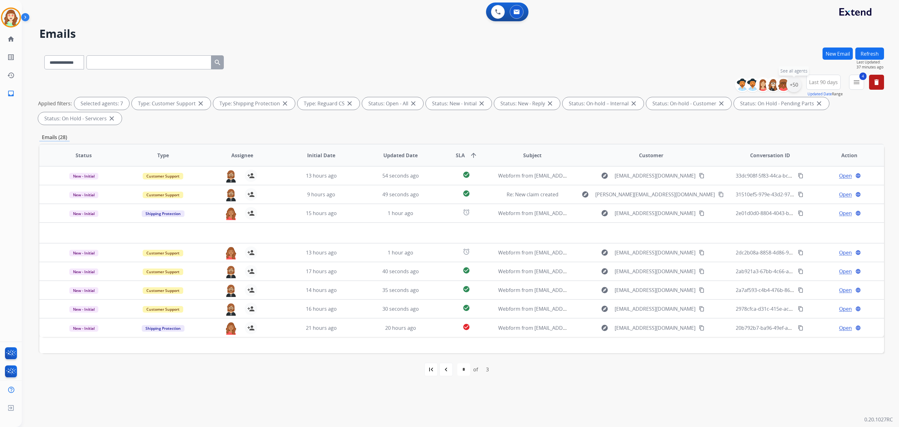
click at [788, 86] on div "+50" at bounding box center [794, 84] width 15 height 15
click at [711, 168] on div "Alexis Martinez Amanda Baez Amerie Bonet Ann_Marie Lopez Artheria Robinson Ashl…" at bounding box center [755, 174] width 92 height 58
click at [762, 209] on button "Apply" at bounding box center [763, 210] width 21 height 11
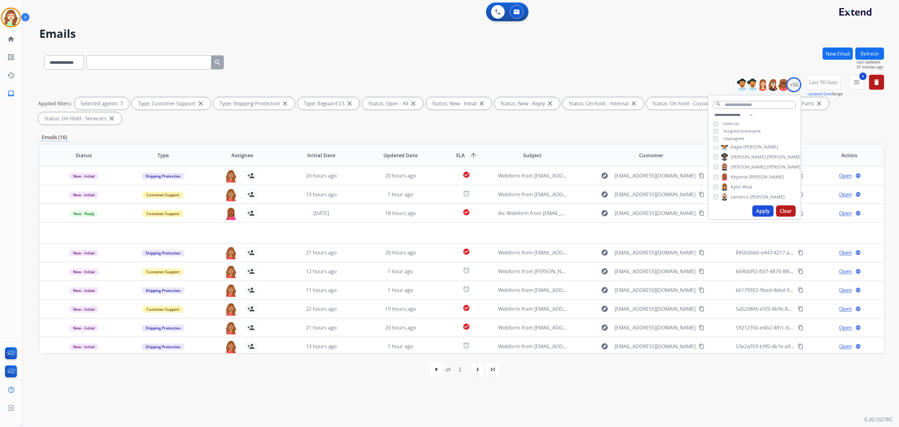
click at [472, 366] on div "navigate_next" at bounding box center [478, 369] width 14 height 14
select select "*"
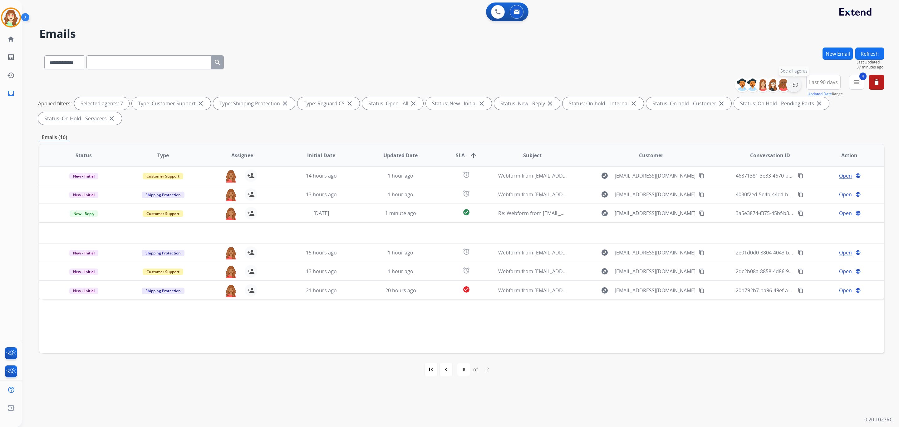
click at [793, 89] on div "+50" at bounding box center [794, 84] width 15 height 15
click at [756, 211] on button "Apply" at bounding box center [763, 210] width 21 height 11
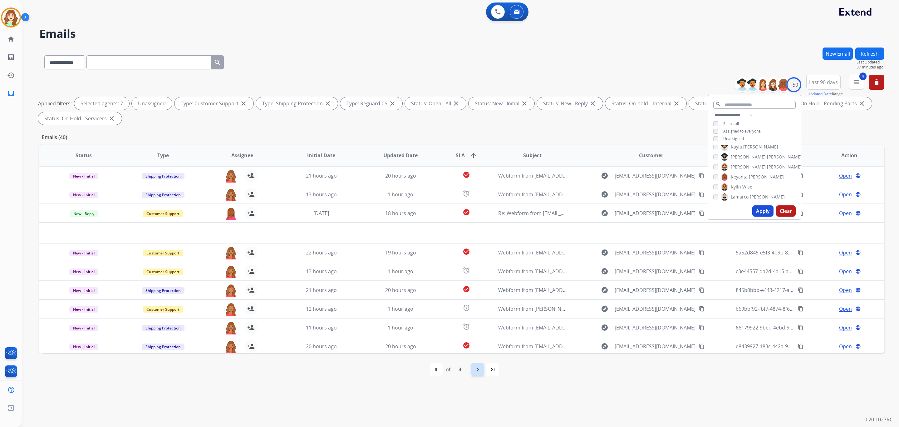
click at [480, 369] on mat-icon "navigate_next" at bounding box center [477, 368] width 7 height 7
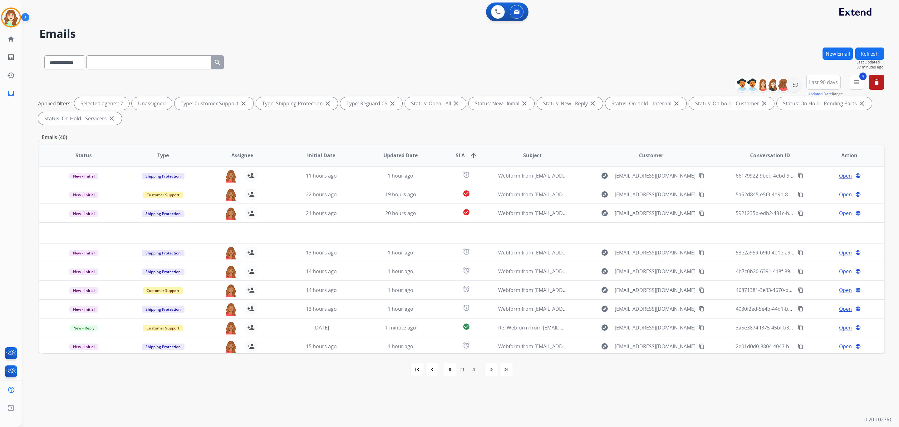
click at [487, 367] on div "navigate_next" at bounding box center [492, 369] width 14 height 14
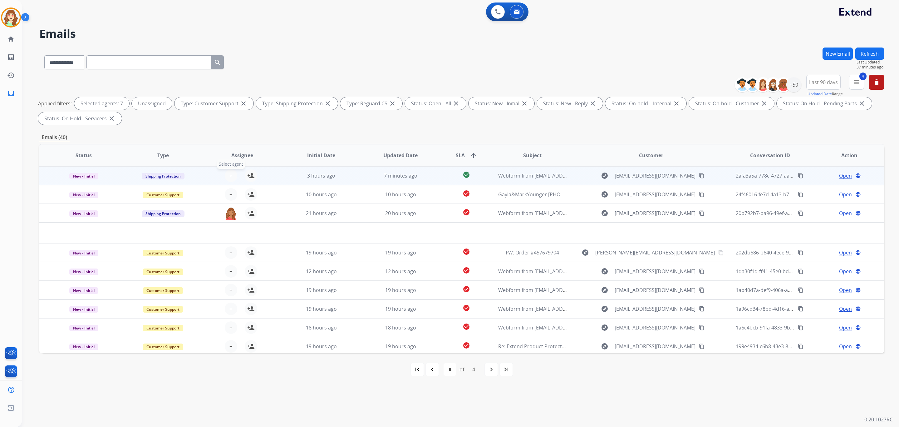
click at [226, 174] on button "+ Select agent" at bounding box center [231, 175] width 12 height 12
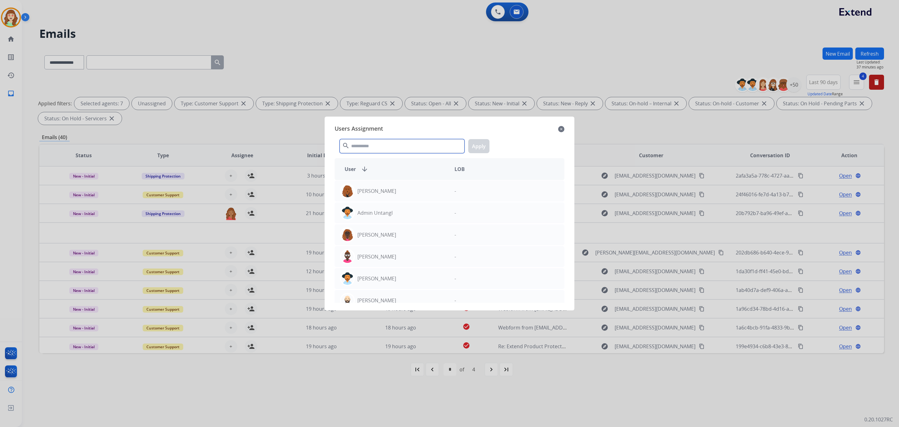
drag, startPoint x: 414, startPoint y: 144, endPoint x: 432, endPoint y: 156, distance: 21.0
click at [413, 141] on input "text" at bounding box center [402, 146] width 125 height 14
click at [401, 146] on input "text" at bounding box center [402, 146] width 125 height 14
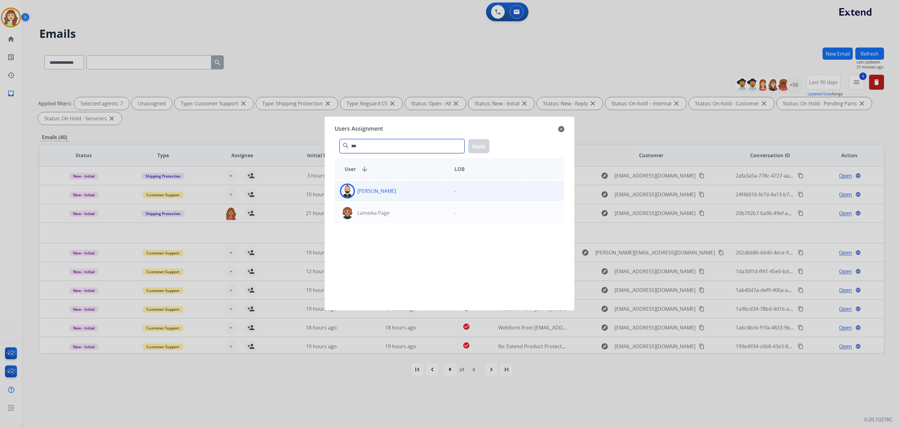
type input "***"
drag, startPoint x: 407, startPoint y: 193, endPoint x: 445, endPoint y: 170, distance: 44.8
click at [407, 191] on div "Lamarco Hinson" at bounding box center [392, 190] width 115 height 15
click at [481, 146] on button "Apply" at bounding box center [478, 146] width 21 height 14
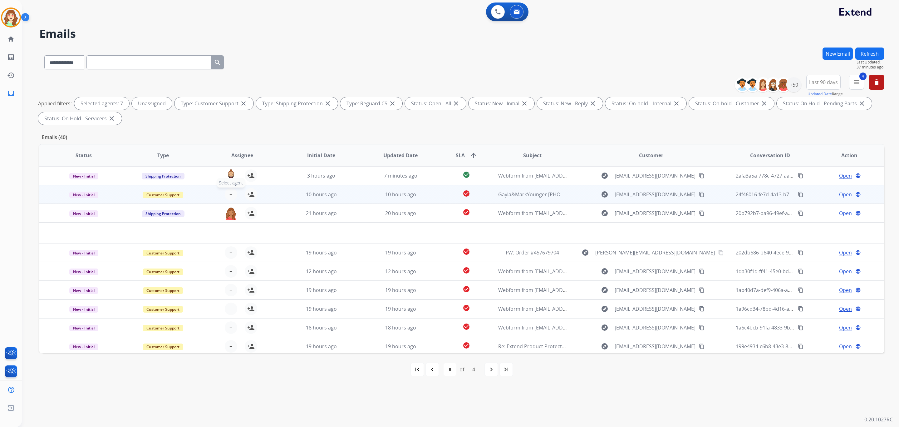
click at [230, 191] on span "+" at bounding box center [231, 194] width 3 height 7
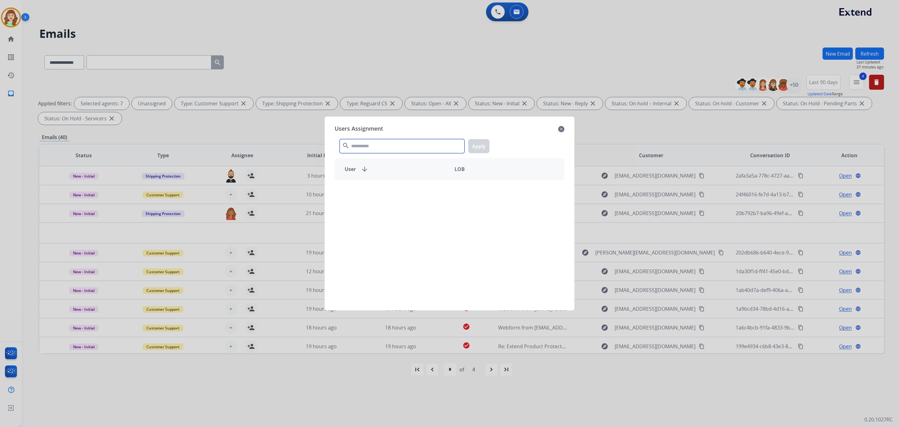
drag, startPoint x: 371, startPoint y: 150, endPoint x: 361, endPoint y: 146, distance: 11.0
click at [370, 149] on input "text" at bounding box center [402, 146] width 125 height 14
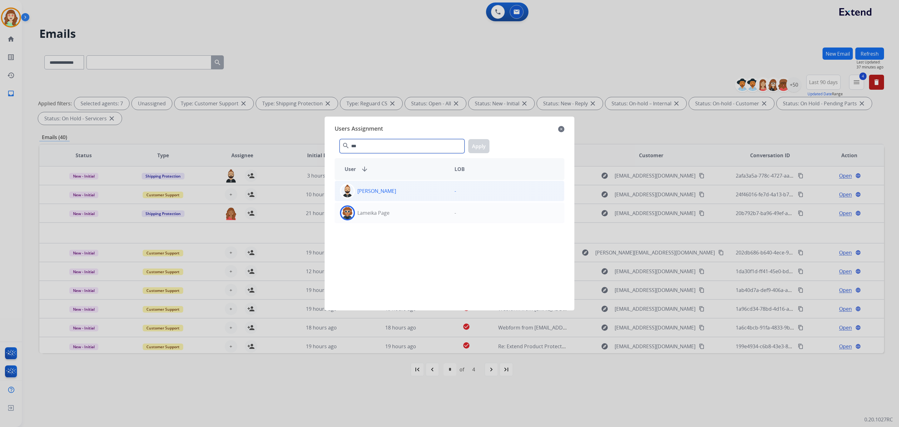
type input "***"
click at [421, 197] on div "Lamarco Hinson -" at bounding box center [450, 191] width 230 height 21
click at [478, 146] on button "Apply" at bounding box center [478, 146] width 21 height 14
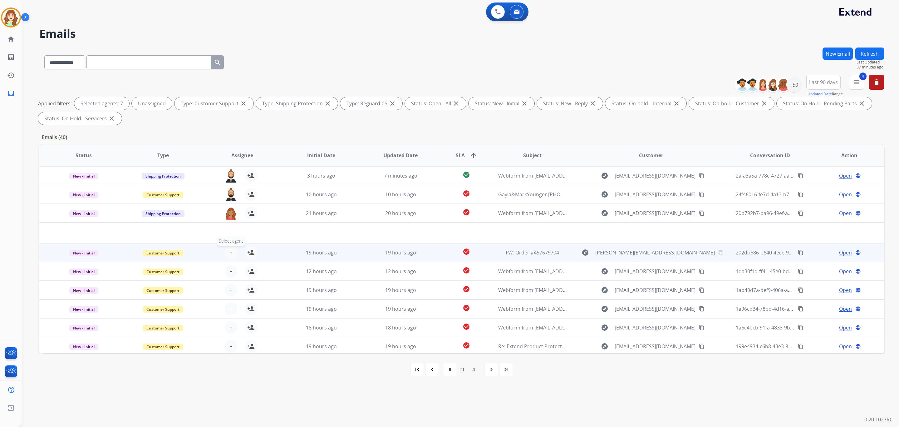
click at [230, 251] on span "+" at bounding box center [231, 252] width 3 height 7
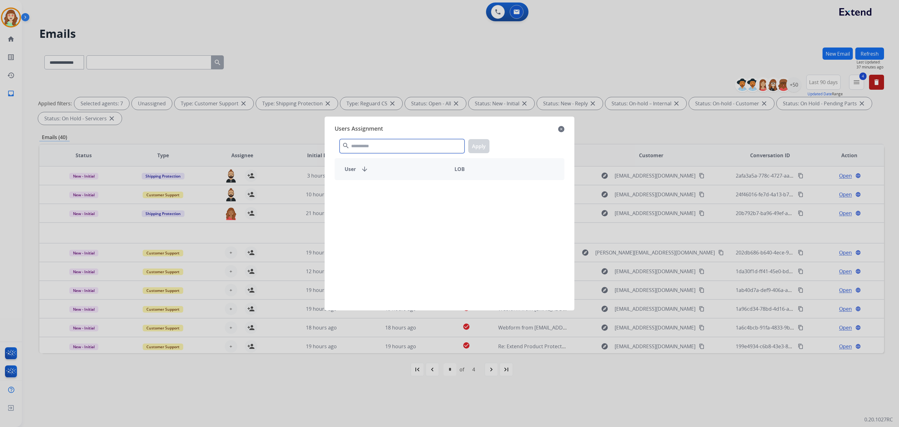
click at [365, 146] on input "text" at bounding box center [402, 146] width 125 height 14
type input "***"
click at [397, 191] on div "Lamarco Hinson" at bounding box center [392, 190] width 115 height 15
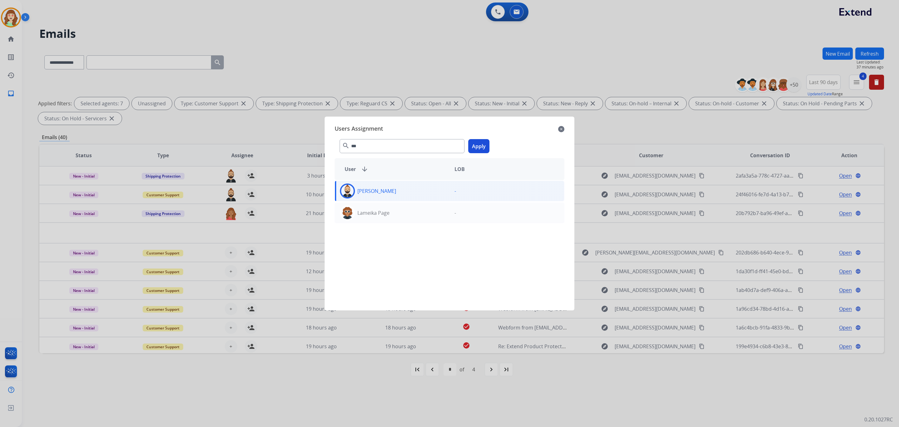
drag, startPoint x: 477, startPoint y: 147, endPoint x: 370, endPoint y: 196, distance: 117.4
click at [477, 144] on button "Apply" at bounding box center [478, 146] width 21 height 14
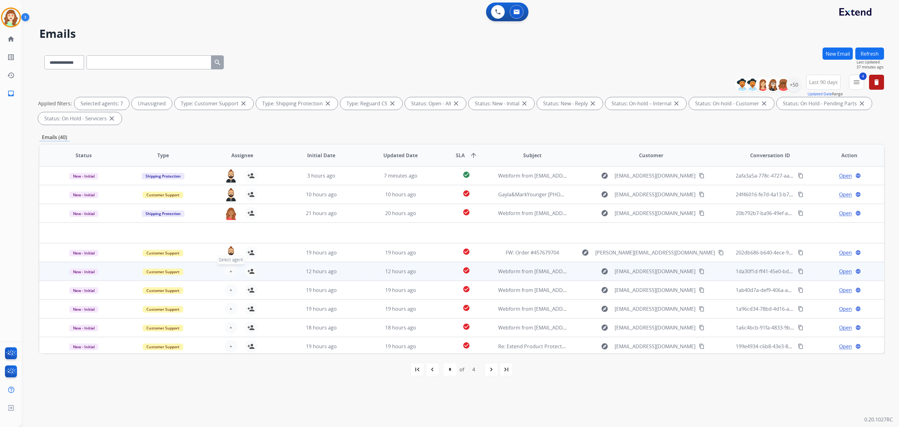
click at [230, 271] on span "+" at bounding box center [231, 270] width 3 height 7
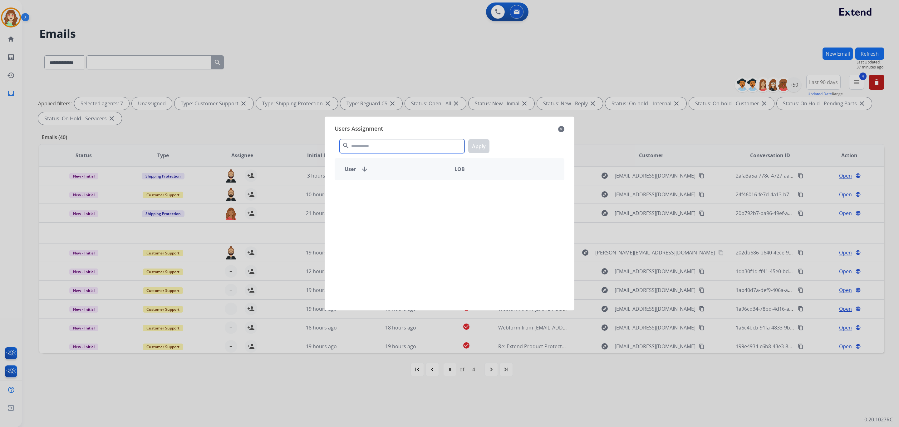
click at [397, 150] on input "text" at bounding box center [402, 146] width 125 height 14
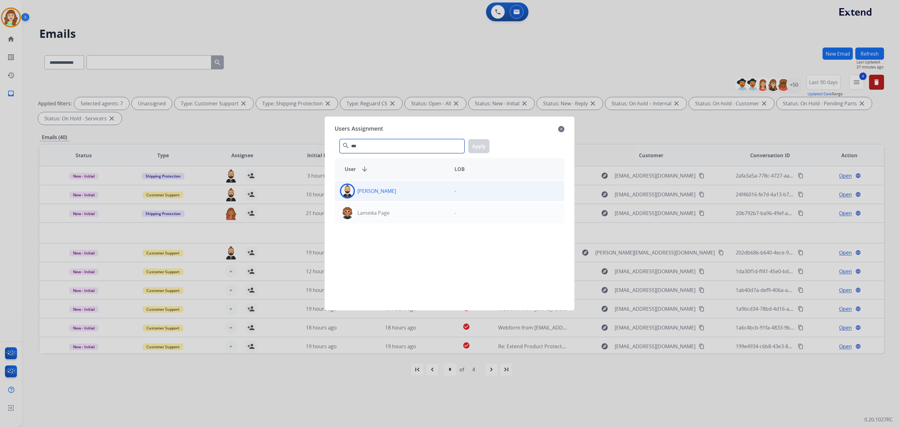
type input "***"
click at [418, 191] on div "Lamarco Hinson" at bounding box center [392, 190] width 115 height 15
click at [472, 147] on button "Apply" at bounding box center [478, 146] width 21 height 14
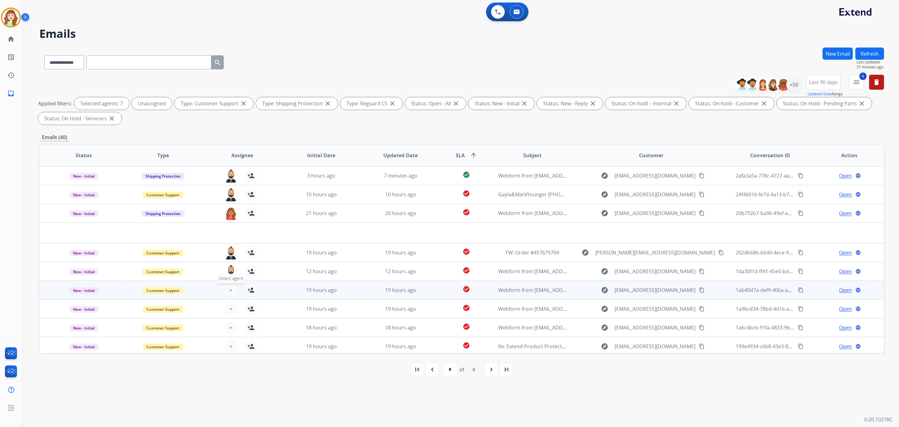
click at [230, 286] on span "+" at bounding box center [231, 289] width 3 height 7
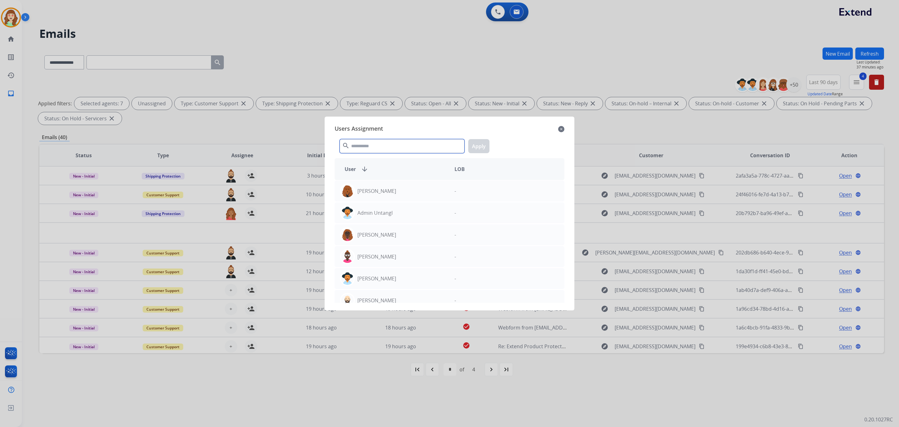
click at [392, 144] on input "text" at bounding box center [402, 146] width 125 height 14
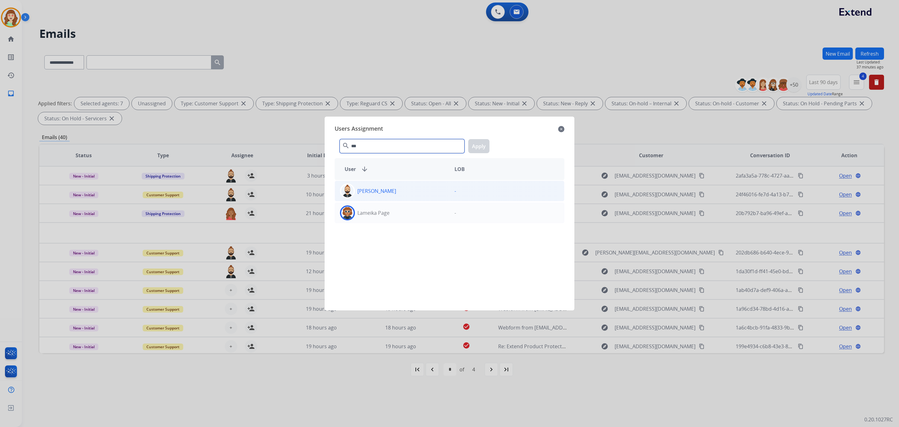
type input "***"
click at [385, 193] on p "Lamarco Hinson" at bounding box center [377, 190] width 39 height 7
click at [481, 146] on button "Apply" at bounding box center [478, 146] width 21 height 14
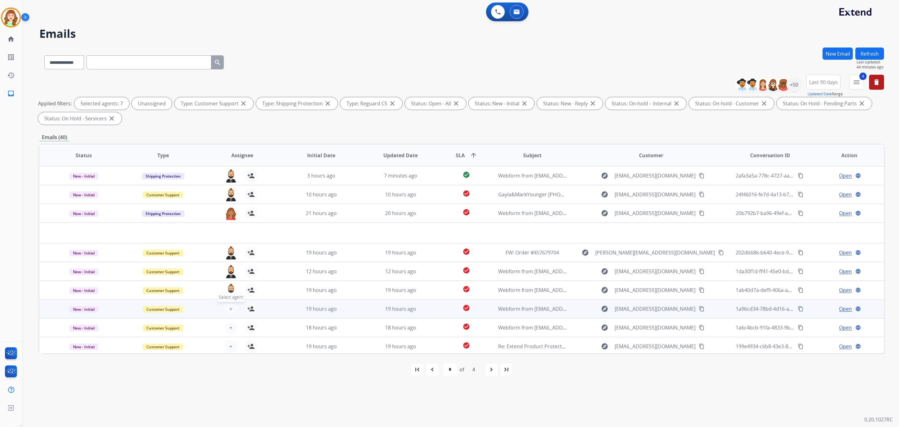
click at [230, 307] on span "+" at bounding box center [231, 308] width 3 height 7
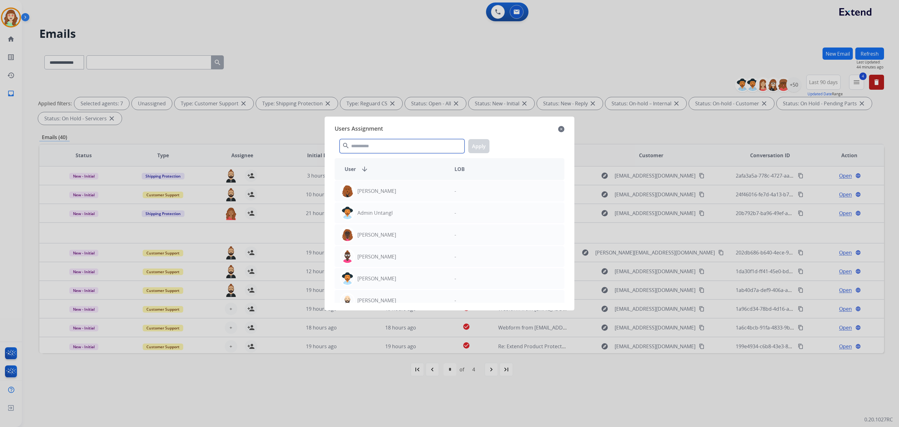
click at [363, 146] on input "text" at bounding box center [402, 146] width 125 height 14
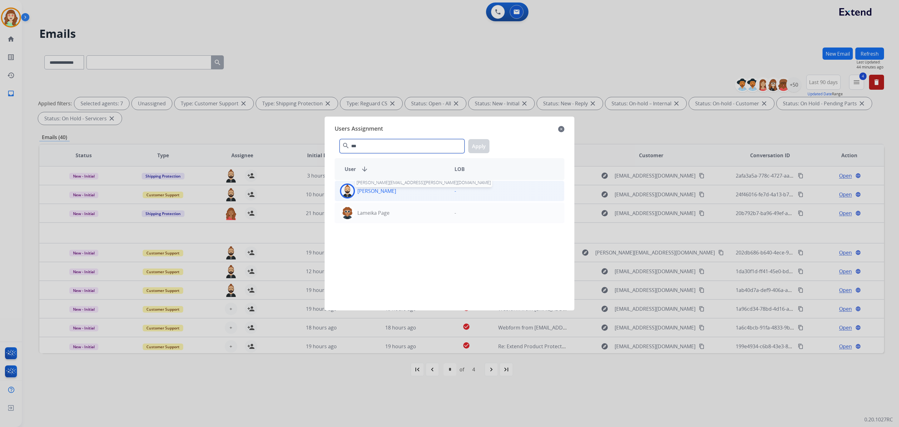
type input "***"
drag, startPoint x: 388, startPoint y: 189, endPoint x: 457, endPoint y: 152, distance: 78.1
click at [398, 188] on div "Lamarco Hinson lamarco.hinson@eccogroupusa.com" at bounding box center [392, 190] width 115 height 15
click at [478, 145] on button "Apply" at bounding box center [478, 146] width 21 height 14
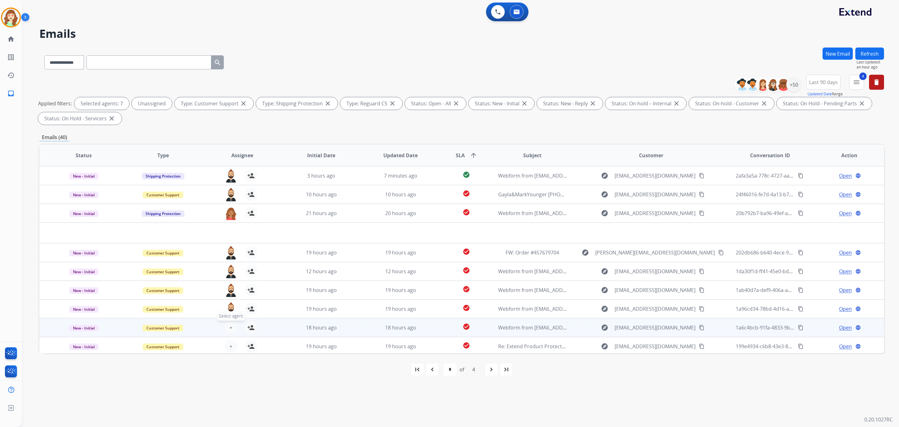
click at [225, 327] on button "+ Select agent" at bounding box center [231, 327] width 12 height 12
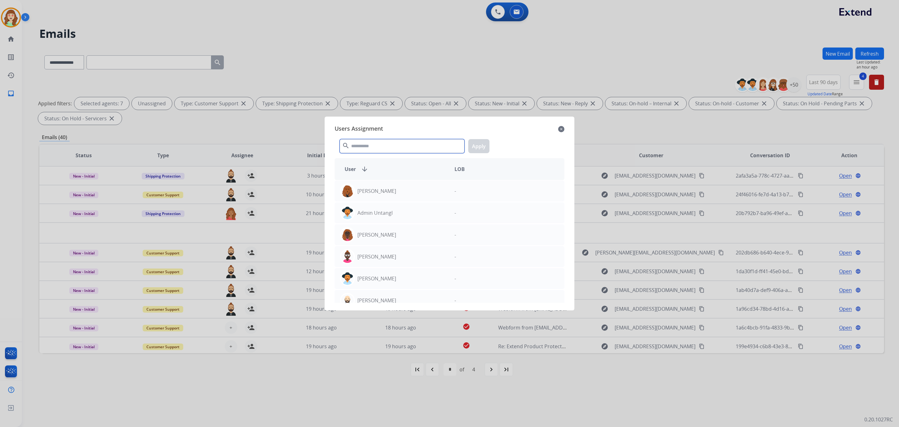
click at [373, 144] on input "text" at bounding box center [402, 146] width 125 height 14
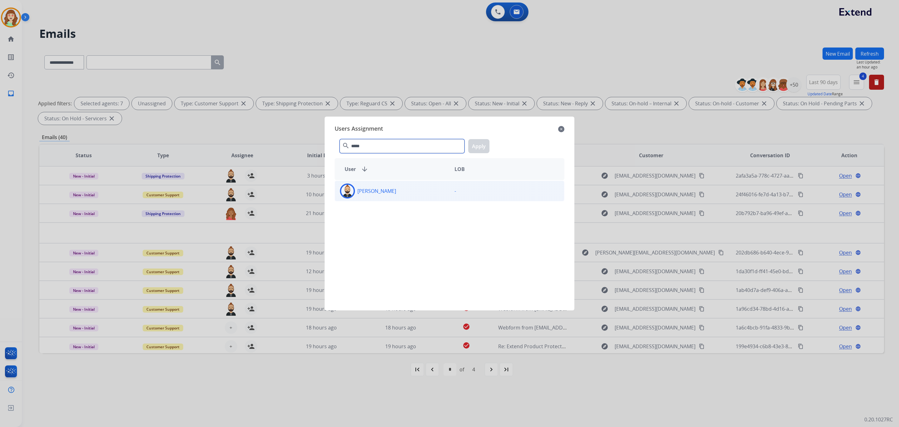
type input "*****"
drag, startPoint x: 416, startPoint y: 195, endPoint x: 481, endPoint y: 159, distance: 74.0
click at [418, 194] on div "Lamarco Hinson" at bounding box center [392, 190] width 115 height 15
click at [481, 141] on button "Apply" at bounding box center [478, 146] width 21 height 14
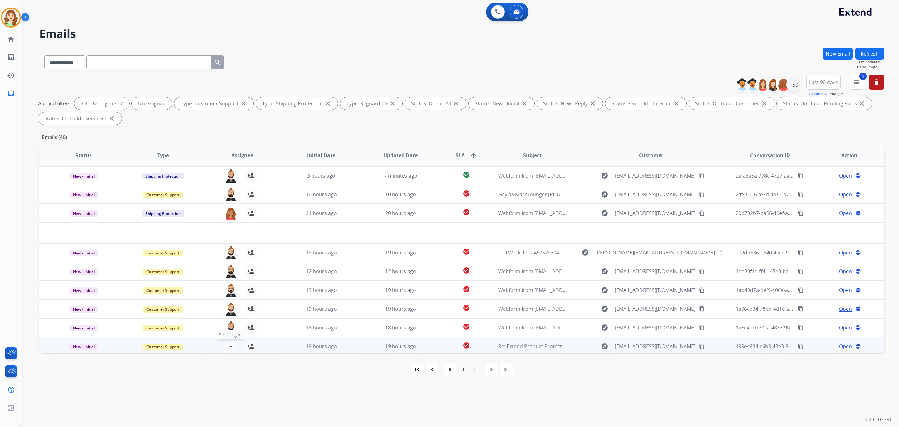
click at [230, 346] on span "+" at bounding box center [231, 345] width 3 height 7
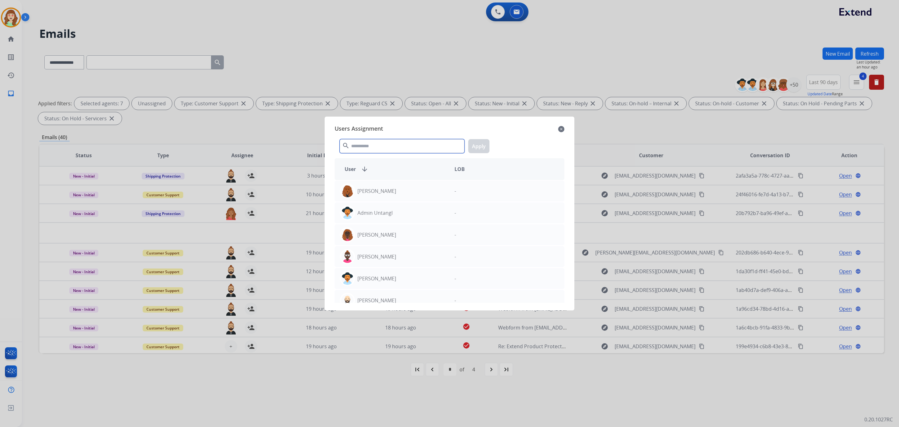
click at [368, 146] on input "text" at bounding box center [402, 146] width 125 height 14
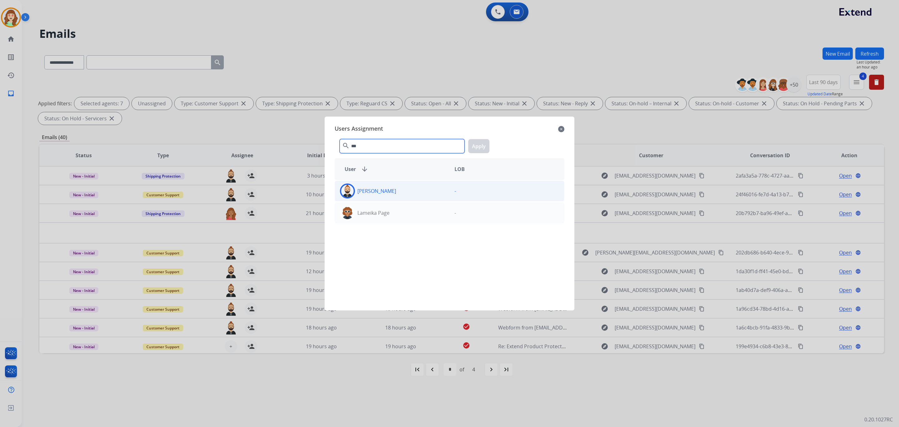
type input "***"
click at [399, 187] on div "Lamarco Hinson" at bounding box center [392, 190] width 115 height 15
click at [481, 146] on button "Apply" at bounding box center [478, 146] width 21 height 14
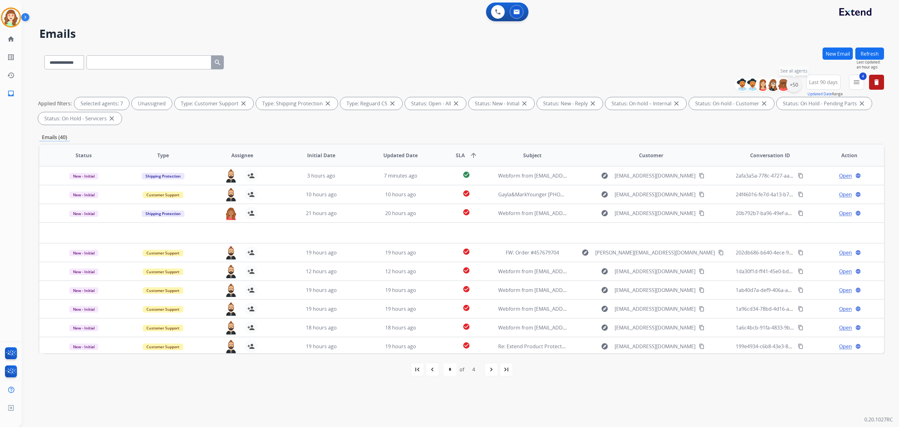
click at [795, 85] on div "+50" at bounding box center [794, 84] width 15 height 15
click at [754, 205] on button "Apply" at bounding box center [763, 210] width 21 height 11
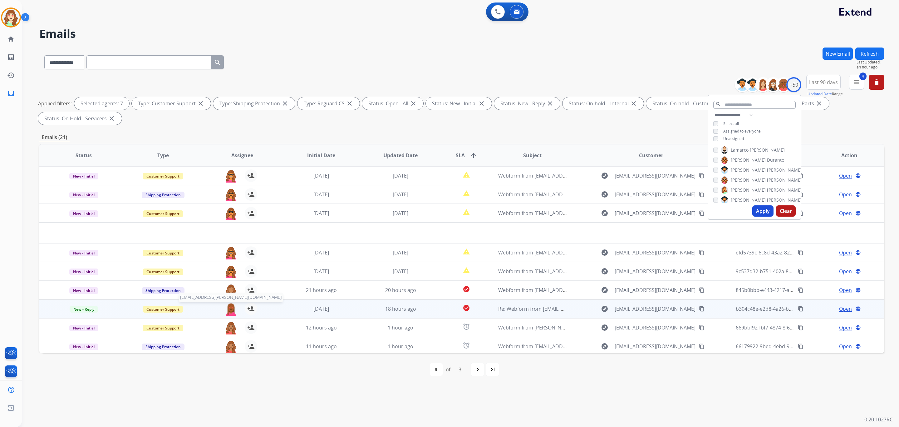
click at [230, 309] on img at bounding box center [231, 308] width 12 height 13
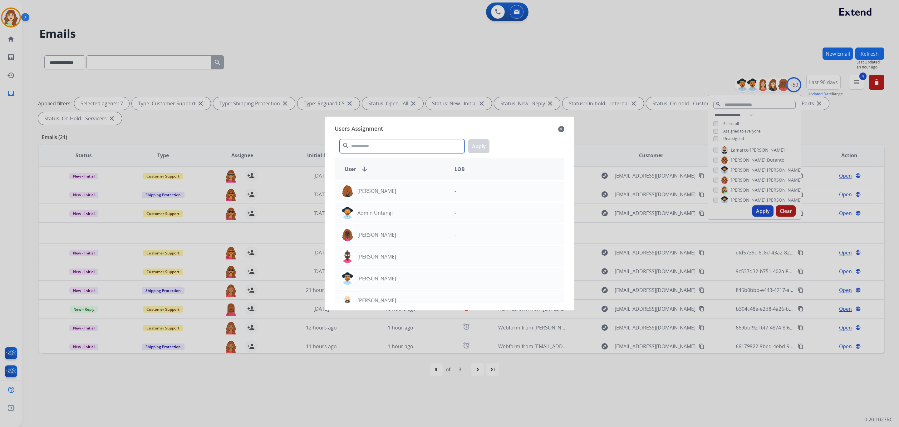
click at [369, 152] on input "text" at bounding box center [402, 146] width 125 height 14
type input "*"
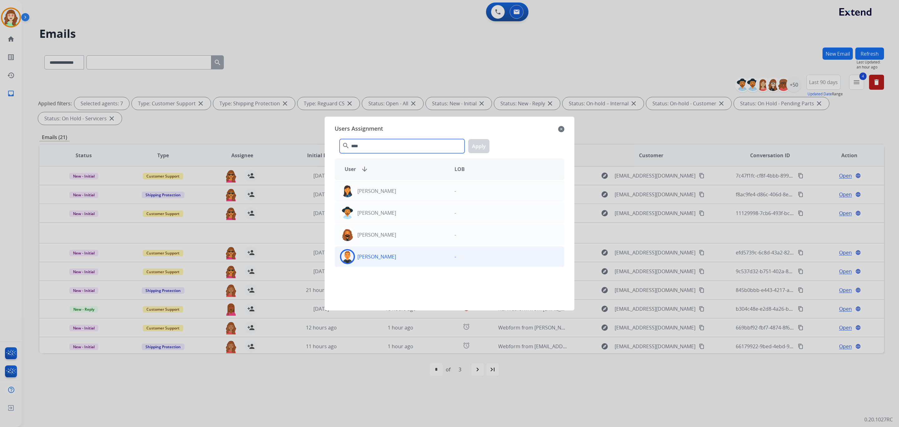
type input "****"
drag, startPoint x: 394, startPoint y: 257, endPoint x: 488, endPoint y: 167, distance: 129.6
click at [395, 258] on div "Richie Ponce" at bounding box center [392, 256] width 115 height 15
click at [477, 148] on button "Apply" at bounding box center [478, 146] width 21 height 14
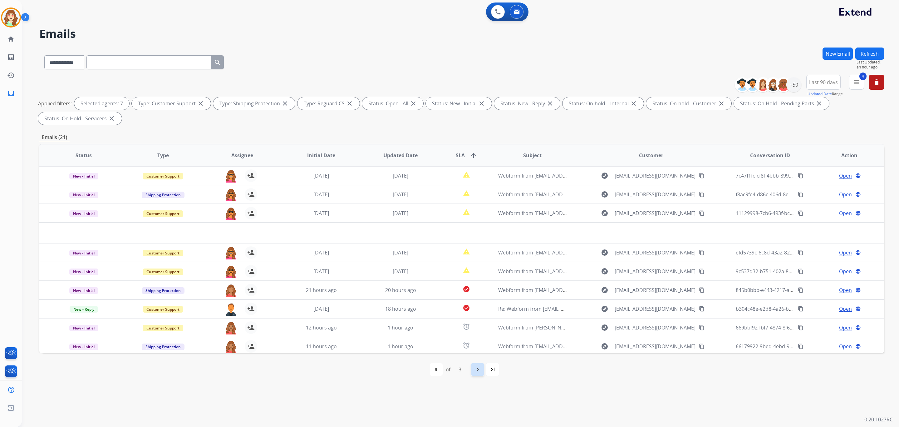
click at [478, 369] on mat-icon "navigate_next" at bounding box center [477, 368] width 7 height 7
select select "*"
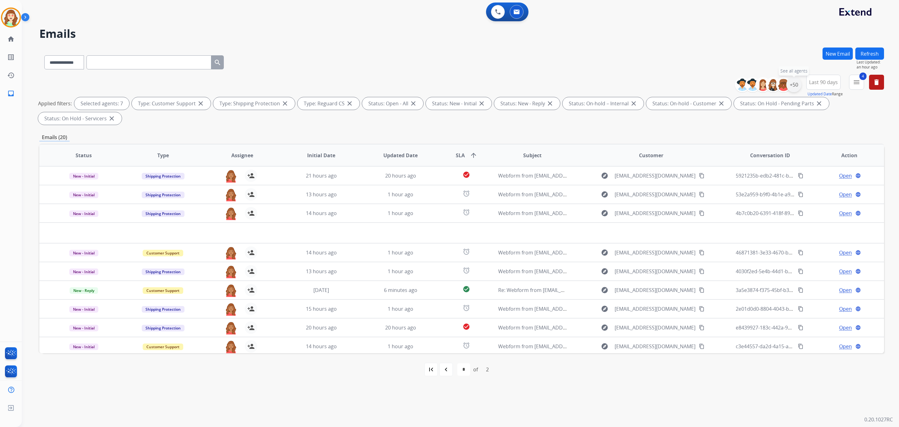
click at [798, 85] on div "+50" at bounding box center [794, 84] width 15 height 15
click at [740, 101] on input "text" at bounding box center [755, 105] width 82 height 8
type input "****"
click at [760, 165] on button "Apply" at bounding box center [763, 167] width 21 height 11
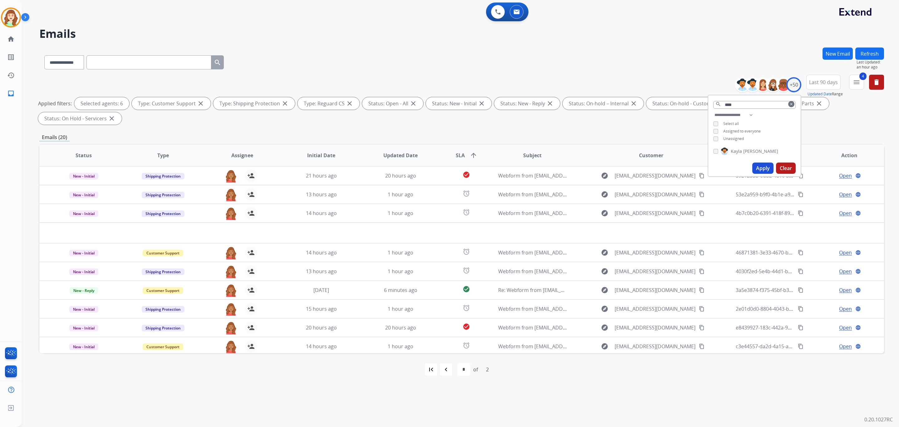
select select "*"
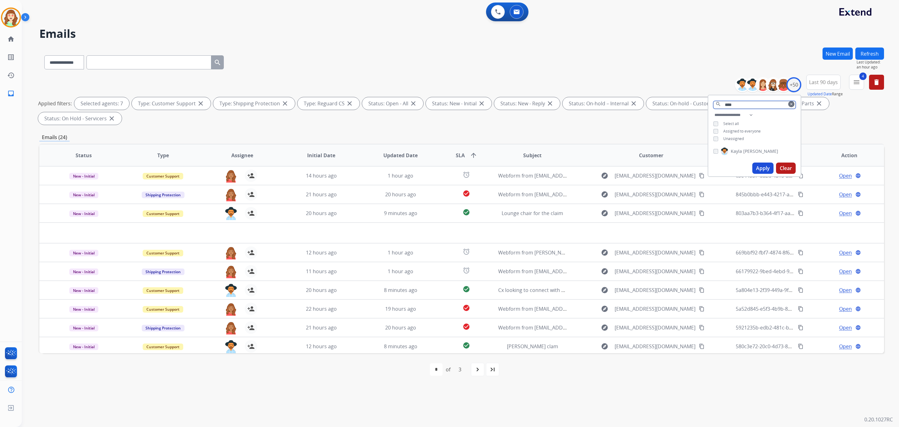
drag, startPoint x: 736, startPoint y: 103, endPoint x: 657, endPoint y: 92, distance: 79.5
click at [674, 102] on div "**********" at bounding box center [461, 101] width 845 height 52
click at [792, 82] on div "+50" at bounding box center [794, 84] width 15 height 15
click at [742, 104] on input "text" at bounding box center [755, 105] width 82 height 8
type input "***"
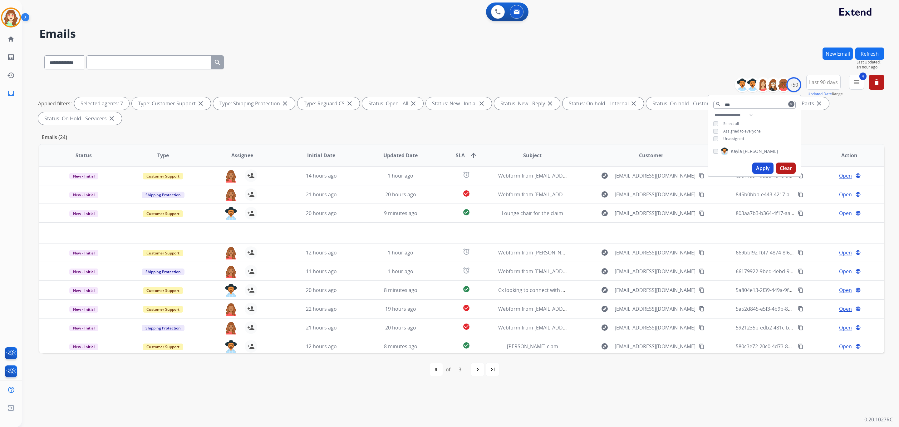
click at [764, 163] on button "Apply" at bounding box center [763, 167] width 21 height 11
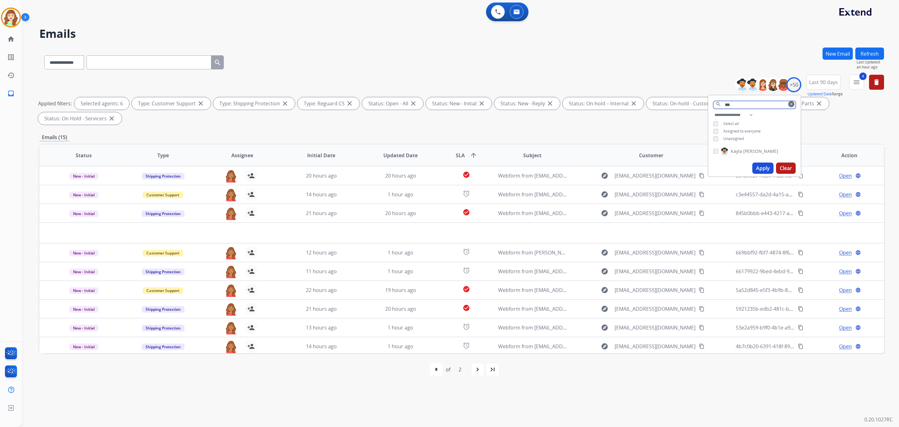
drag, startPoint x: 724, startPoint y: 105, endPoint x: 657, endPoint y: 90, distance: 68.8
click at [673, 107] on div "**********" at bounding box center [461, 101] width 845 height 52
click at [794, 85] on div "+50" at bounding box center [794, 84] width 15 height 15
click at [757, 208] on button "Apply" at bounding box center [763, 210] width 21 height 11
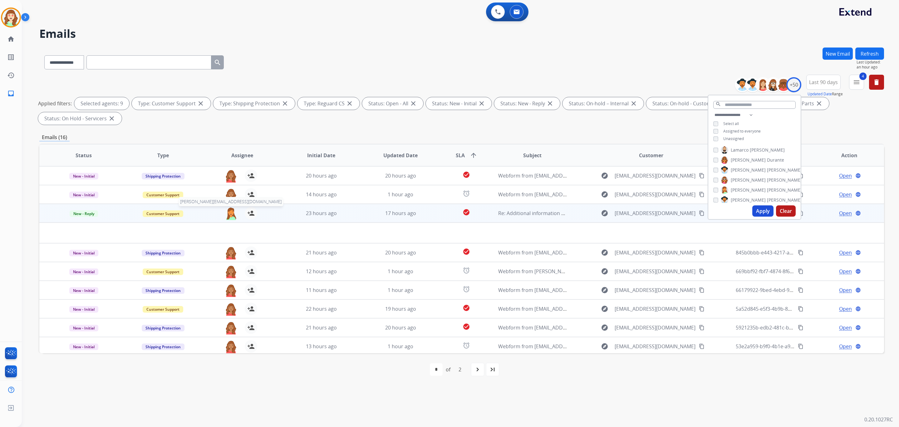
click at [227, 213] on img at bounding box center [231, 213] width 12 height 13
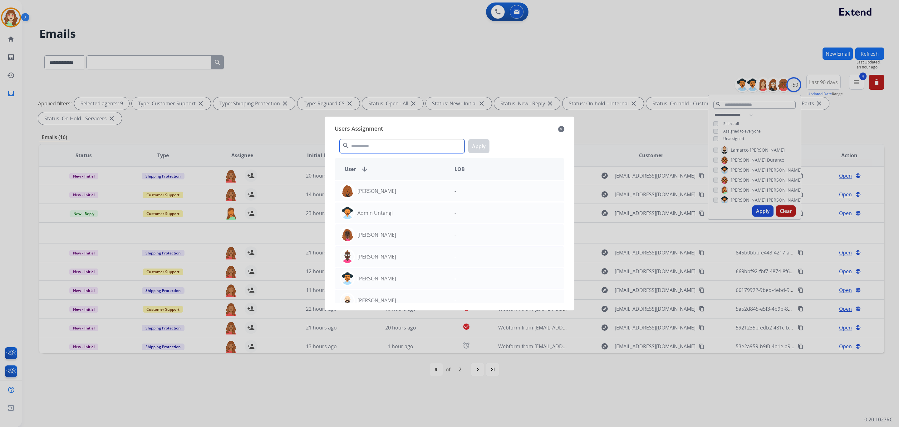
click at [374, 146] on input "text" at bounding box center [402, 146] width 125 height 14
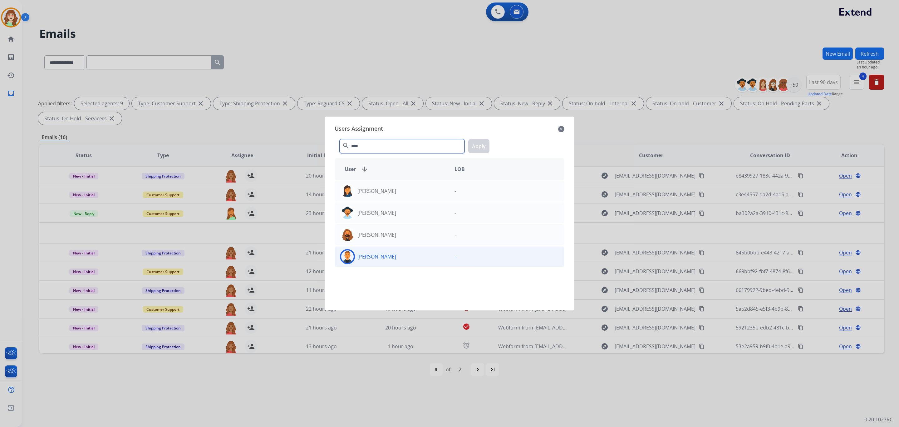
type input "****"
click at [398, 255] on div "Richie Ponce" at bounding box center [392, 256] width 115 height 15
drag, startPoint x: 482, startPoint y: 145, endPoint x: 45, endPoint y: 401, distance: 506.6
click at [477, 147] on button "Apply" at bounding box center [478, 146] width 21 height 14
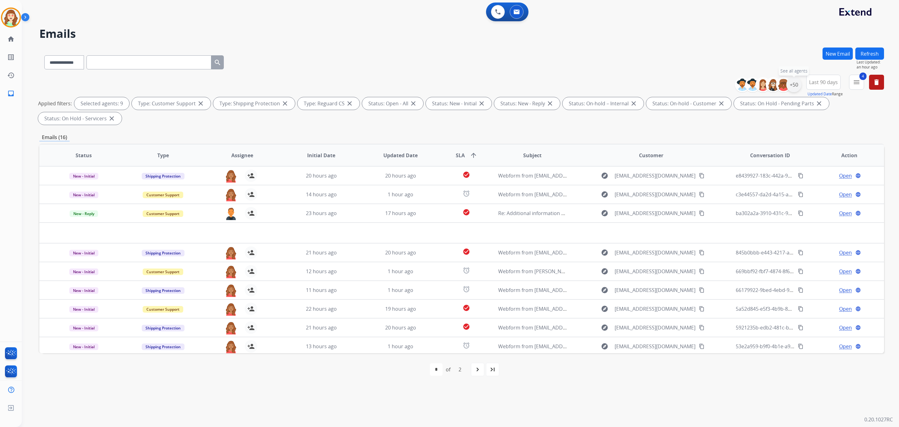
drag, startPoint x: 797, startPoint y: 86, endPoint x: 795, endPoint y: 83, distance: 3.4
click at [796, 85] on div "+50" at bounding box center [794, 84] width 15 height 15
click at [758, 207] on button "Apply" at bounding box center [763, 210] width 21 height 11
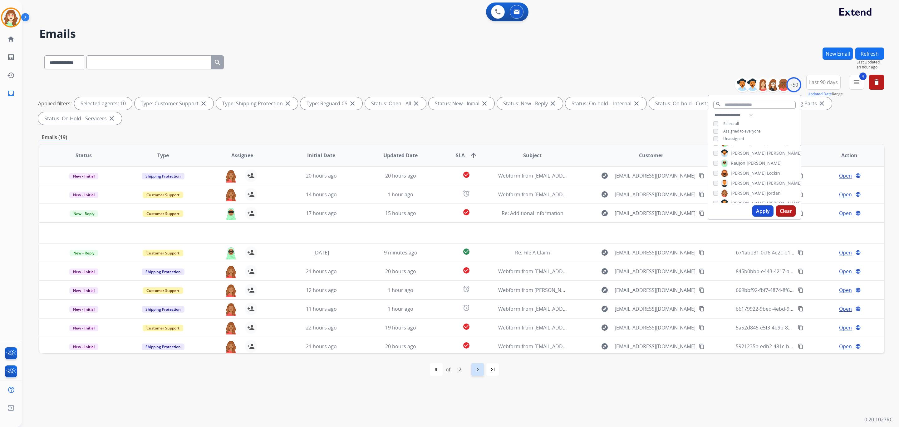
click at [478, 369] on mat-icon "navigate_next" at bounding box center [477, 368] width 7 height 7
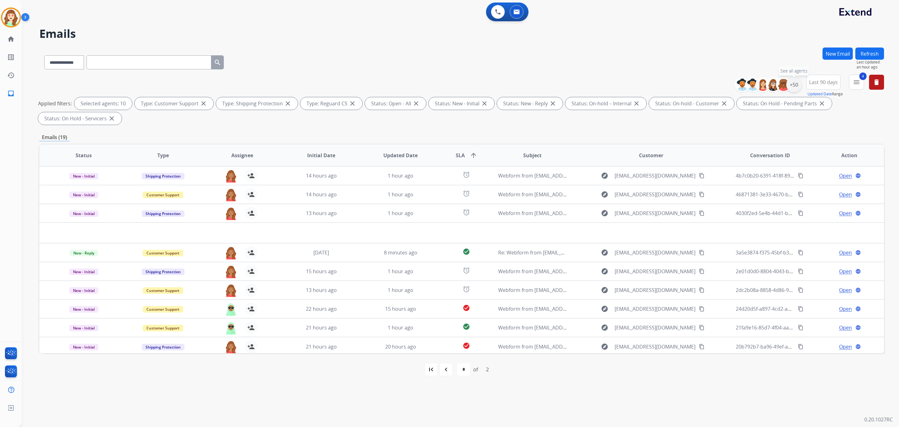
click at [792, 88] on div "+50" at bounding box center [794, 84] width 15 height 15
click at [759, 211] on button "Apply" at bounding box center [763, 210] width 21 height 11
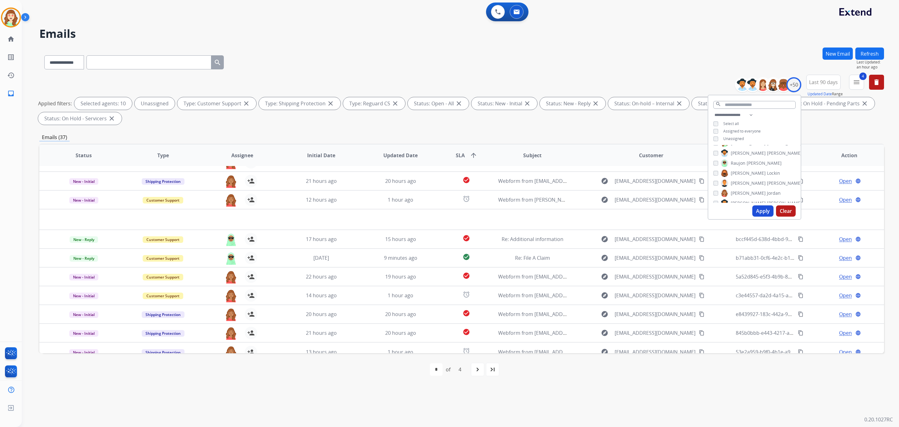
scroll to position [21, 0]
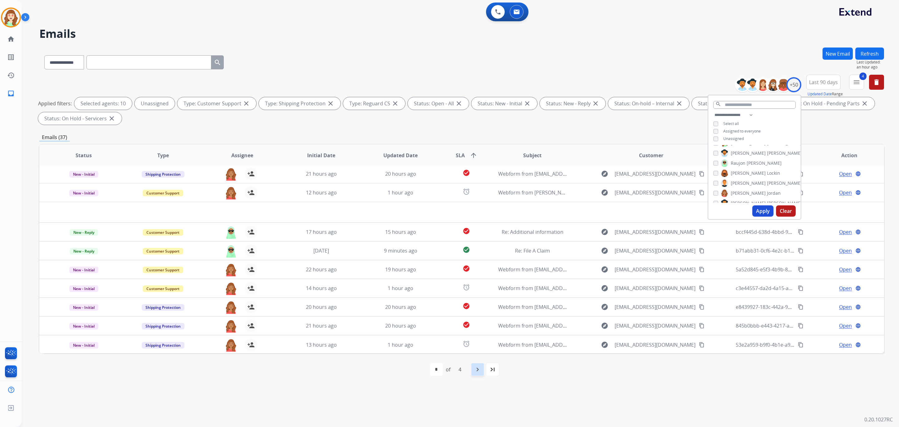
click at [480, 366] on mat-icon "navigate_next" at bounding box center [477, 368] width 7 height 7
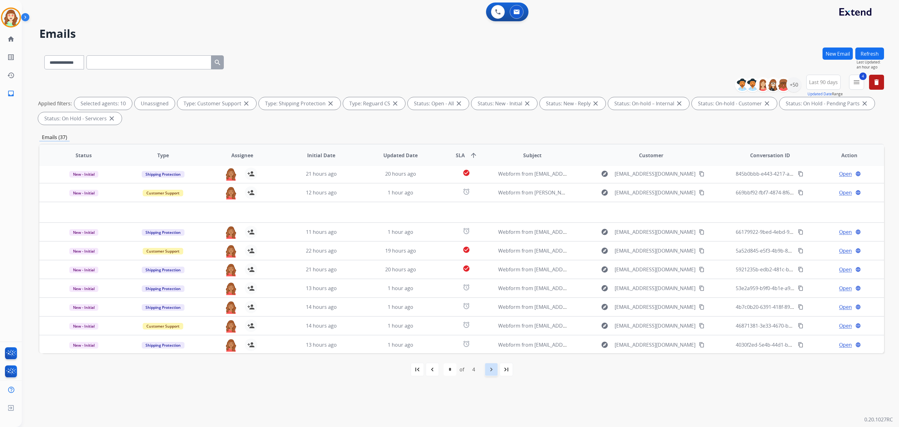
click at [490, 369] on mat-icon "navigate_next" at bounding box center [491, 368] width 7 height 7
select select "*"
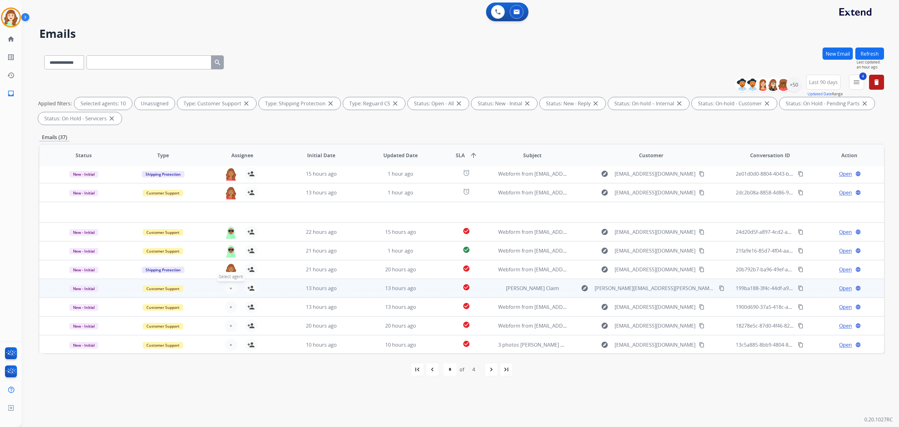
click at [228, 287] on button "+ Select agent" at bounding box center [231, 288] width 12 height 12
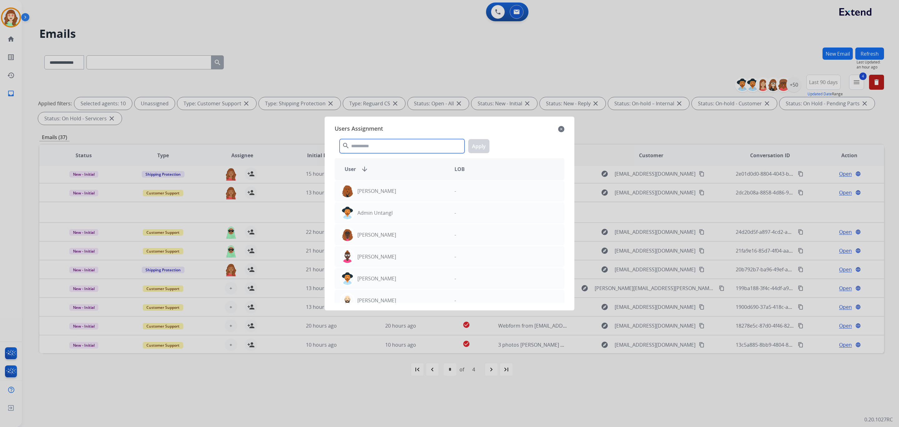
click at [407, 151] on input "text" at bounding box center [402, 146] width 125 height 14
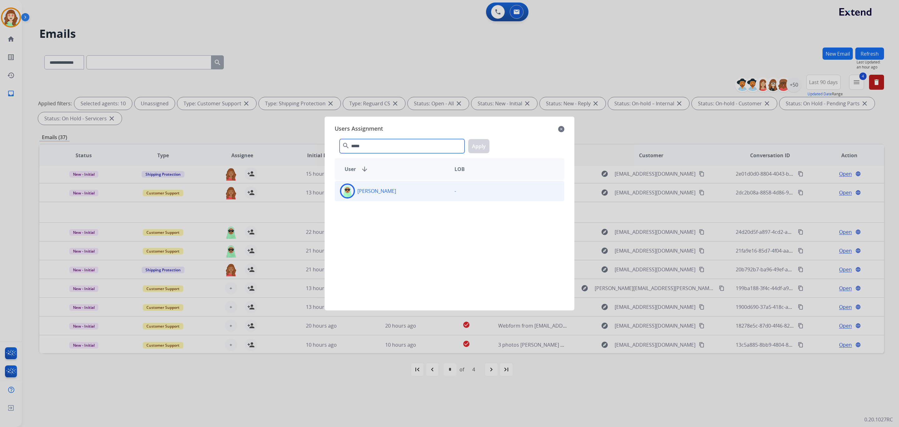
type input "*****"
click at [410, 191] on div "Raujon Davis" at bounding box center [392, 190] width 115 height 15
click at [487, 148] on button "Apply" at bounding box center [478, 146] width 21 height 14
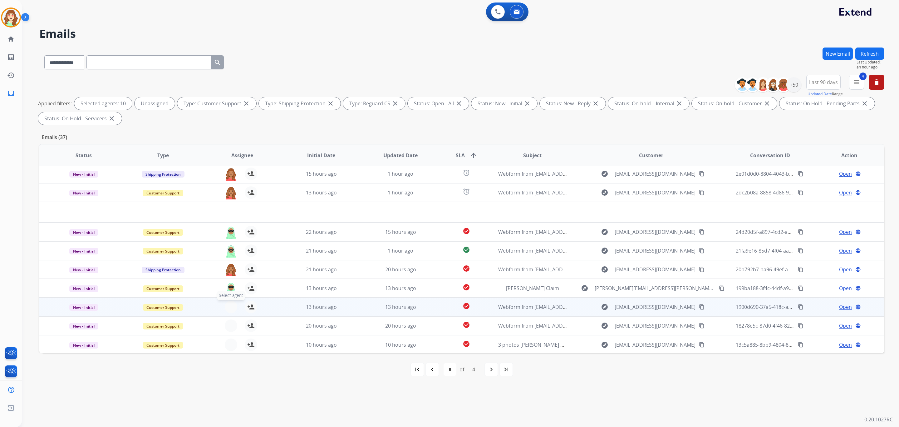
click at [231, 307] on button "+ Select agent" at bounding box center [231, 306] width 12 height 12
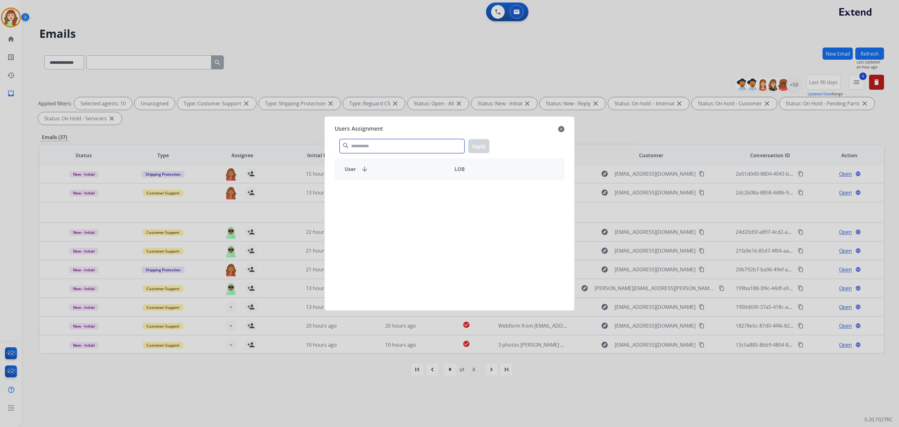
click at [414, 144] on input "text" at bounding box center [402, 146] width 125 height 14
type input "****"
drag, startPoint x: 389, startPoint y: 190, endPoint x: 504, endPoint y: 150, distance: 121.8
click at [399, 188] on div "Raujon Davis" at bounding box center [392, 190] width 115 height 15
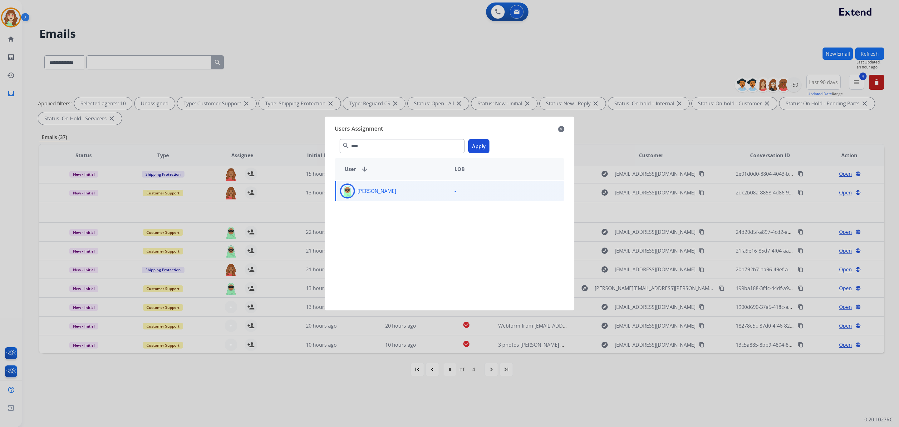
drag, startPoint x: 476, startPoint y: 146, endPoint x: 299, endPoint y: 264, distance: 213.1
click at [472, 148] on button "Apply" at bounding box center [478, 146] width 21 height 14
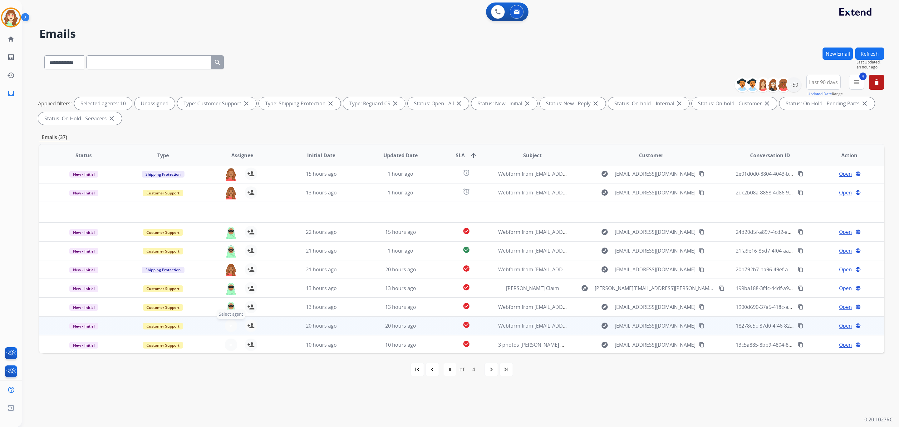
click at [230, 324] on span "+" at bounding box center [231, 325] width 3 height 7
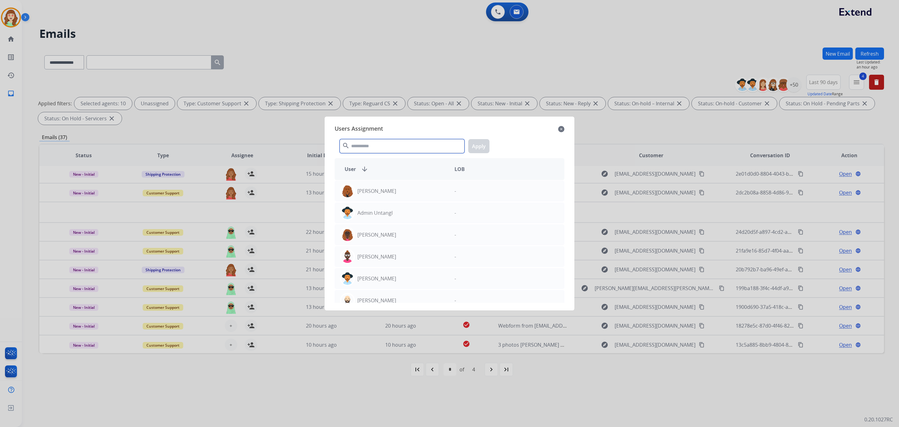
click at [393, 143] on input "text" at bounding box center [402, 146] width 125 height 14
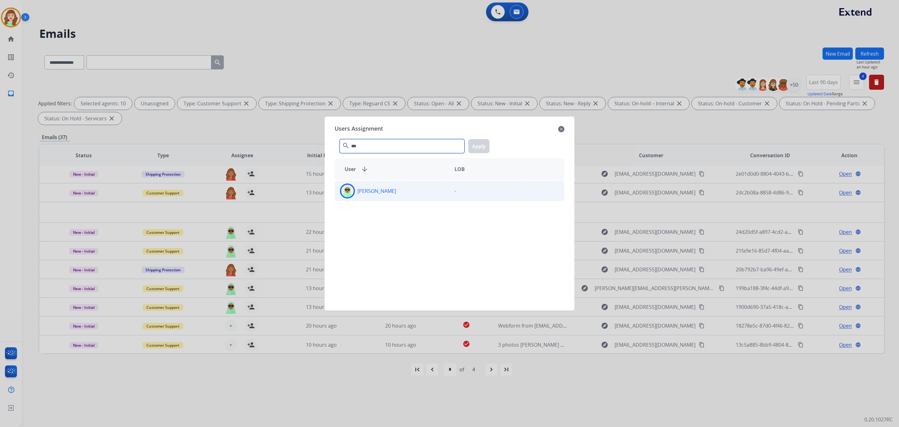
type input "***"
drag, startPoint x: 393, startPoint y: 191, endPoint x: 479, endPoint y: 160, distance: 91.8
click at [395, 191] on div "Raujon Davis" at bounding box center [392, 190] width 115 height 15
click at [481, 143] on button "Apply" at bounding box center [478, 146] width 21 height 14
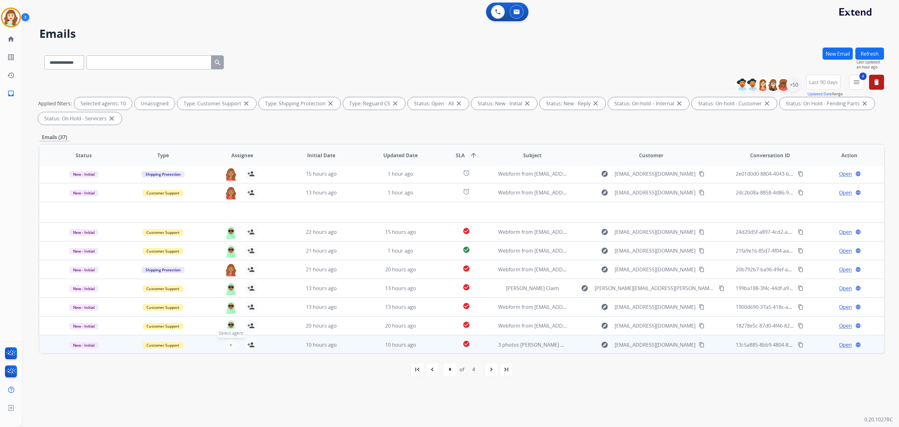
click at [232, 345] on button "+ Select agent" at bounding box center [231, 344] width 12 height 12
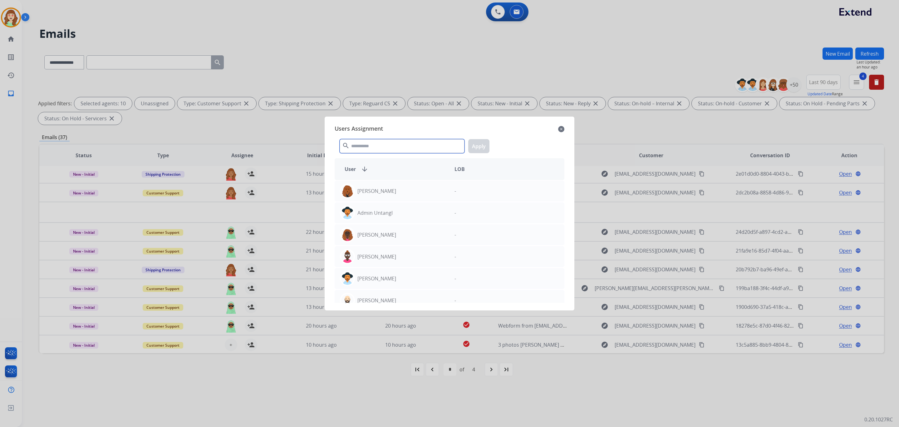
click at [388, 148] on input "text" at bounding box center [402, 146] width 125 height 14
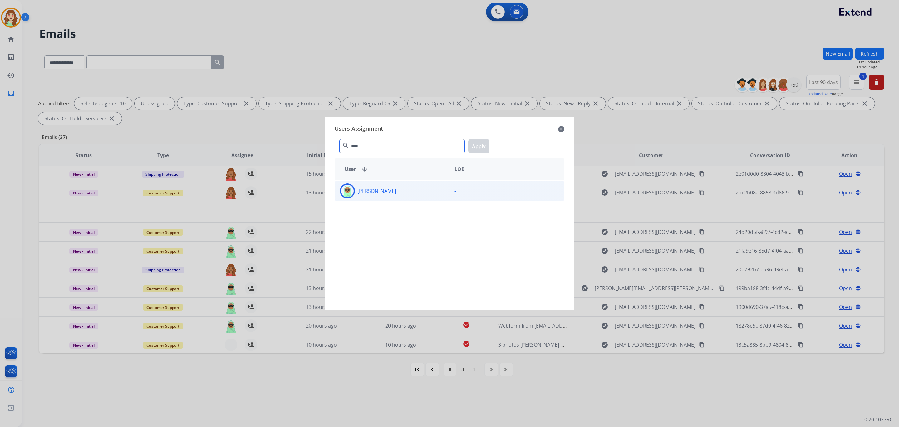
type input "****"
drag, startPoint x: 409, startPoint y: 201, endPoint x: 431, endPoint y: 182, distance: 29.0
click at [411, 197] on div "Raujon Davis -" at bounding box center [450, 191] width 230 height 21
drag, startPoint x: 479, startPoint y: 144, endPoint x: 497, endPoint y: 383, distance: 239.6
click at [480, 144] on button "Apply" at bounding box center [478, 146] width 21 height 14
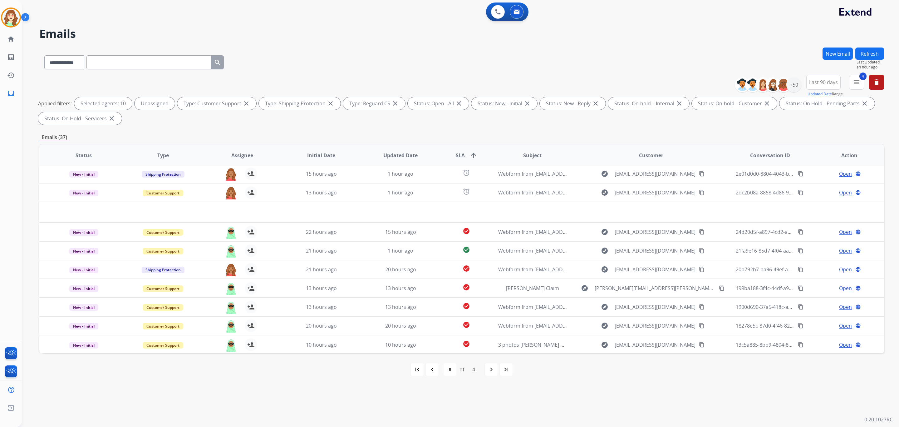
drag, startPoint x: 489, startPoint y: 364, endPoint x: 491, endPoint y: 351, distance: 12.6
click at [489, 364] on div "navigate_next" at bounding box center [492, 369] width 14 height 14
select select "*"
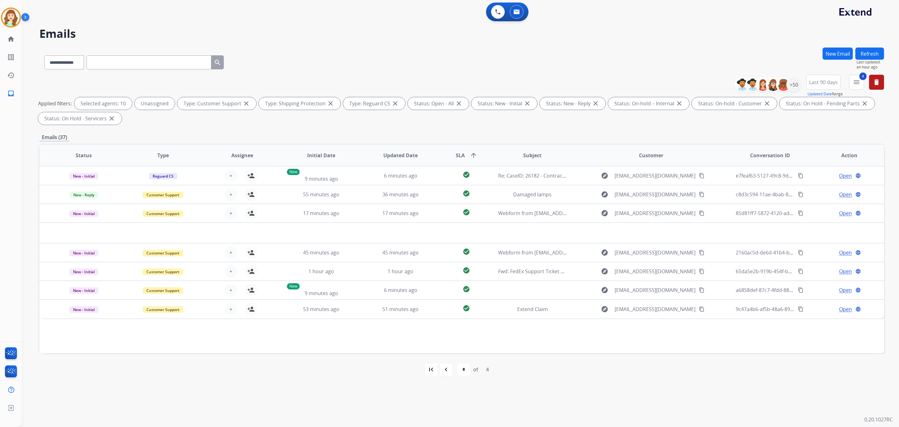
scroll to position [0, 0]
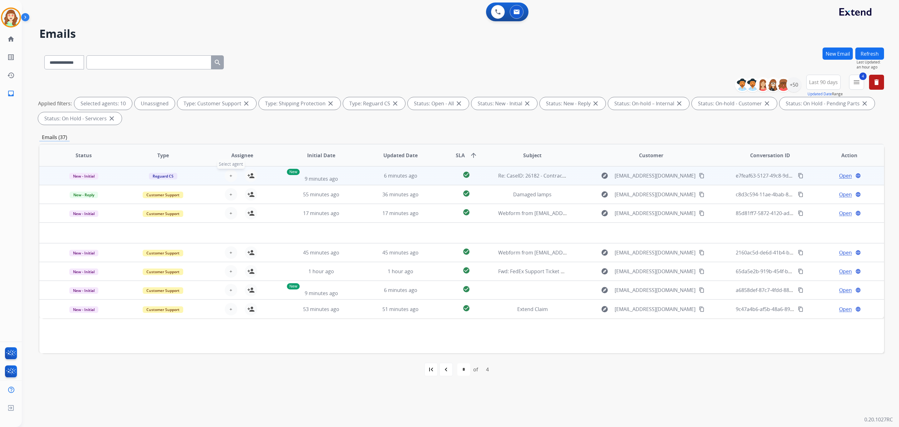
click at [227, 175] on button "+ Select agent" at bounding box center [231, 175] width 12 height 12
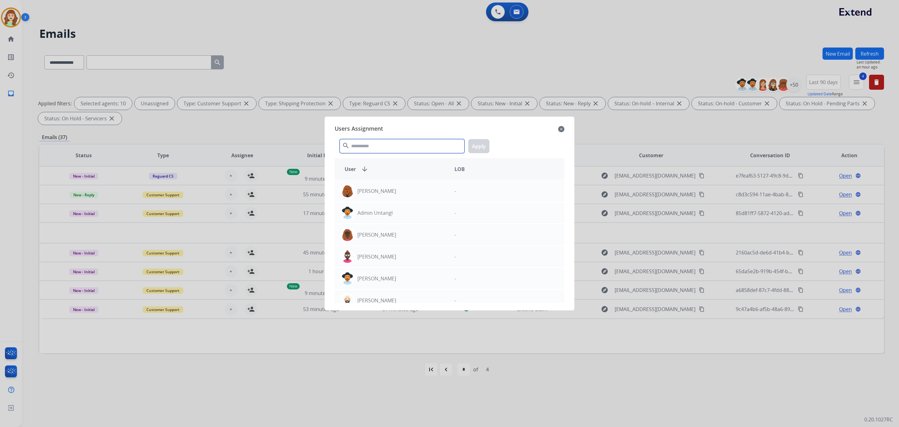
click at [402, 145] on input "text" at bounding box center [402, 146] width 125 height 14
type input "***"
click at [445, 187] on div "Raujon Davis" at bounding box center [392, 190] width 115 height 15
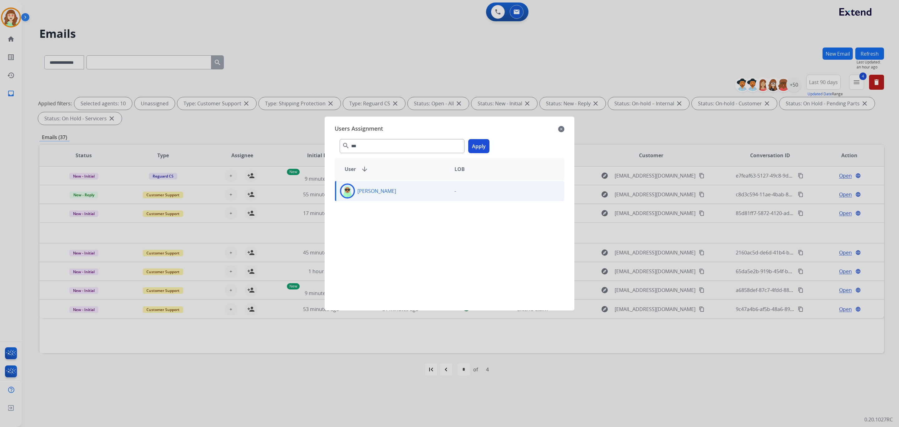
drag, startPoint x: 476, startPoint y: 146, endPoint x: 480, endPoint y: 146, distance: 3.7
click at [480, 146] on button "Apply" at bounding box center [478, 146] width 21 height 14
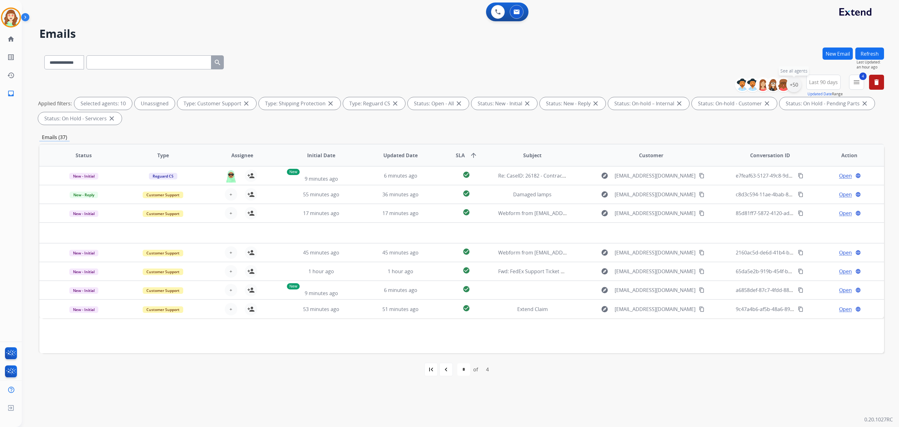
click at [795, 84] on div "+50" at bounding box center [794, 84] width 15 height 15
click at [714, 159] on div "Raujon Davis" at bounding box center [748, 162] width 68 height 7
click at [761, 208] on button "Apply" at bounding box center [763, 210] width 21 height 11
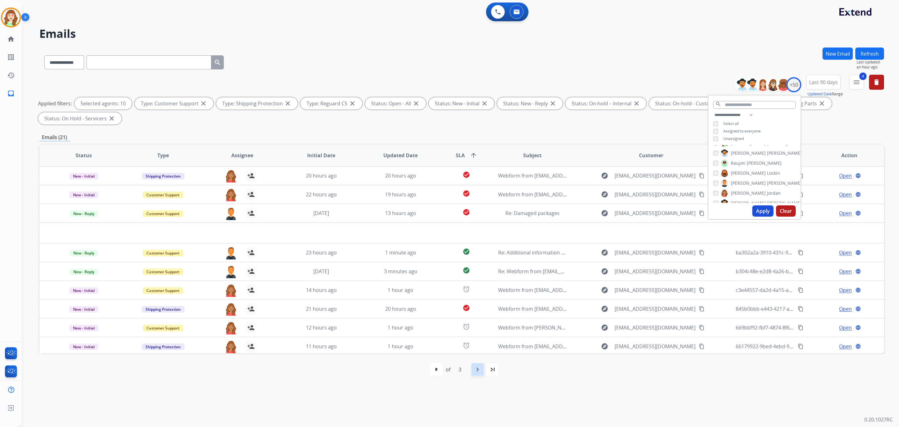
click at [479, 369] on mat-icon "navigate_next" at bounding box center [477, 368] width 7 height 7
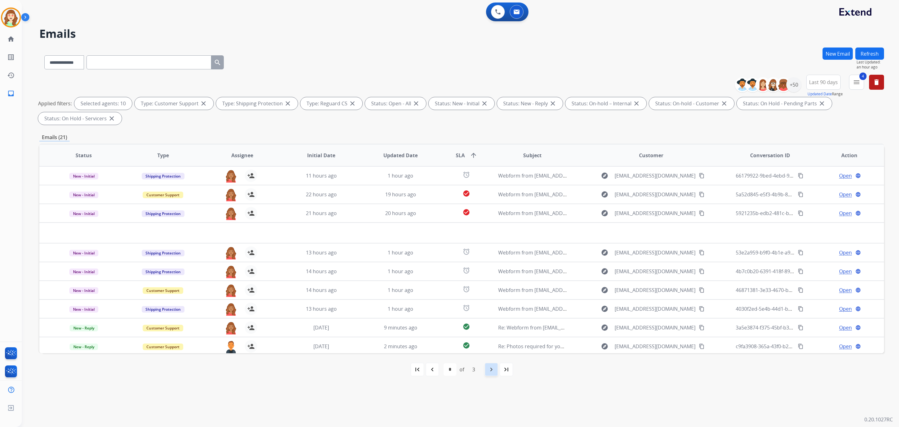
click at [493, 368] on mat-icon "navigate_next" at bounding box center [491, 368] width 7 height 7
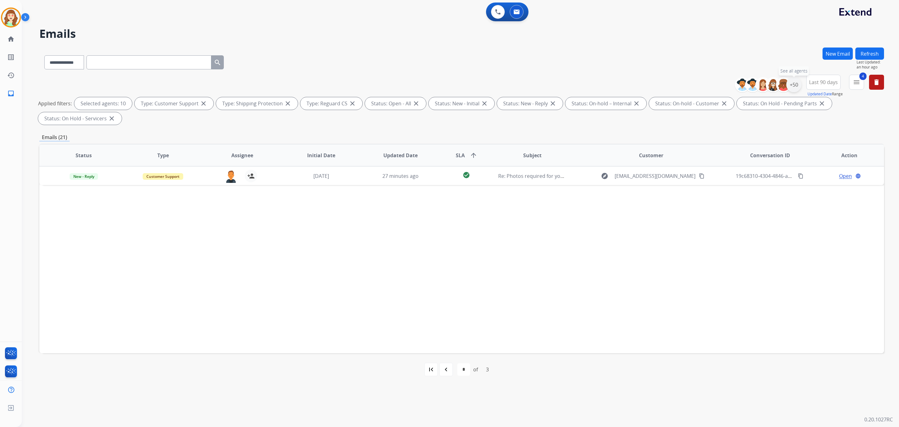
click at [790, 85] on div "+50" at bounding box center [794, 84] width 15 height 15
click at [761, 208] on button "Apply" at bounding box center [763, 210] width 21 height 11
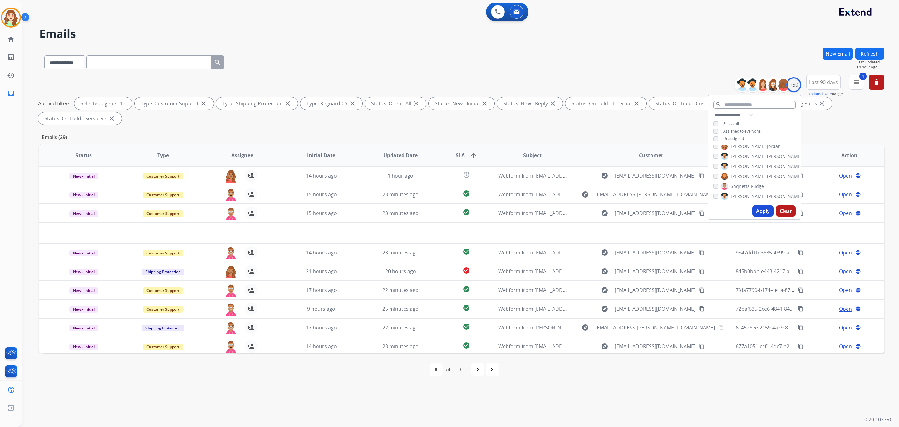
drag, startPoint x: 478, startPoint y: 371, endPoint x: 482, endPoint y: 359, distance: 12.5
click at [478, 369] on mat-icon "navigate_next" at bounding box center [477, 368] width 7 height 7
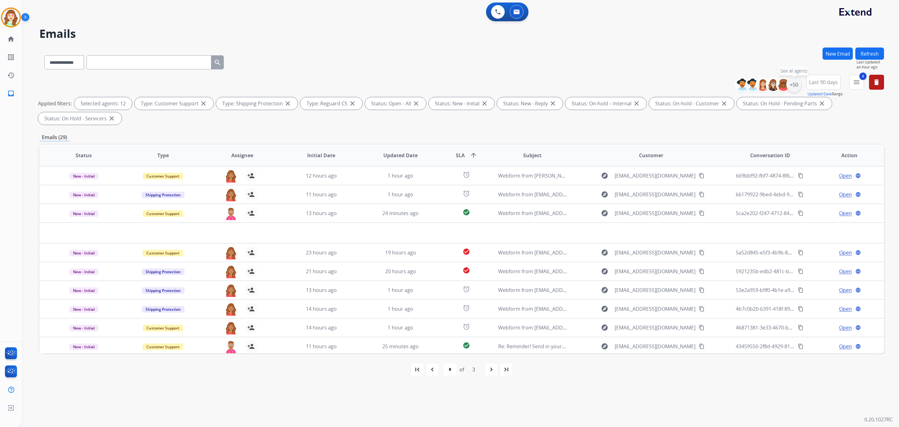
click at [795, 82] on div "+50" at bounding box center [794, 84] width 15 height 15
click at [718, 193] on div "Stephanie Morris" at bounding box center [758, 195] width 89 height 7
click at [718, 195] on div "Stephanie Morris" at bounding box center [758, 195] width 89 height 7
click at [758, 211] on button "Apply" at bounding box center [763, 210] width 21 height 11
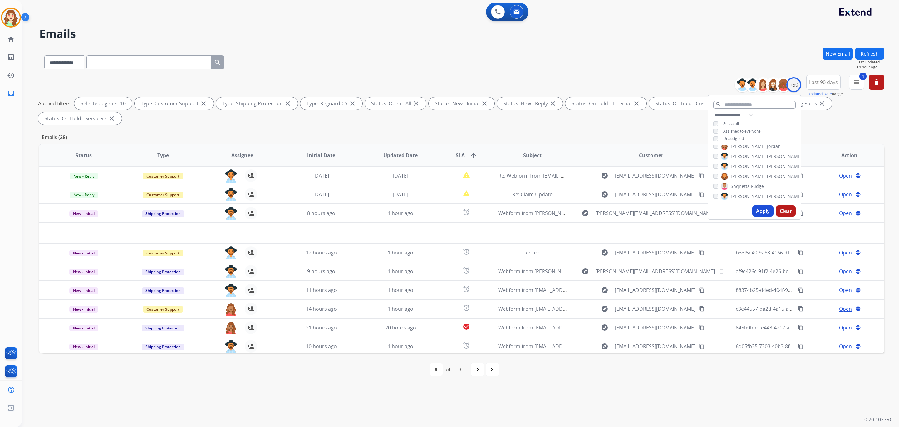
click at [719, 194] on div "Stephanie Morris" at bounding box center [758, 195] width 89 height 7
click at [759, 207] on button "Apply" at bounding box center [763, 210] width 21 height 11
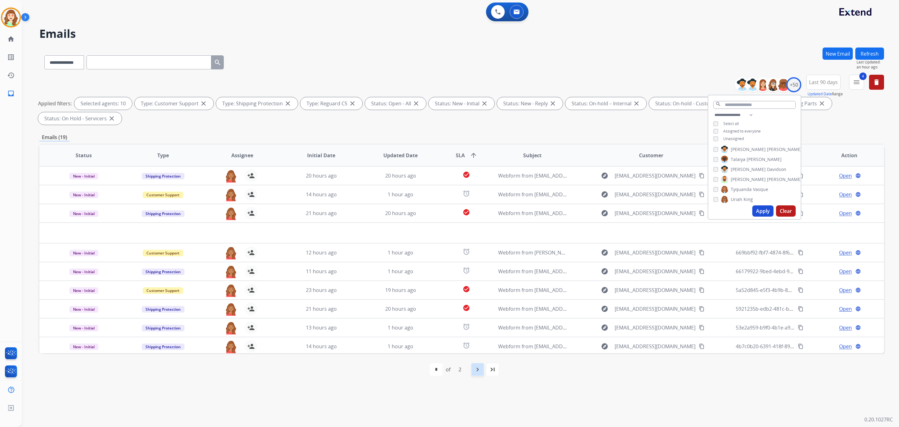
click at [473, 366] on div "navigate_next" at bounding box center [478, 369] width 14 height 14
select select "*"
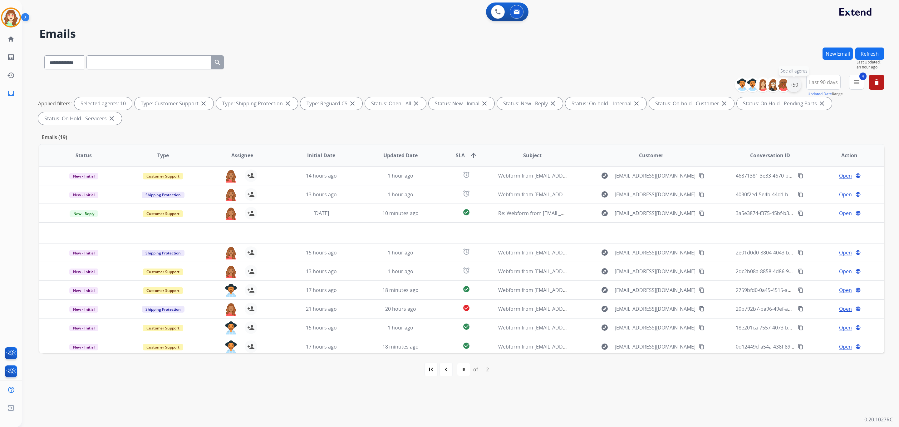
click at [791, 87] on div "+50" at bounding box center [794, 84] width 15 height 15
click at [758, 212] on button "Apply" at bounding box center [763, 210] width 21 height 11
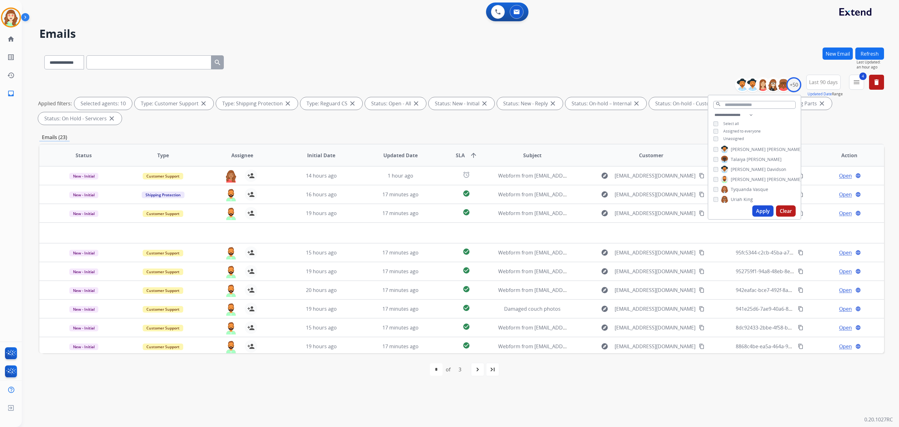
click at [767, 208] on button "Apply" at bounding box center [763, 210] width 21 height 11
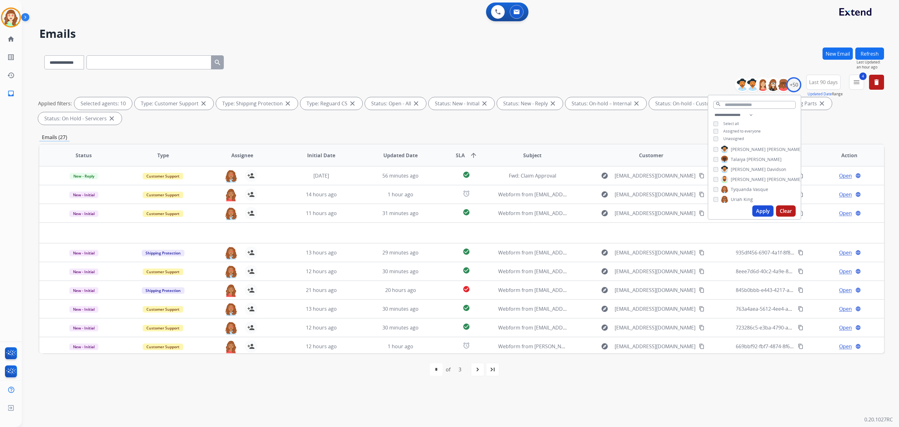
click at [759, 210] on button "Apply" at bounding box center [763, 210] width 21 height 11
click at [761, 207] on button "Apply" at bounding box center [763, 210] width 21 height 11
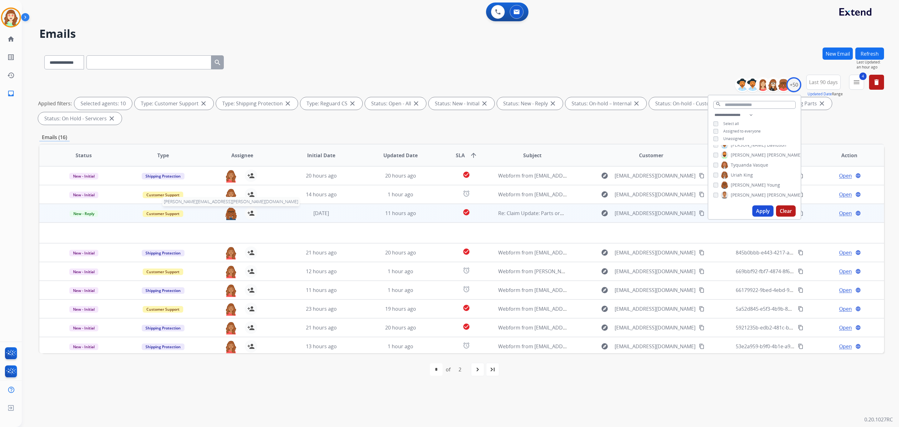
click at [229, 216] on img at bounding box center [231, 213] width 12 height 13
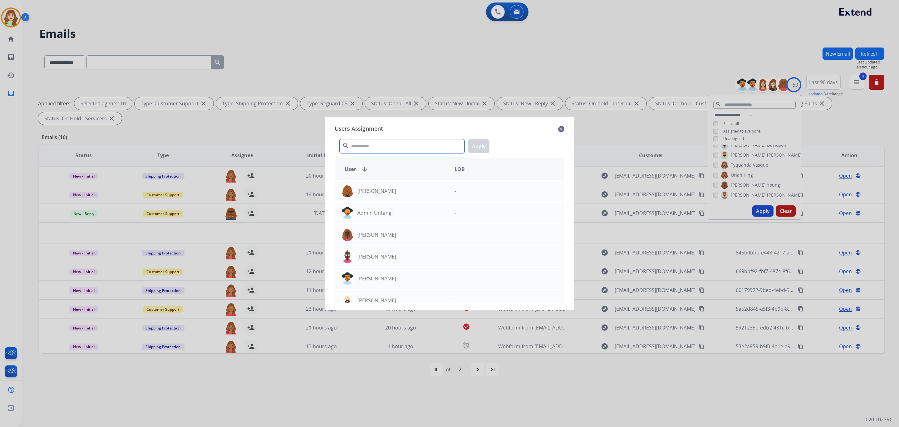
click at [395, 145] on input "text" at bounding box center [402, 146] width 125 height 14
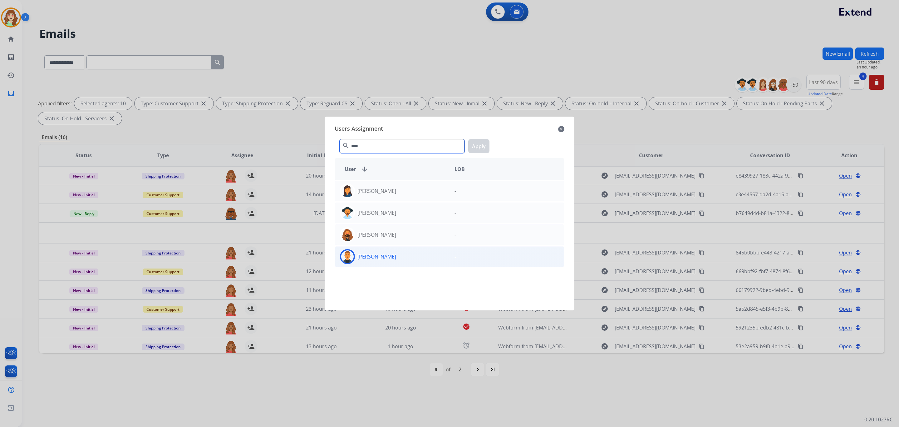
type input "****"
drag, startPoint x: 404, startPoint y: 256, endPoint x: 408, endPoint y: 256, distance: 3.4
click at [408, 256] on div "Richie Ponce" at bounding box center [392, 256] width 115 height 15
drag, startPoint x: 484, startPoint y: 144, endPoint x: 489, endPoint y: 211, distance: 66.7
click at [484, 146] on button "Apply" at bounding box center [478, 146] width 21 height 14
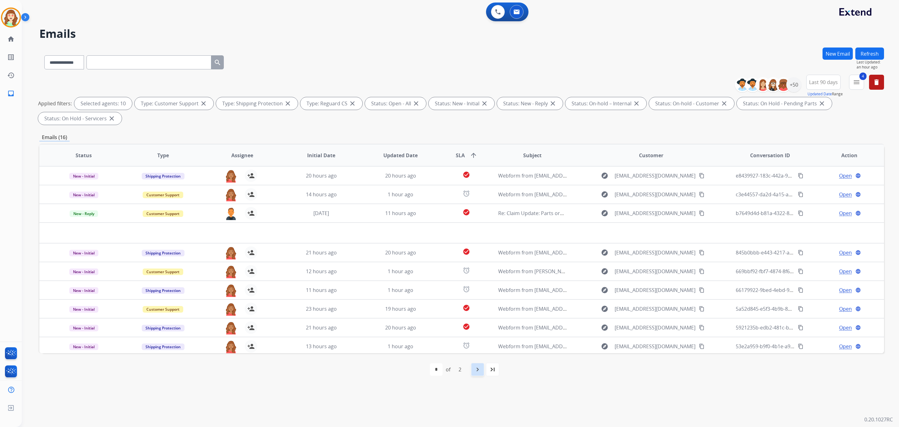
click at [480, 370] on mat-icon "navigate_next" at bounding box center [477, 368] width 7 height 7
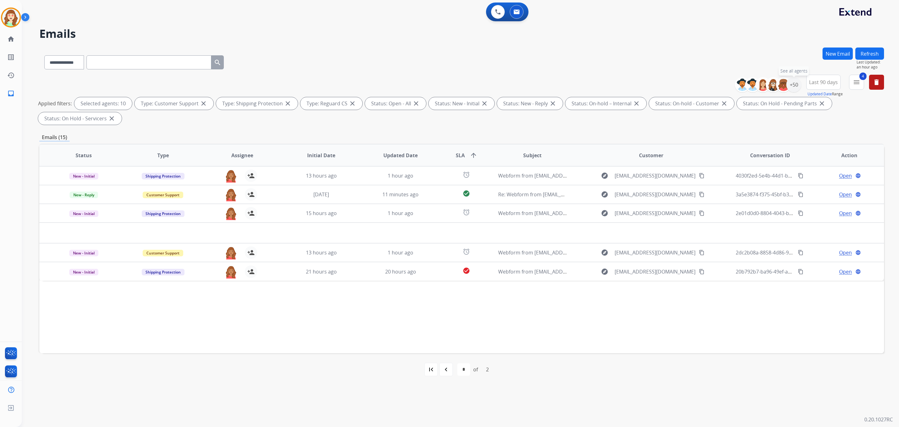
drag, startPoint x: 796, startPoint y: 85, endPoint x: 775, endPoint y: 118, distance: 39.6
click at [798, 85] on div "+50" at bounding box center [794, 84] width 15 height 15
click at [780, 207] on button "Clear" at bounding box center [786, 210] width 20 height 11
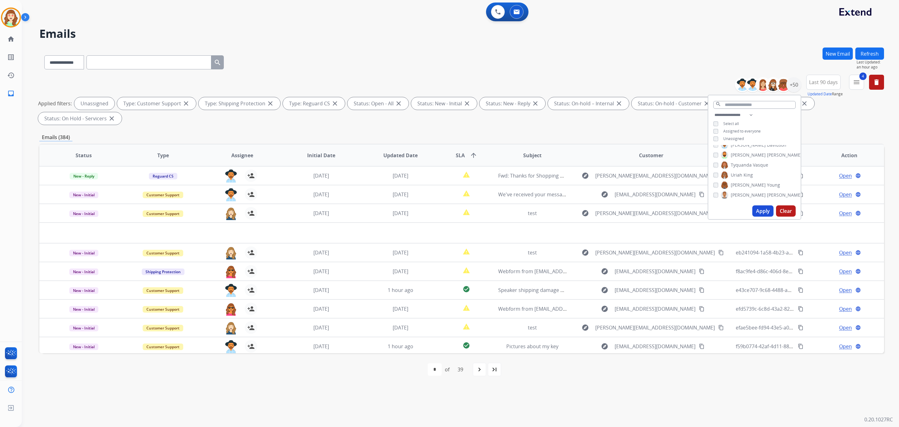
click at [763, 209] on button "Apply" at bounding box center [763, 210] width 21 height 11
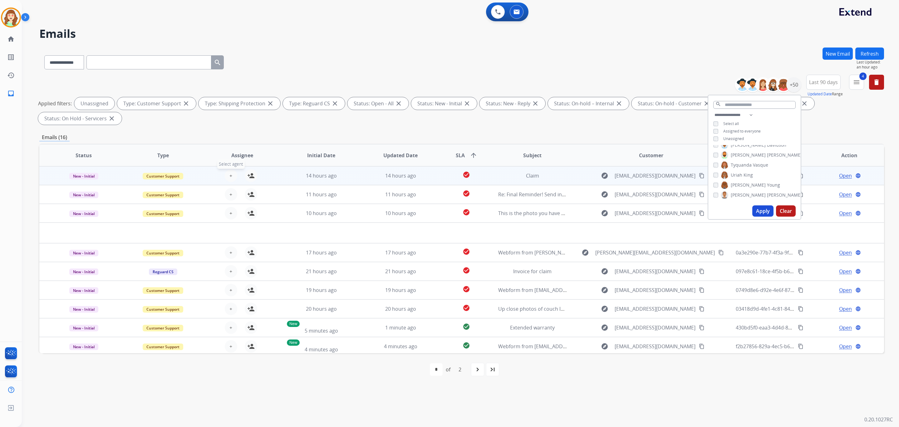
click at [230, 172] on span "+" at bounding box center [231, 175] width 3 height 7
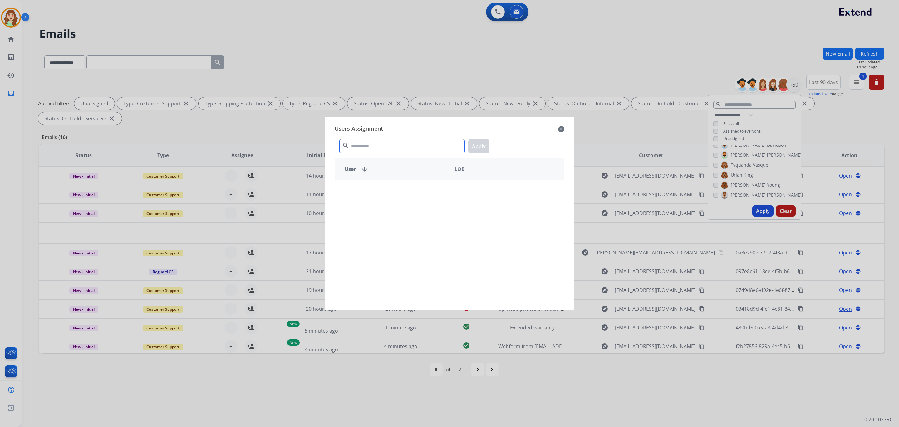
click at [404, 144] on input "text" at bounding box center [402, 146] width 125 height 14
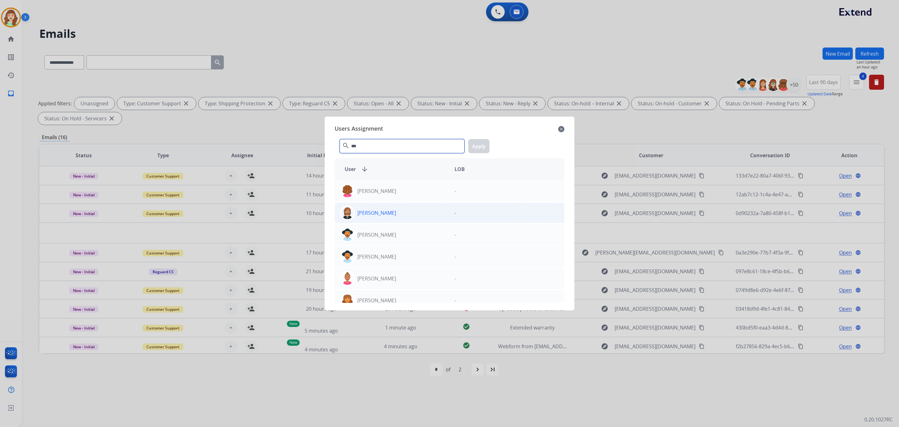
type input "***"
drag, startPoint x: 417, startPoint y: 211, endPoint x: 428, endPoint y: 205, distance: 12.6
click at [417, 211] on div "Ken Lewton" at bounding box center [392, 212] width 115 height 15
click at [476, 147] on button "Apply" at bounding box center [478, 146] width 21 height 14
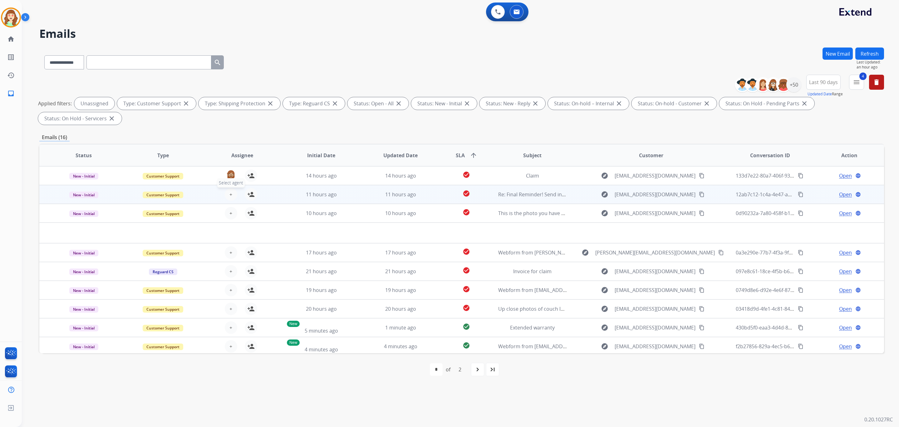
click at [230, 195] on span "+" at bounding box center [231, 194] width 3 height 7
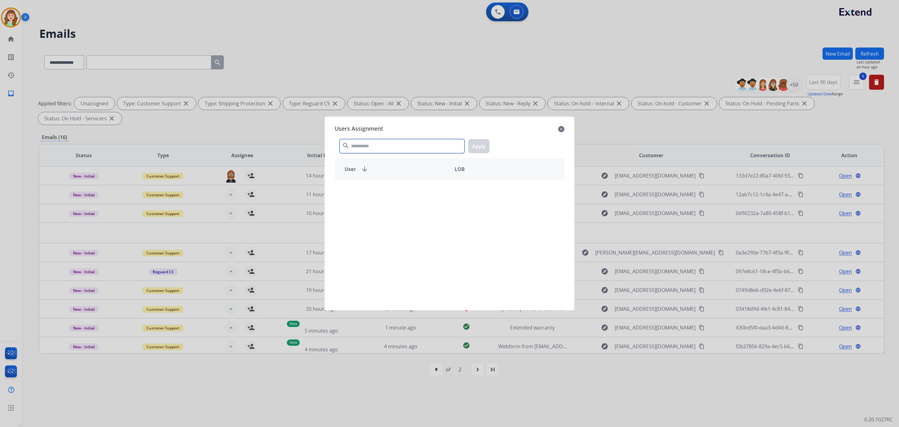
click at [398, 148] on input "text" at bounding box center [402, 146] width 125 height 14
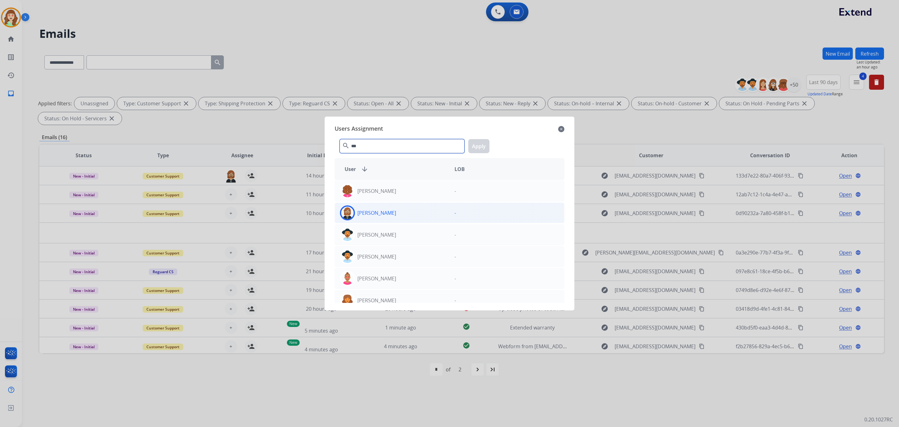
type input "***"
click at [410, 212] on div "Ken Lewton" at bounding box center [392, 212] width 115 height 15
click at [481, 145] on button "Apply" at bounding box center [478, 146] width 21 height 14
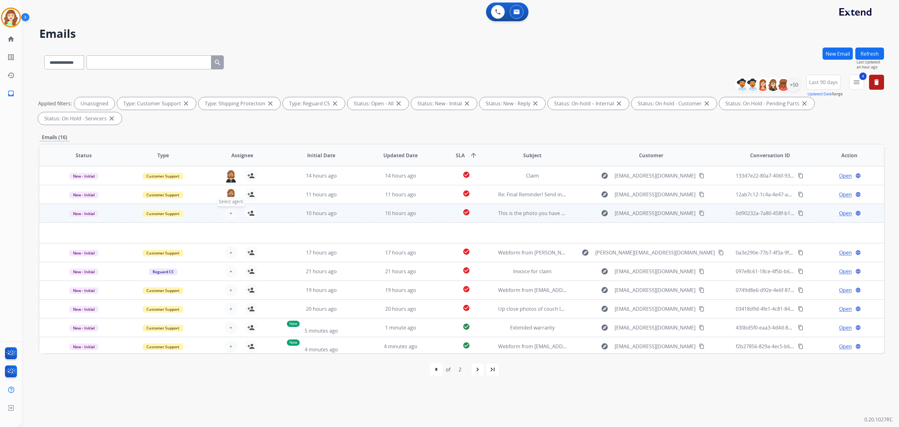
click at [232, 211] on button "+ Select agent" at bounding box center [231, 213] width 12 height 12
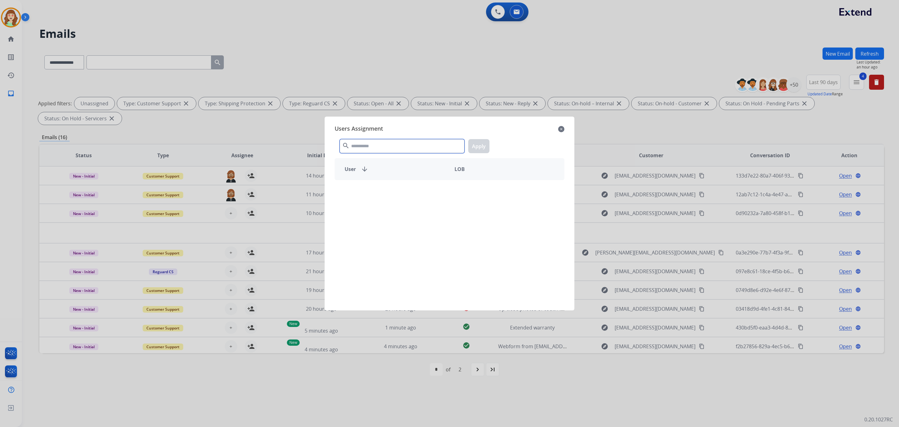
drag, startPoint x: 379, startPoint y: 149, endPoint x: 384, endPoint y: 148, distance: 5.7
click at [383, 148] on input "text" at bounding box center [402, 146] width 125 height 14
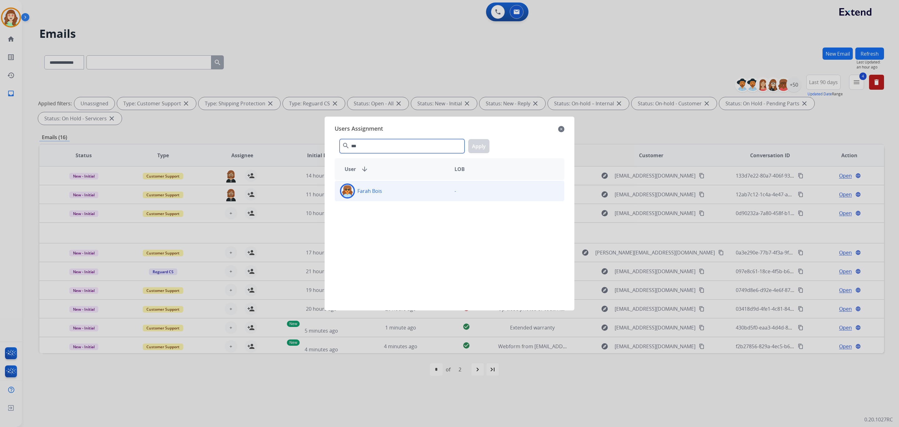
type input "***"
click at [410, 195] on div "Farah Bois" at bounding box center [392, 190] width 115 height 15
drag, startPoint x: 478, startPoint y: 142, endPoint x: 473, endPoint y: 144, distance: 5.6
click at [475, 143] on button "Apply" at bounding box center [478, 146] width 21 height 14
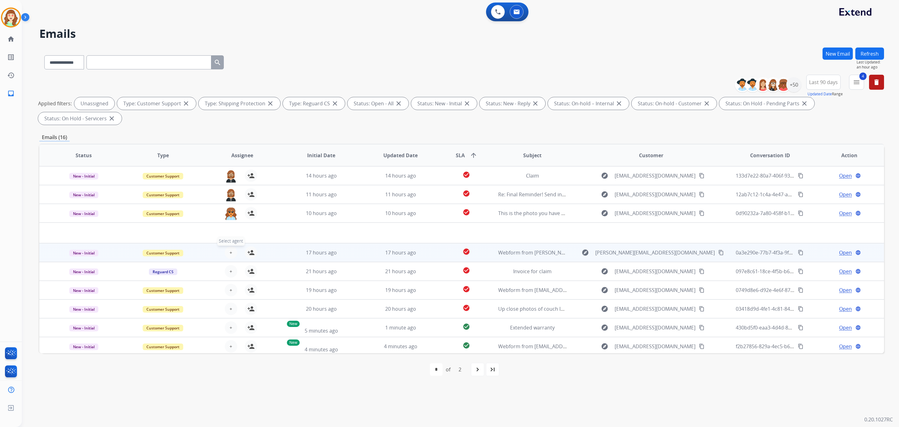
click at [232, 250] on button "+ Select agent" at bounding box center [231, 252] width 12 height 12
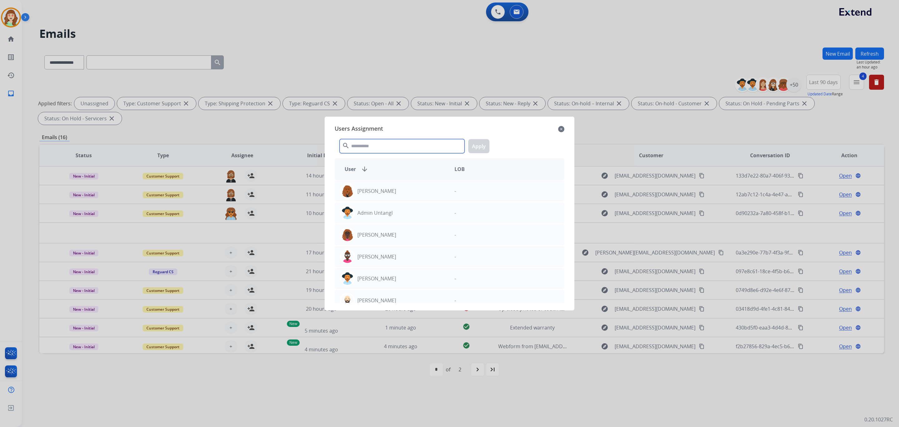
click at [382, 150] on input "text" at bounding box center [402, 146] width 125 height 14
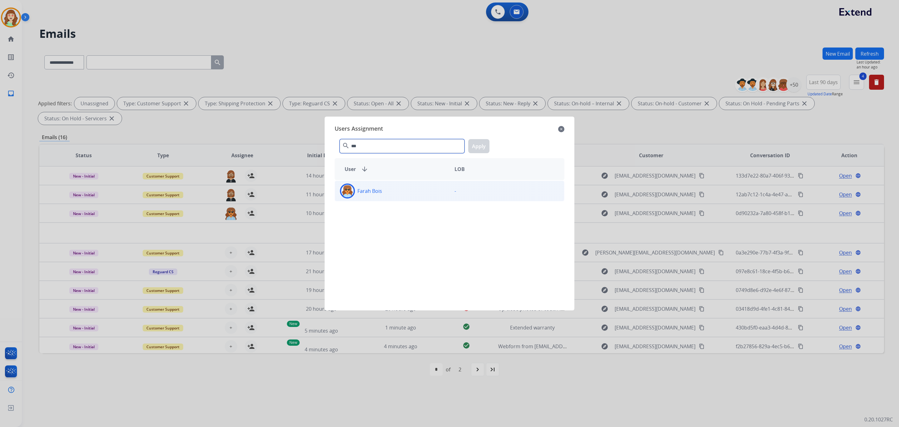
type input "***"
drag, startPoint x: 415, startPoint y: 195, endPoint x: 436, endPoint y: 180, distance: 25.5
click at [418, 191] on div "Farah Bois" at bounding box center [392, 190] width 115 height 15
click at [476, 146] on button "Apply" at bounding box center [478, 146] width 21 height 14
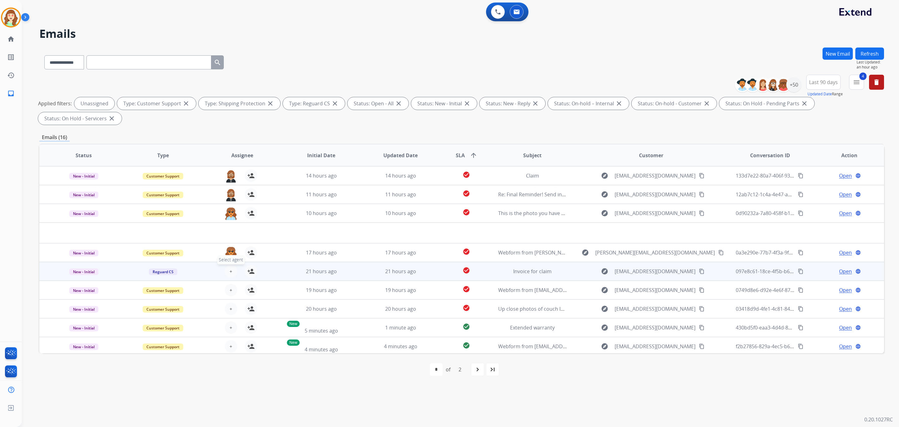
click at [231, 265] on button "+ Select agent" at bounding box center [231, 271] width 12 height 12
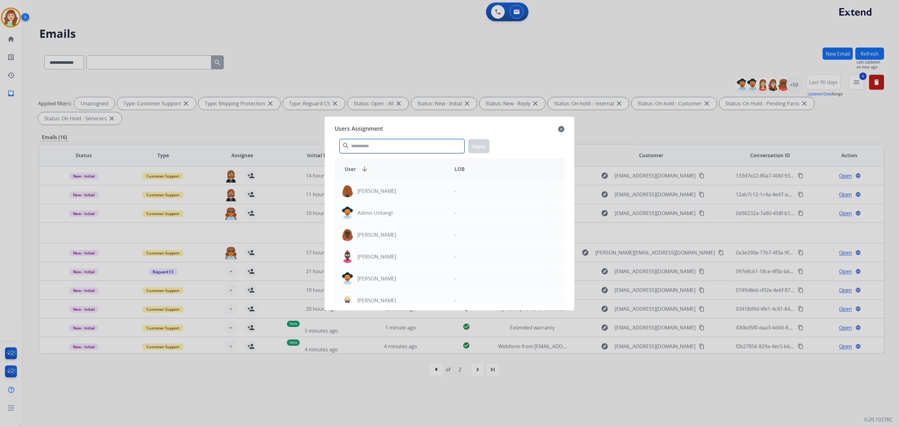
click at [379, 142] on input "text" at bounding box center [402, 146] width 125 height 14
type input "****"
drag, startPoint x: 397, startPoint y: 255, endPoint x: 477, endPoint y: 149, distance: 132.5
click at [406, 250] on div "Richie Ponce" at bounding box center [392, 256] width 115 height 15
click at [482, 138] on div "**** search Apply" at bounding box center [450, 145] width 230 height 22
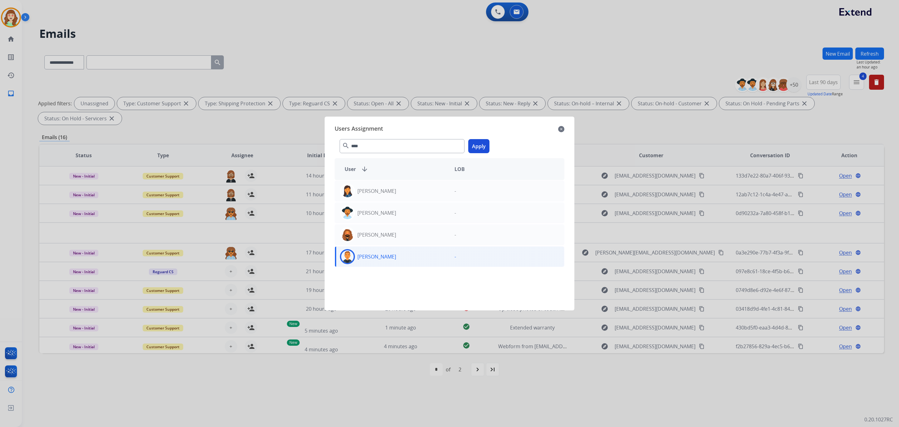
click at [474, 147] on button "Apply" at bounding box center [478, 146] width 21 height 14
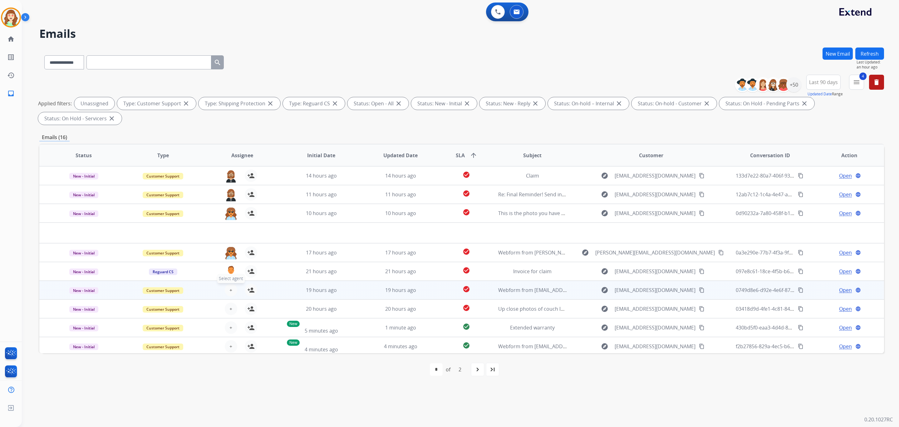
click at [231, 288] on button "+ Select agent" at bounding box center [231, 290] width 12 height 12
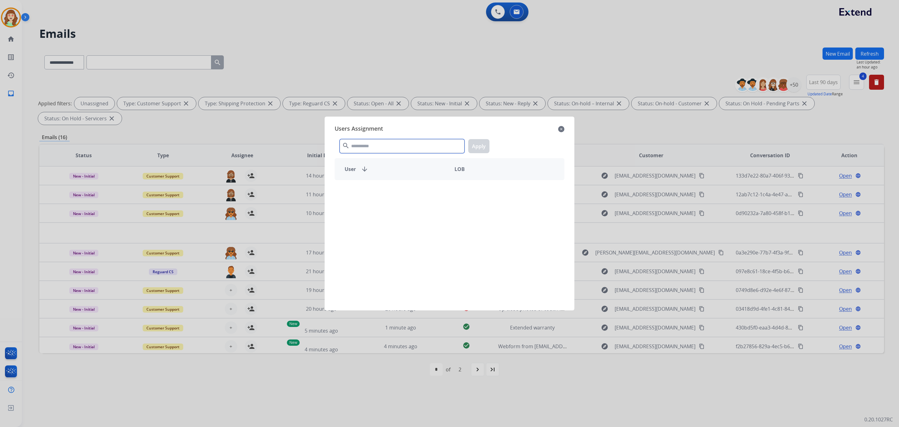
click at [372, 146] on input "text" at bounding box center [402, 146] width 125 height 14
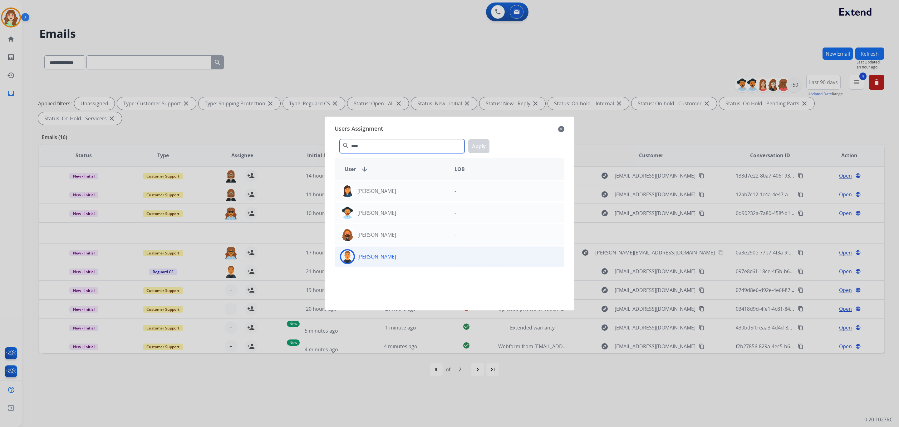
type input "****"
click at [386, 259] on div "Richie Ponce" at bounding box center [392, 256] width 115 height 15
click at [482, 146] on button "Apply" at bounding box center [478, 146] width 21 height 14
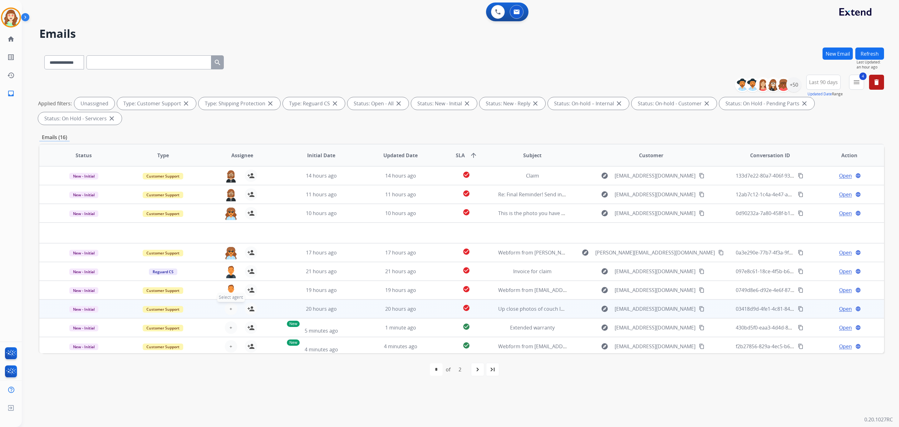
click at [230, 307] on span "+" at bounding box center [231, 308] width 3 height 7
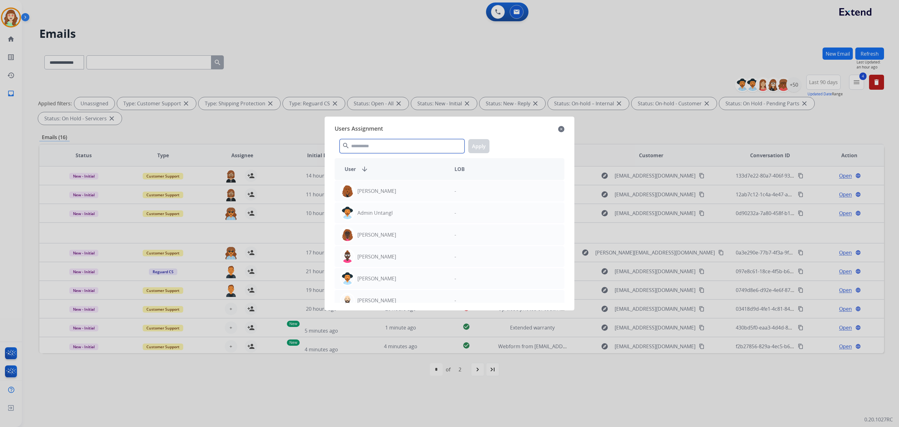
click at [389, 146] on input "text" at bounding box center [402, 146] width 125 height 14
type input "***"
click at [414, 193] on div "Deambrana Smith" at bounding box center [392, 190] width 115 height 15
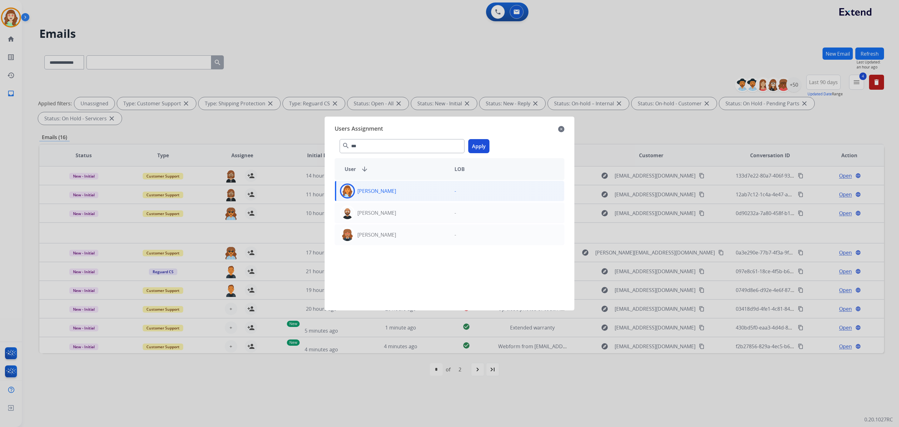
click at [479, 142] on button "Apply" at bounding box center [478, 146] width 21 height 14
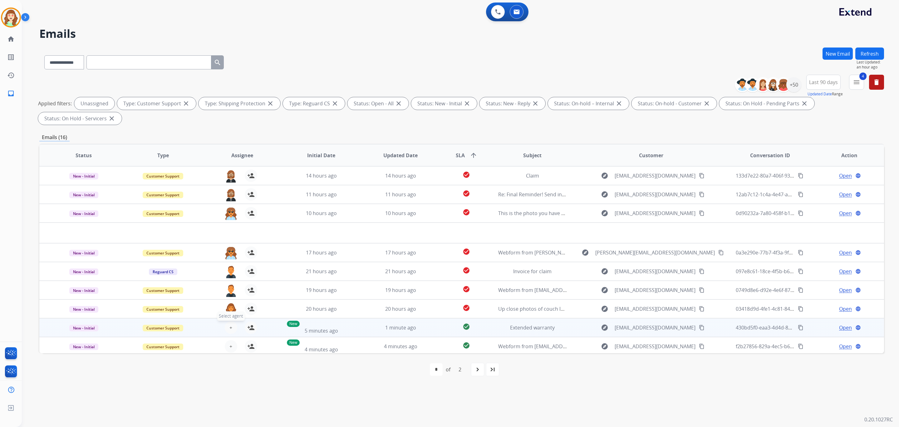
click at [230, 324] on span "+" at bounding box center [231, 327] width 3 height 7
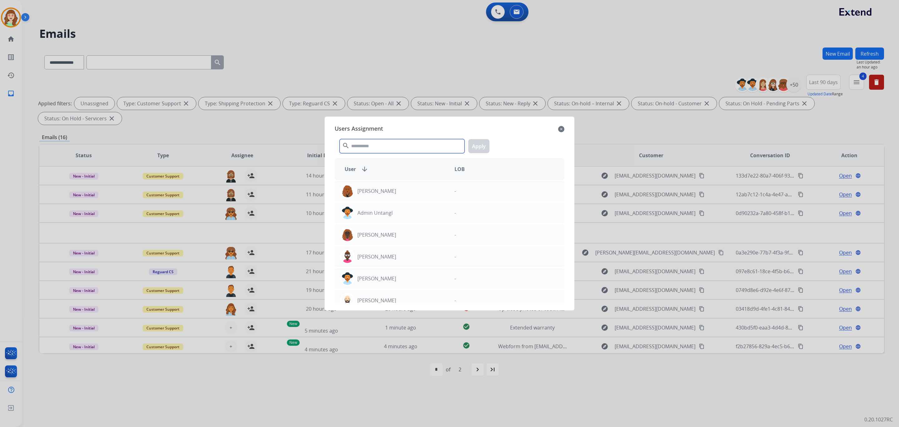
click at [374, 144] on input "text" at bounding box center [402, 146] width 125 height 14
type input "*"
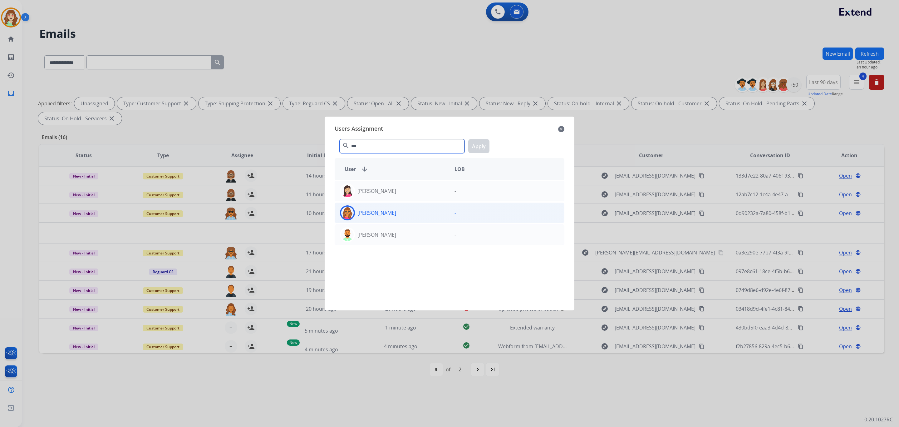
type input "***"
click at [410, 211] on div "Laurie Durante" at bounding box center [392, 212] width 115 height 15
click at [474, 145] on button "Apply" at bounding box center [478, 146] width 21 height 14
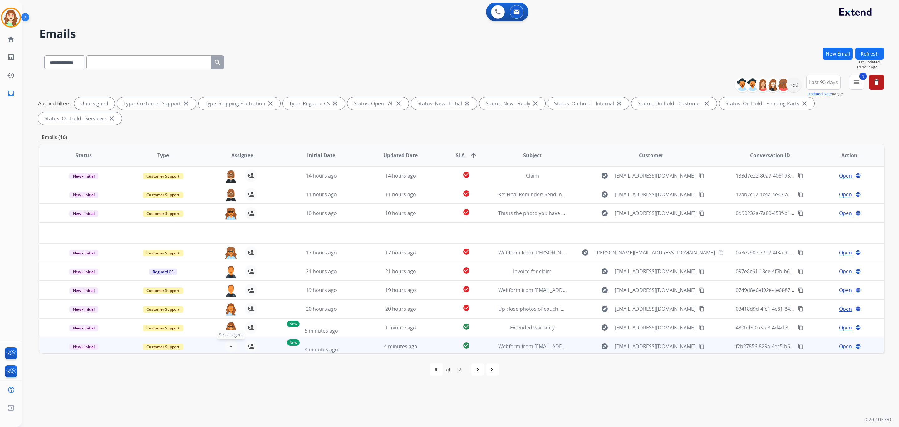
click at [230, 345] on span "+" at bounding box center [231, 345] width 3 height 7
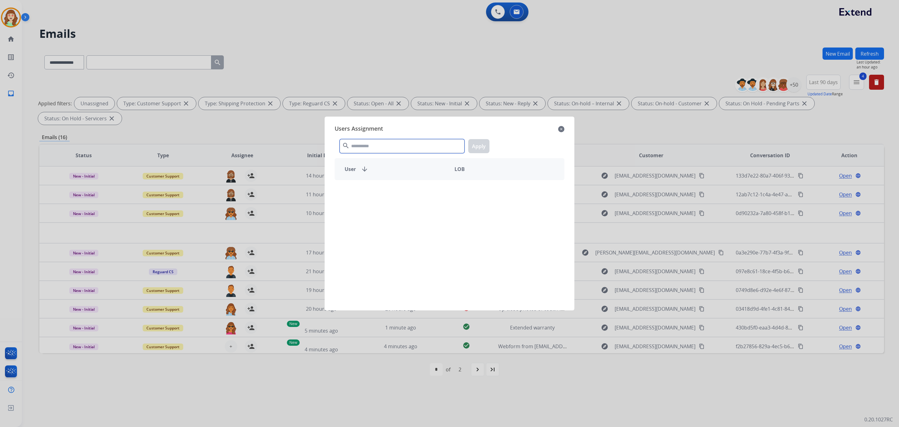
click at [375, 147] on input "text" at bounding box center [402, 146] width 125 height 14
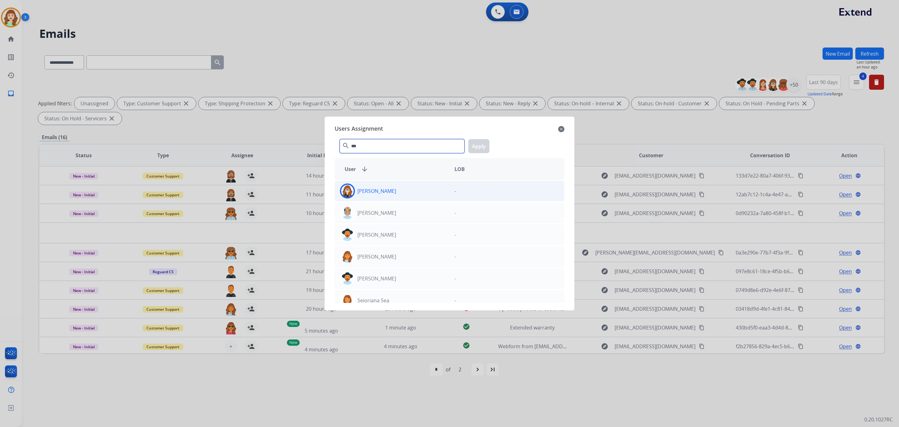
type input "***"
drag, startPoint x: 403, startPoint y: 190, endPoint x: 407, endPoint y: 190, distance: 3.7
click at [407, 190] on div "Ann Marie Lopez" at bounding box center [392, 190] width 115 height 15
click at [482, 142] on button "Apply" at bounding box center [478, 146] width 21 height 14
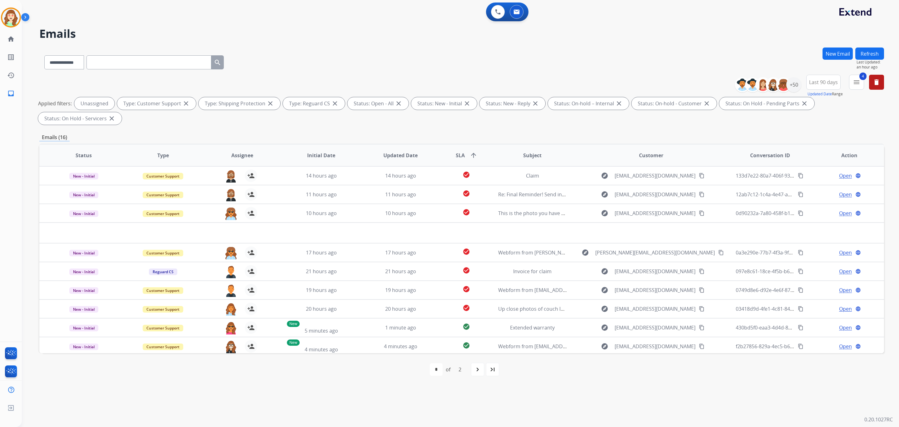
drag, startPoint x: 477, startPoint y: 366, endPoint x: 484, endPoint y: 365, distance: 7.2
click at [480, 366] on mat-icon "navigate_next" at bounding box center [477, 368] width 7 height 7
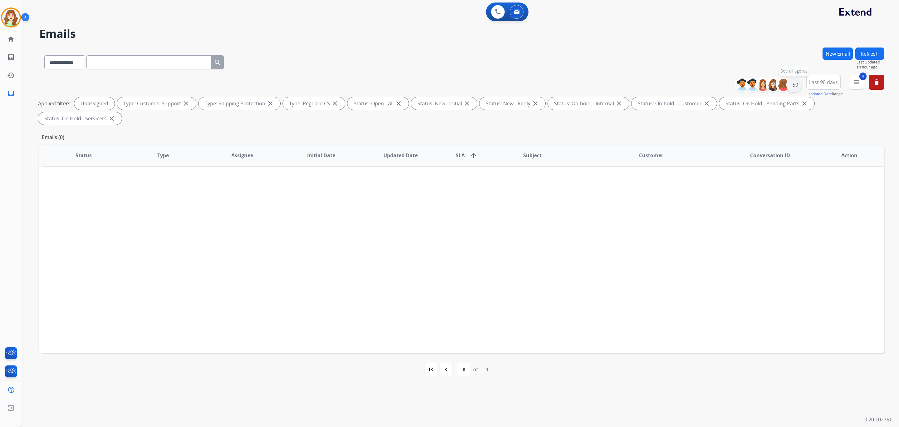
click at [793, 90] on div "+50" at bounding box center [794, 84] width 15 height 15
click at [758, 209] on button "Apply" at bounding box center [763, 210] width 21 height 11
select select "*"
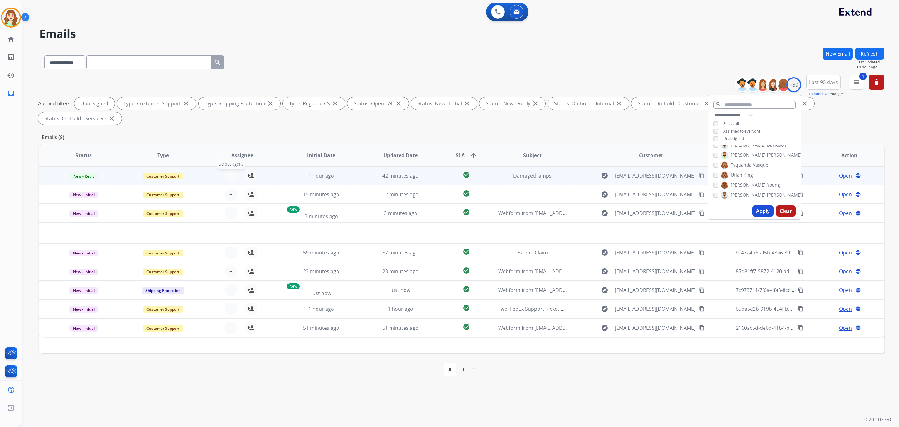
click at [230, 174] on span "+" at bounding box center [231, 175] width 3 height 7
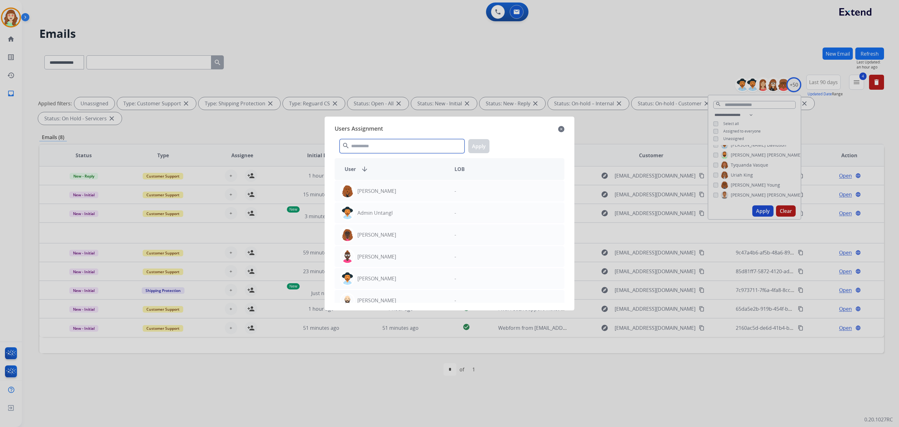
click at [390, 144] on input "text" at bounding box center [402, 146] width 125 height 14
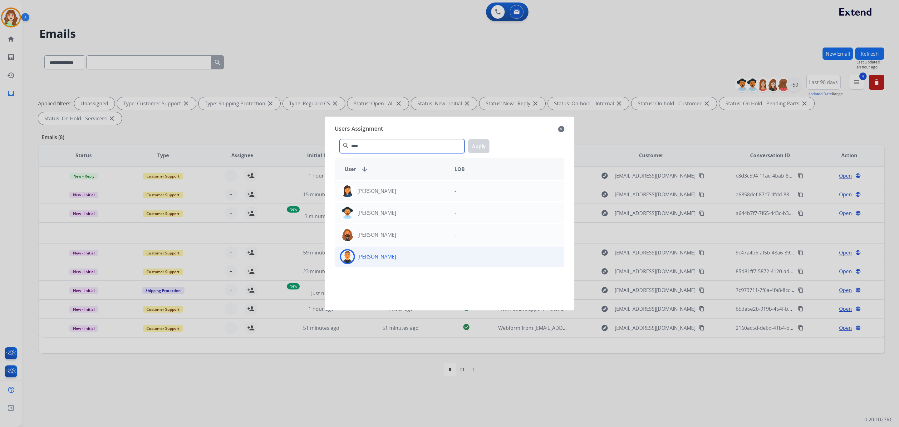
type input "****"
drag, startPoint x: 391, startPoint y: 259, endPoint x: 458, endPoint y: 161, distance: 118.3
click at [394, 256] on div "Richie Ponce" at bounding box center [392, 256] width 115 height 15
drag, startPoint x: 483, startPoint y: 150, endPoint x: 375, endPoint y: 172, distance: 109.9
click at [483, 150] on button "Apply" at bounding box center [478, 146] width 21 height 14
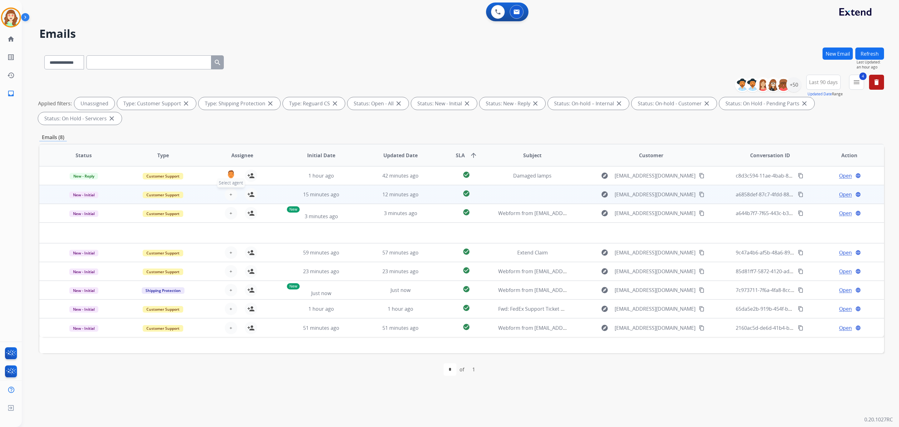
click at [231, 191] on button "+ Select agent" at bounding box center [231, 194] width 12 height 12
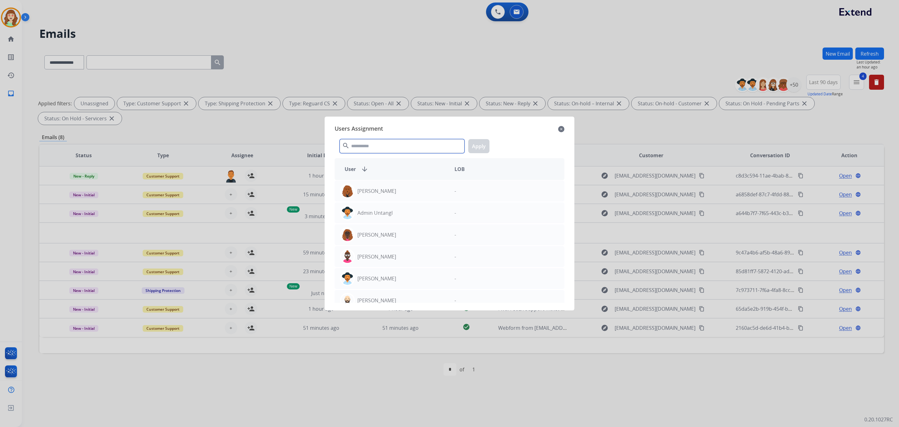
click at [397, 148] on input "text" at bounding box center [402, 146] width 125 height 14
type input "***"
drag, startPoint x: 412, startPoint y: 254, endPoint x: 497, endPoint y: 167, distance: 121.3
click at [413, 254] on div "Christopher Roper" at bounding box center [392, 256] width 115 height 15
click at [484, 148] on button "Apply" at bounding box center [478, 146] width 21 height 14
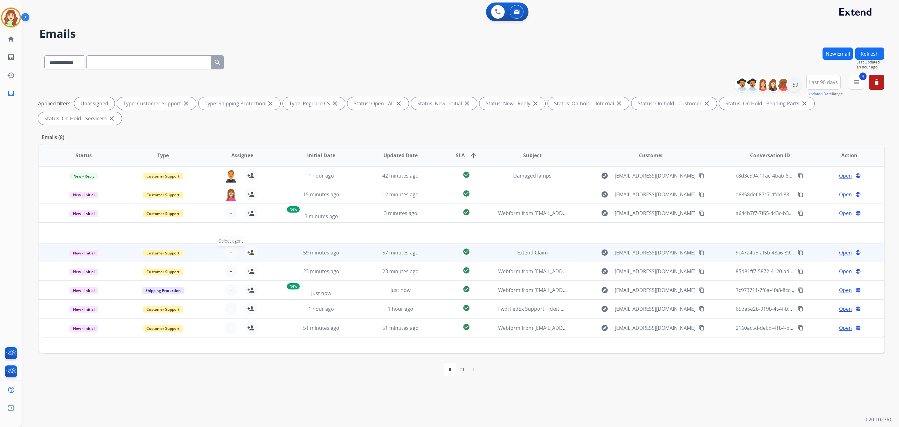
click at [230, 251] on span "+" at bounding box center [231, 252] width 3 height 7
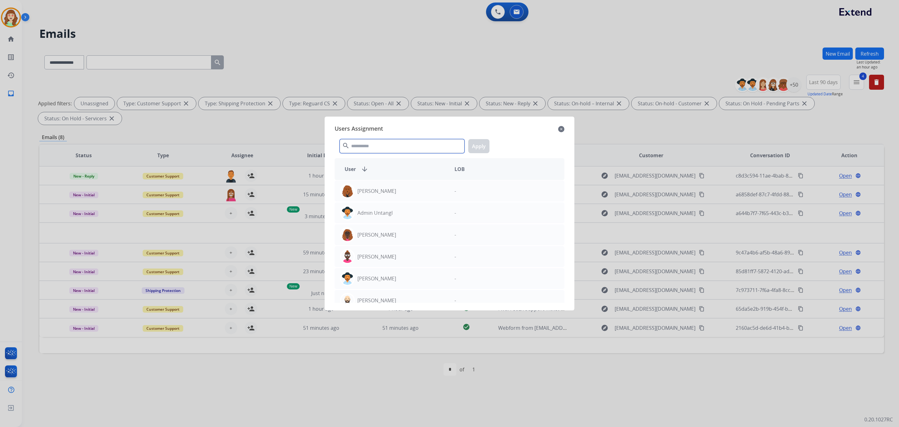
click at [378, 145] on input "text" at bounding box center [402, 146] width 125 height 14
type input "**"
click at [390, 300] on p "Tyquanda Vasque" at bounding box center [379, 299] width 42 height 7
click at [480, 146] on button "Apply" at bounding box center [478, 146] width 21 height 14
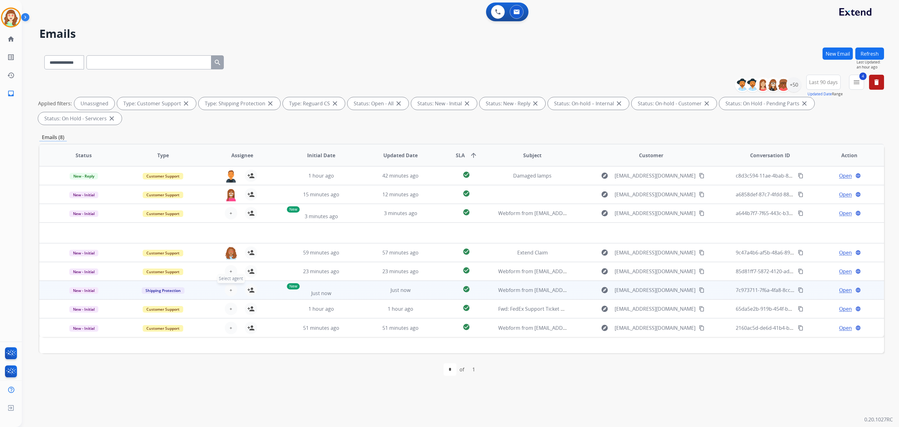
click at [230, 289] on span "+" at bounding box center [231, 289] width 3 height 7
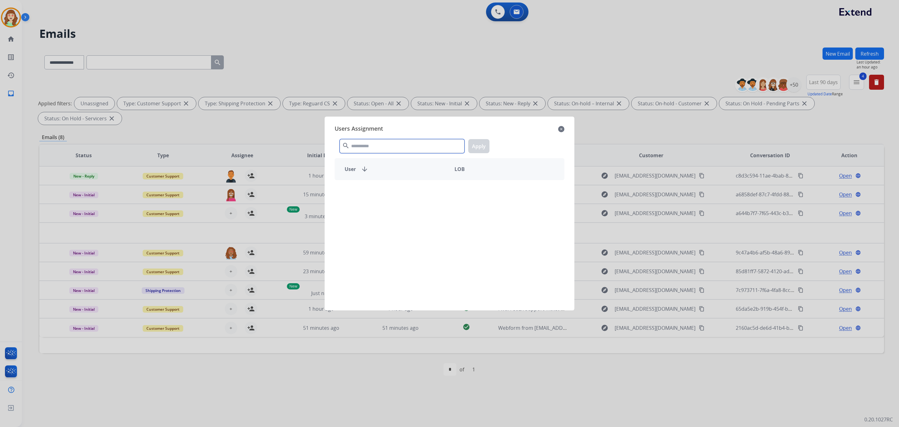
drag, startPoint x: 399, startPoint y: 147, endPoint x: 410, endPoint y: 145, distance: 10.5
click at [408, 145] on input "text" at bounding box center [402, 146] width 125 height 14
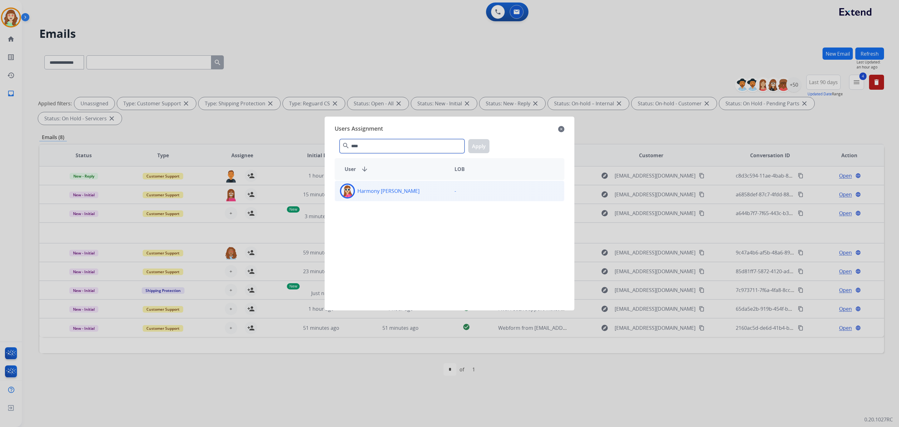
type input "****"
drag, startPoint x: 428, startPoint y: 194, endPoint x: 430, endPoint y: 191, distance: 3.5
click at [428, 193] on div "Harmony Busick" at bounding box center [392, 190] width 115 height 15
click at [477, 138] on div "**** search Apply" at bounding box center [450, 145] width 230 height 22
click at [485, 143] on button "Apply" at bounding box center [478, 146] width 21 height 14
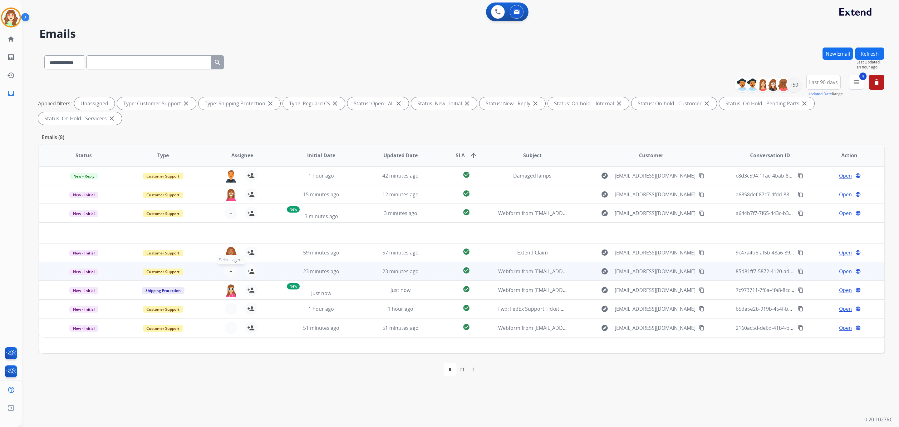
click at [230, 270] on span "+" at bounding box center [231, 270] width 3 height 7
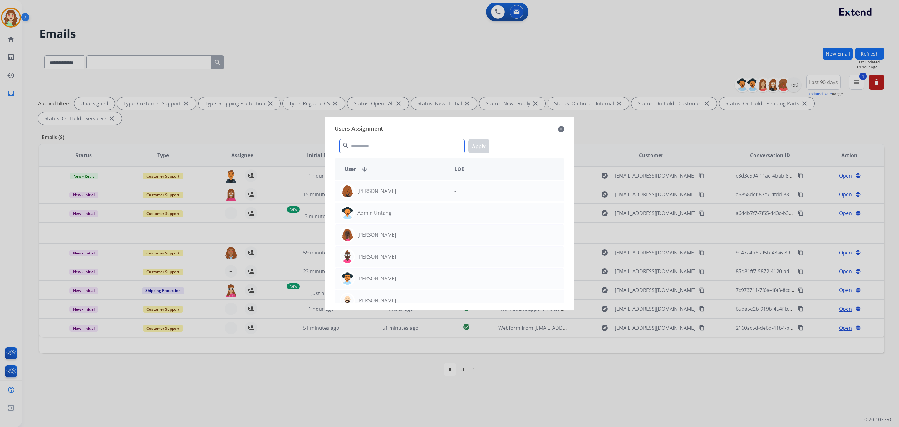
click at [394, 147] on input "text" at bounding box center [402, 146] width 125 height 14
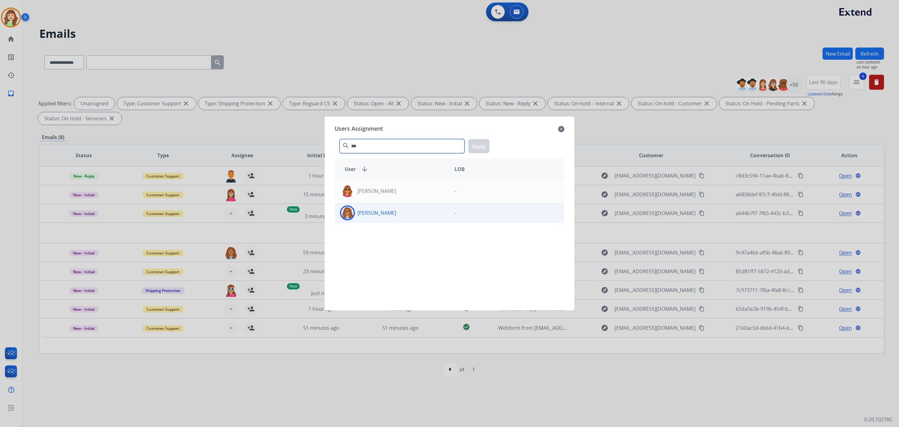
type input "***"
click at [408, 211] on div "Uriah King" at bounding box center [392, 212] width 115 height 15
drag, startPoint x: 476, startPoint y: 146, endPoint x: 291, endPoint y: 255, distance: 215.0
click at [478, 146] on button "Apply" at bounding box center [478, 146] width 21 height 14
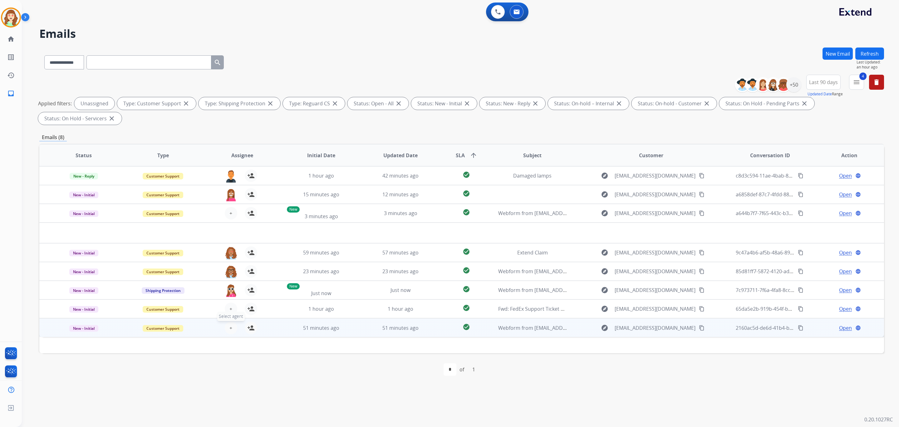
click at [230, 326] on span "+" at bounding box center [231, 327] width 3 height 7
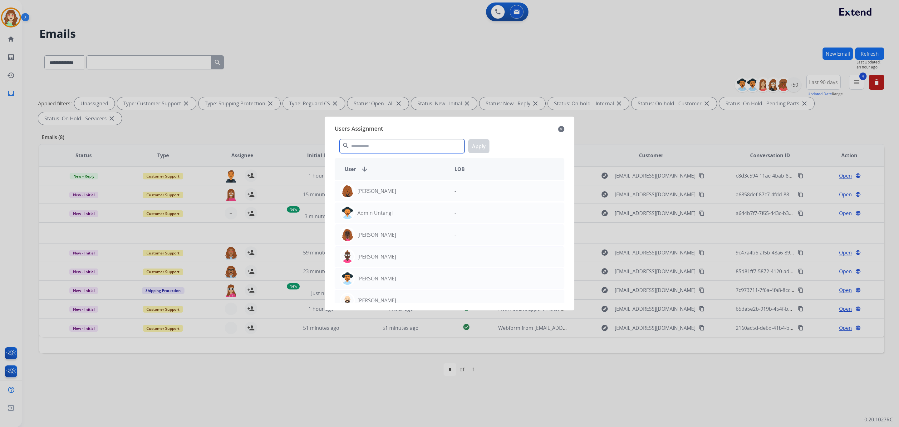
click at [376, 147] on input "text" at bounding box center [402, 146] width 125 height 14
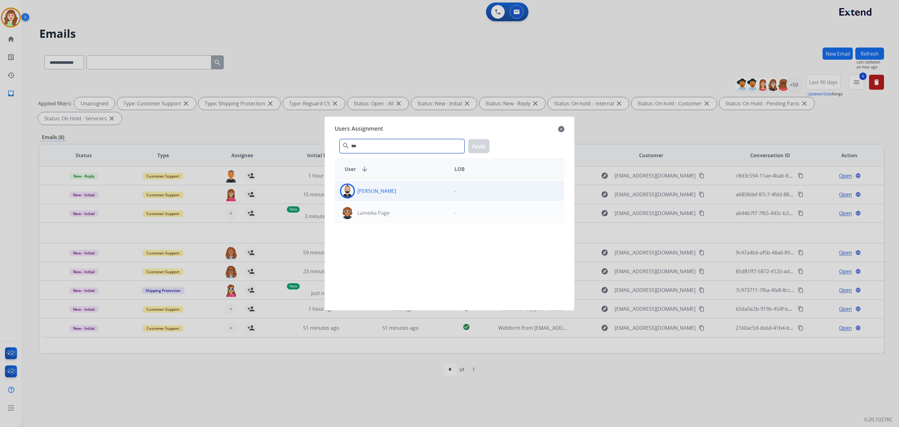
type input "***"
drag, startPoint x: 430, startPoint y: 194, endPoint x: 467, endPoint y: 156, distance: 52.6
click at [434, 191] on div "Lamarco Hinson" at bounding box center [392, 190] width 115 height 15
click at [477, 143] on button "Apply" at bounding box center [478, 146] width 21 height 14
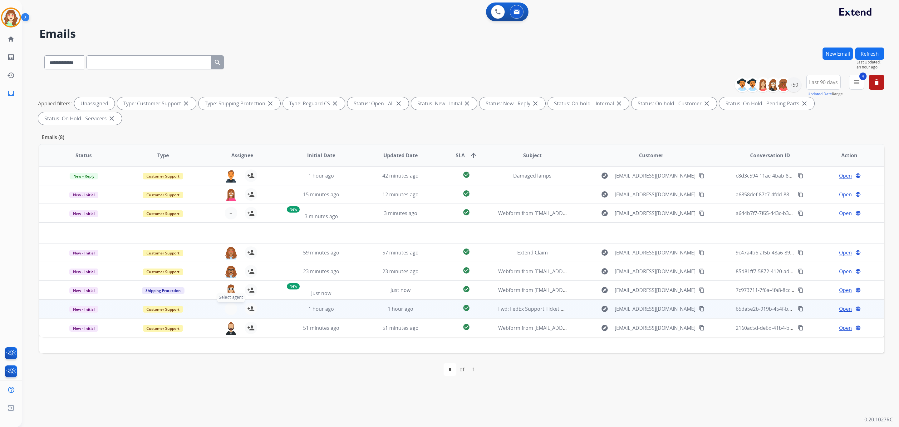
click at [230, 306] on span "+" at bounding box center [231, 308] width 3 height 7
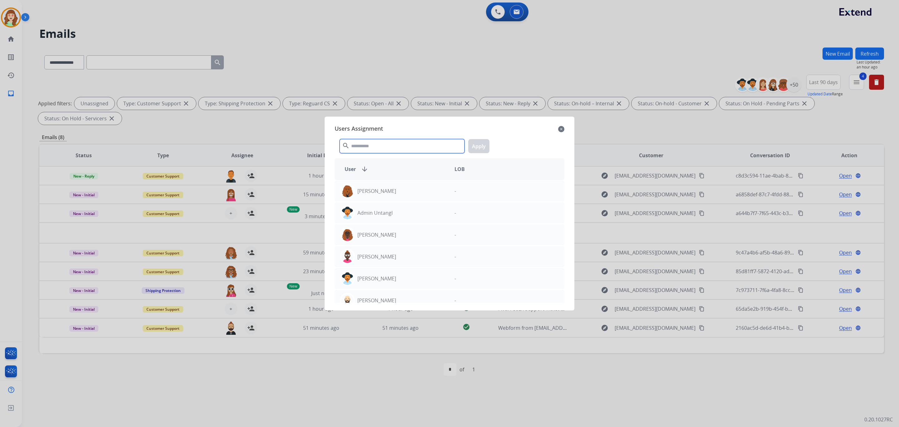
click at [402, 144] on input "text" at bounding box center [402, 146] width 125 height 14
type input "***"
click at [426, 196] on div "Amanda Baez" at bounding box center [392, 190] width 115 height 15
click at [481, 143] on button "Apply" at bounding box center [478, 146] width 21 height 14
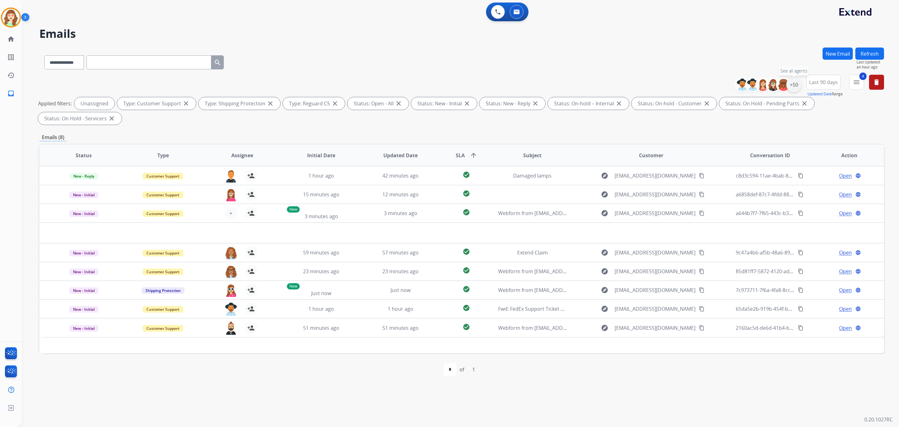
drag, startPoint x: 792, startPoint y: 84, endPoint x: 796, endPoint y: 85, distance: 4.4
click at [793, 84] on div "+50" at bounding box center [794, 84] width 15 height 15
click at [758, 208] on button "Apply" at bounding box center [763, 210] width 21 height 11
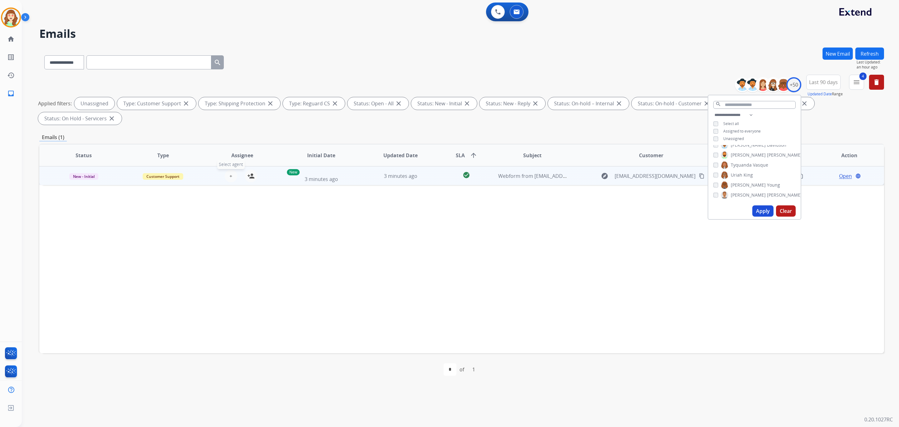
click at [230, 176] on span "+" at bounding box center [231, 175] width 3 height 7
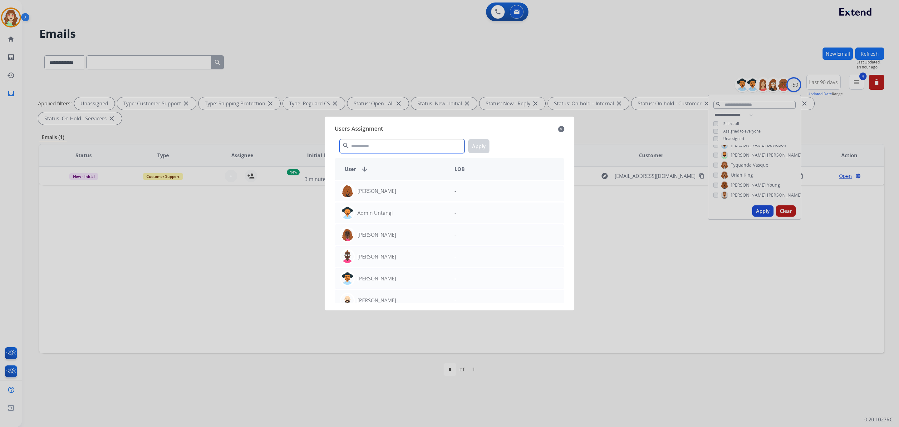
click at [380, 147] on input "text" at bounding box center [402, 146] width 125 height 14
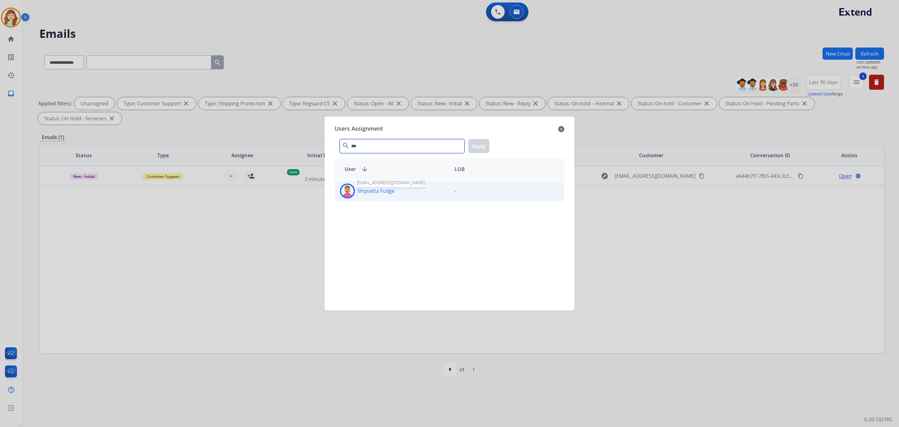
type input "***"
drag, startPoint x: 394, startPoint y: 194, endPoint x: 402, endPoint y: 192, distance: 8.9
click at [402, 192] on div "Shqnetta Fudge shqnetta.fudge@eccogroupusa.com" at bounding box center [392, 190] width 115 height 15
click at [473, 147] on button "Apply" at bounding box center [478, 146] width 21 height 14
